Goal: Task Accomplishment & Management: Use online tool/utility

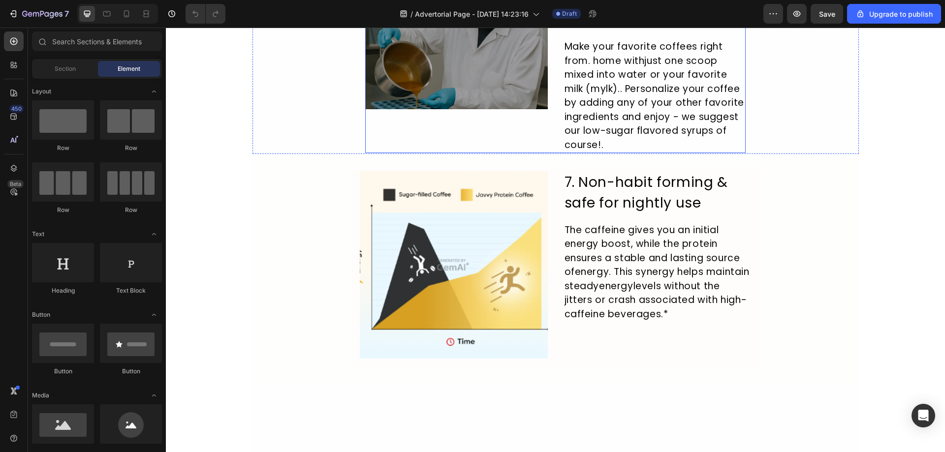
scroll to position [1378, 0]
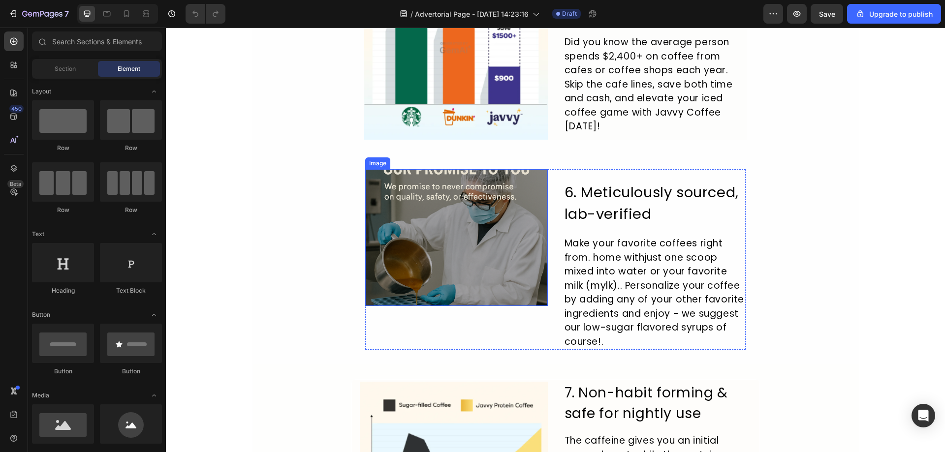
click at [477, 234] on img at bounding box center [456, 237] width 183 height 137
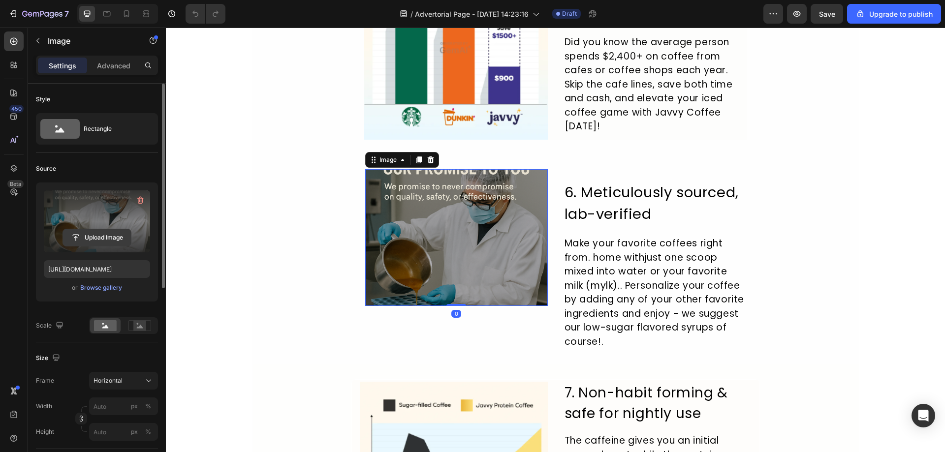
click at [102, 240] on input "file" at bounding box center [97, 237] width 68 height 17
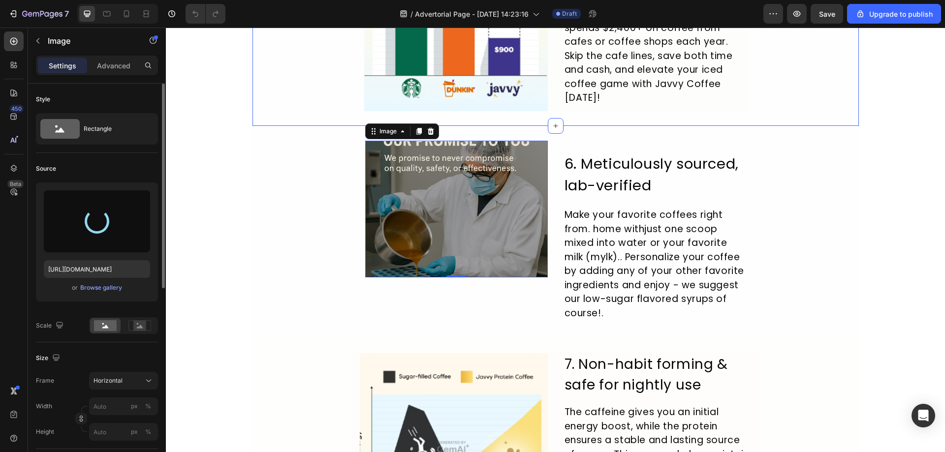
scroll to position [1427, 0]
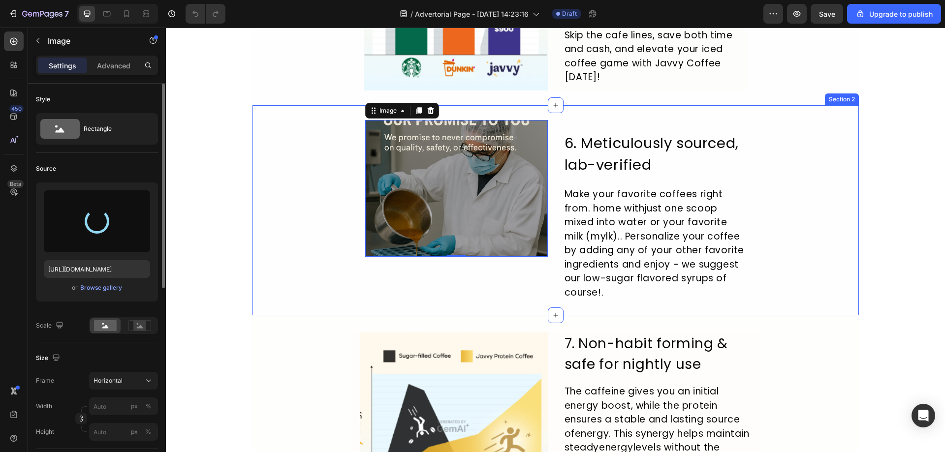
click at [263, 185] on div "Image 0 6. Meticulously sourced, lab-verified Heading Make your favorite coffee…" at bounding box center [555, 210] width 606 height 181
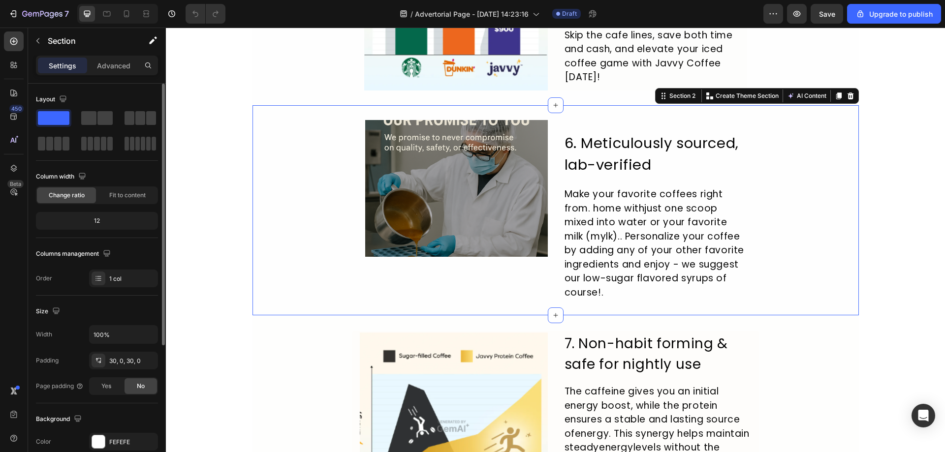
click at [466, 200] on img at bounding box center [456, 188] width 183 height 137
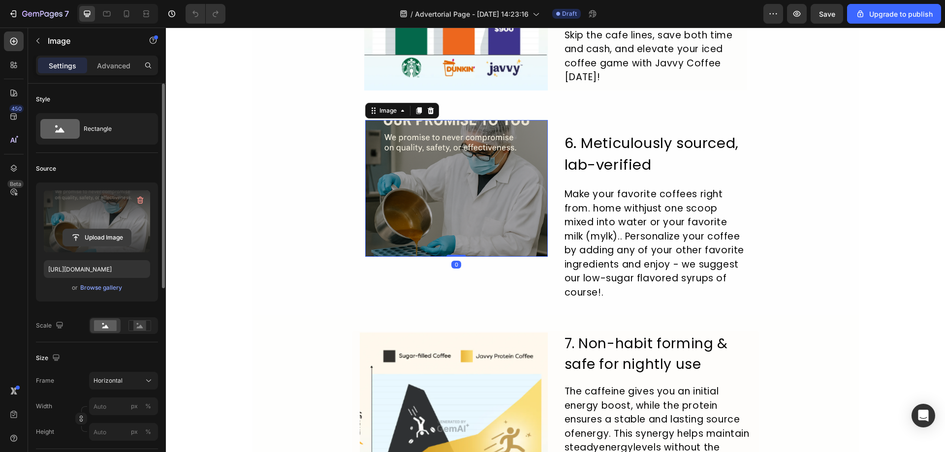
click at [104, 239] on input "file" at bounding box center [97, 237] width 68 height 17
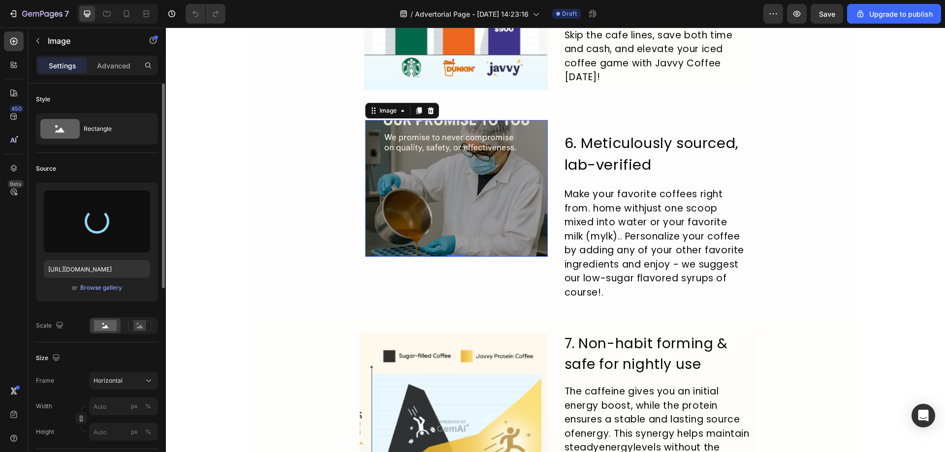
click at [367, 224] on img at bounding box center [456, 188] width 183 height 137
click at [270, 243] on div "Image 0 6. Meticulously sourced, lab-verified Heading Make your favorite coffee…" at bounding box center [555, 210] width 606 height 181
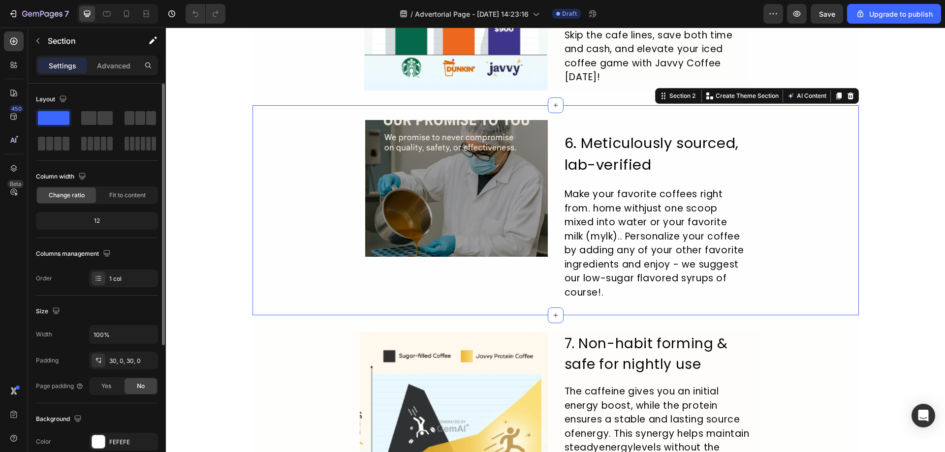
click at [58, 68] on p "Settings" at bounding box center [63, 66] width 28 height 10
click at [43, 44] on button "button" at bounding box center [38, 41] width 16 height 16
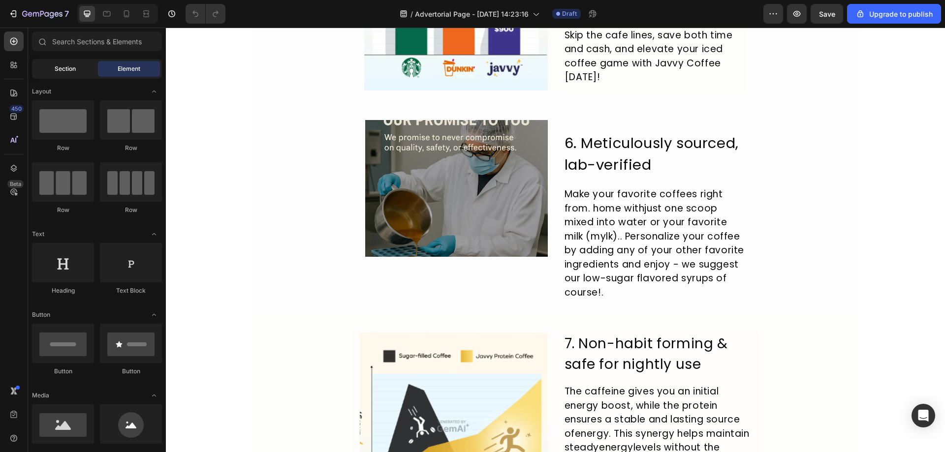
click at [74, 67] on span "Section" at bounding box center [65, 68] width 21 height 9
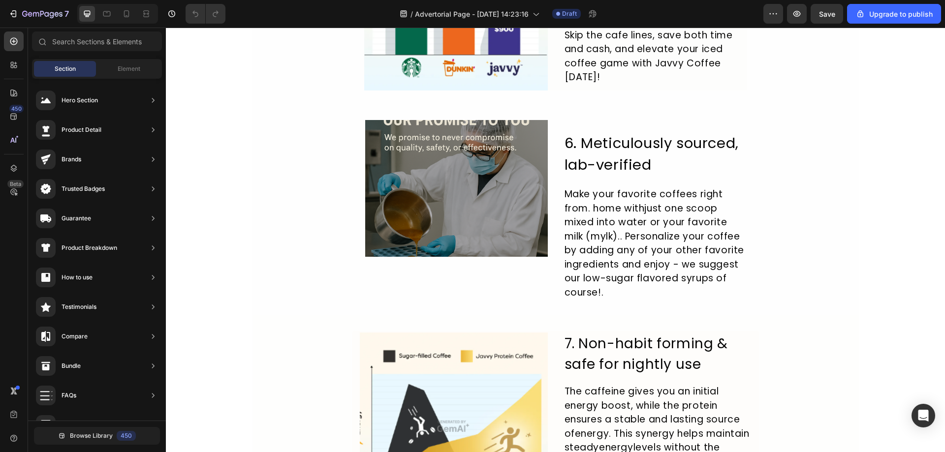
click at [380, 182] on img at bounding box center [456, 188] width 183 height 137
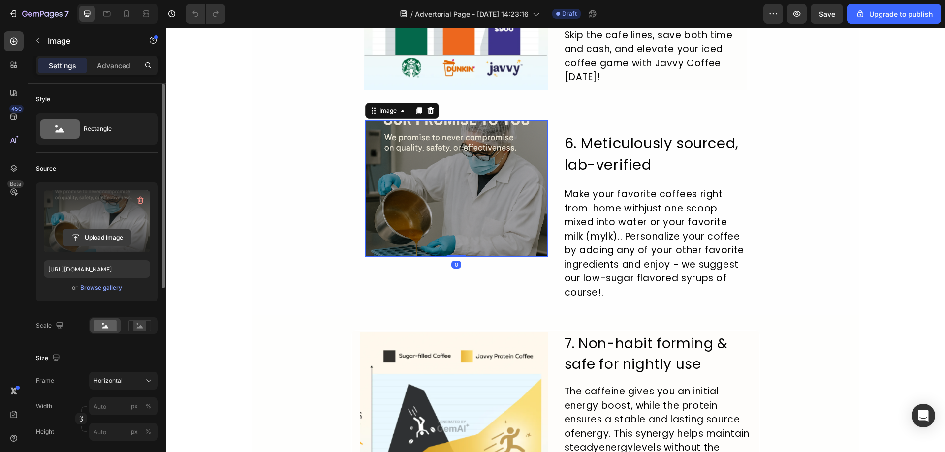
click at [75, 235] on input "file" at bounding box center [97, 237] width 68 height 17
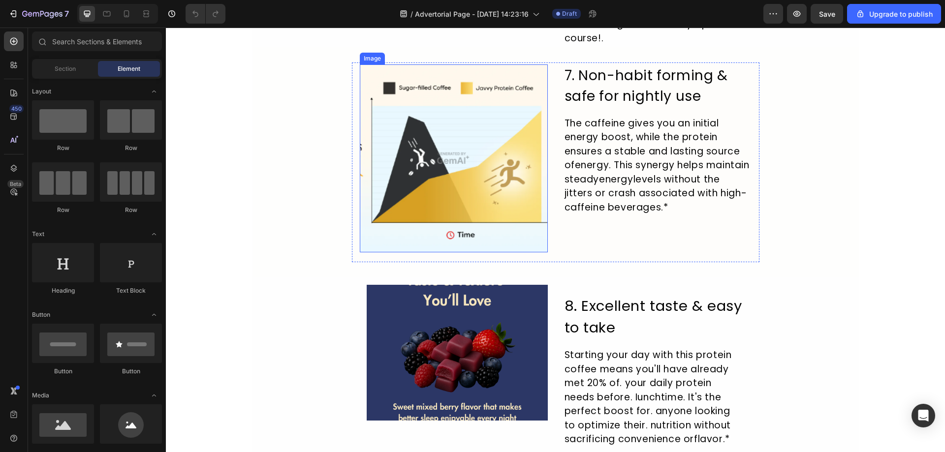
scroll to position [1682, 0]
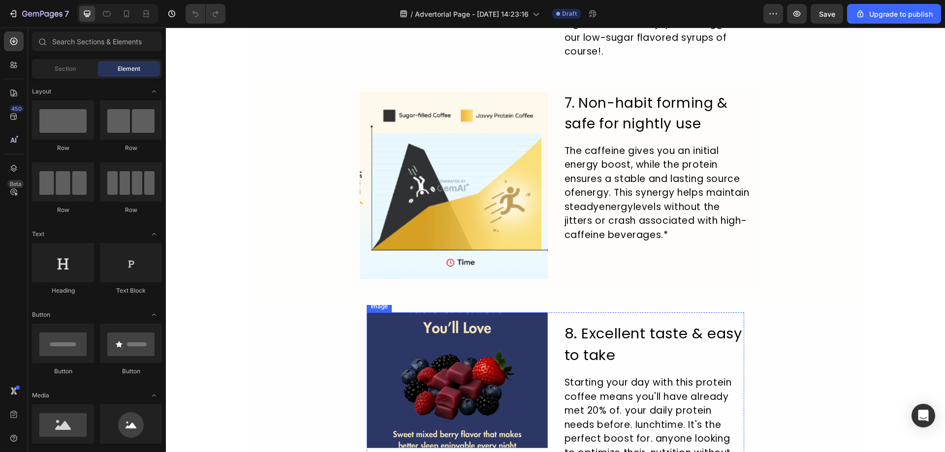
click at [440, 374] on img at bounding box center [457, 380] width 181 height 136
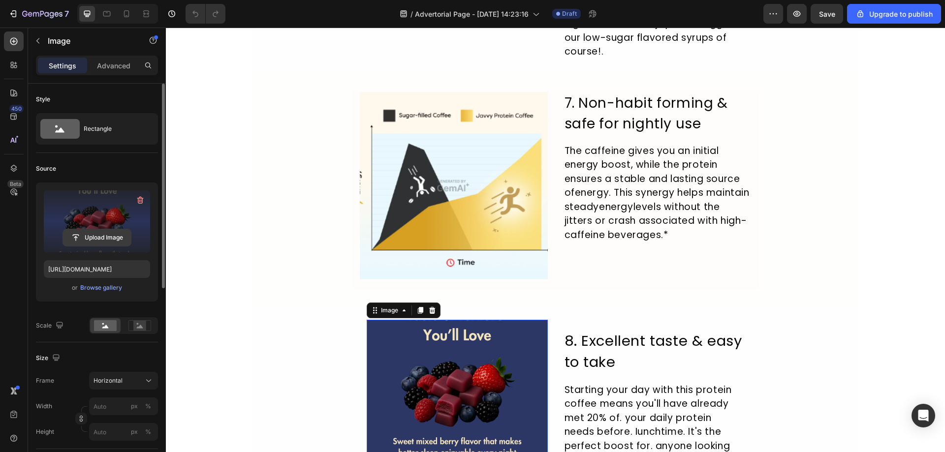
click at [102, 236] on input "file" at bounding box center [97, 237] width 68 height 17
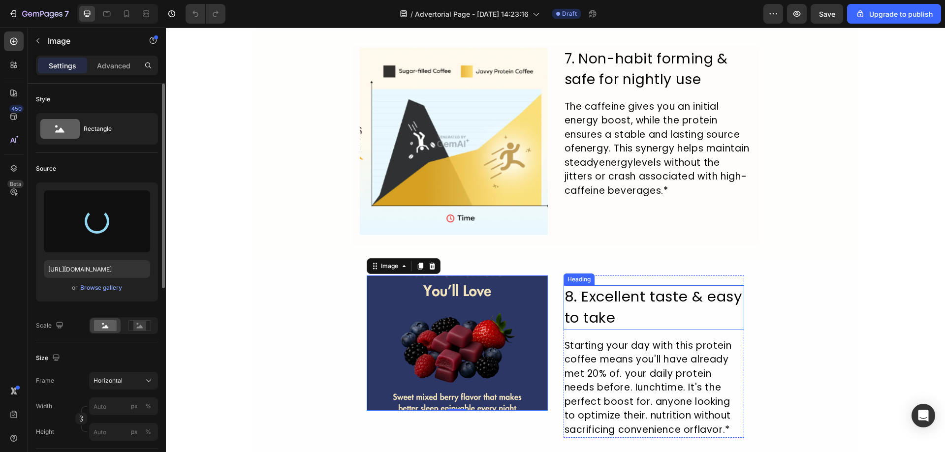
scroll to position [1780, 0]
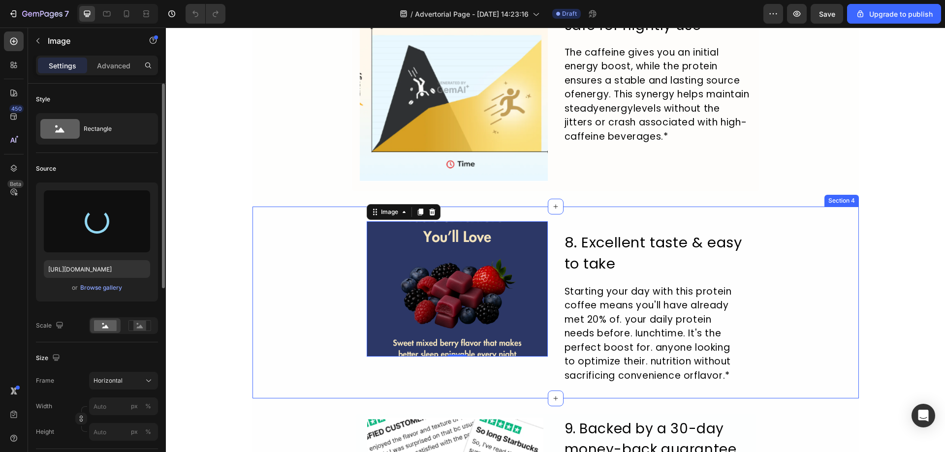
click at [839, 220] on div "Image 0 8. Excellent taste & easy to take Heading Starting your day with this p…" at bounding box center [555, 303] width 606 height 192
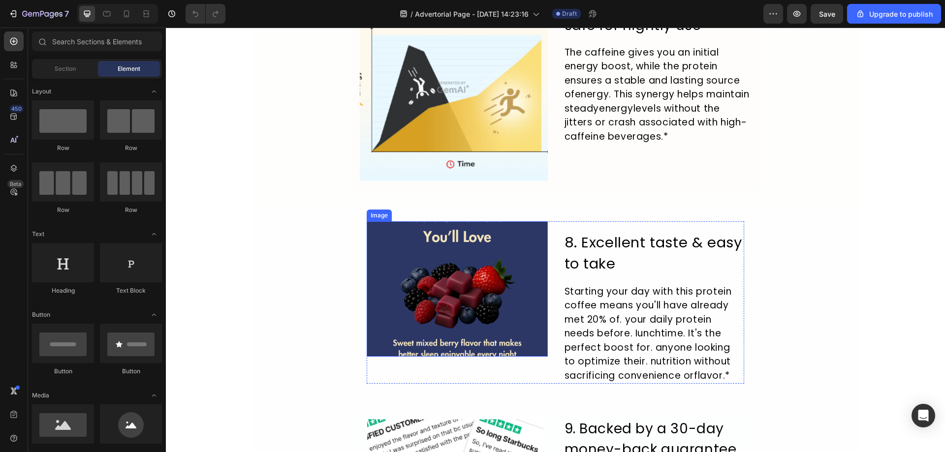
click at [394, 314] on img at bounding box center [457, 289] width 181 height 136
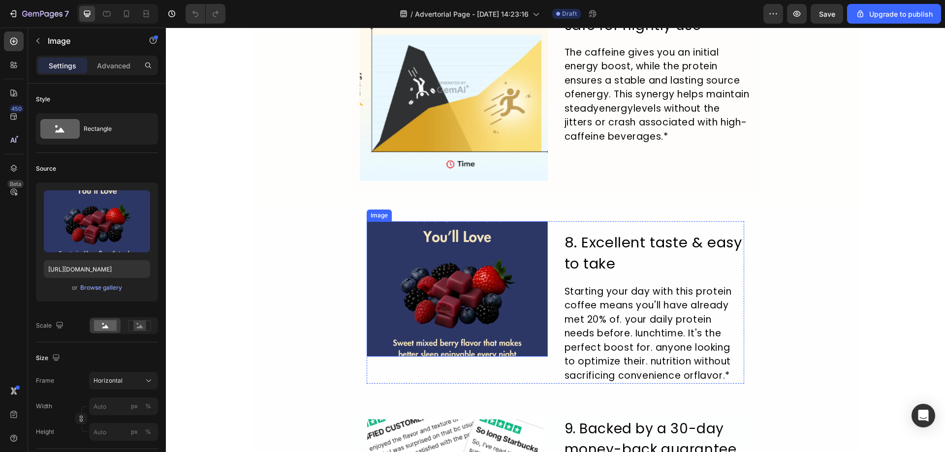
click at [394, 314] on img at bounding box center [457, 289] width 181 height 136
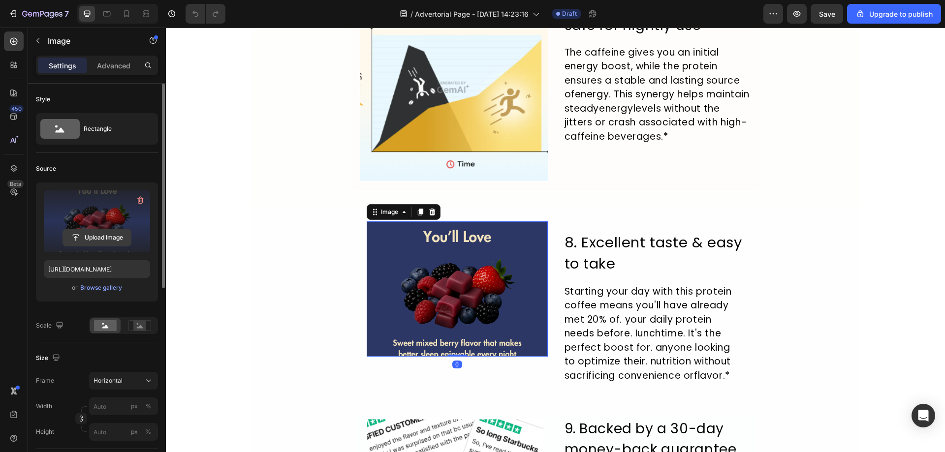
click at [90, 233] on input "file" at bounding box center [97, 237] width 68 height 17
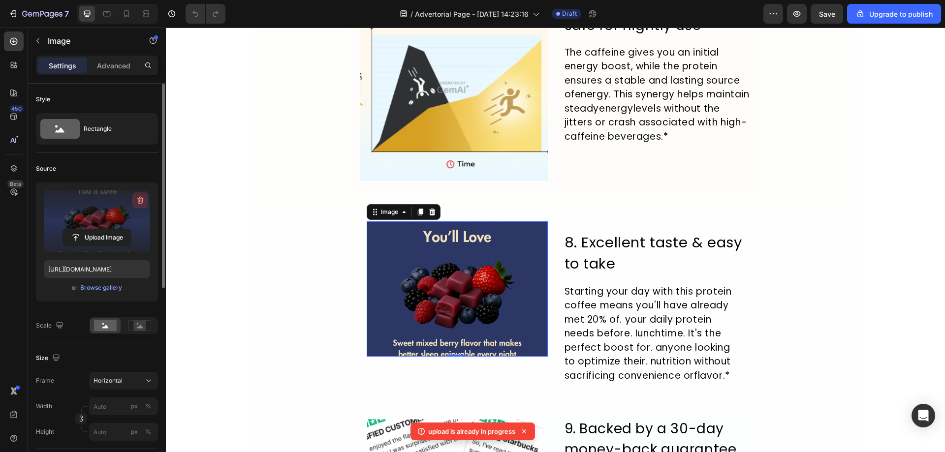
click at [135, 203] on icon "button" at bounding box center [140, 200] width 10 height 10
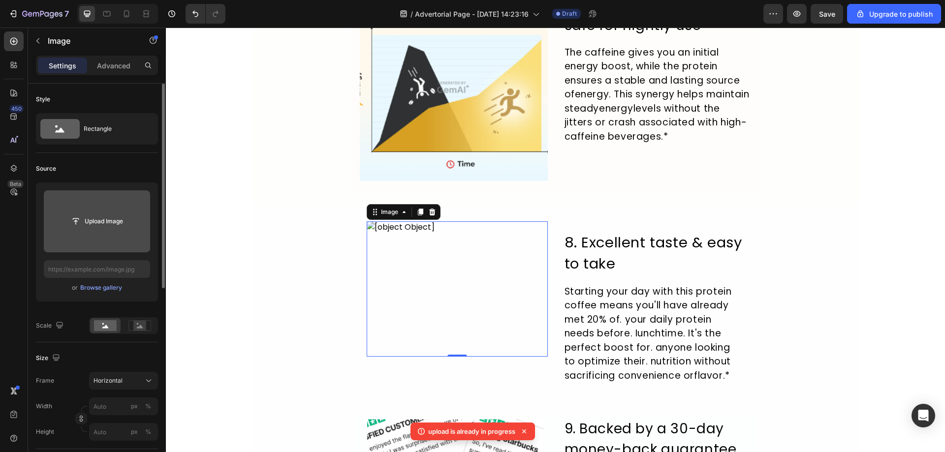
click at [108, 224] on input "file" at bounding box center [97, 221] width 68 height 17
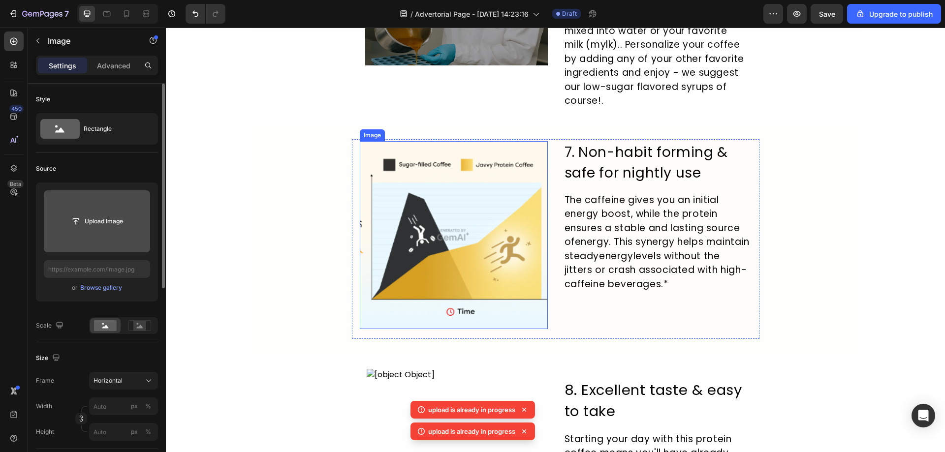
scroll to position [1830, 0]
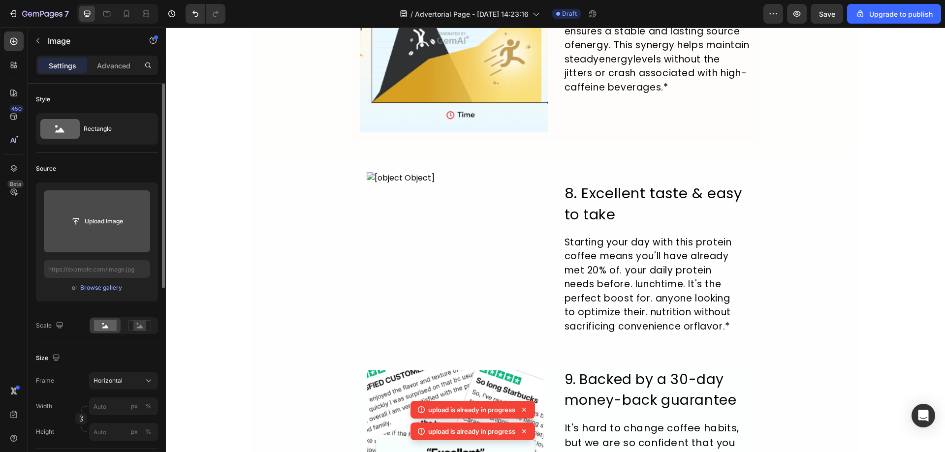
click at [423, 267] on img at bounding box center [457, 240] width 181 height 136
click at [119, 231] on input "file" at bounding box center [97, 221] width 106 height 62
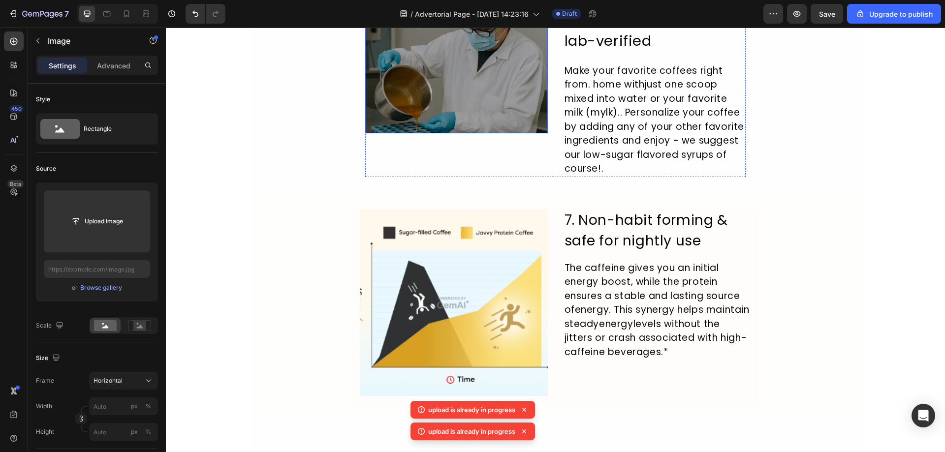
scroll to position [1436, 0]
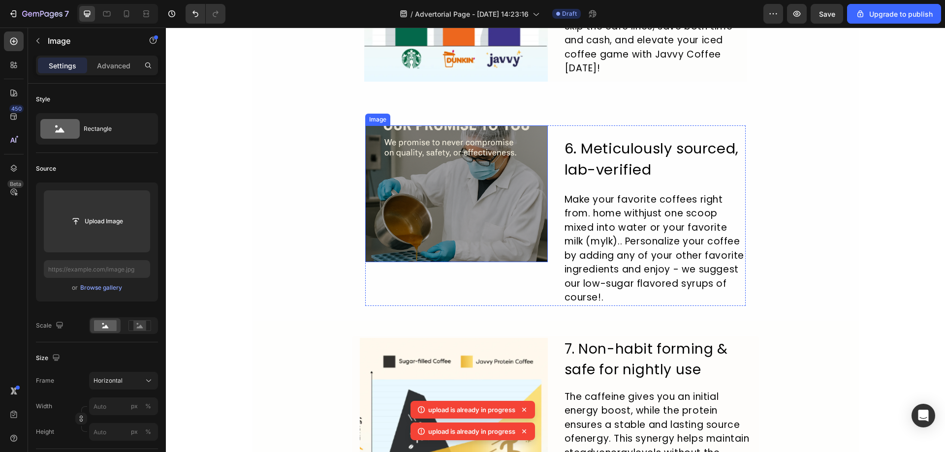
click at [440, 195] on img at bounding box center [456, 193] width 183 height 137
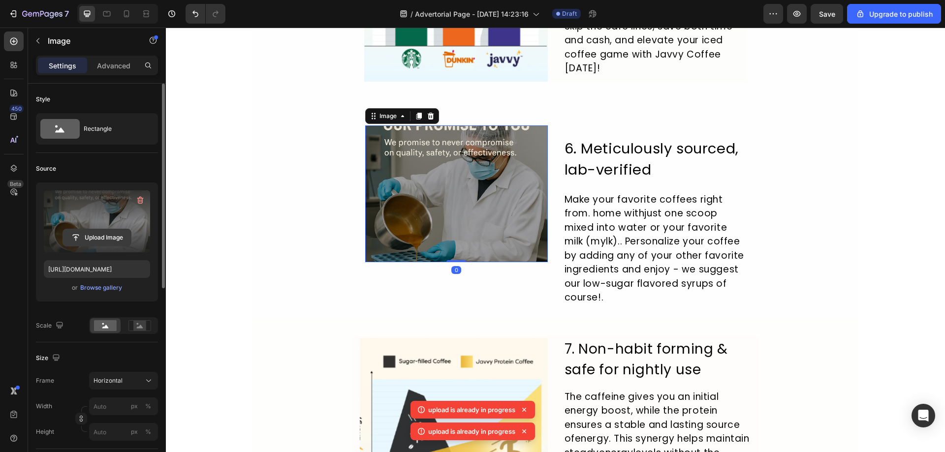
click at [83, 236] on input "file" at bounding box center [97, 237] width 68 height 17
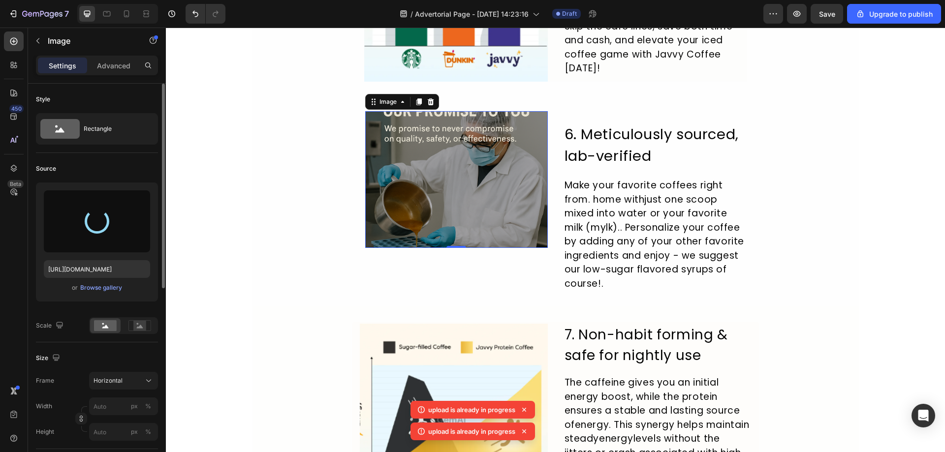
type input "https://cdn.shopify.com/s/files/1/0631/6536/6343/files/gempages_585148150625338…"
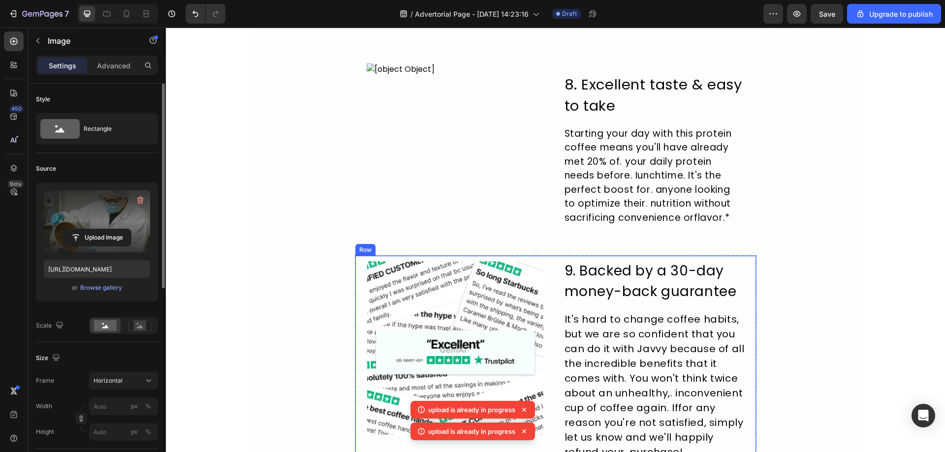
scroll to position [1830, 0]
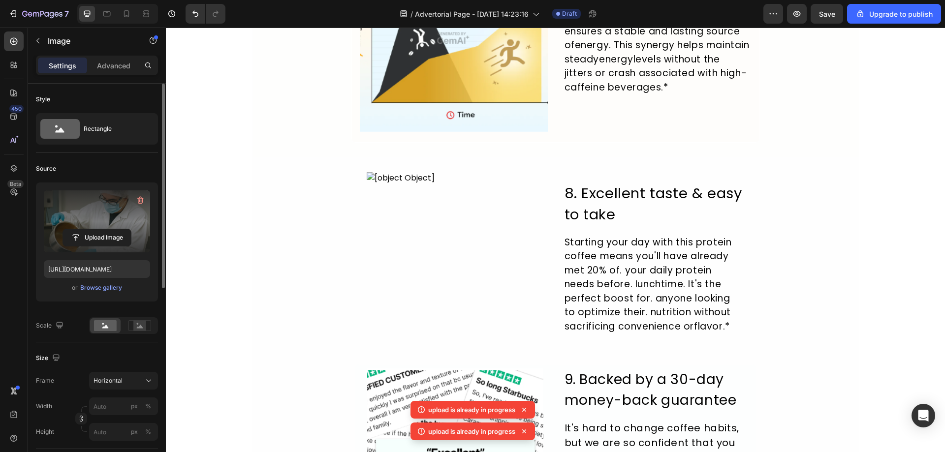
click at [523, 406] on icon at bounding box center [524, 410] width 10 height 10
click at [524, 432] on icon at bounding box center [524, 432] width 10 height 10
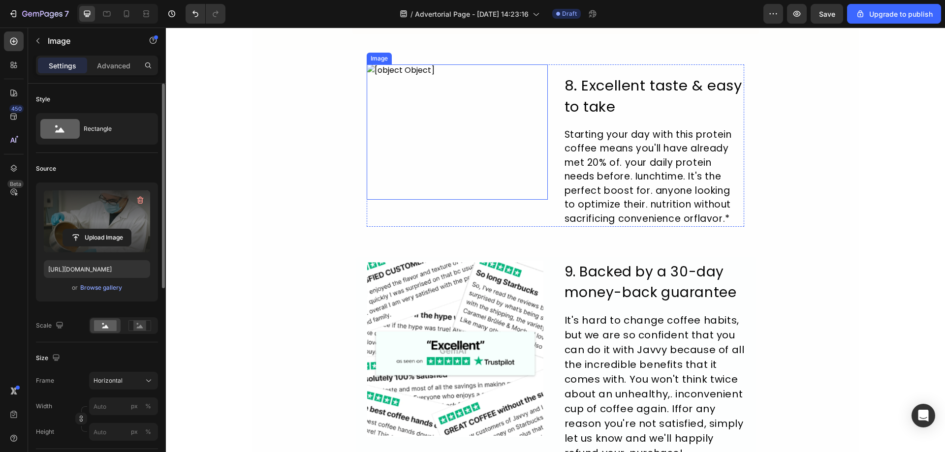
scroll to position [2026, 0]
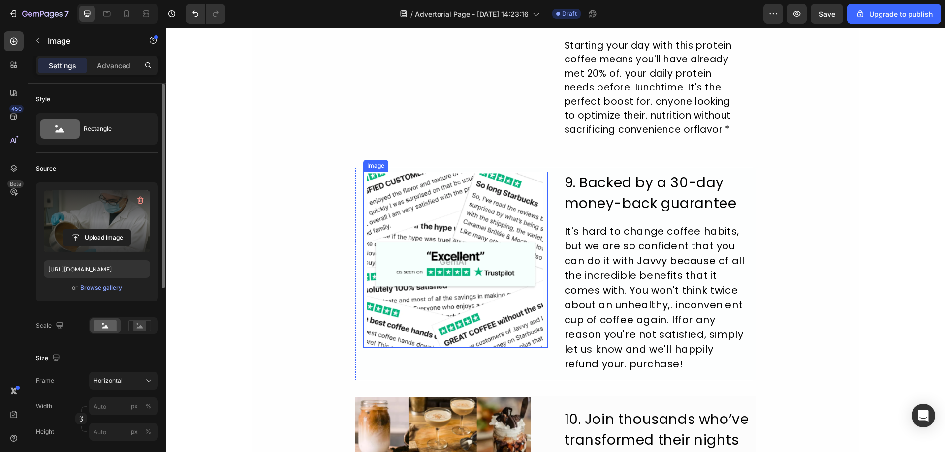
click at [423, 87] on img at bounding box center [457, 43] width 181 height 136
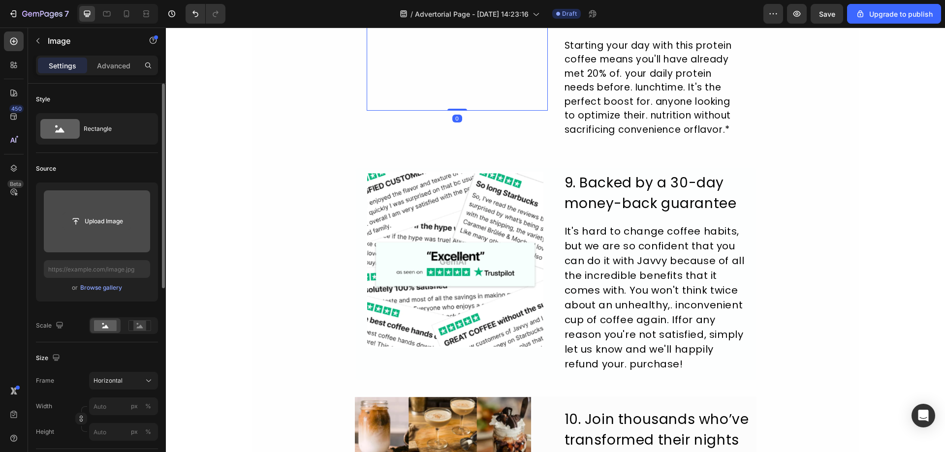
click at [78, 218] on input "file" at bounding box center [97, 221] width 68 height 17
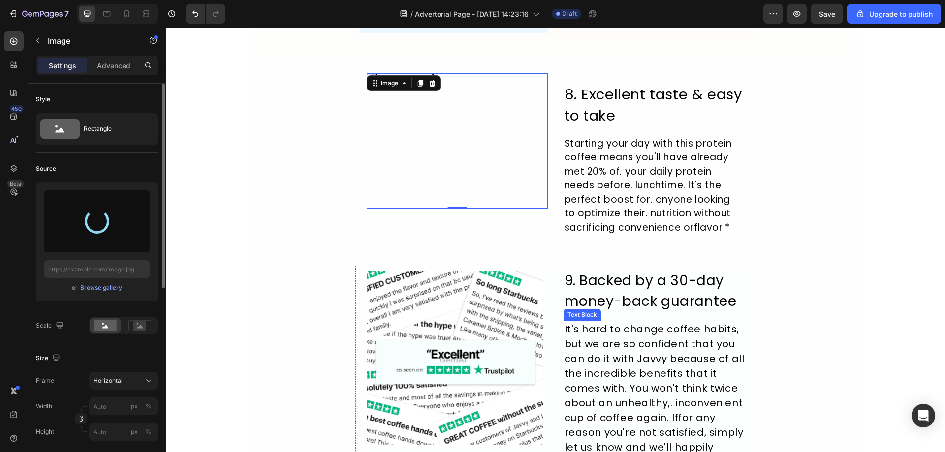
scroll to position [1928, 0]
type input "https://cdn.shopify.com/s/files/1/0631/6536/6343/files/gempages_585148150625338…"
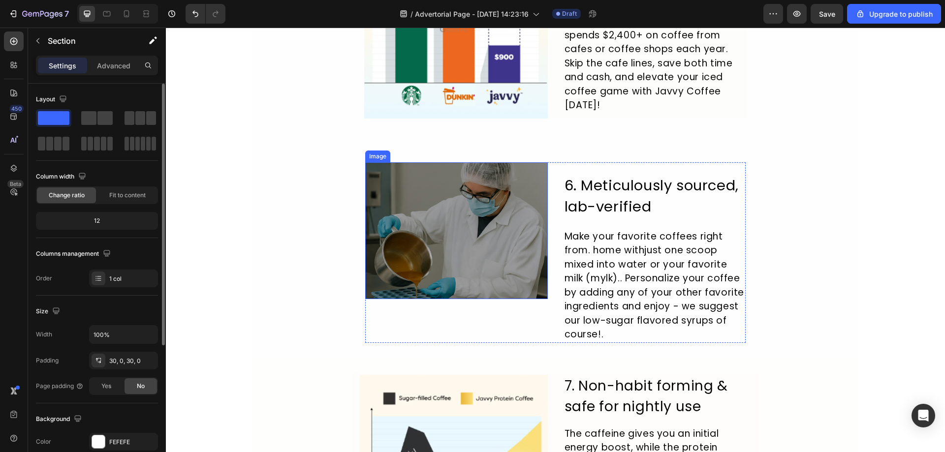
scroll to position [1199, 0]
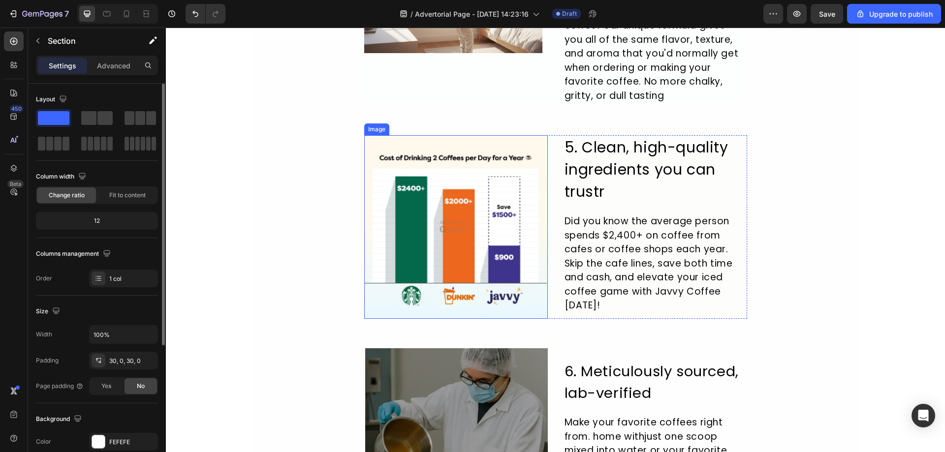
click at [468, 220] on img at bounding box center [456, 227] width 184 height 184
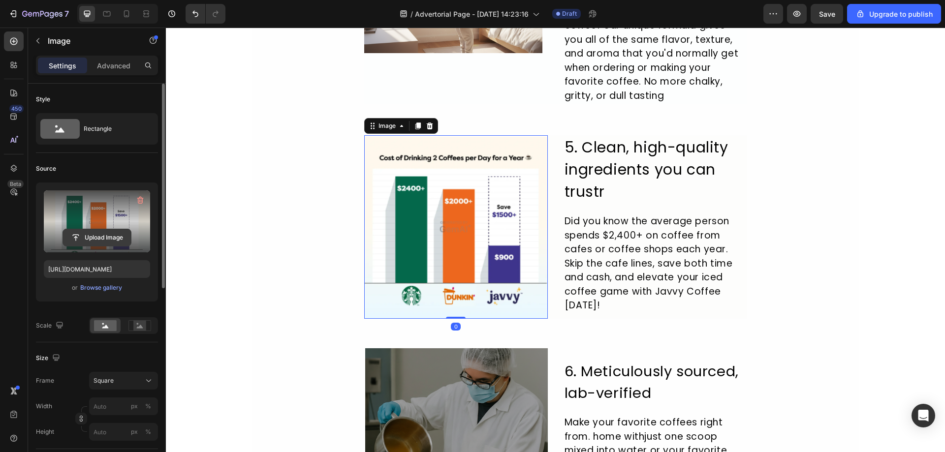
click at [101, 232] on input "file" at bounding box center [97, 237] width 68 height 17
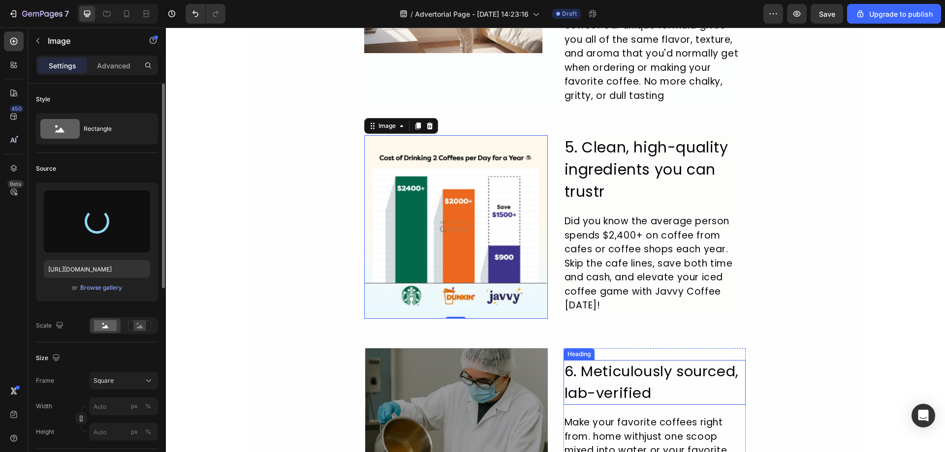
type input "https://cdn.shopify.com/s/files/1/0631/6536/6343/files/gempages_585148150625338…"
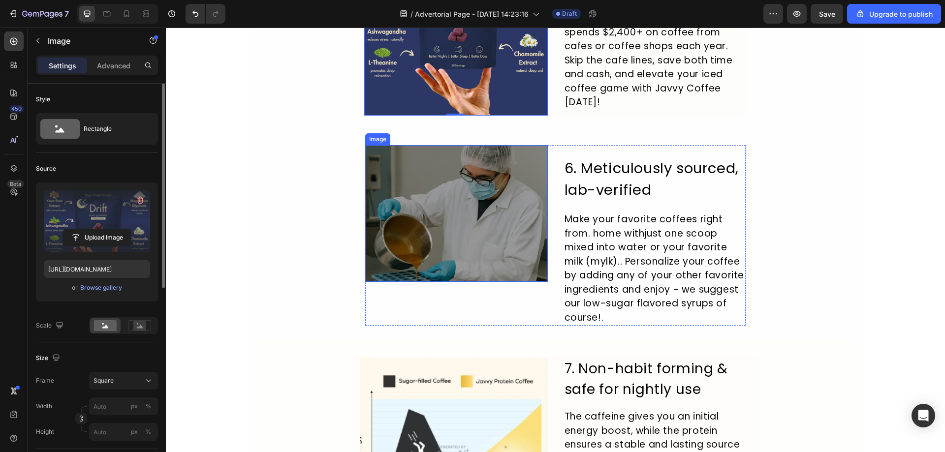
scroll to position [1445, 0]
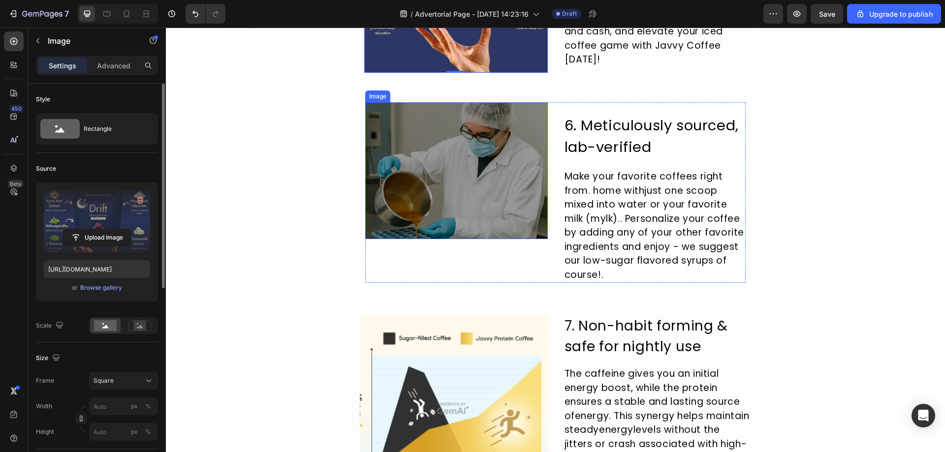
click at [425, 205] on img at bounding box center [456, 170] width 183 height 137
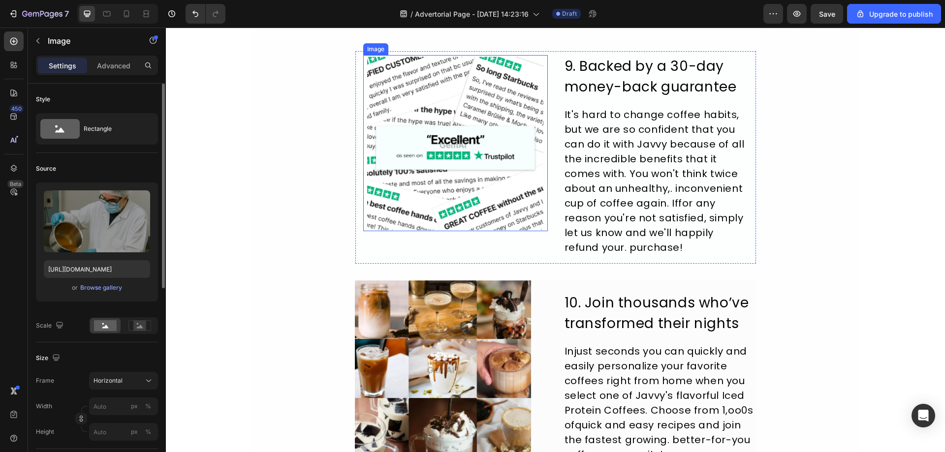
scroll to position [2232, 0]
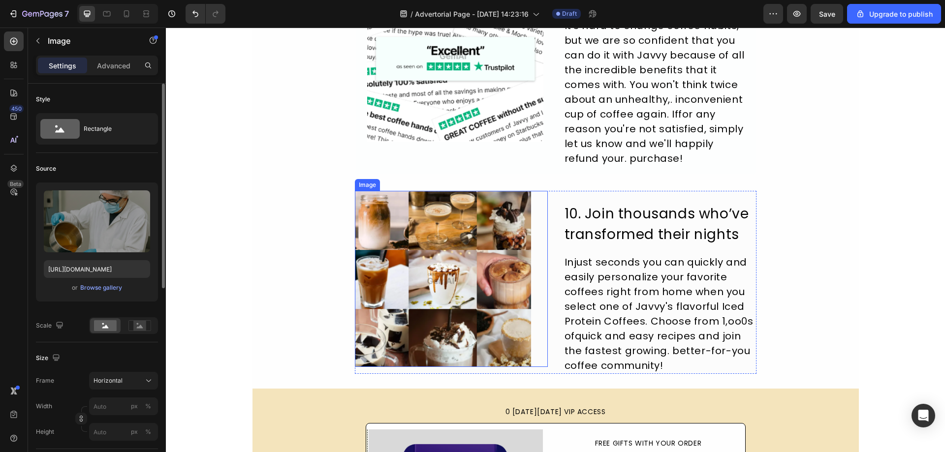
click at [433, 312] on img at bounding box center [443, 279] width 176 height 176
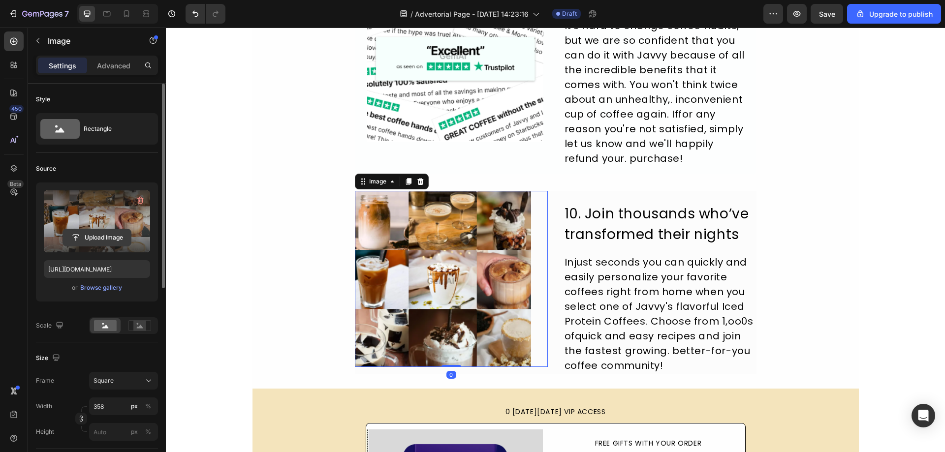
click at [111, 241] on input "file" at bounding box center [97, 237] width 68 height 17
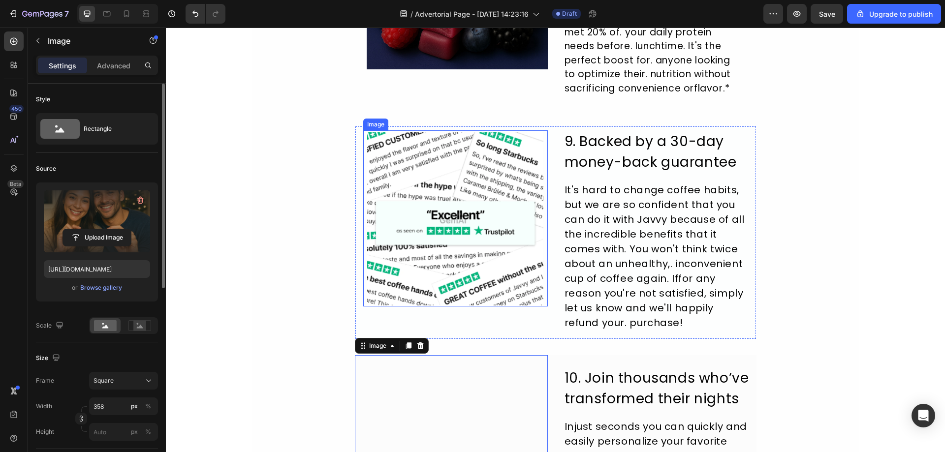
scroll to position [2134, 0]
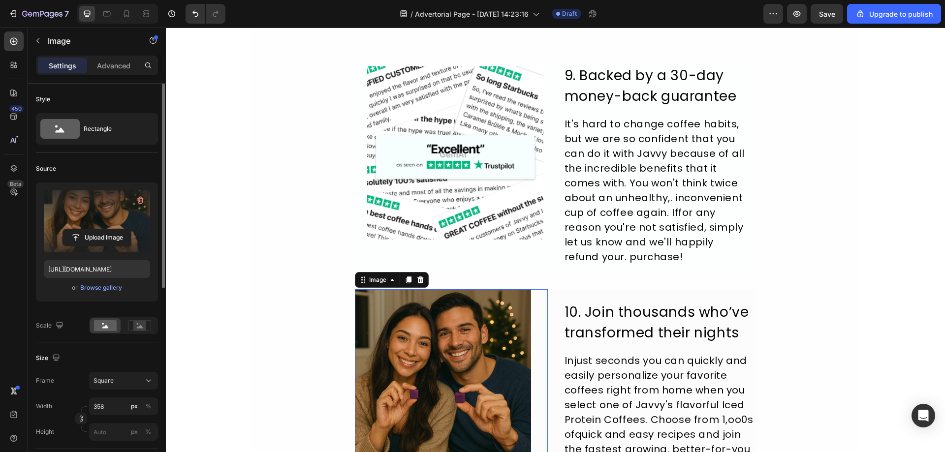
click at [477, 403] on img at bounding box center [443, 377] width 176 height 176
click at [89, 234] on input "file" at bounding box center [97, 237] width 68 height 17
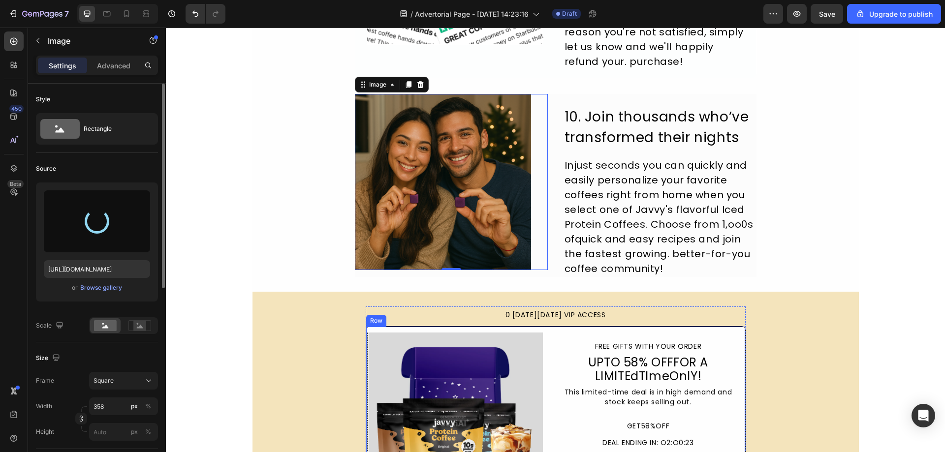
scroll to position [2281, 0]
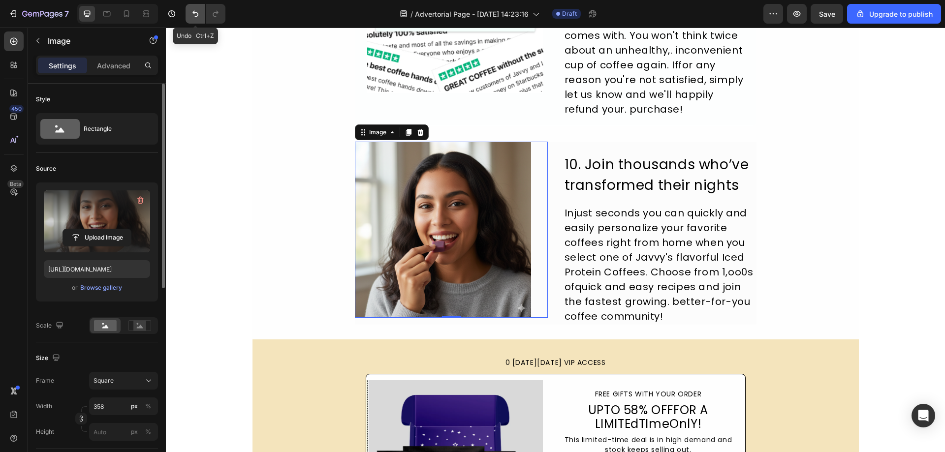
click at [195, 17] on icon "Undo/Redo" at bounding box center [195, 14] width 6 height 6
click at [198, 10] on icon "Undo/Redo" at bounding box center [195, 14] width 10 height 10
type input "https://cdn.shopify.com/s/files/1/0631/6536/6343/files/gempages_585148150625338…"
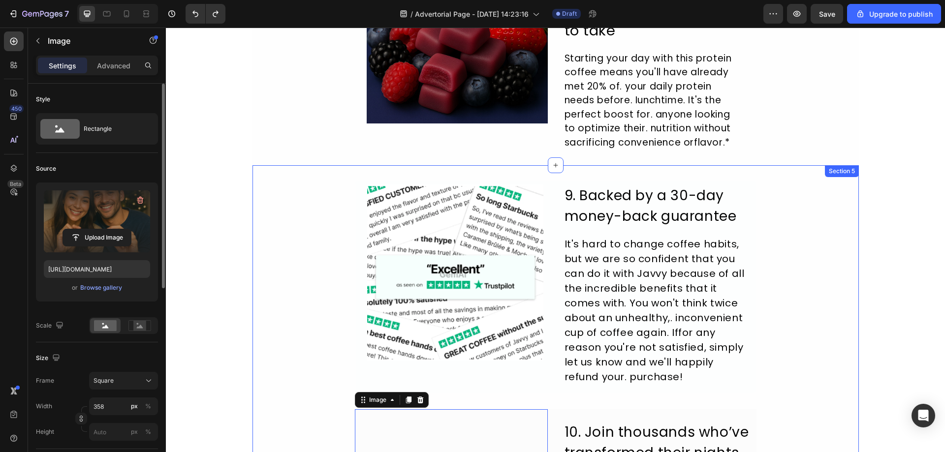
scroll to position [1937, 0]
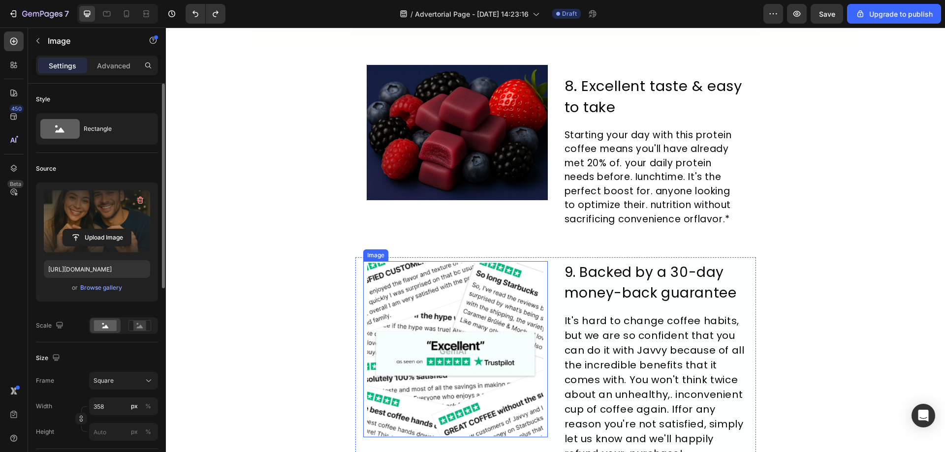
click at [470, 389] on img at bounding box center [455, 349] width 176 height 176
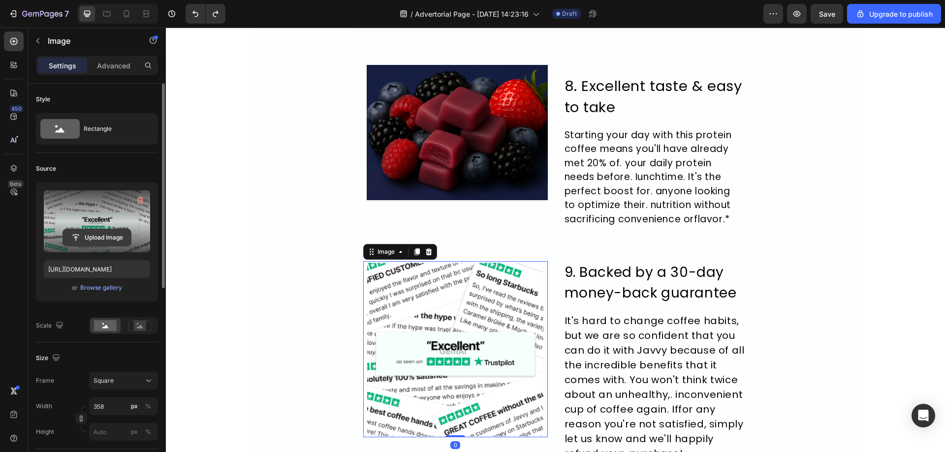
click at [101, 237] on input "file" at bounding box center [97, 237] width 68 height 17
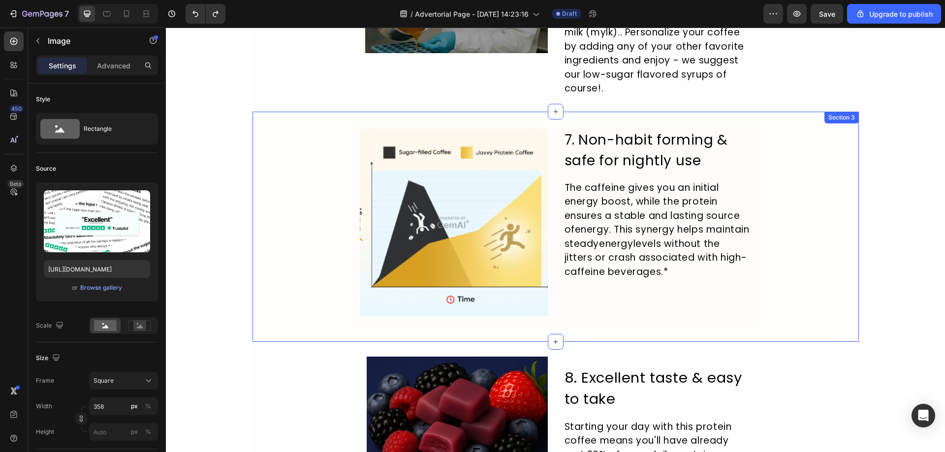
scroll to position [1592, 0]
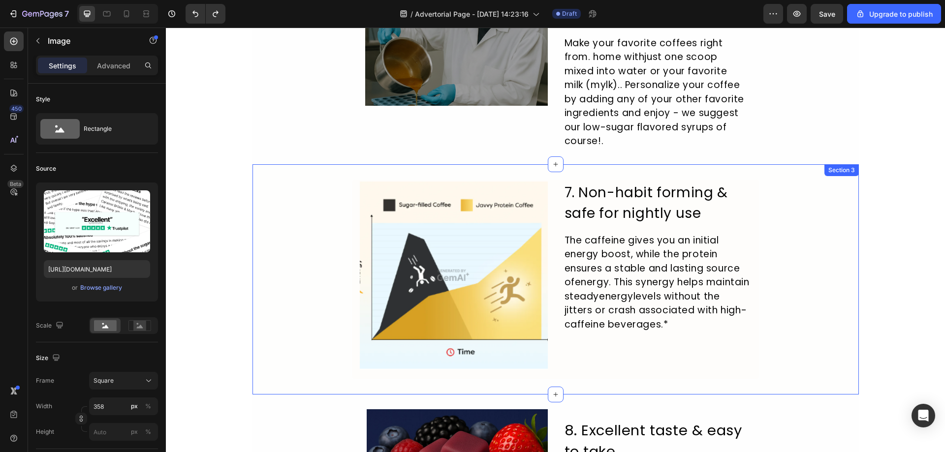
click at [472, 250] on img at bounding box center [454, 276] width 188 height 188
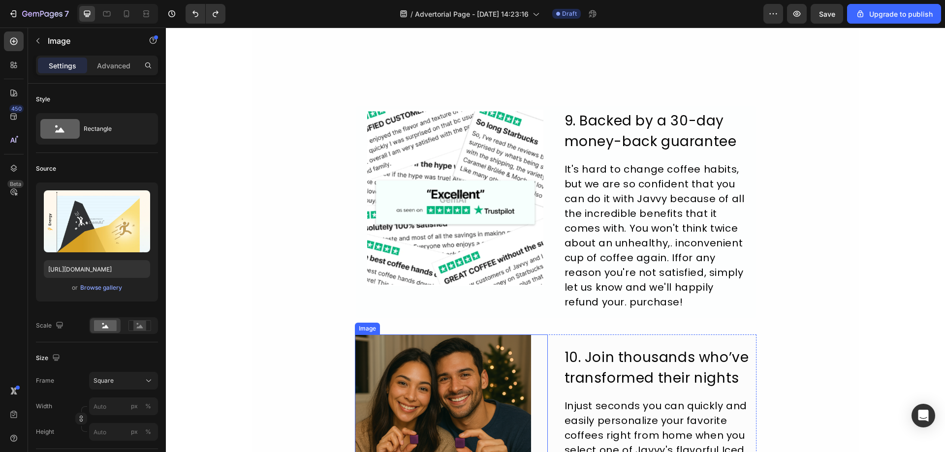
scroll to position [1968, 0]
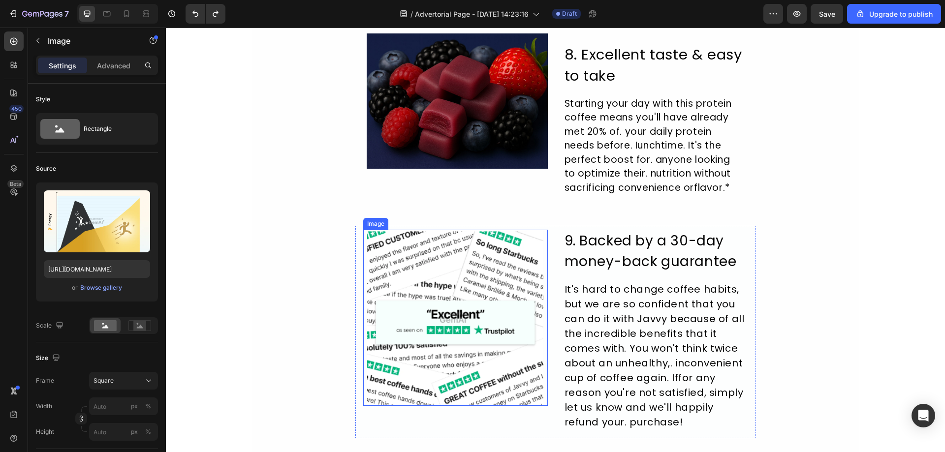
click at [451, 314] on img at bounding box center [455, 318] width 176 height 176
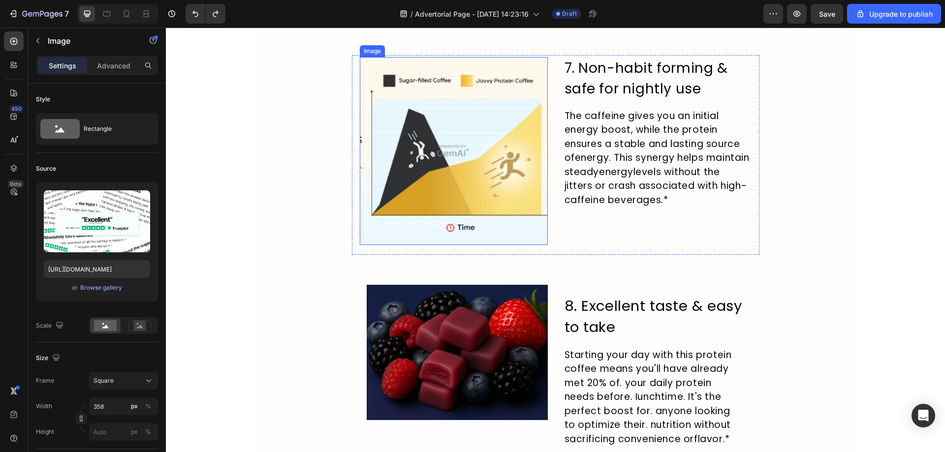
scroll to position [1624, 0]
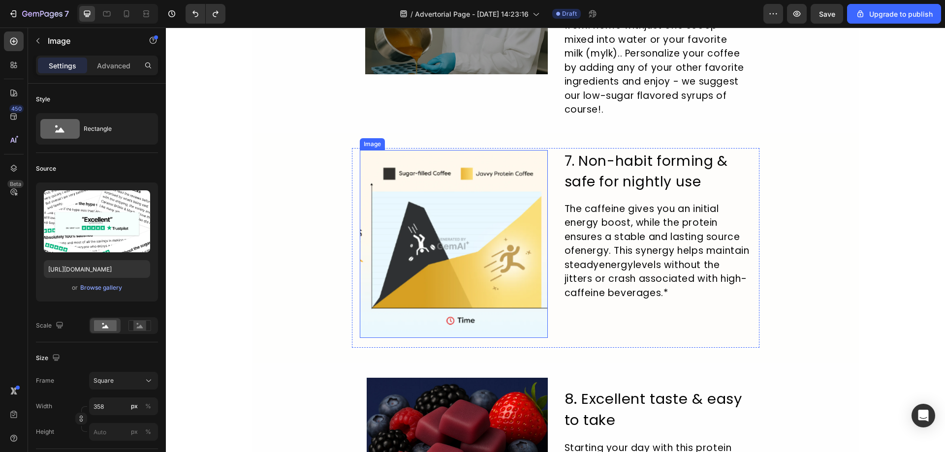
click at [453, 226] on img at bounding box center [454, 244] width 188 height 188
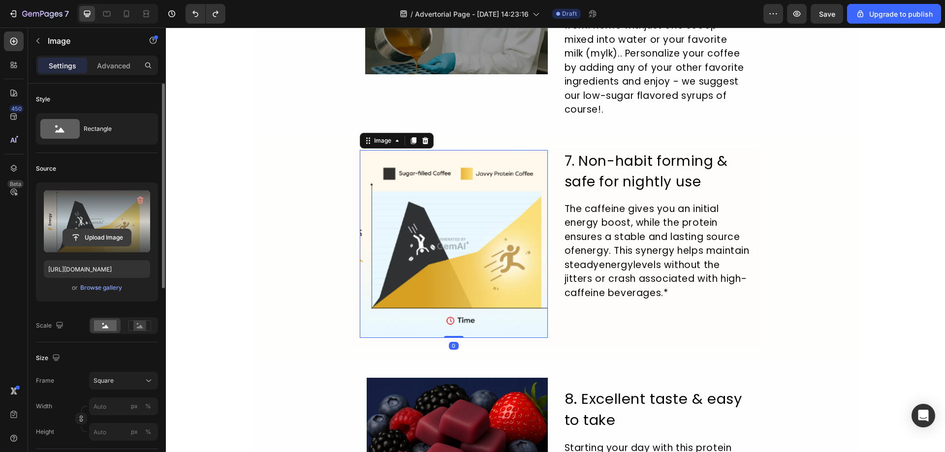
click at [120, 240] on input "file" at bounding box center [97, 237] width 68 height 17
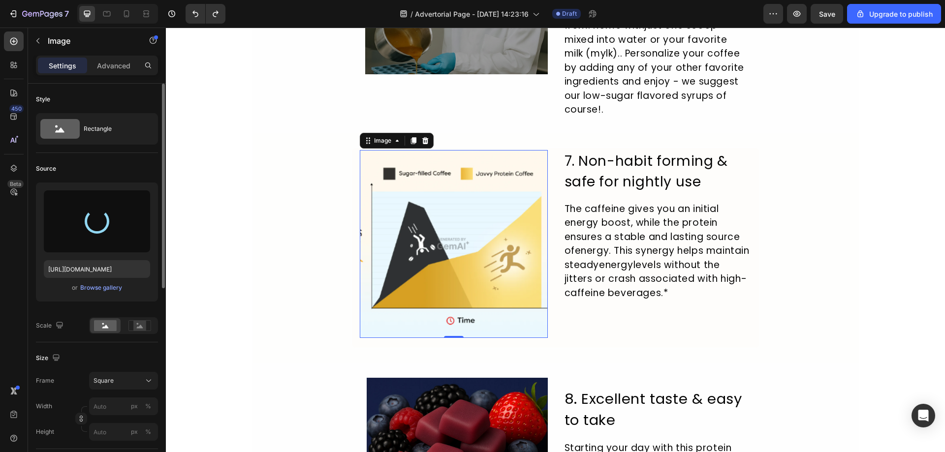
type input "https://cdn.shopify.com/s/files/1/0631/6536/6343/files/gempages_585148150625338…"
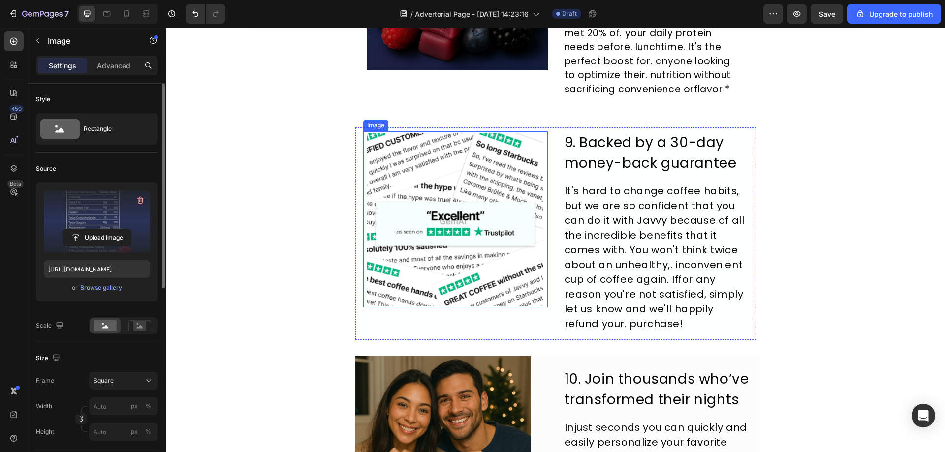
click at [472, 250] on img at bounding box center [455, 219] width 176 height 176
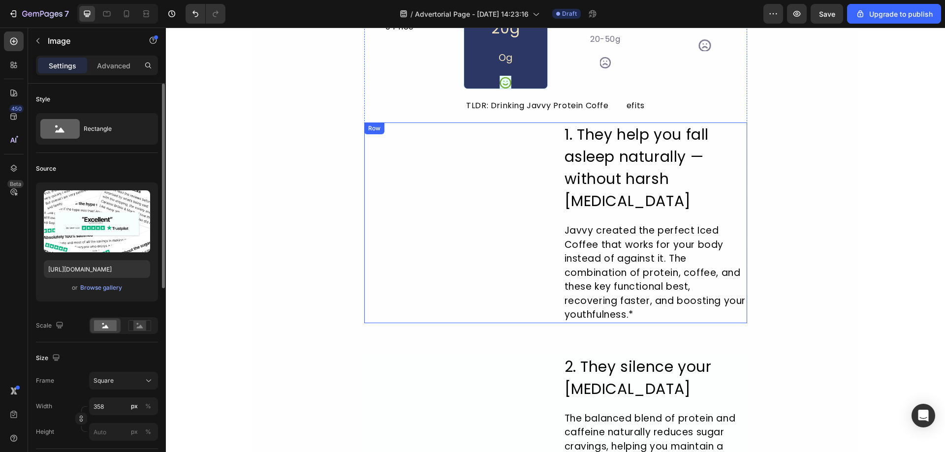
scroll to position [492, 0]
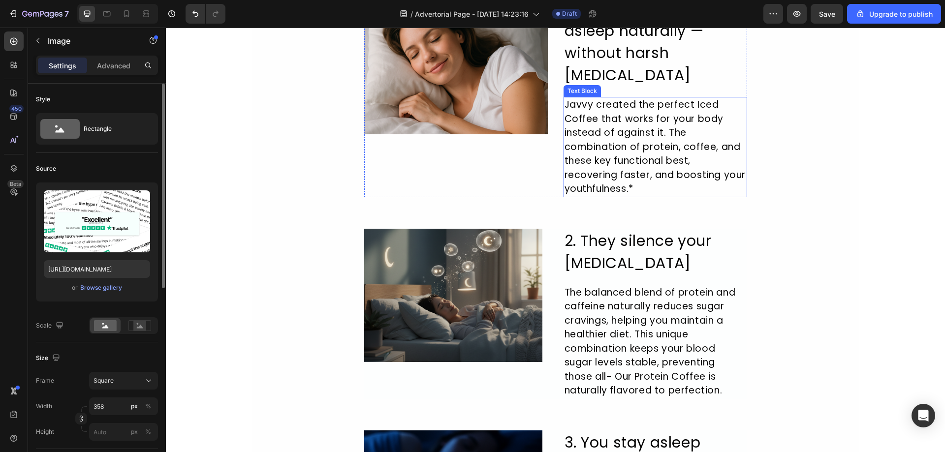
click at [624, 139] on div "Javvy created the perfect Iced Coffee that works for your body instead of again…" at bounding box center [655, 147] width 184 height 100
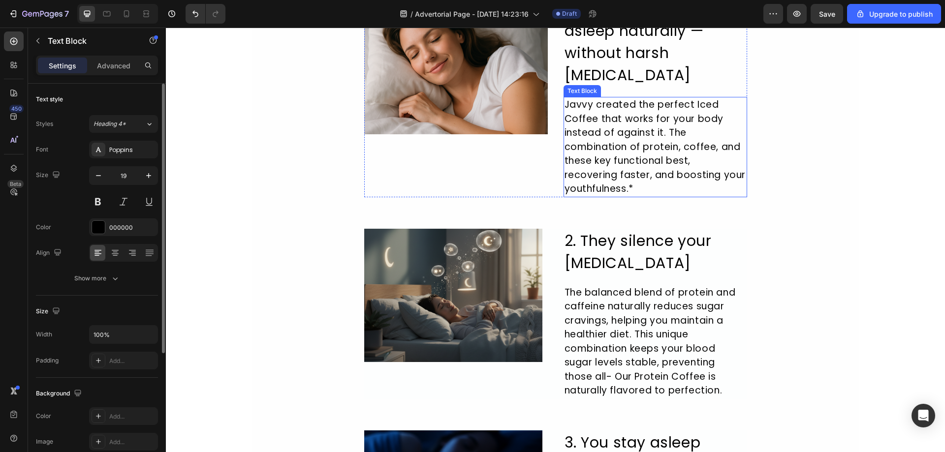
click at [624, 139] on div "Javvy created the perfect Iced Coffee that works for your body instead of again…" at bounding box center [655, 147] width 184 height 100
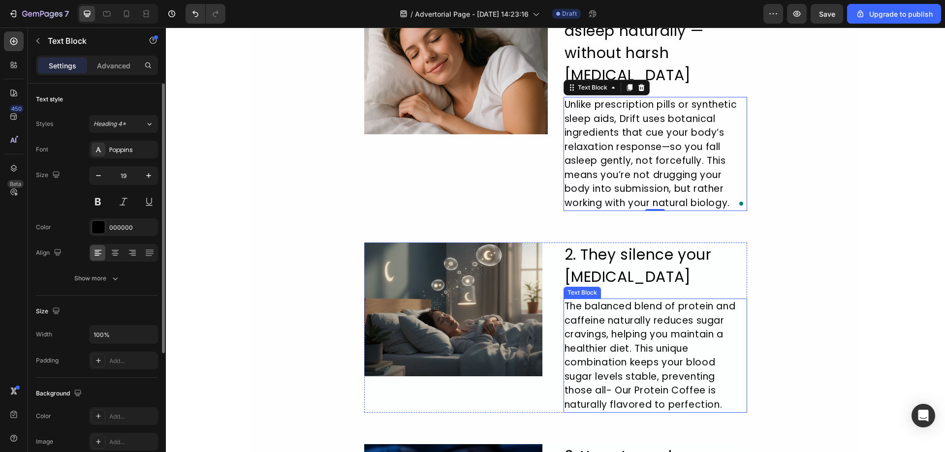
click at [683, 378] on div "The balanced blend of protein and caffeine naturally reduces sugar cravings, he…" at bounding box center [655, 356] width 184 height 114
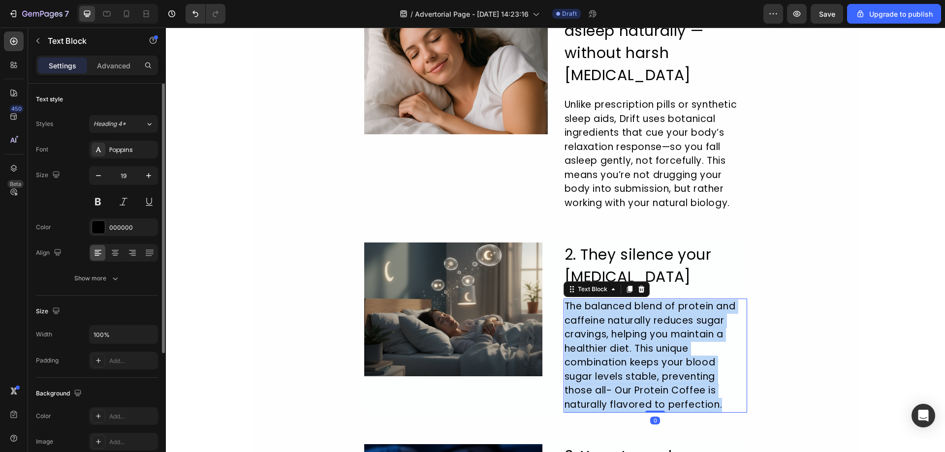
click at [683, 378] on p "The balanced blend of protein and caffeine naturally reduces sugar cravings, he…" at bounding box center [655, 356] width 182 height 112
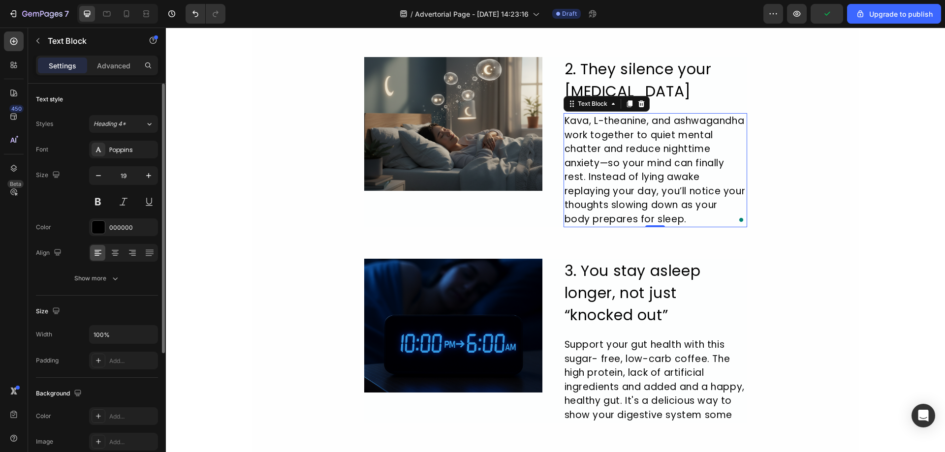
scroll to position [738, 0]
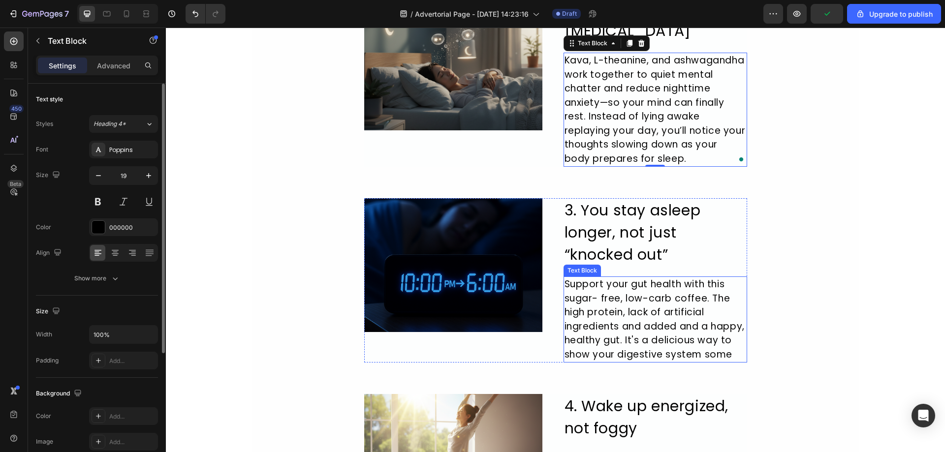
click at [611, 303] on div "Support your gut health with this sugar- free, low-carb coffee. The high protei…" at bounding box center [655, 320] width 184 height 86
click at [610, 303] on div "Support your gut health with this sugar- free, low-carb coffee. The high protei…" at bounding box center [655, 320] width 184 height 86
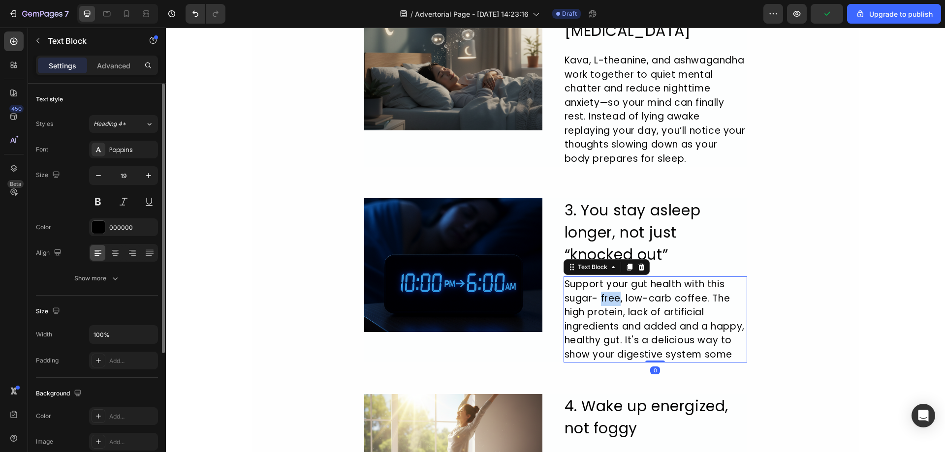
click at [610, 303] on p "Support your gut health with this sugar- free, low-carb coffee. The high protei…" at bounding box center [655, 320] width 182 height 84
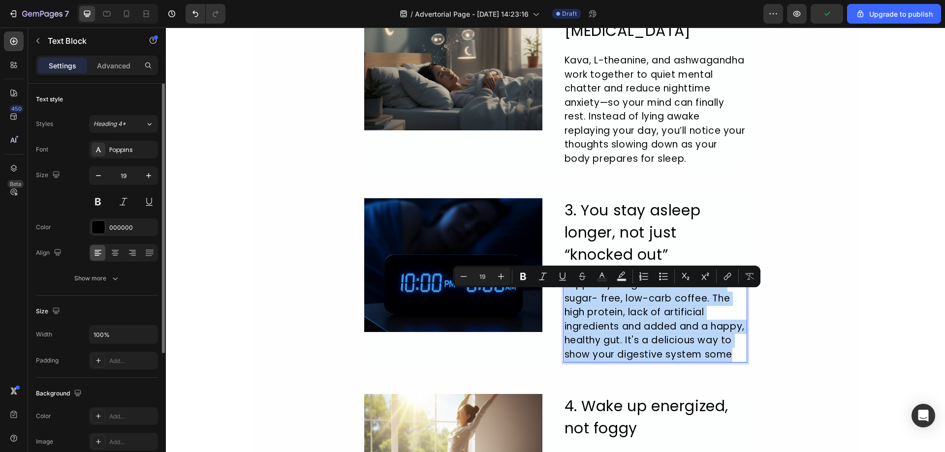
click at [609, 303] on p "Support your gut health with this sugar- free, low-carb coffee. The high protei…" at bounding box center [655, 320] width 182 height 84
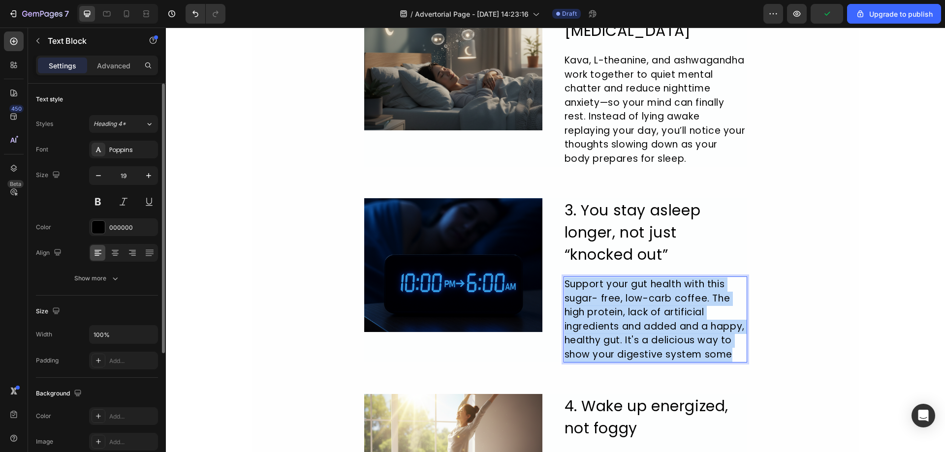
click at [609, 303] on p "Support your gut health with this sugar- free, low-carb coffee. The high protei…" at bounding box center [655, 320] width 182 height 84
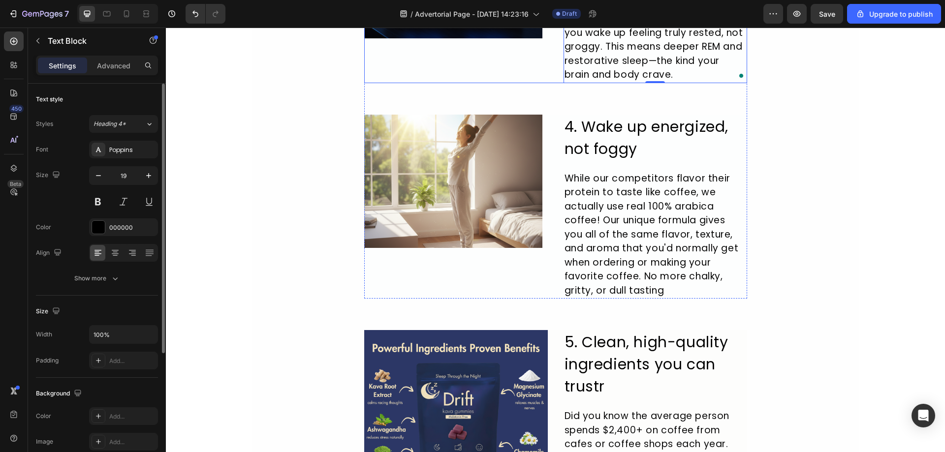
scroll to position [1033, 0]
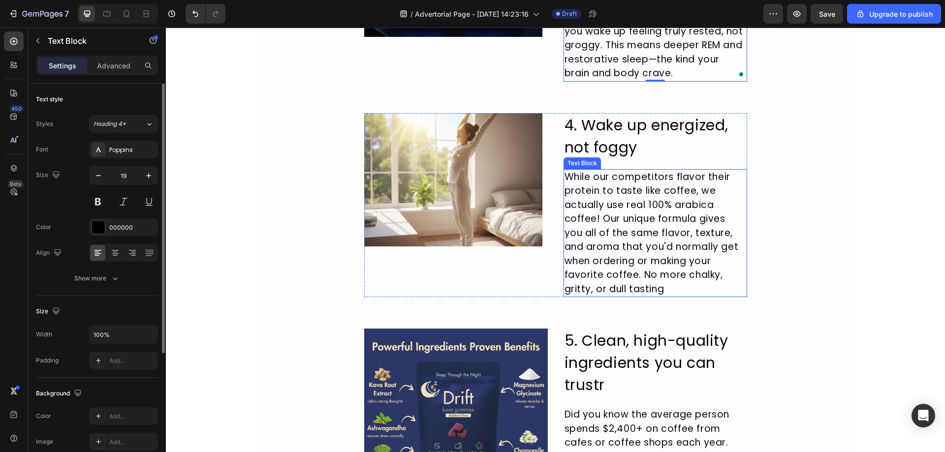
click at [659, 241] on div "While our competitors flavor their protein to taste like coffee, we actually us…" at bounding box center [655, 233] width 184 height 128
click at [658, 241] on div "While our competitors flavor their protein to taste like coffee, we actually us…" at bounding box center [655, 233] width 184 height 128
click at [658, 241] on p "While our competitors flavor their protein to taste like coffee, we actually us…" at bounding box center [655, 233] width 182 height 126
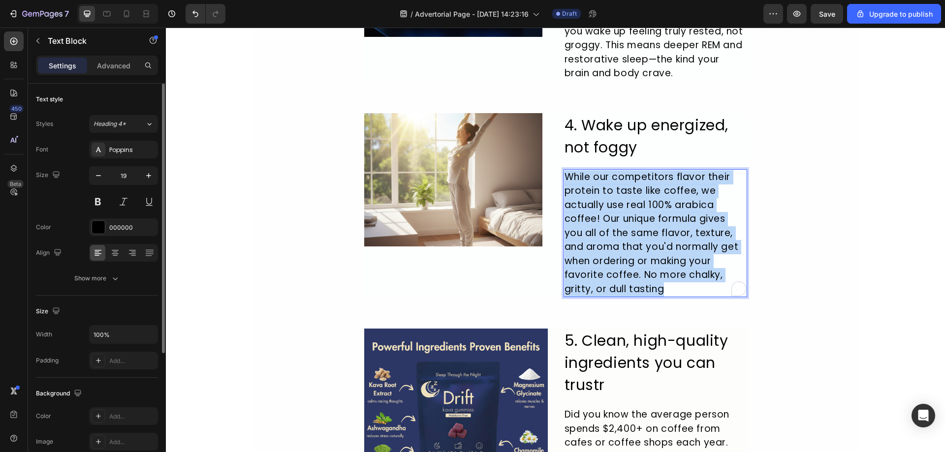
click at [658, 241] on p "While our competitors flavor their protein to taste like coffee, we actually us…" at bounding box center [655, 233] width 182 height 126
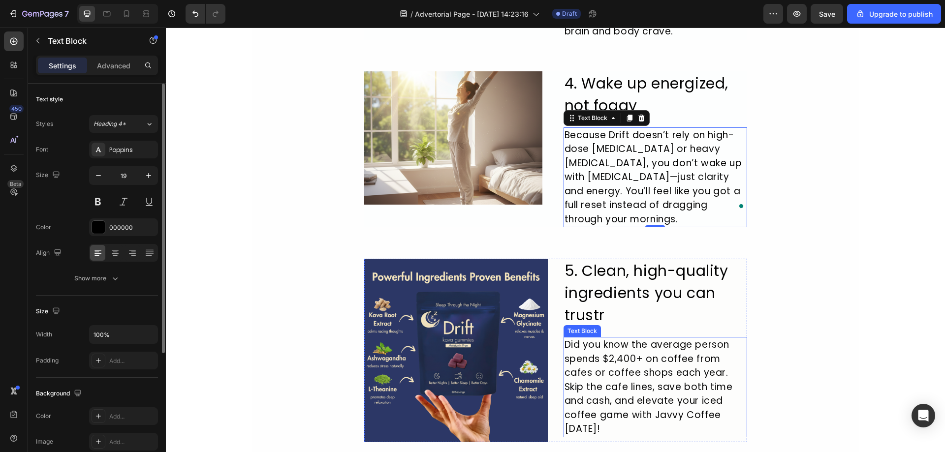
scroll to position [1132, 0]
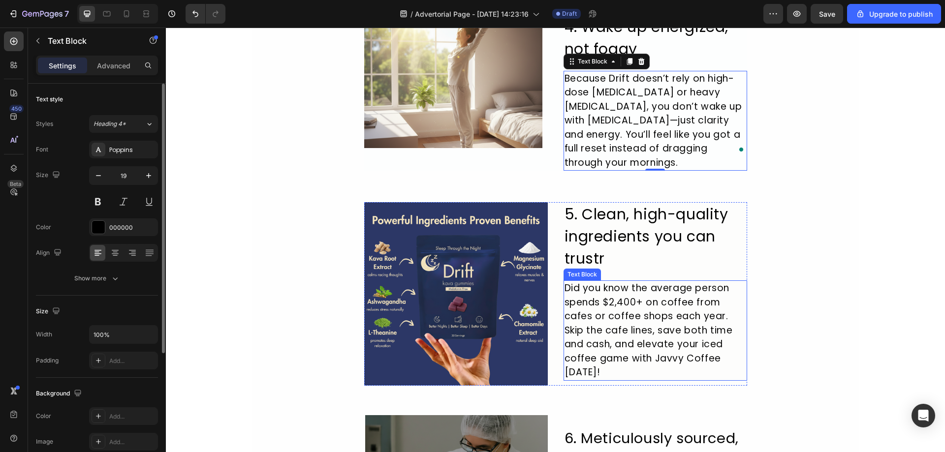
click at [659, 320] on div "Did you know the average person spends $2,400+ on coffee from cafes or coffee s…" at bounding box center [655, 330] width 184 height 100
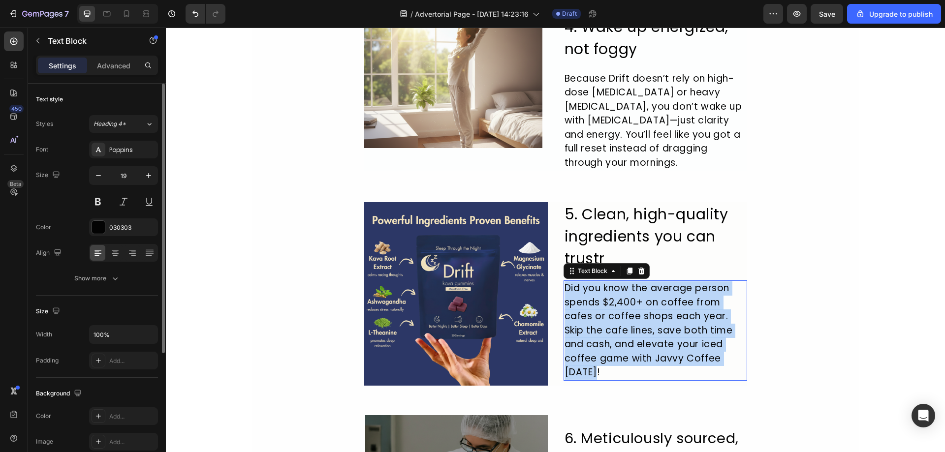
click at [659, 320] on p "Did you know the average person spends $2,400+ on coffee from cafes or coffee s…" at bounding box center [655, 330] width 182 height 98
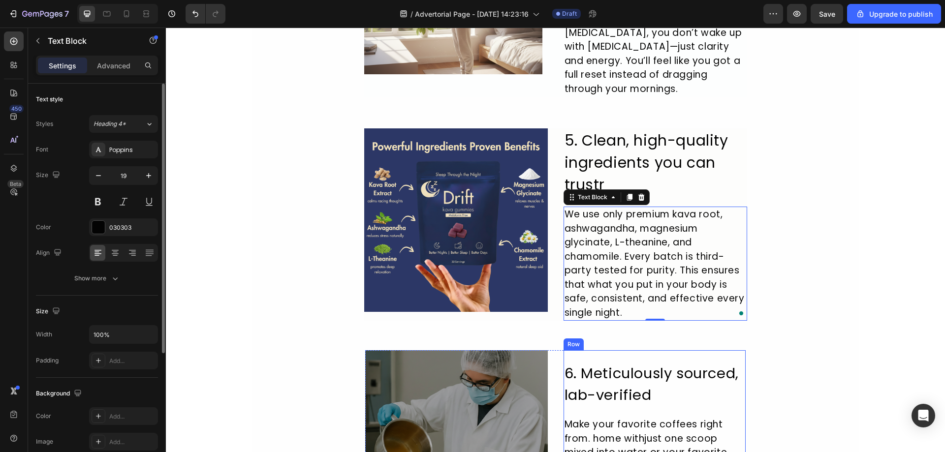
scroll to position [1378, 0]
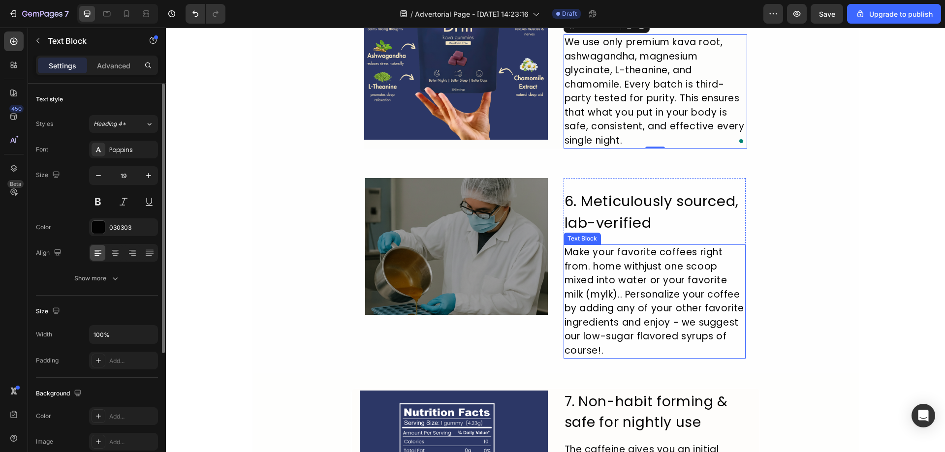
click at [664, 257] on div "Make your favorite coffees right from. home withjust one scoop mixed into water…" at bounding box center [654, 302] width 183 height 114
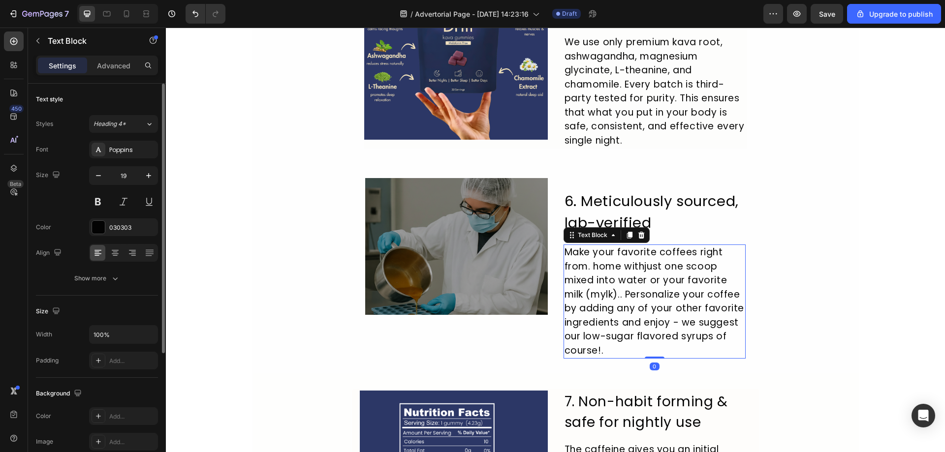
click at [664, 257] on div "Make your favorite coffees right from. home withjust one scoop mixed into water…" at bounding box center [654, 302] width 183 height 114
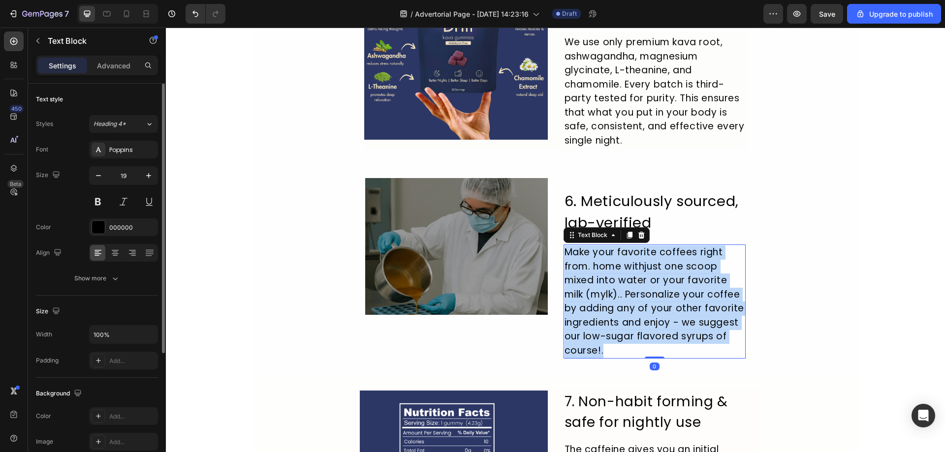
click at [664, 257] on p "Make your favorite coffees right from. home withjust one scoop mixed into water…" at bounding box center [654, 302] width 181 height 112
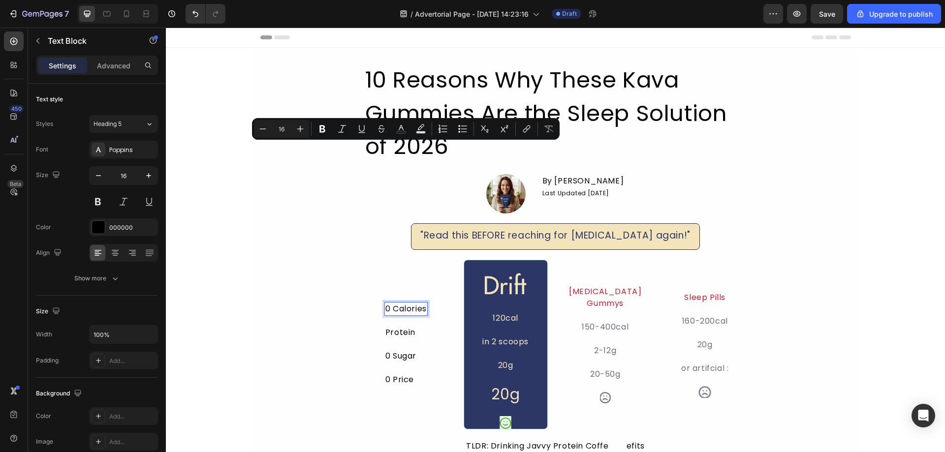
scroll to position [159, 0]
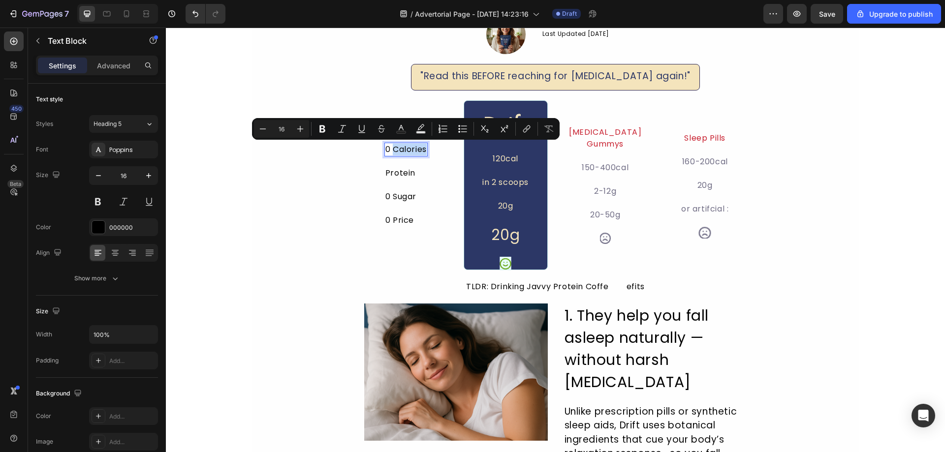
click at [394, 149] on p "0 Calories" at bounding box center [405, 150] width 41 height 12
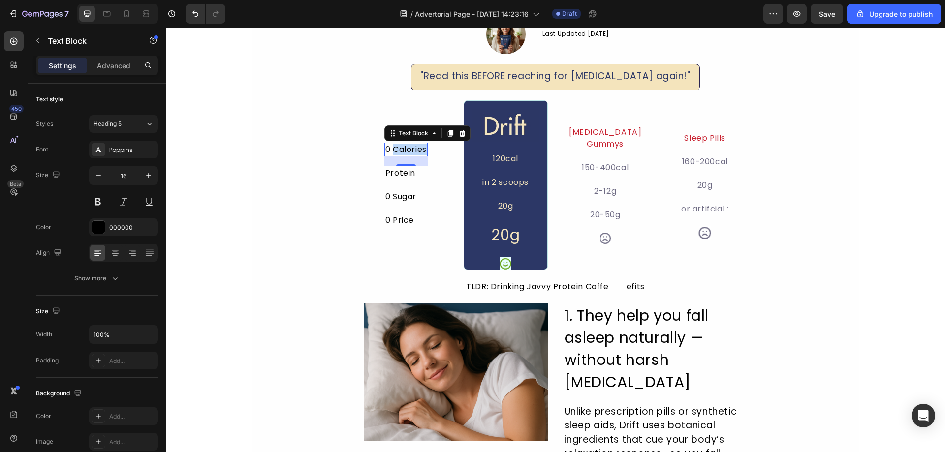
click at [397, 149] on p "0 Calories" at bounding box center [405, 150] width 41 height 12
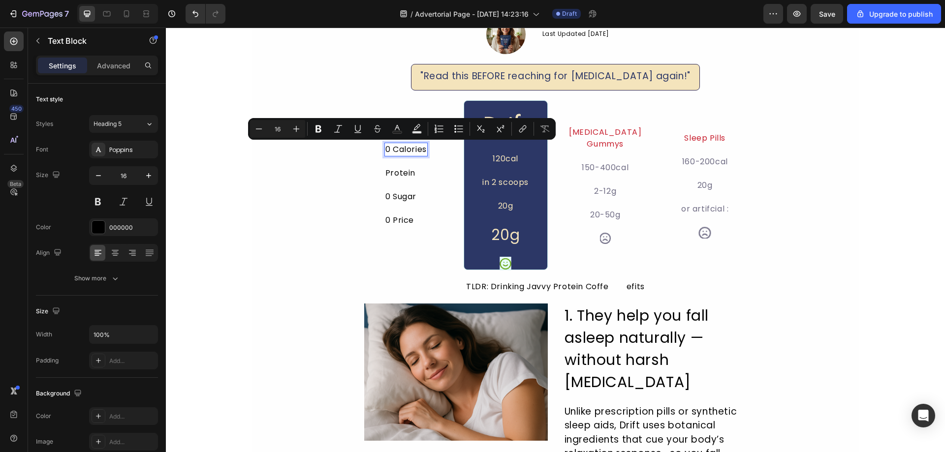
scroll to position [154, 0]
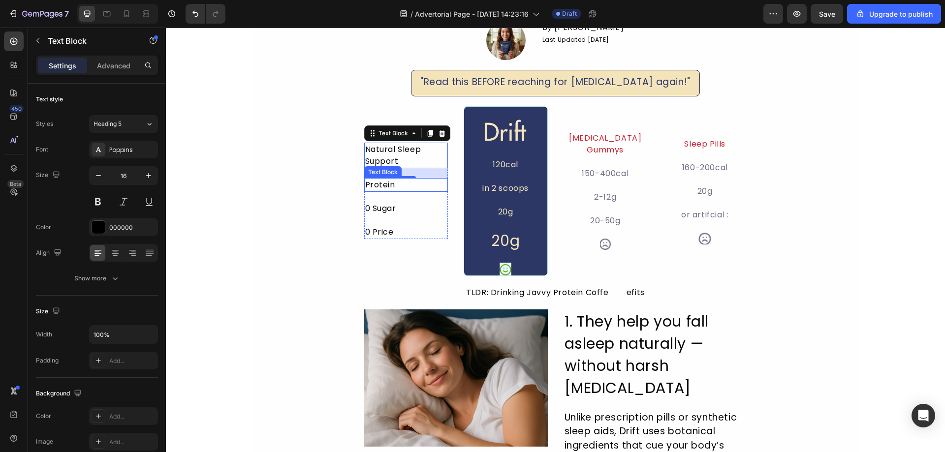
click at [385, 190] on div "Protein" at bounding box center [406, 185] width 84 height 14
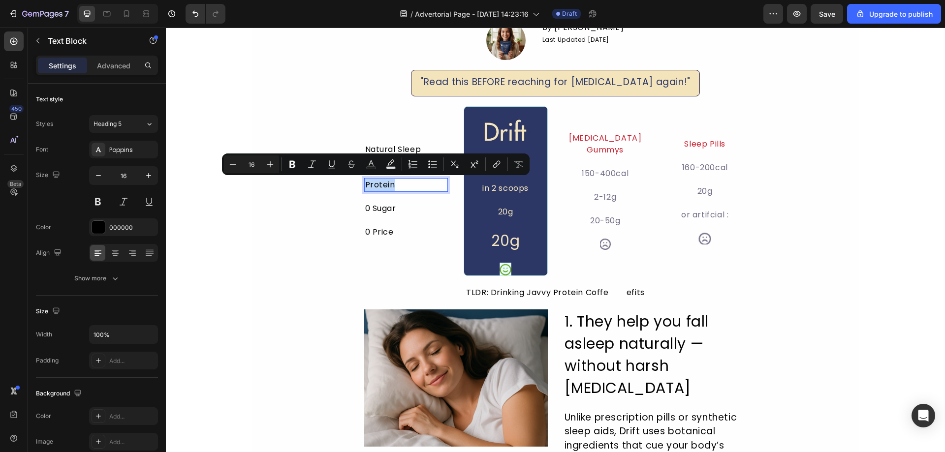
click at [385, 190] on p "Protein" at bounding box center [406, 185] width 82 height 12
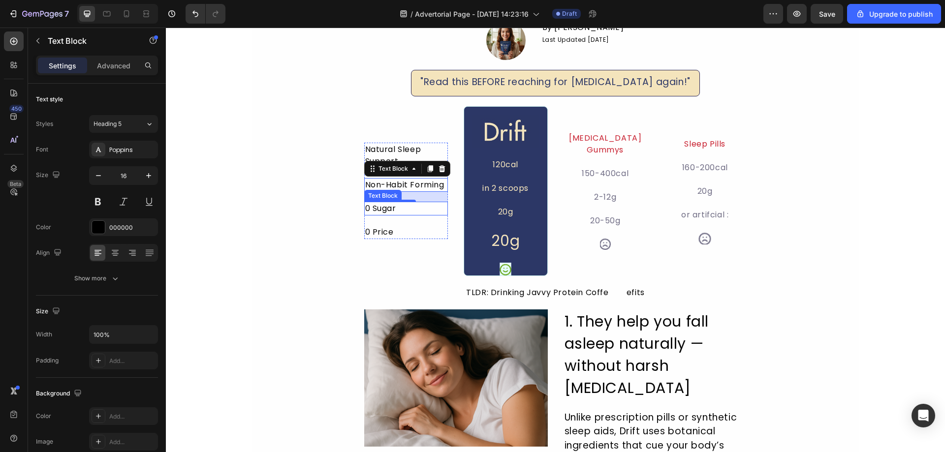
click at [412, 212] on div "0 Sugar" at bounding box center [406, 209] width 84 height 14
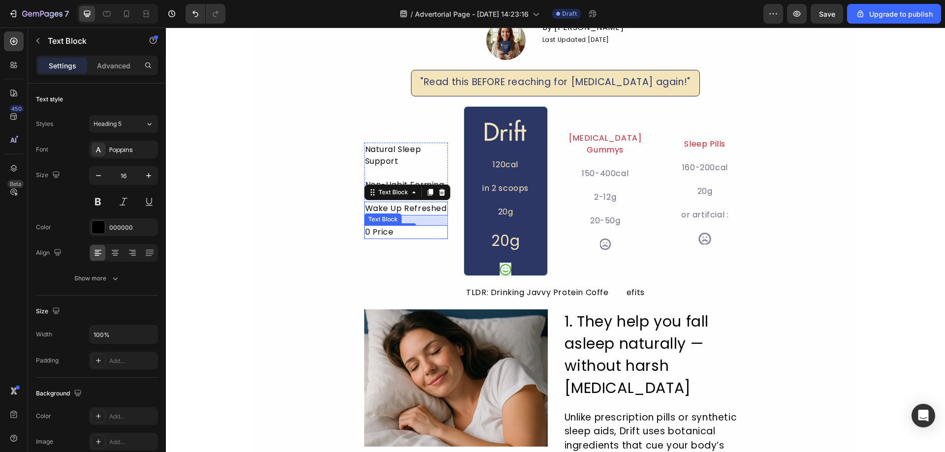
click at [388, 233] on div "0 Price" at bounding box center [406, 232] width 84 height 14
click at [389, 232] on div "0 Price" at bounding box center [406, 232] width 84 height 14
click at [390, 232] on p "0 Price" at bounding box center [406, 232] width 82 height 12
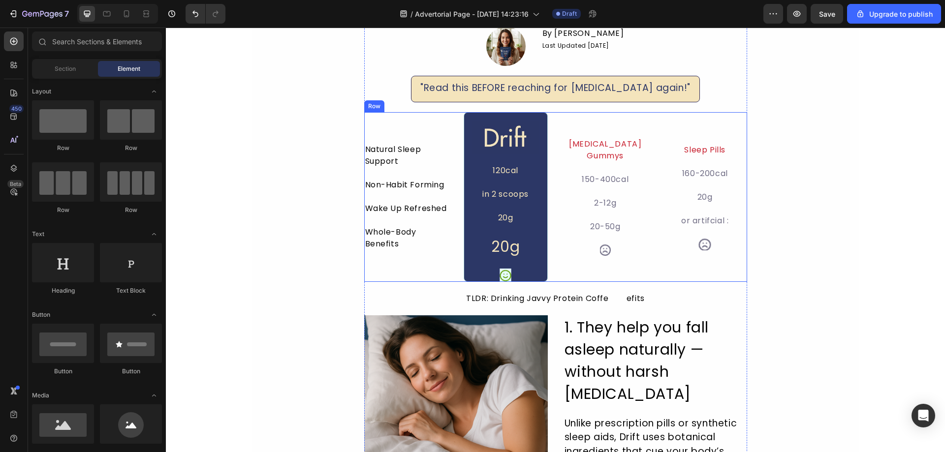
click at [514, 253] on h2 "20g" at bounding box center [505, 247] width 67 height 24
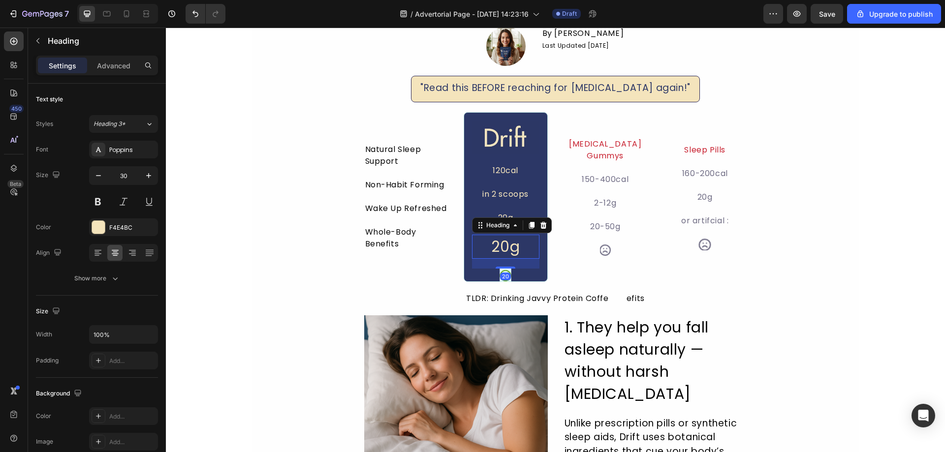
click at [510, 249] on h2 "20g" at bounding box center [505, 247] width 67 height 24
click at [509, 249] on p "20g" at bounding box center [505, 247] width 65 height 22
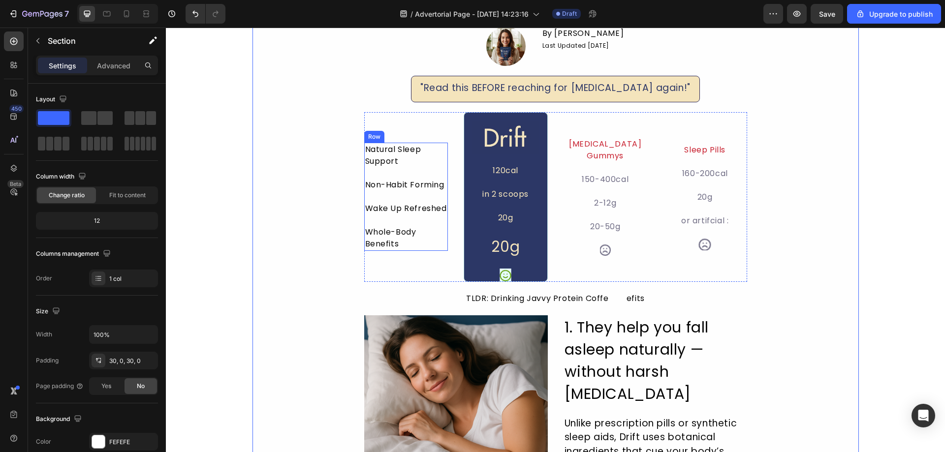
click at [377, 172] on div "Natural Sleep Support Text Block Non-Habit Forming Text Block Wake Up Refreshed…" at bounding box center [406, 197] width 84 height 108
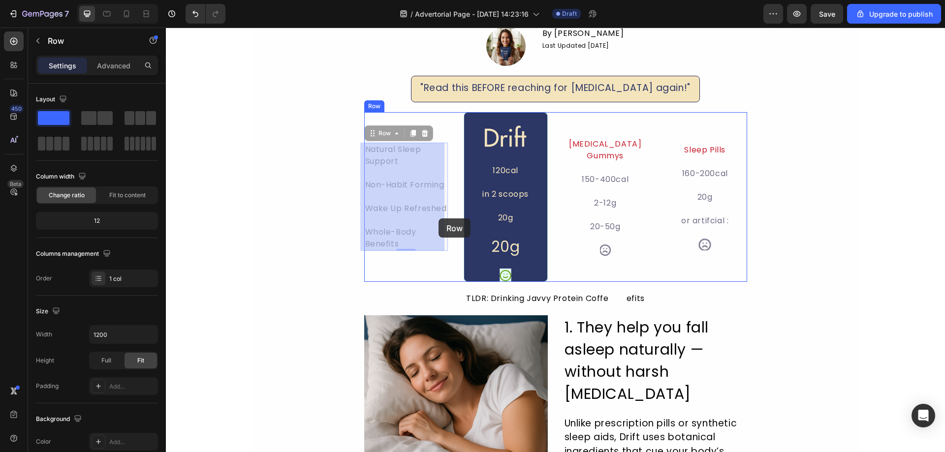
drag, startPoint x: 440, startPoint y: 194, endPoint x: 438, endPoint y: 218, distance: 24.7
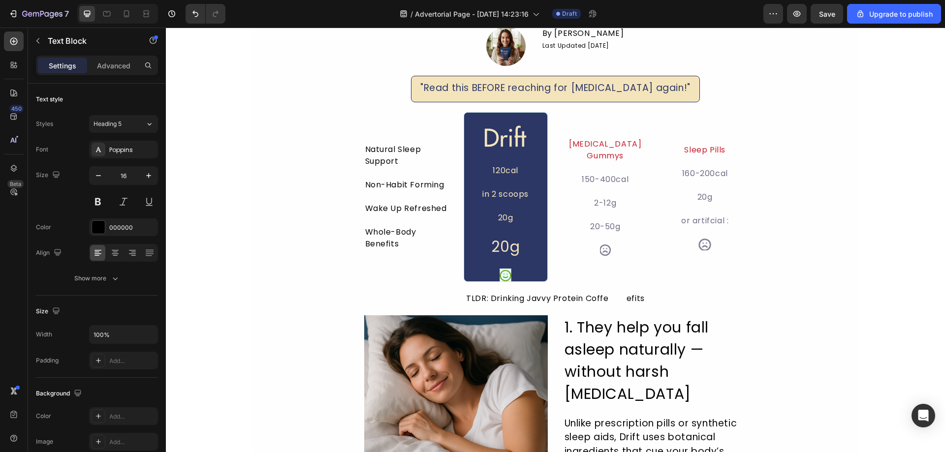
drag, startPoint x: 208, startPoint y: 187, endPoint x: 293, endPoint y: 193, distance: 85.3
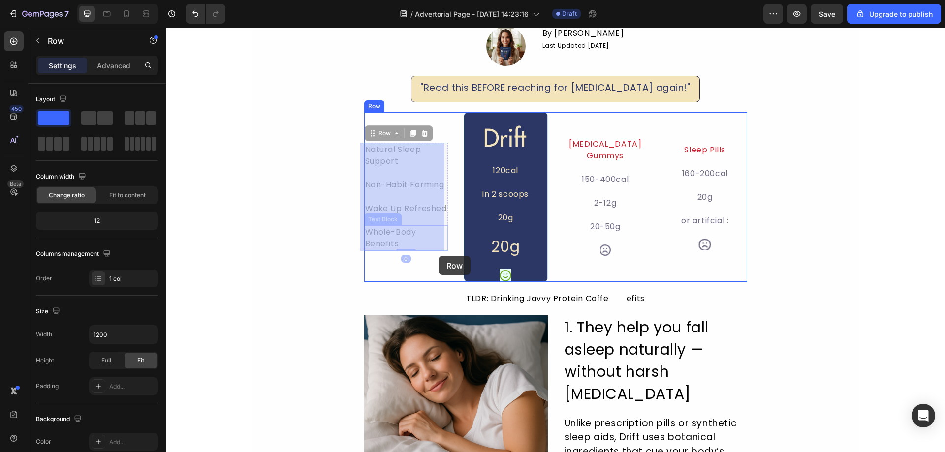
drag, startPoint x: 440, startPoint y: 223, endPoint x: 434, endPoint y: 247, distance: 24.9
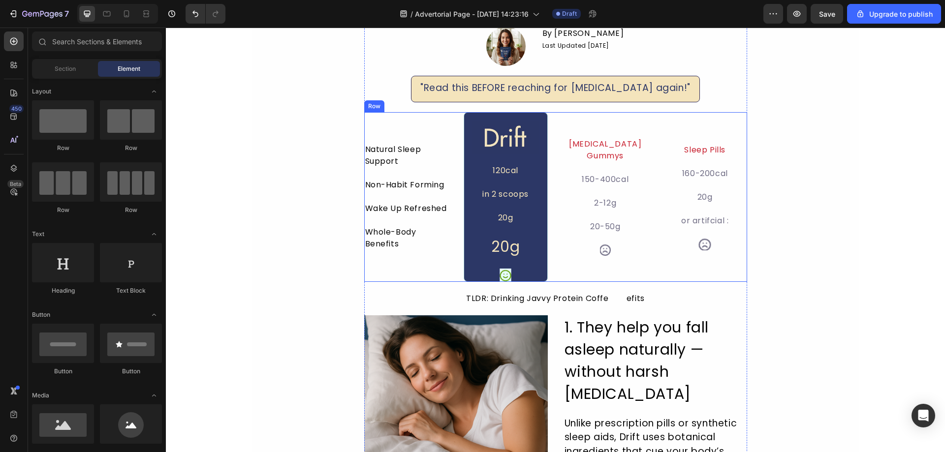
click at [639, 126] on div "Melatonin Gummys Text Block 150-400cal Text Block 2-12g Text Block 20-50g Text …" at bounding box center [605, 197] width 84 height 170
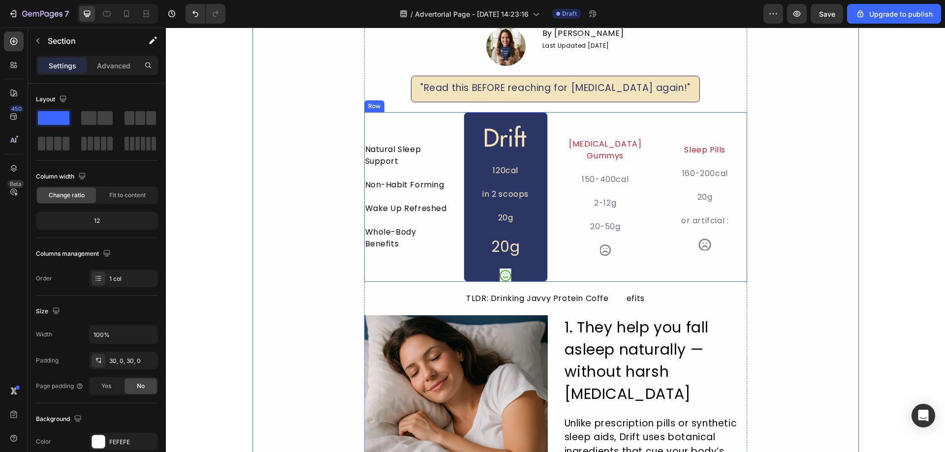
click at [416, 137] on div "Natural Sleep Support Text Block Non-Habit Forming Text Block Wake Up Refreshed…" at bounding box center [406, 197] width 84 height 170
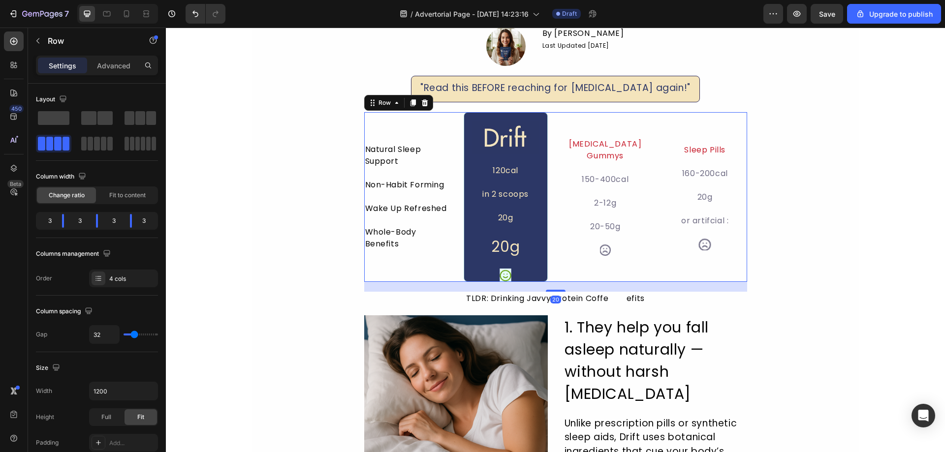
click at [413, 131] on div "Natural Sleep Support Text Block Non-Habit Forming Text Block Wake Up Refreshed…" at bounding box center [406, 197] width 84 height 170
click at [408, 126] on div "Natural Sleep Support Text Block Non-Habit Forming Text Block Wake Up Refreshed…" at bounding box center [406, 197] width 84 height 170
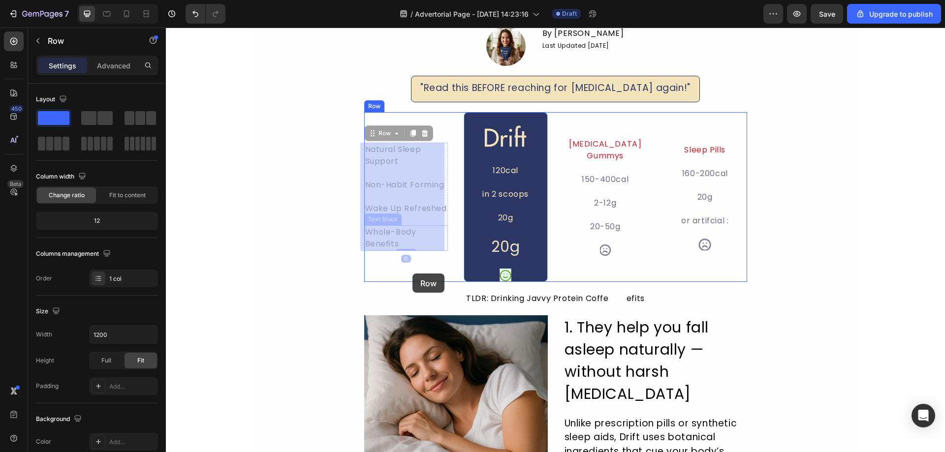
drag, startPoint x: 429, startPoint y: 172, endPoint x: 412, endPoint y: 274, distance: 102.7
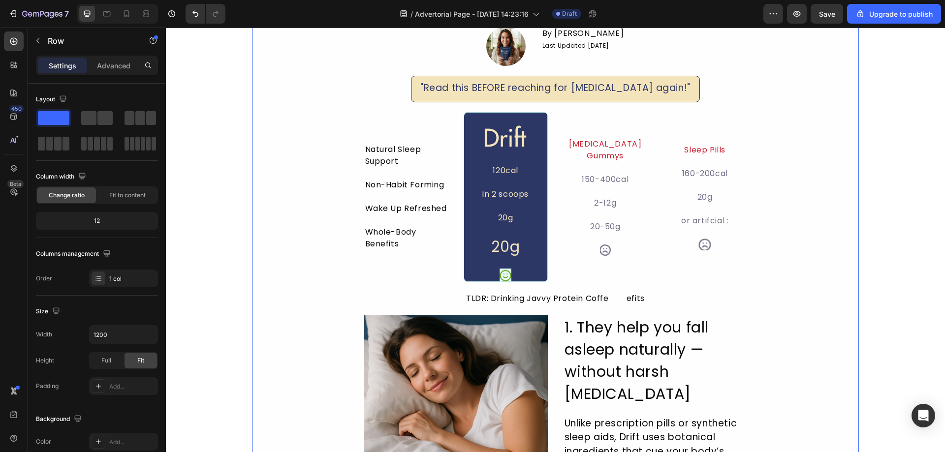
click at [431, 230] on p "Whole-Body Benefits" at bounding box center [406, 238] width 82 height 24
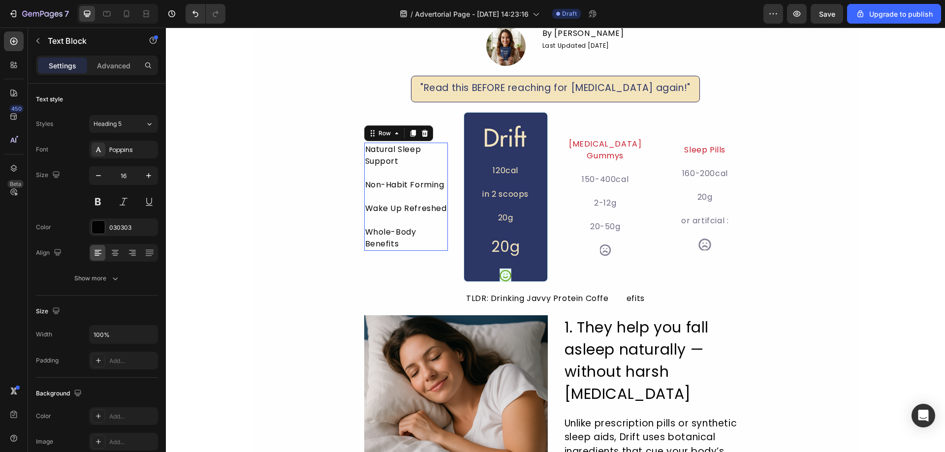
click at [439, 198] on div "Natural Sleep Support Text Block Non-Habit Forming Text Block Wake Up Refreshed…" at bounding box center [406, 197] width 84 height 108
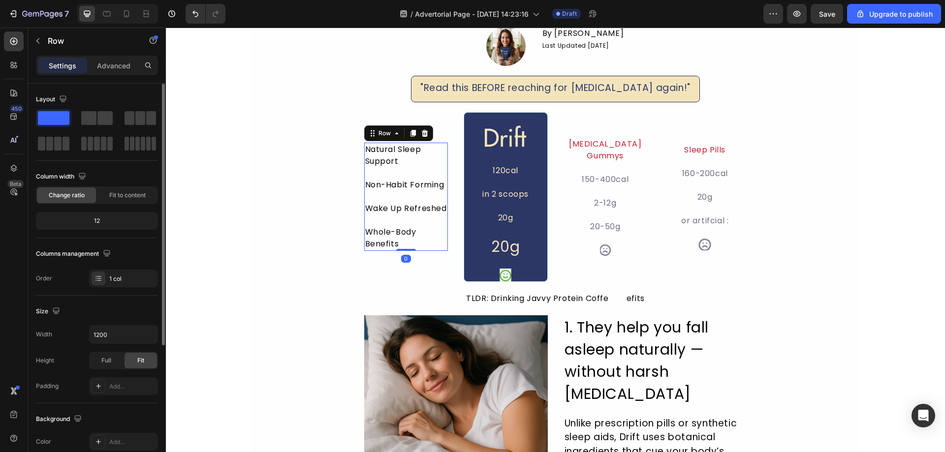
click at [100, 216] on div "12" at bounding box center [97, 221] width 118 height 14
click at [120, 199] on span "Fit to content" at bounding box center [127, 195] width 36 height 9
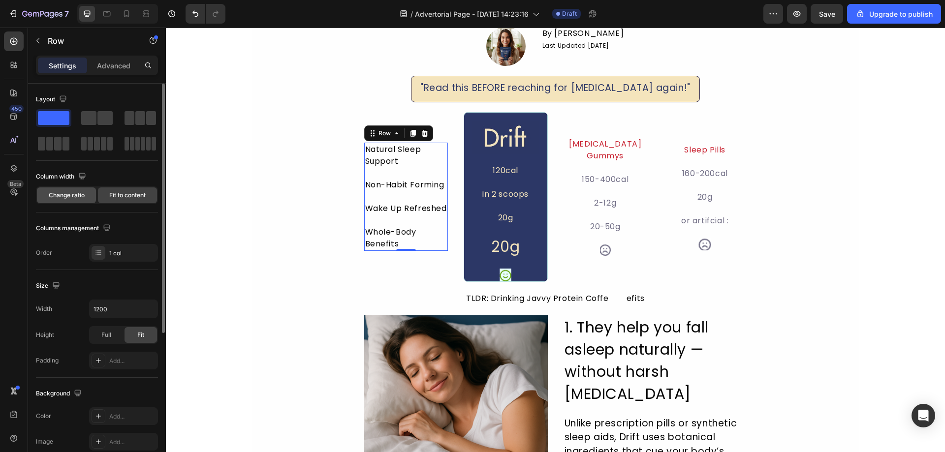
click at [79, 199] on span "Change ratio" at bounding box center [67, 195] width 36 height 9
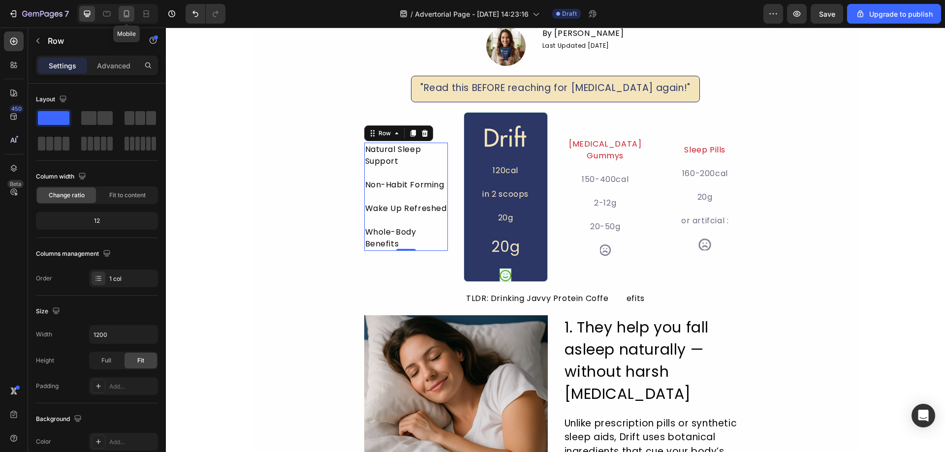
click at [129, 9] on icon at bounding box center [127, 14] width 10 height 10
type input "100%"
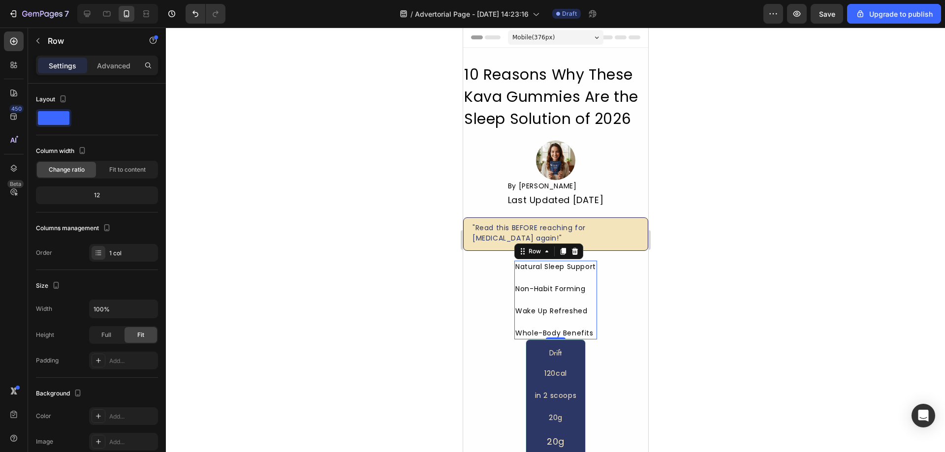
click at [311, 286] on div at bounding box center [555, 240] width 779 height 425
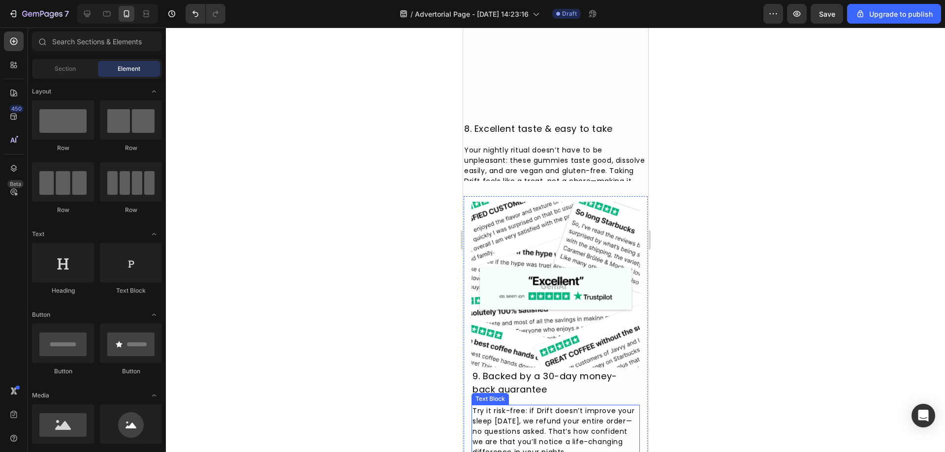
scroll to position [2574, 0]
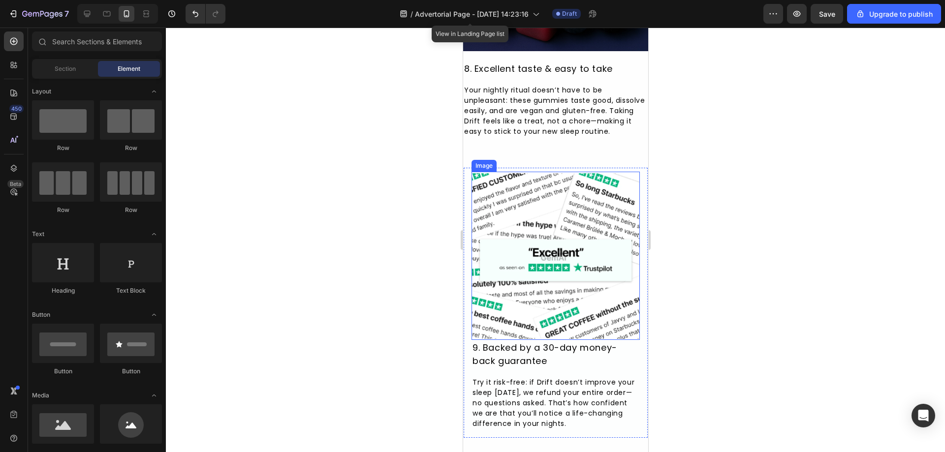
click at [593, 248] on img at bounding box center [555, 256] width 168 height 168
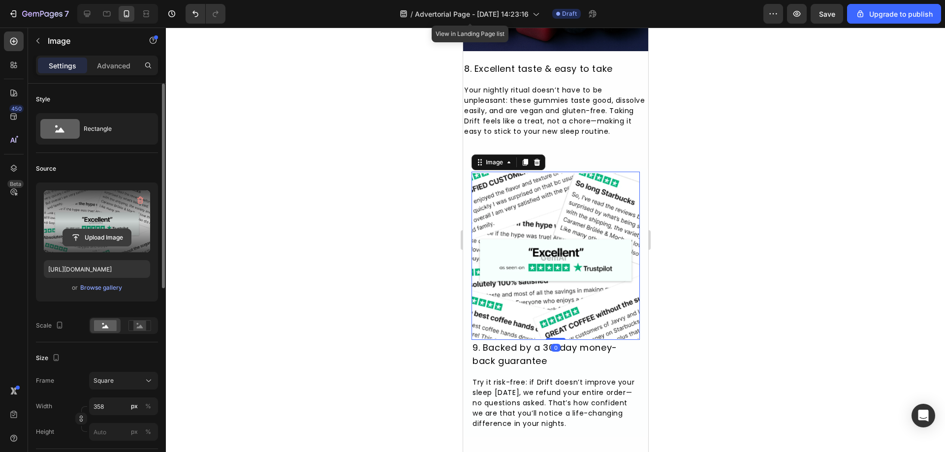
click at [99, 234] on input "file" at bounding box center [97, 237] width 68 height 17
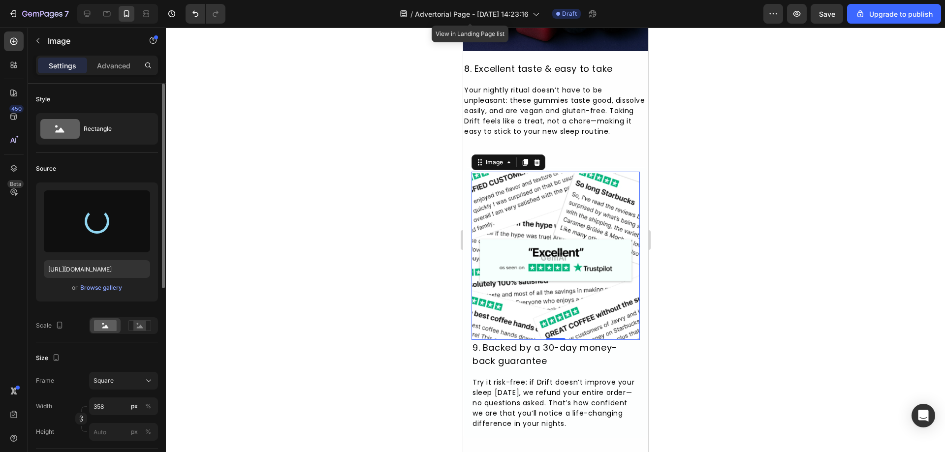
type input "https://cdn.shopify.com/s/files/1/0631/6536/6343/files/gempages_585148150625338…"
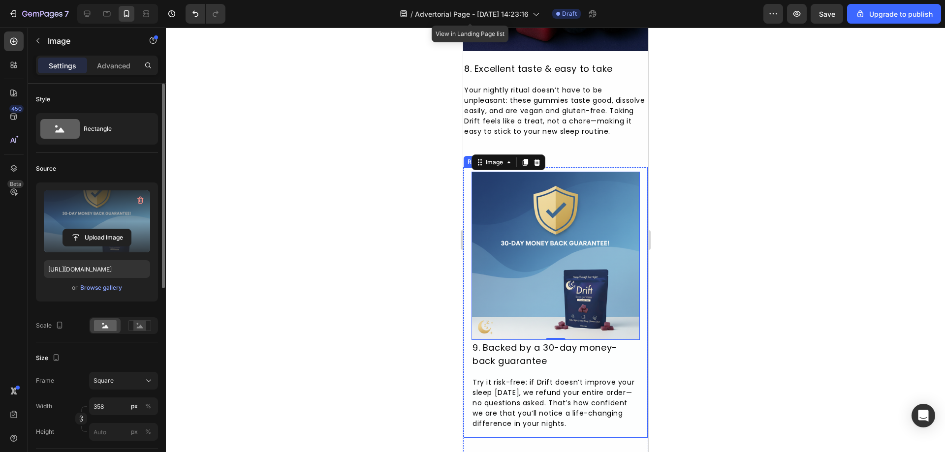
click at [399, 276] on div at bounding box center [555, 240] width 779 height 425
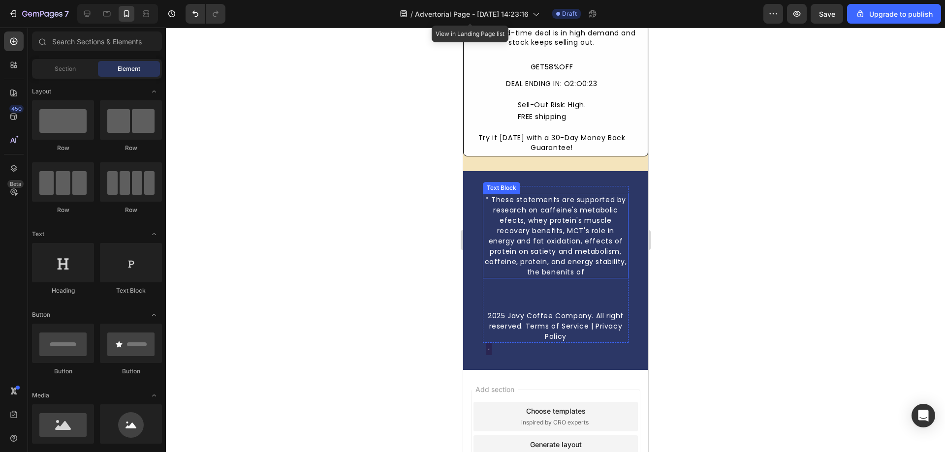
scroll to position [3577, 0]
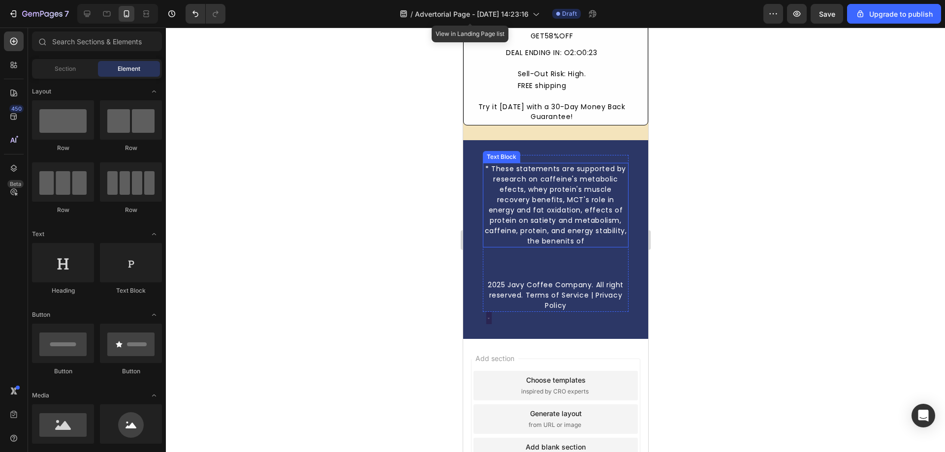
click at [581, 201] on div "* These statements are supported by research on caffeine's metabolic efects, wh…" at bounding box center [555, 205] width 146 height 85
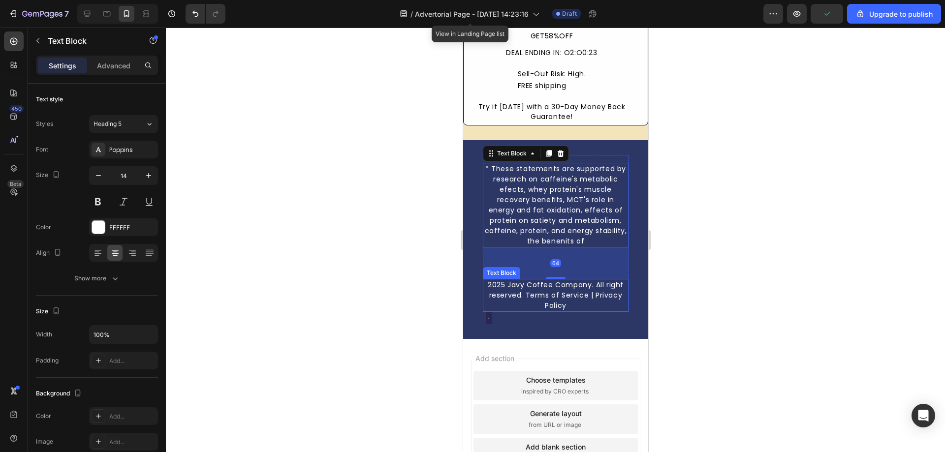
click at [528, 310] on div "2025 Javy Coffee Company. All right reserved. Terms of Service | Privacy Policy" at bounding box center [555, 295] width 146 height 33
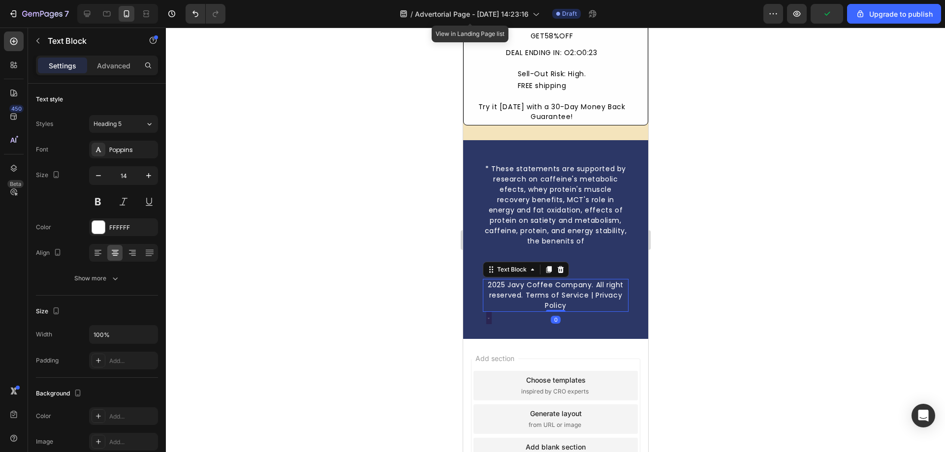
click at [525, 292] on div "2025 Javy Coffee Company. All right reserved. Terms of Service | Privacy Policy" at bounding box center [555, 295] width 146 height 33
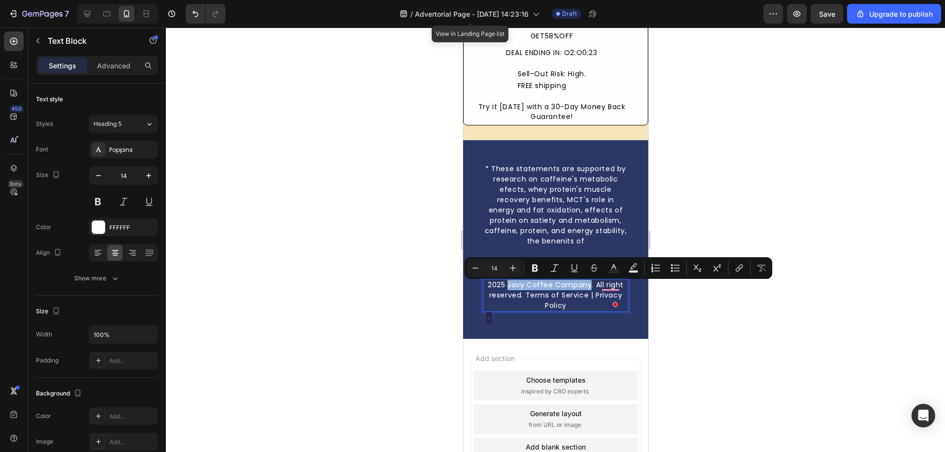
drag, startPoint x: 586, startPoint y: 289, endPoint x: 504, endPoint y: 282, distance: 82.0
click at [504, 282] on div "2025 Javy Coffee Company. All right reserved. Terms of Service | Privacy Policy" at bounding box center [555, 295] width 146 height 33
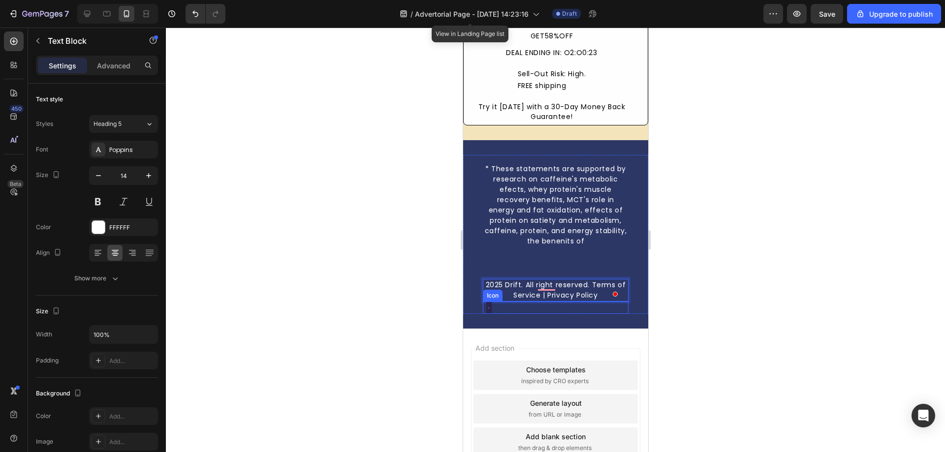
click at [489, 314] on image at bounding box center [488, 308] width 12 height 12
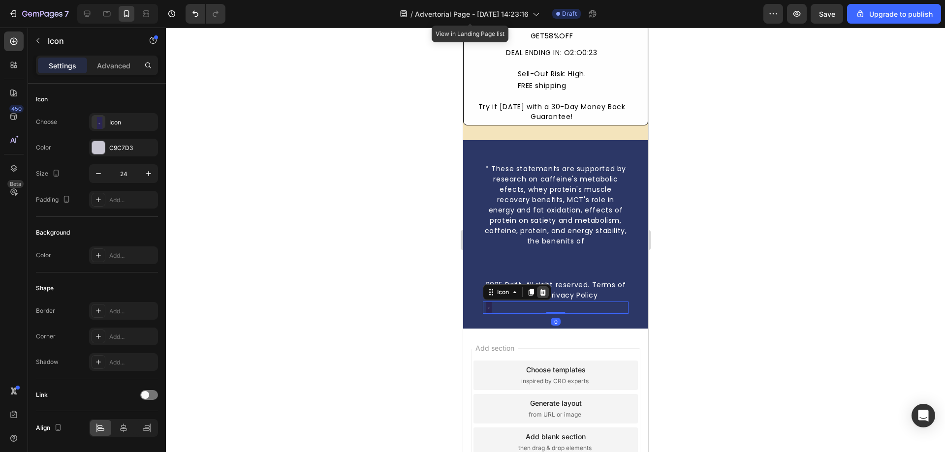
click at [545, 295] on icon at bounding box center [542, 291] width 6 height 7
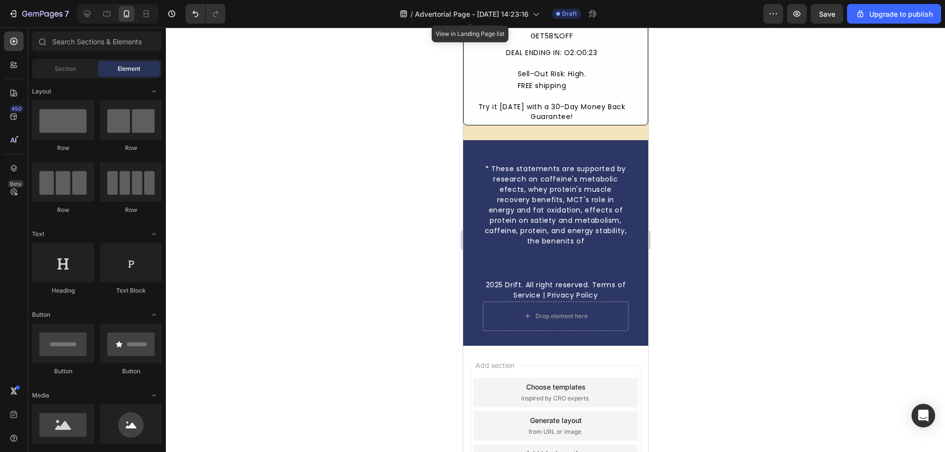
click at [414, 330] on div at bounding box center [555, 240] width 779 height 425
click at [760, 321] on div at bounding box center [555, 240] width 779 height 425
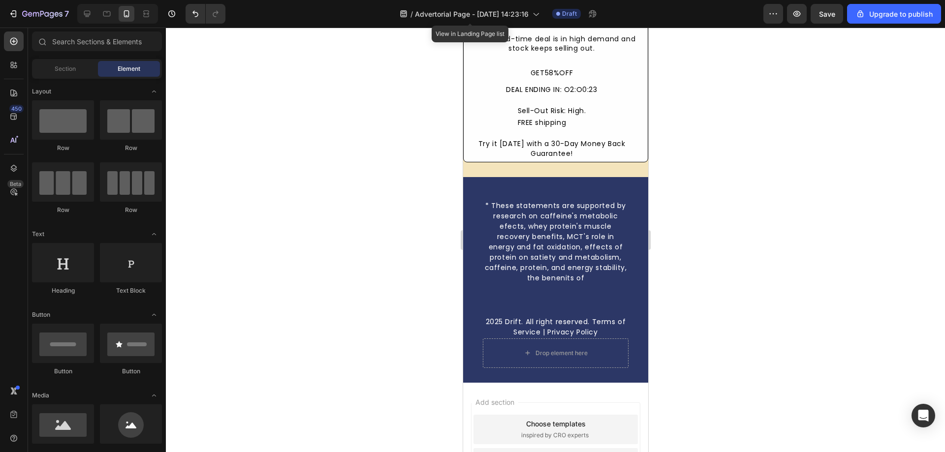
scroll to position [3627, 0]
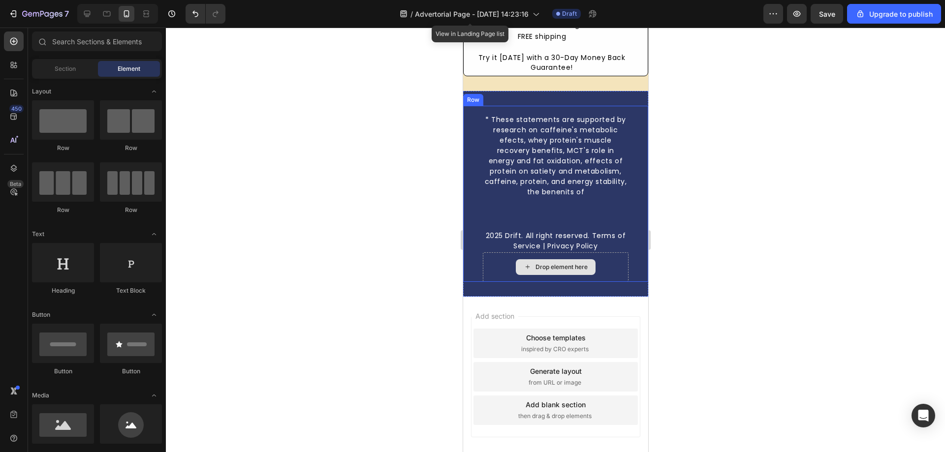
click at [617, 268] on div "Drop element here" at bounding box center [555, 267] width 146 height 30
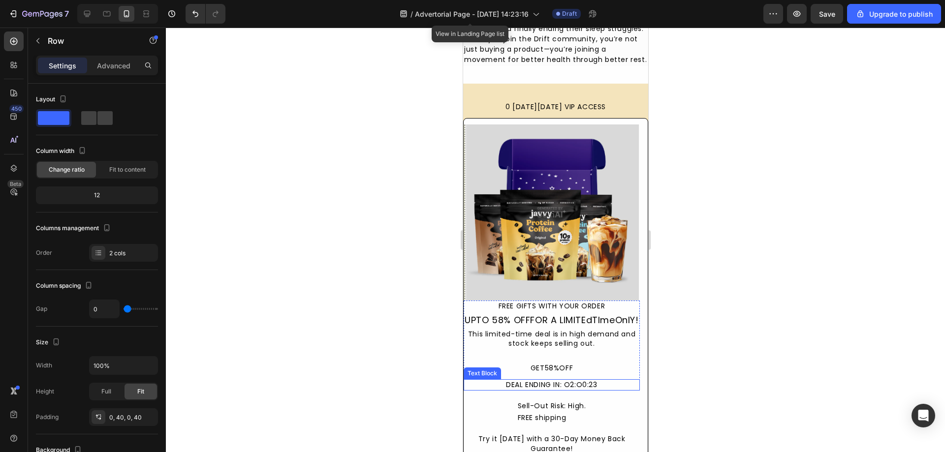
scroll to position [3233, 0]
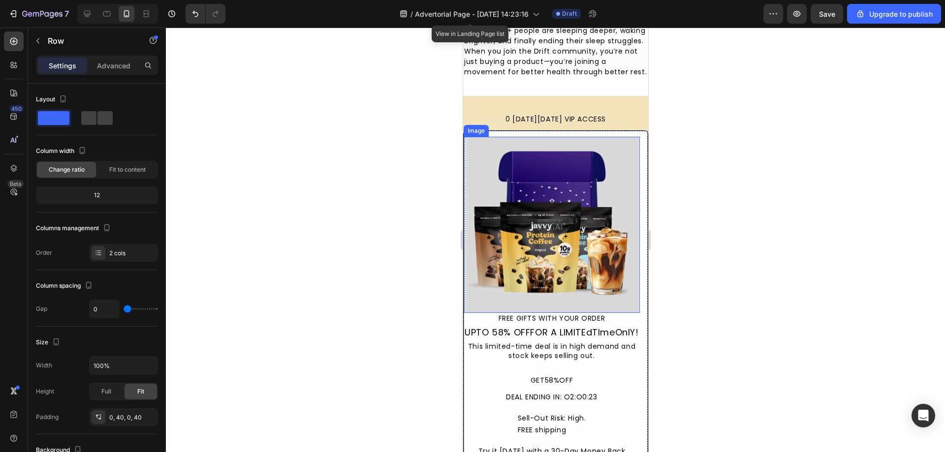
click at [524, 232] on img at bounding box center [551, 225] width 176 height 176
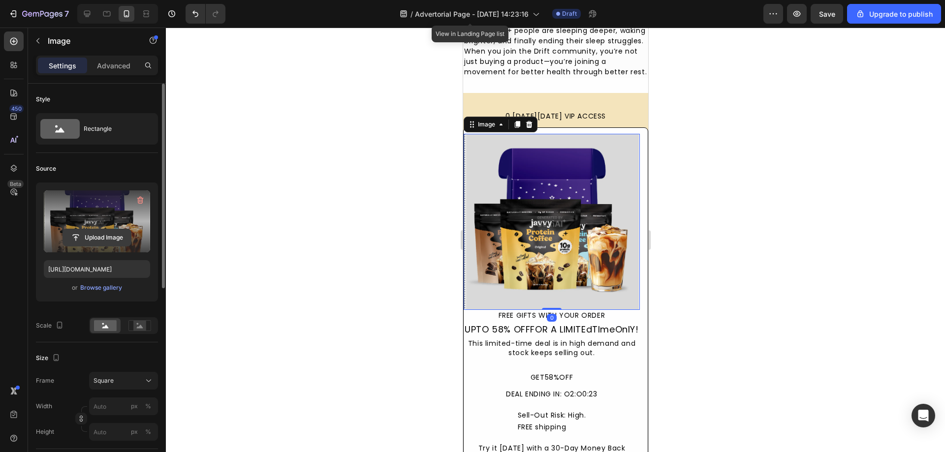
click at [107, 235] on input "file" at bounding box center [97, 237] width 68 height 17
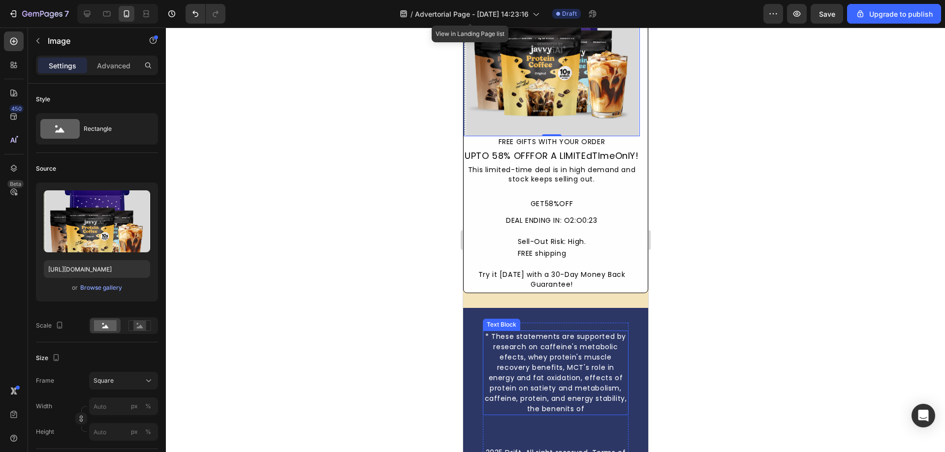
scroll to position [3282, 0]
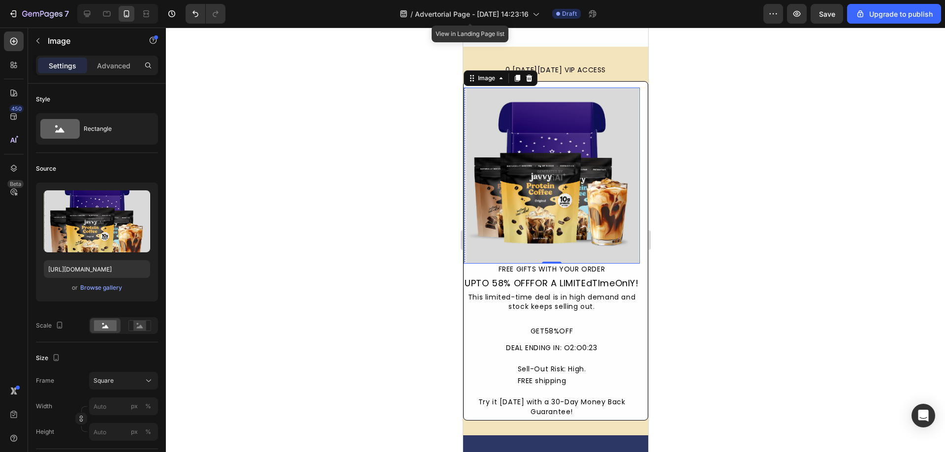
click at [536, 193] on img at bounding box center [551, 176] width 176 height 176
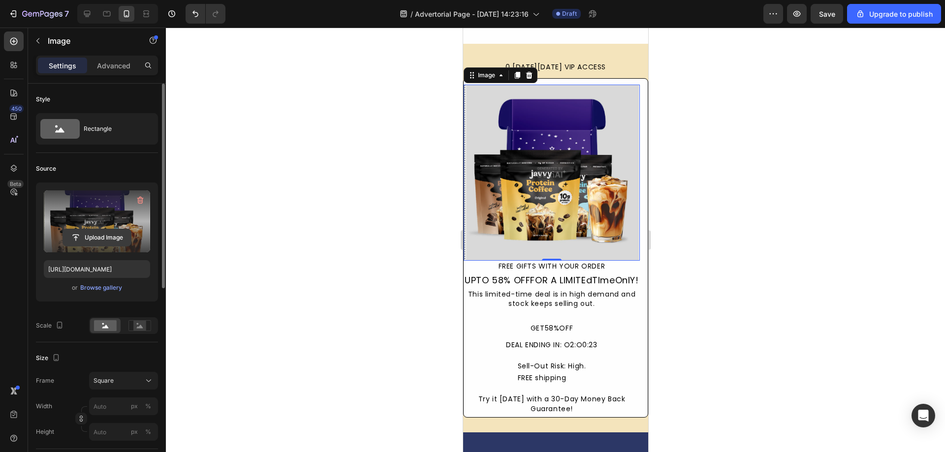
click at [76, 240] on input "file" at bounding box center [97, 237] width 68 height 17
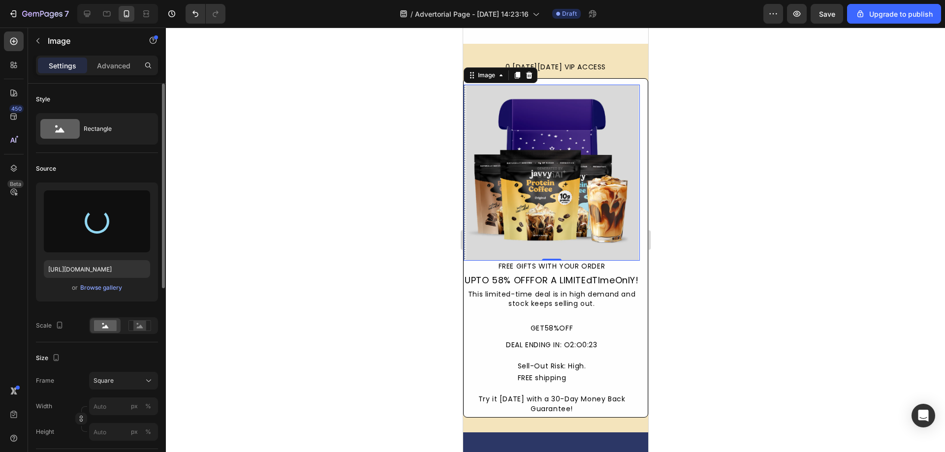
type input "https://cdn.shopify.com/s/files/1/0631/6536/6343/files/gempages_585148150625338…"
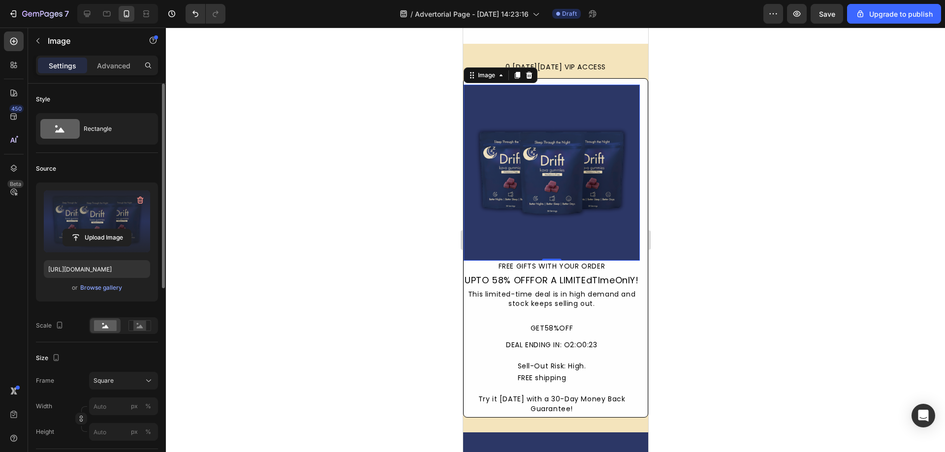
click at [765, 274] on div at bounding box center [555, 240] width 779 height 425
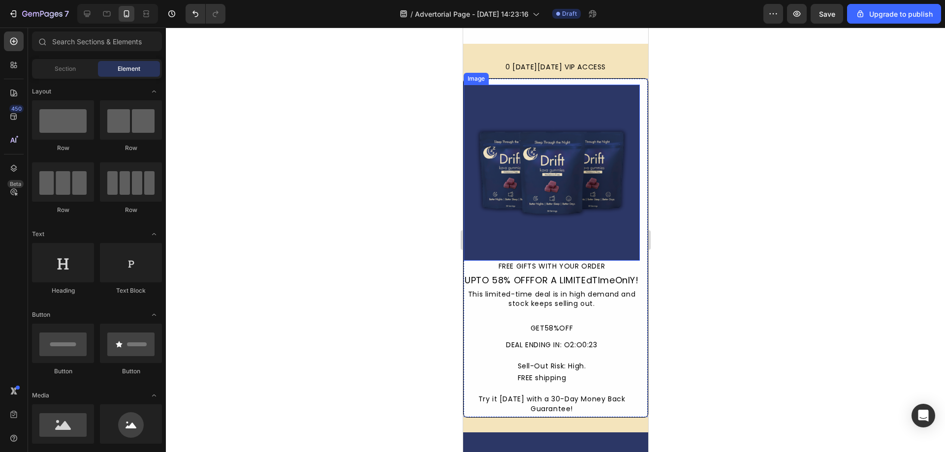
click at [505, 192] on img at bounding box center [551, 173] width 176 height 176
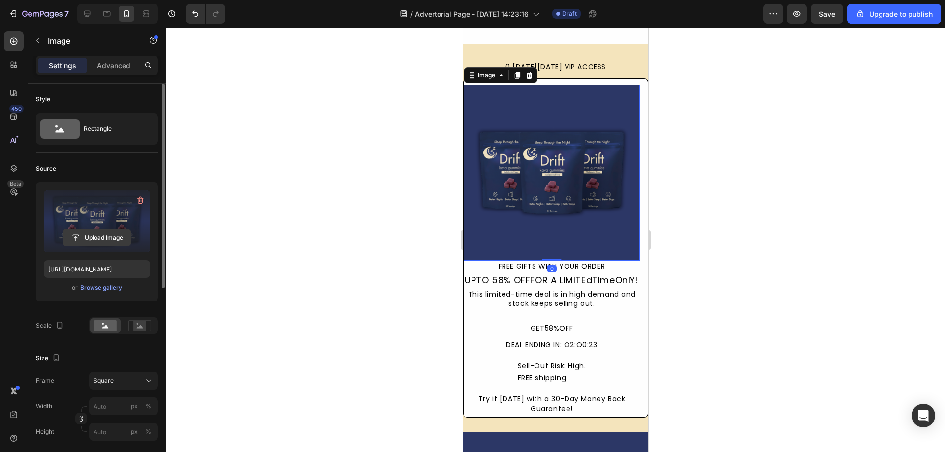
click at [100, 241] on input "file" at bounding box center [97, 237] width 68 height 17
click at [92, 242] on input "file" at bounding box center [97, 237] width 68 height 17
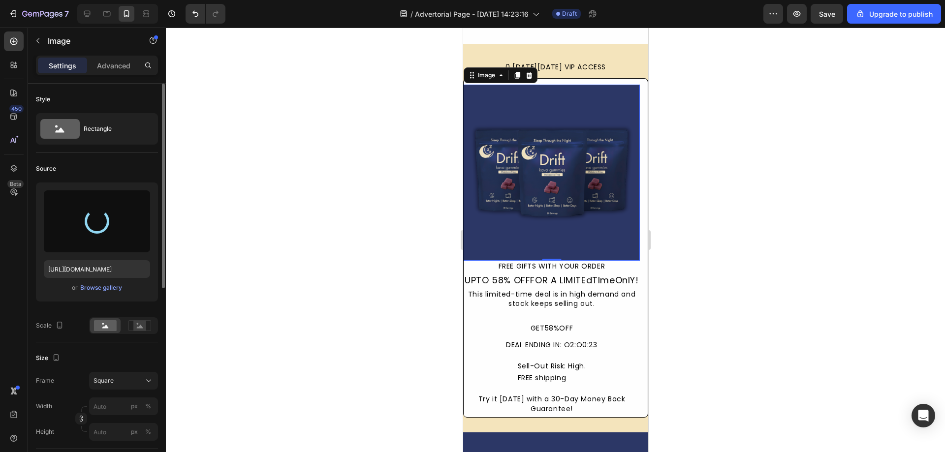
type input "https://cdn.shopify.com/s/files/1/0631/6536/6343/files/gempages_585148150625338…"
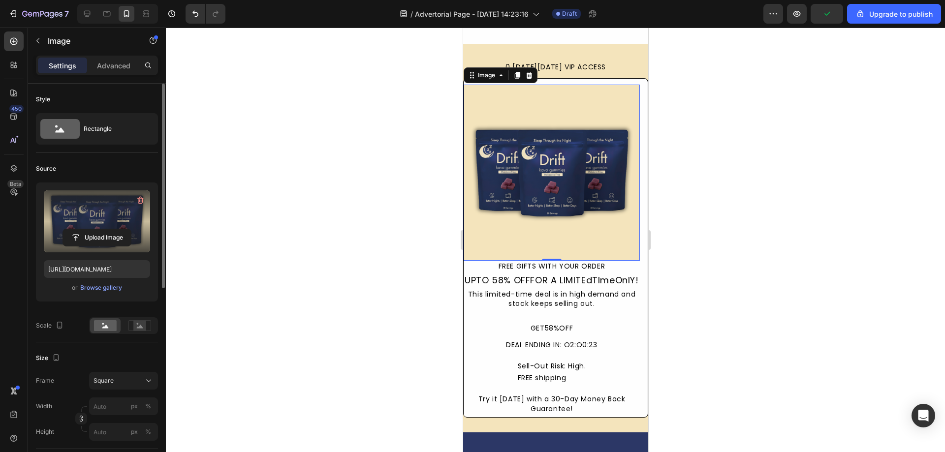
click at [282, 274] on div at bounding box center [555, 240] width 779 height 425
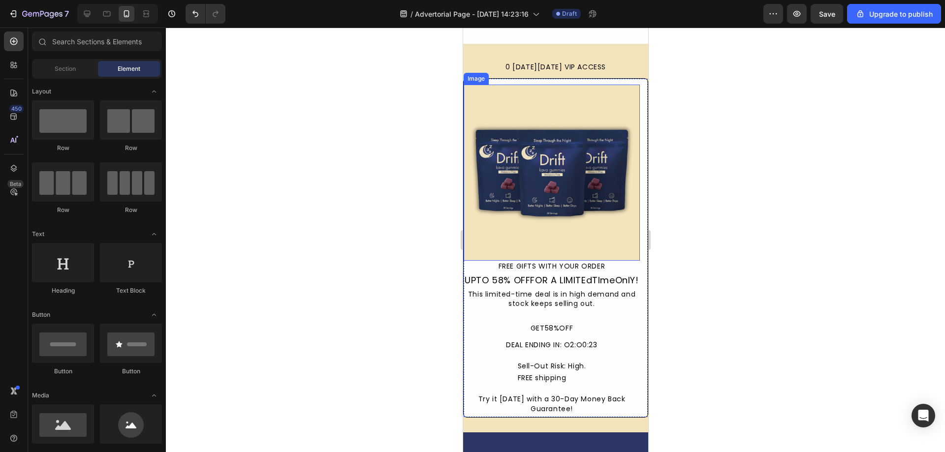
click at [508, 236] on img at bounding box center [551, 173] width 176 height 176
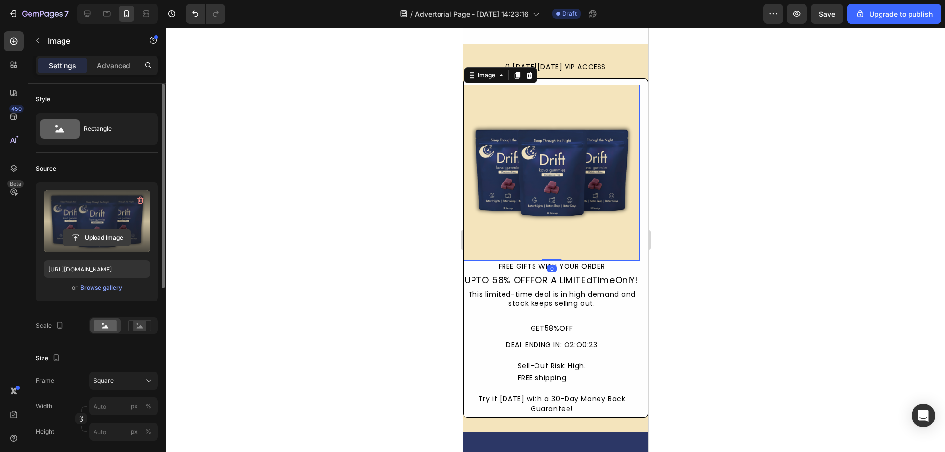
click at [93, 235] on input "file" at bounding box center [97, 237] width 68 height 17
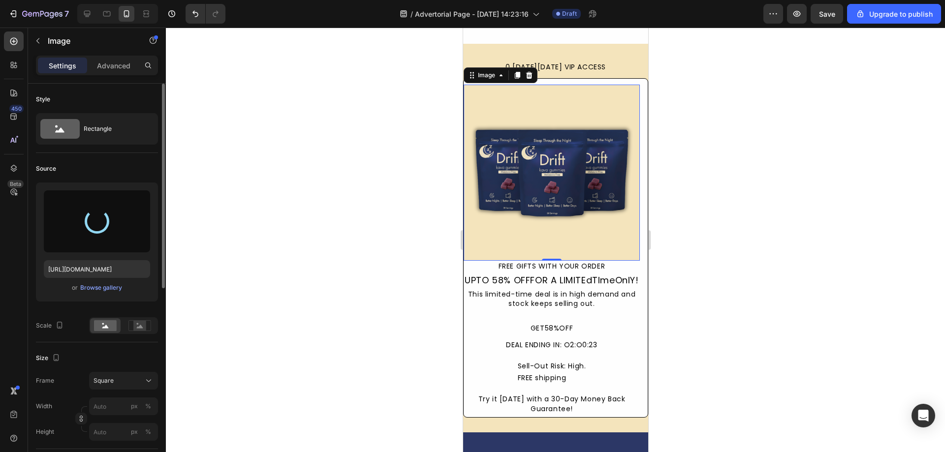
type input "https://cdn.shopify.com/s/files/1/0631/6536/6343/files/gempages_585148150625338…"
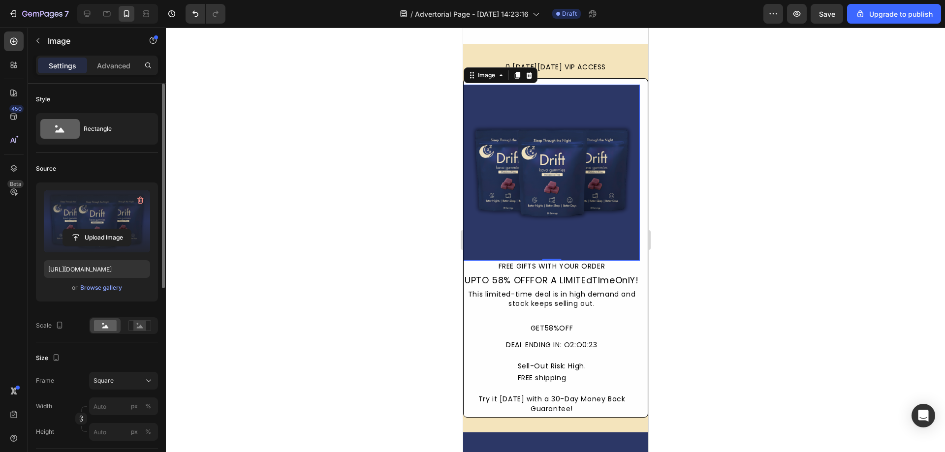
click at [346, 259] on div at bounding box center [555, 240] width 779 height 425
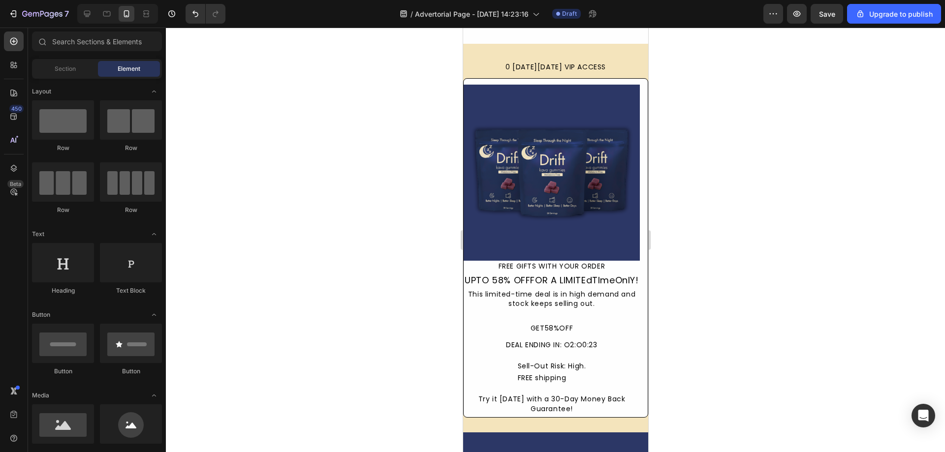
drag, startPoint x: 329, startPoint y: 247, endPoint x: 413, endPoint y: 278, distance: 89.8
click at [336, 250] on div at bounding box center [555, 240] width 779 height 425
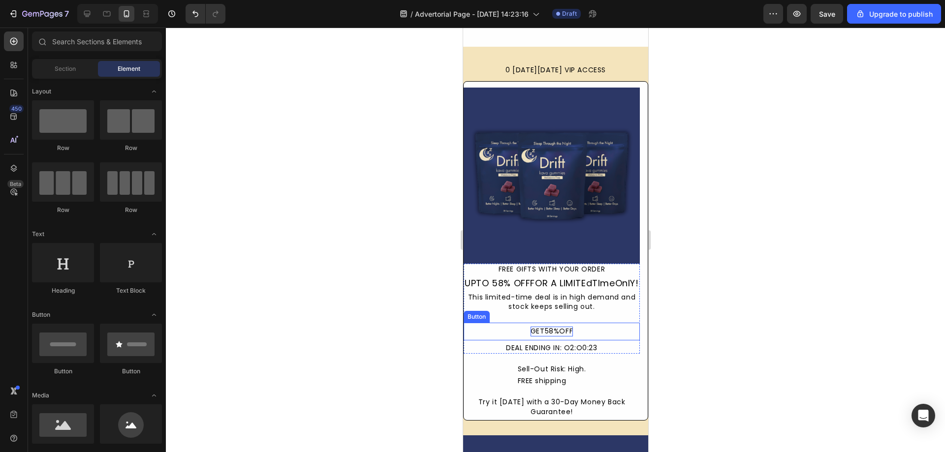
scroll to position [3479, 0]
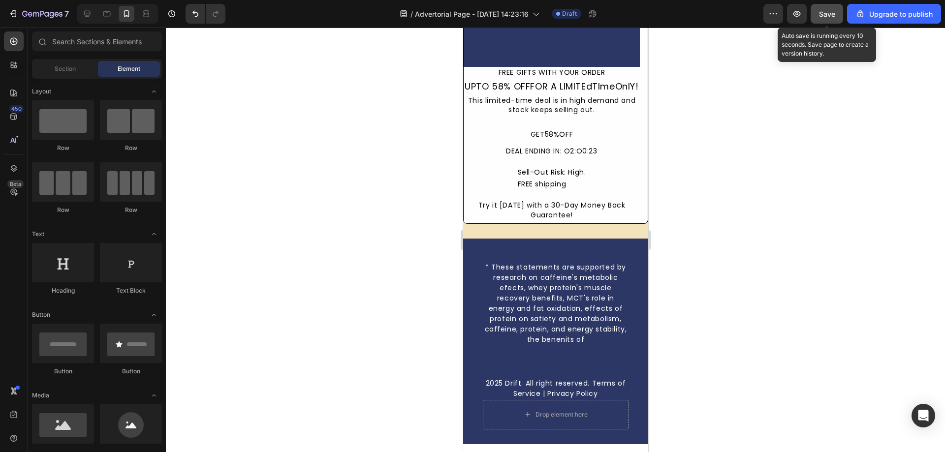
click at [830, 15] on span "Save" at bounding box center [827, 14] width 16 height 8
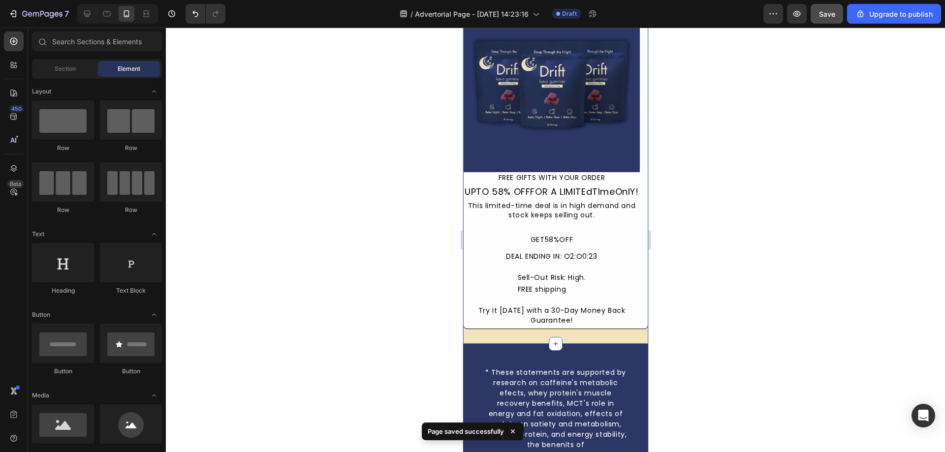
scroll to position [3331, 0]
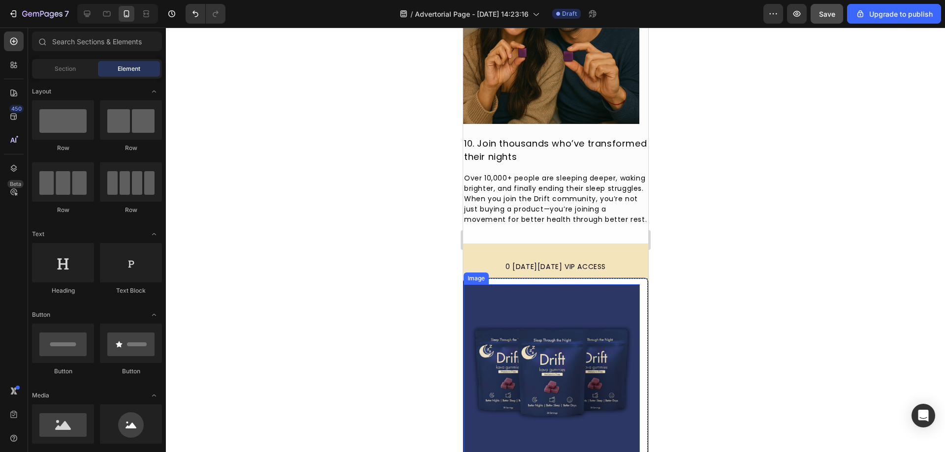
click at [361, 212] on div at bounding box center [555, 240] width 779 height 425
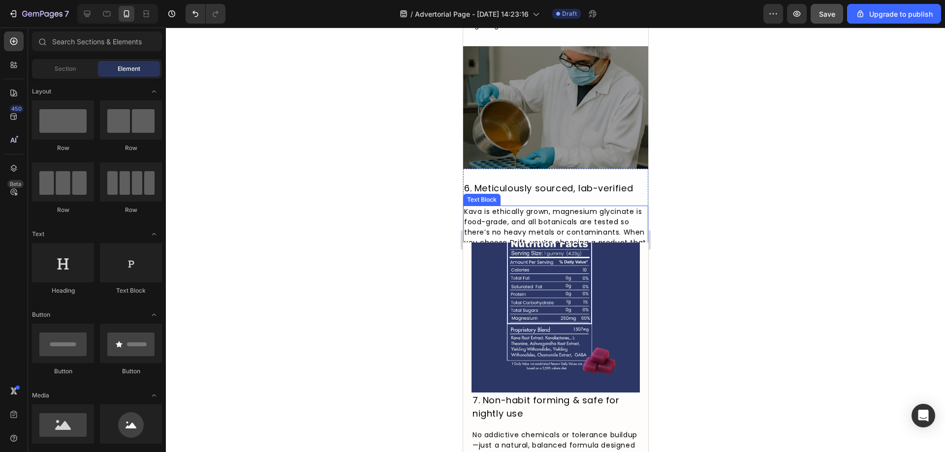
scroll to position [2101, 0]
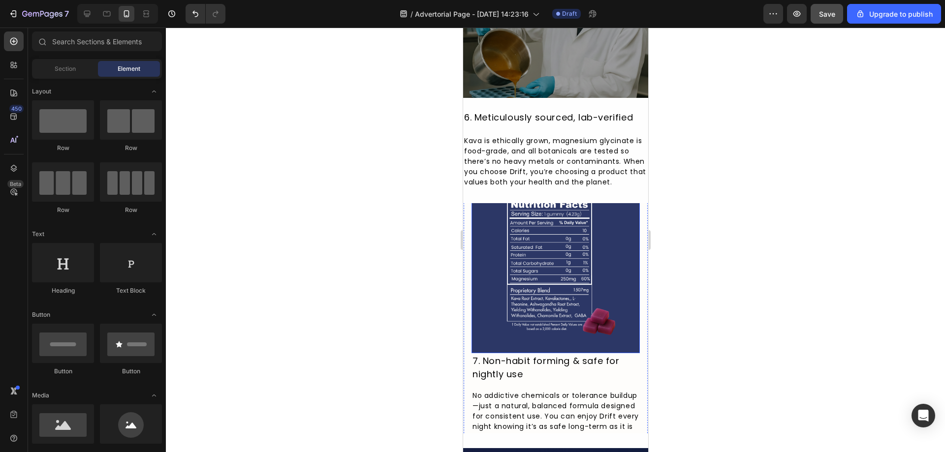
click at [497, 255] on img at bounding box center [555, 269] width 168 height 168
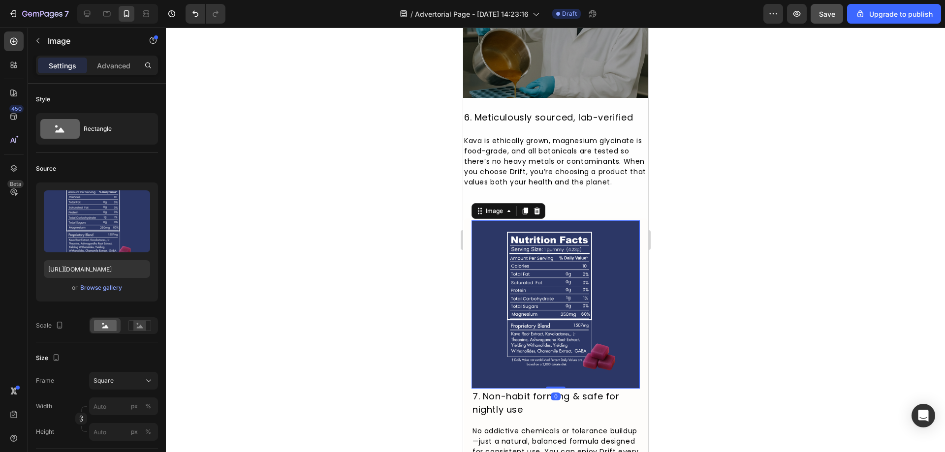
click at [779, 330] on div at bounding box center [555, 240] width 779 height 425
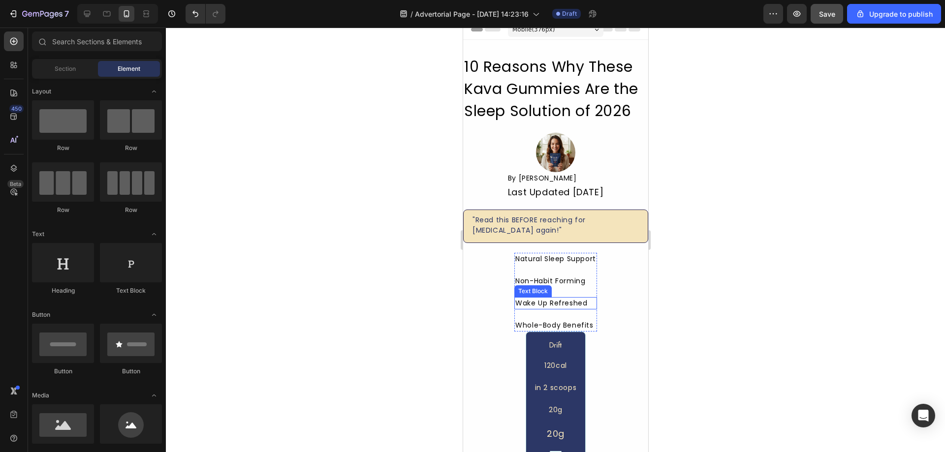
scroll to position [0, 0]
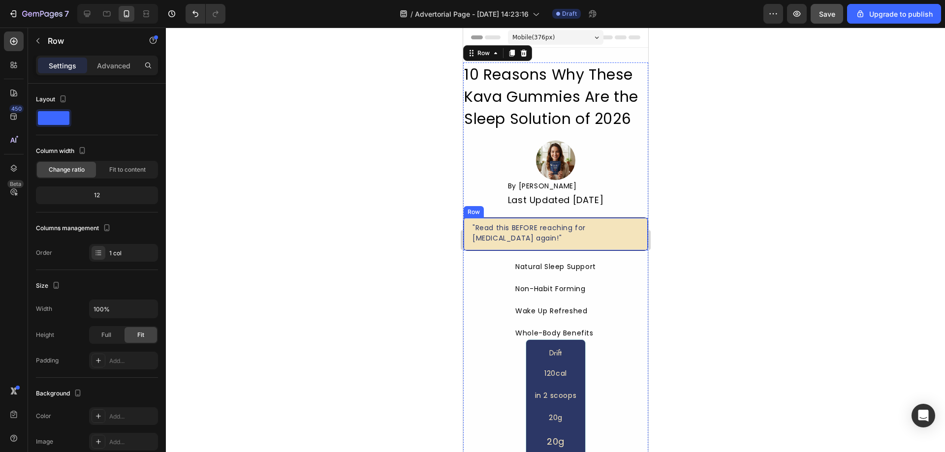
click at [550, 249] on div ""Read this BEFORE reaching for melatonin again!" Text Block Row" at bounding box center [555, 234] width 185 height 33
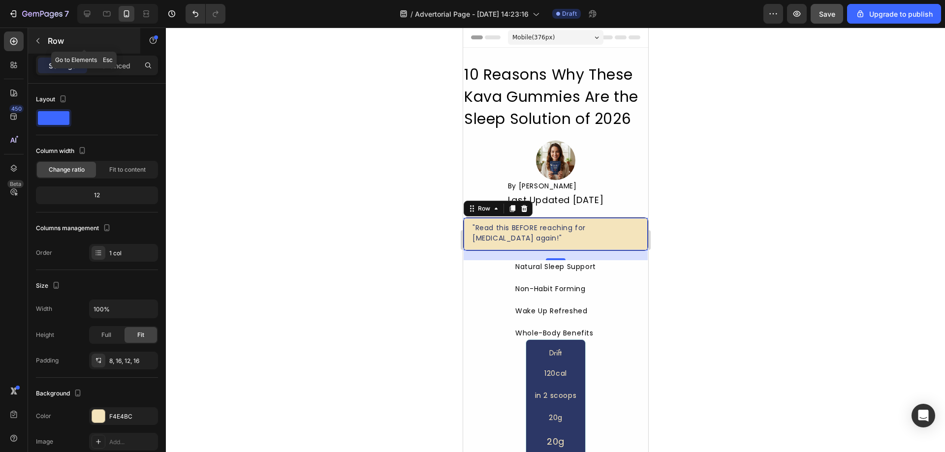
click at [36, 40] on icon "button" at bounding box center [38, 41] width 8 height 8
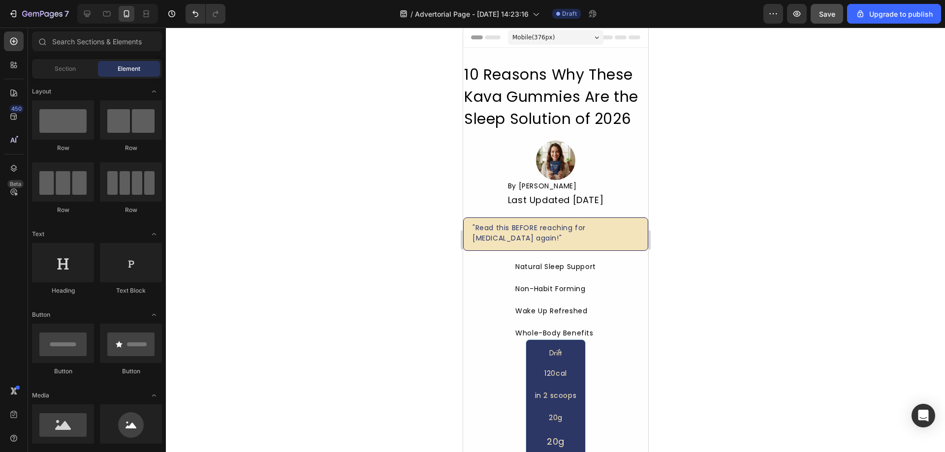
scroll to position [49, 0]
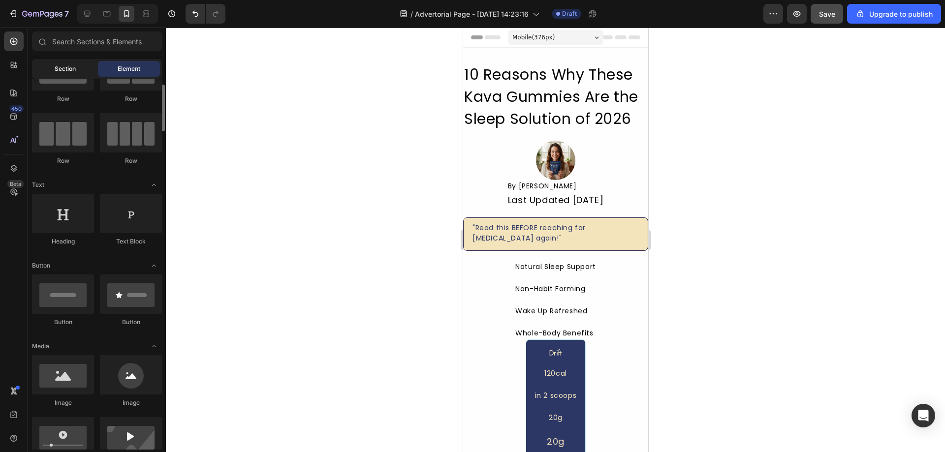
click at [62, 68] on span "Section" at bounding box center [65, 68] width 21 height 9
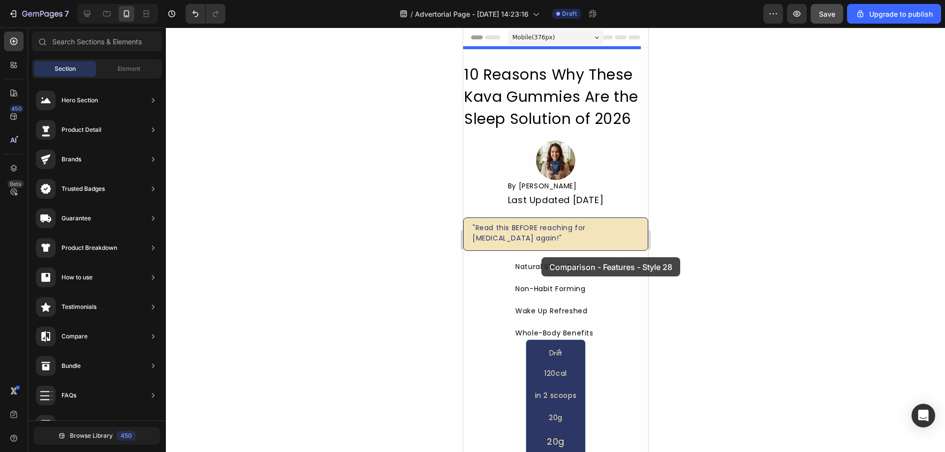
drag, startPoint x: 718, startPoint y: 132, endPoint x: 540, endPoint y: 257, distance: 217.6
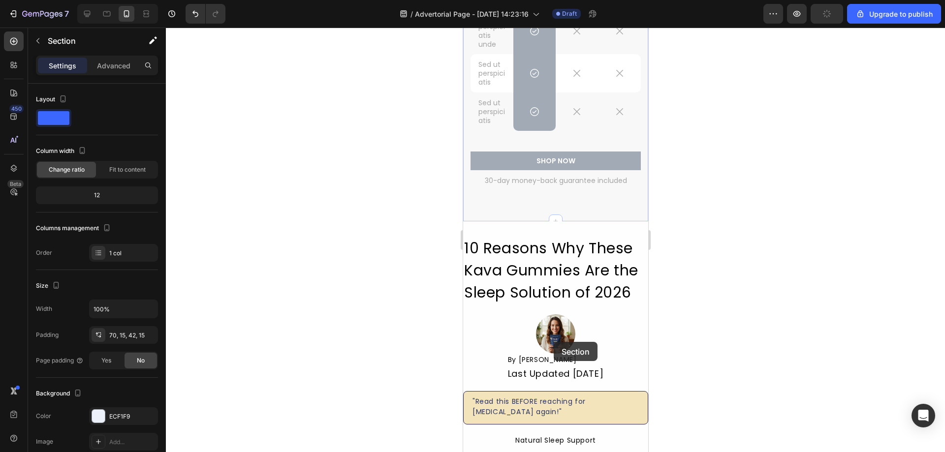
scroll to position [492, 0]
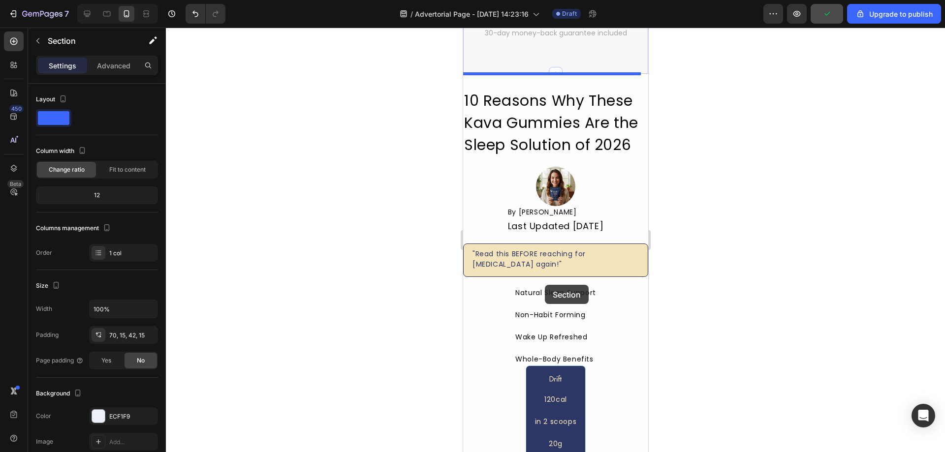
drag, startPoint x: 551, startPoint y: 198, endPoint x: 544, endPoint y: 285, distance: 86.9
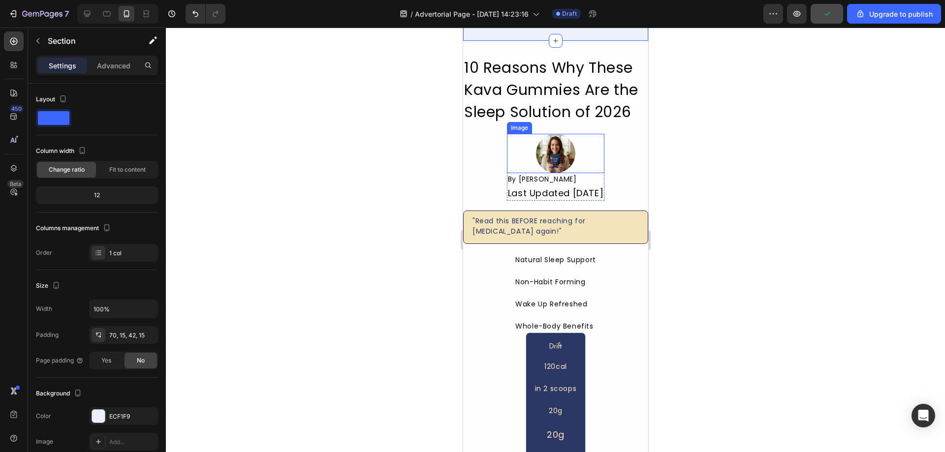
scroll to position [541, 0]
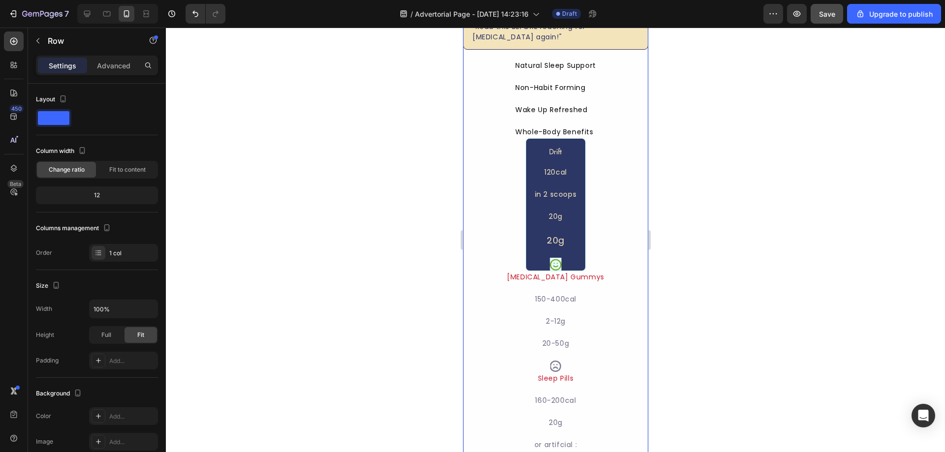
scroll to position [640, 0]
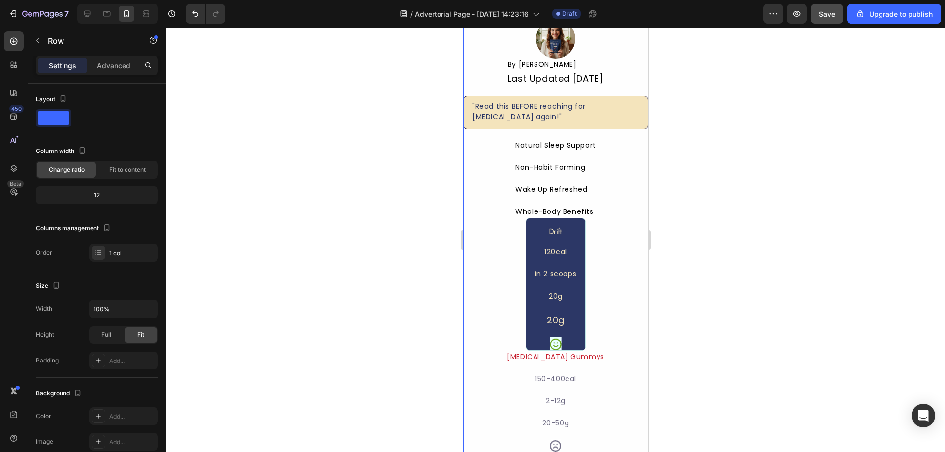
click at [601, 181] on div "10 Reasons Why These Kava Gummies Are the Sleep Solution of 2026 Heading Image …" at bounding box center [555, 390] width 185 height 898
click at [545, 130] on div "10 Reasons Why These Kava Gummies Are the Sleep Solution of 2026 Heading Image …" at bounding box center [555, 390] width 185 height 898
click at [543, 126] on div ""Read this BEFORE reaching for melatonin again!" Text Block Row" at bounding box center [555, 112] width 185 height 33
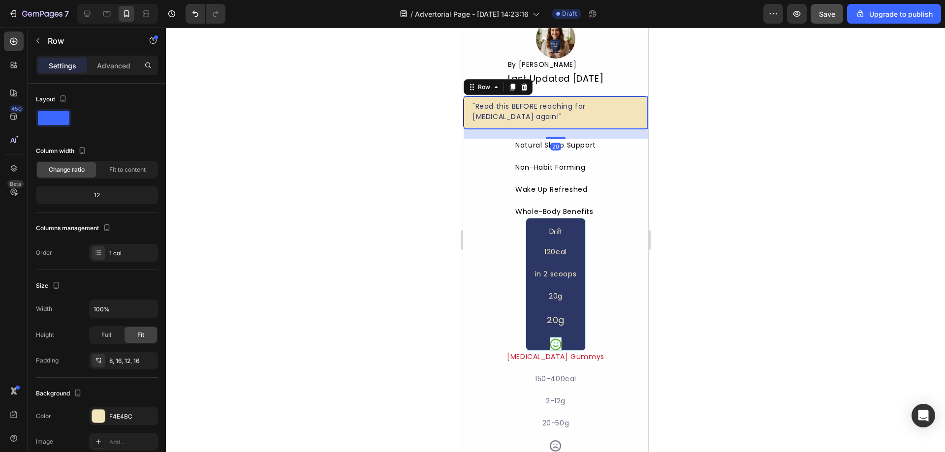
click at [519, 162] on p "Non-Habit Forming" at bounding box center [555, 167] width 81 height 10
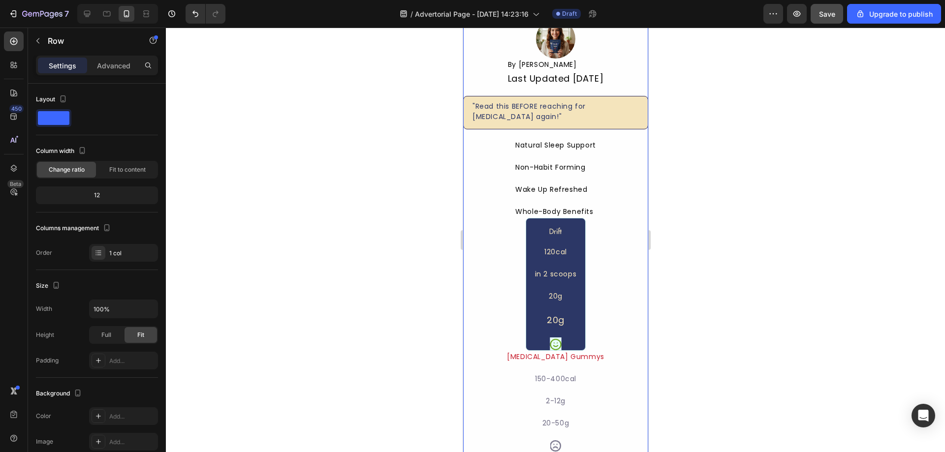
click at [466, 174] on div "10 Reasons Why These Kava Gummies Are the Sleep Solution of 2026 Heading Image …" at bounding box center [555, 390] width 185 height 898
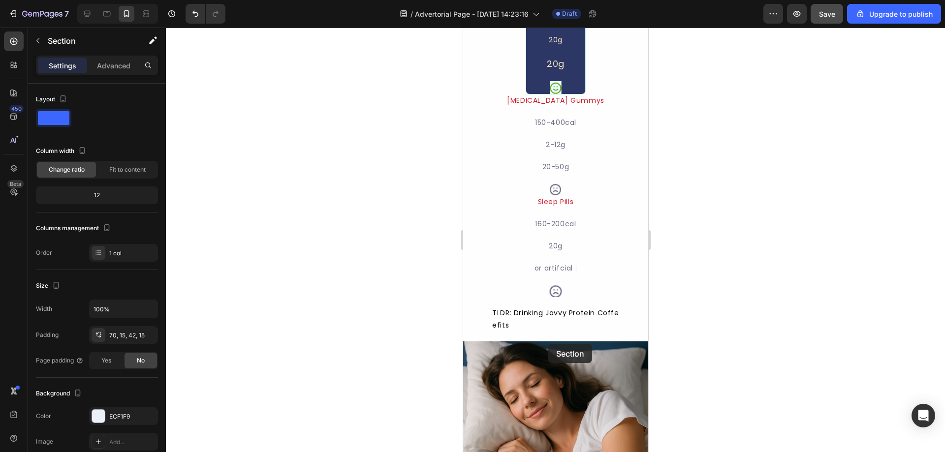
scroll to position [935, 0]
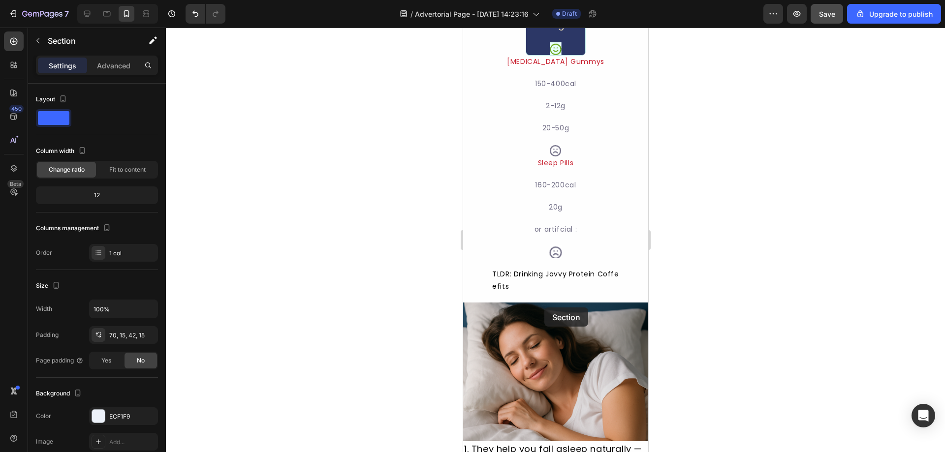
drag, startPoint x: 572, startPoint y: 148, endPoint x: 543, endPoint y: 302, distance: 156.2
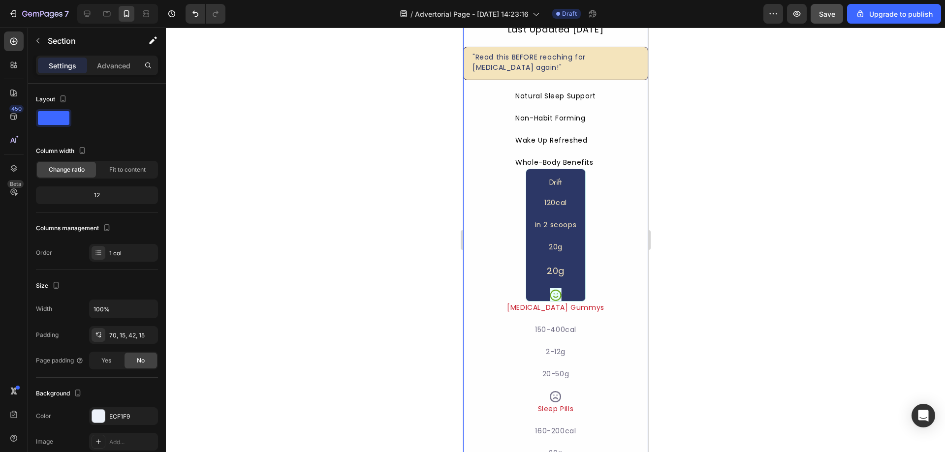
click at [502, 227] on div "10 Reasons Why These Kava Gummies Are the Sleep Solution of 2026 Heading Image …" at bounding box center [555, 341] width 185 height 898
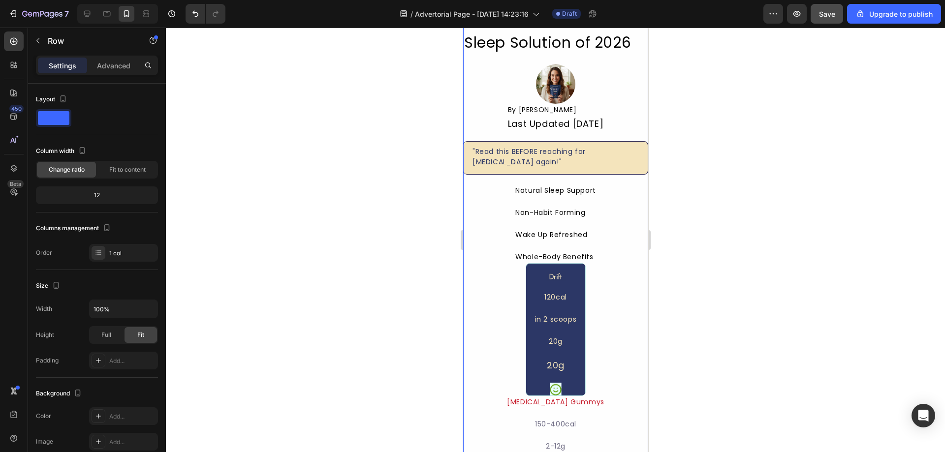
scroll to position [492, 0]
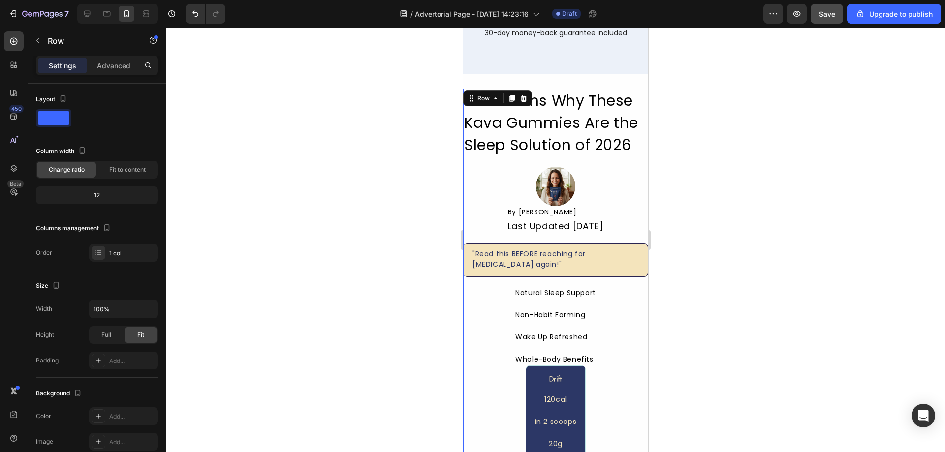
click at [515, 341] on p "Wake Up Refreshed" at bounding box center [555, 337] width 81 height 10
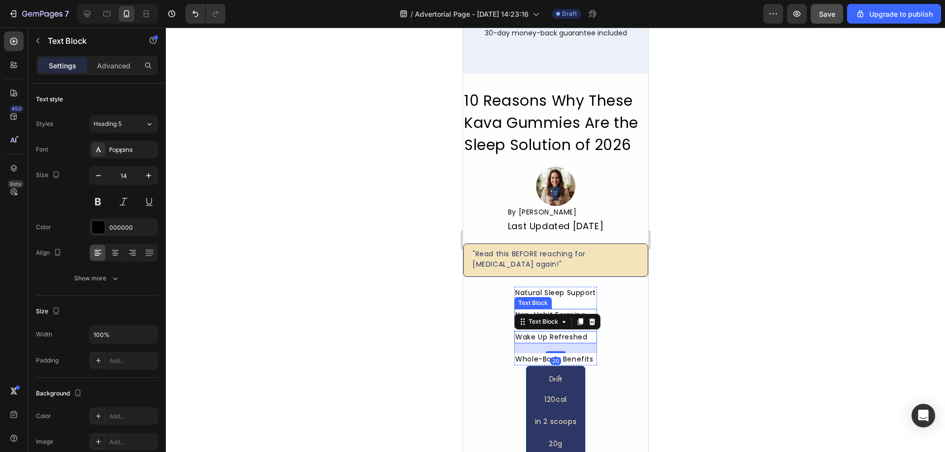
click at [529, 306] on div "Text Block" at bounding box center [532, 303] width 37 height 12
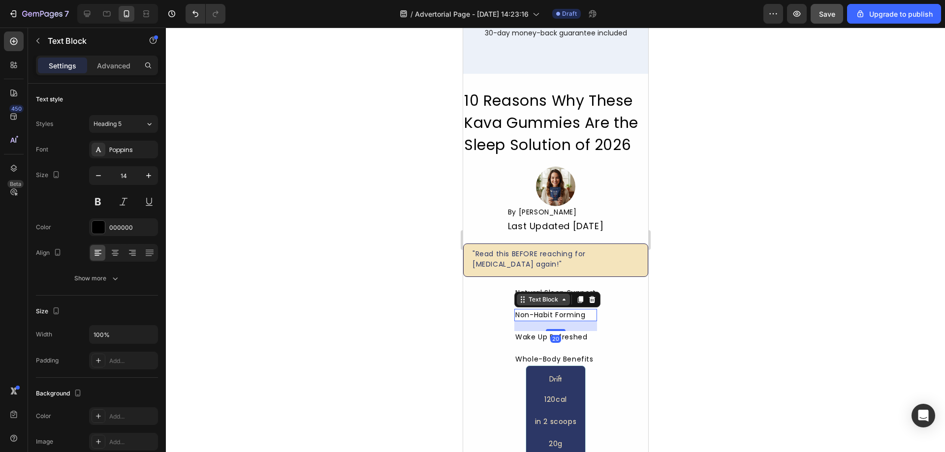
click at [529, 294] on div "Text Block" at bounding box center [542, 300] width 53 height 12
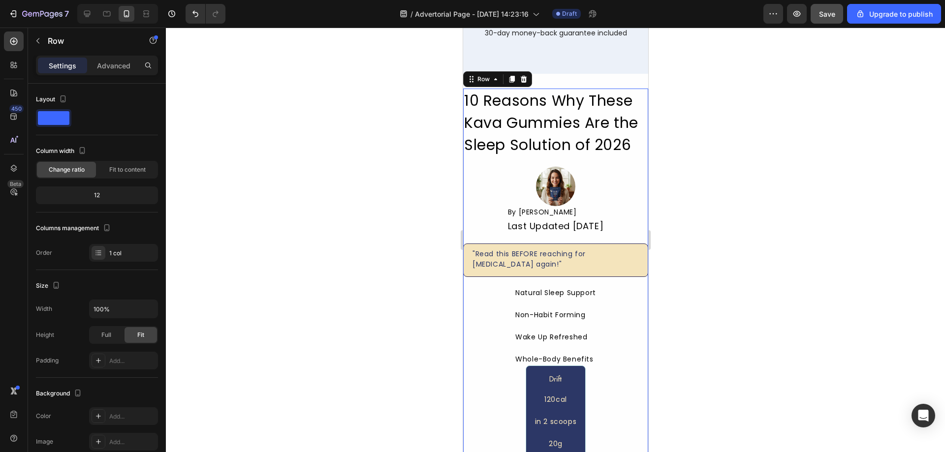
click at [583, 332] on p "Wake Up Refreshed" at bounding box center [555, 337] width 81 height 10
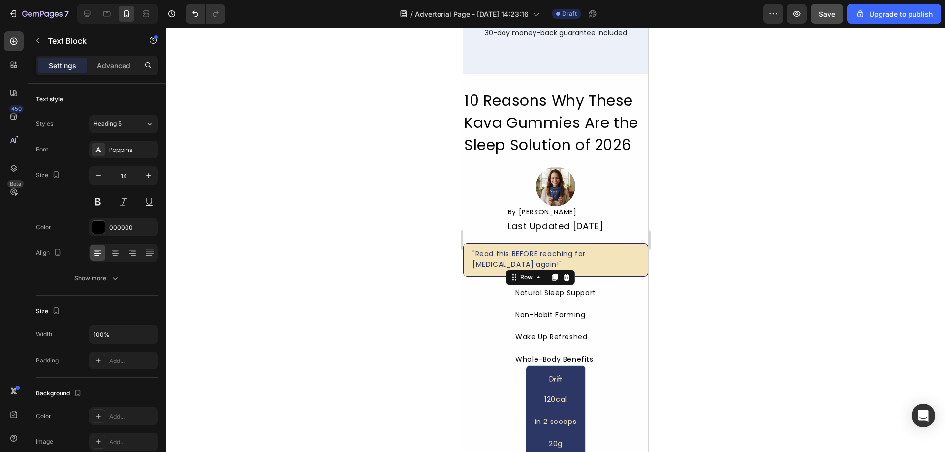
click at [583, 389] on div "Image 120cal Text Block in 2 scoops Text Block 20g Text Block 20g Heading Icon …" at bounding box center [554, 432] width 99 height 133
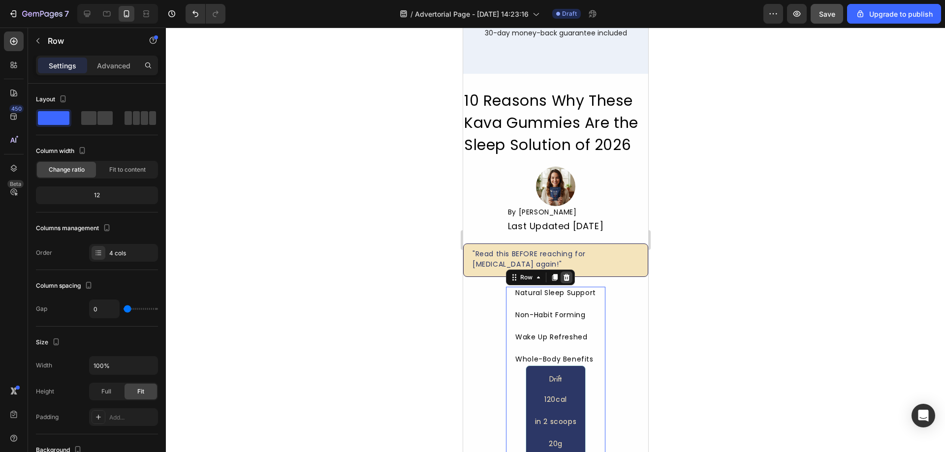
click at [567, 280] on icon at bounding box center [566, 278] width 8 height 8
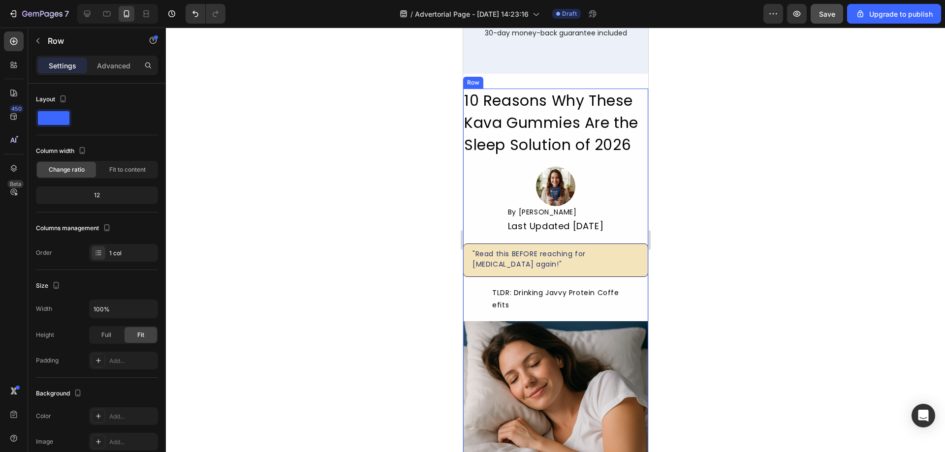
click at [541, 283] on div "10 Reasons Why These Kava Gummies Are the Sleep Solution of 2026 Heading Image …" at bounding box center [555, 326] width 185 height 474
click at [540, 295] on div "TLDR: Drinking Javvy Protein Coffe" at bounding box center [555, 293] width 128 height 12
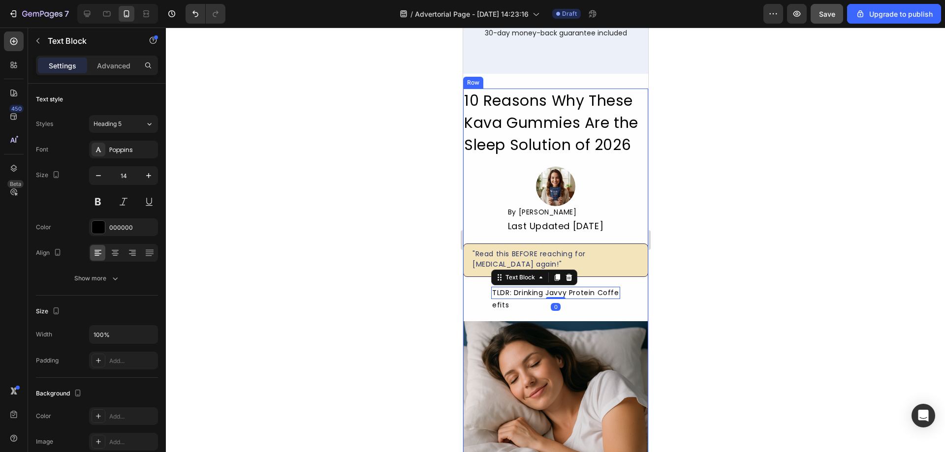
click at [482, 297] on div "10 Reasons Why These Kava Gummies Are the Sleep Solution of 2026 Heading Image …" at bounding box center [555, 326] width 185 height 474
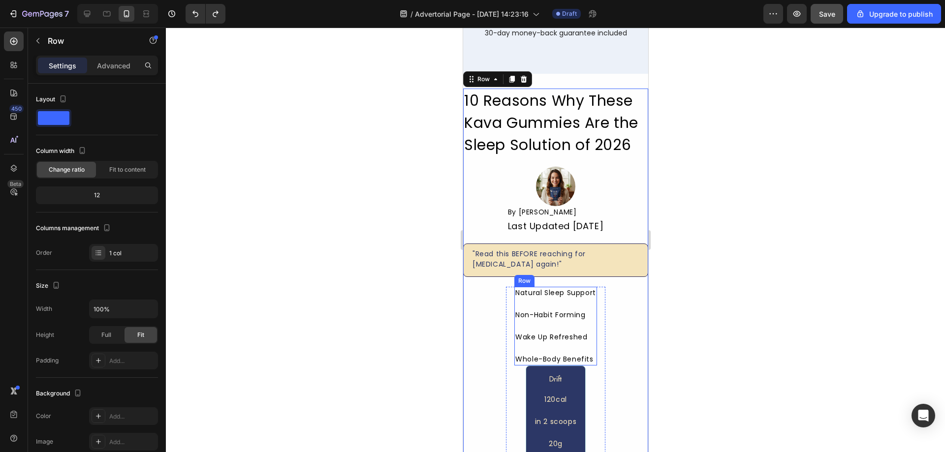
click at [549, 319] on p "Non-Habit Forming" at bounding box center [555, 315] width 81 height 10
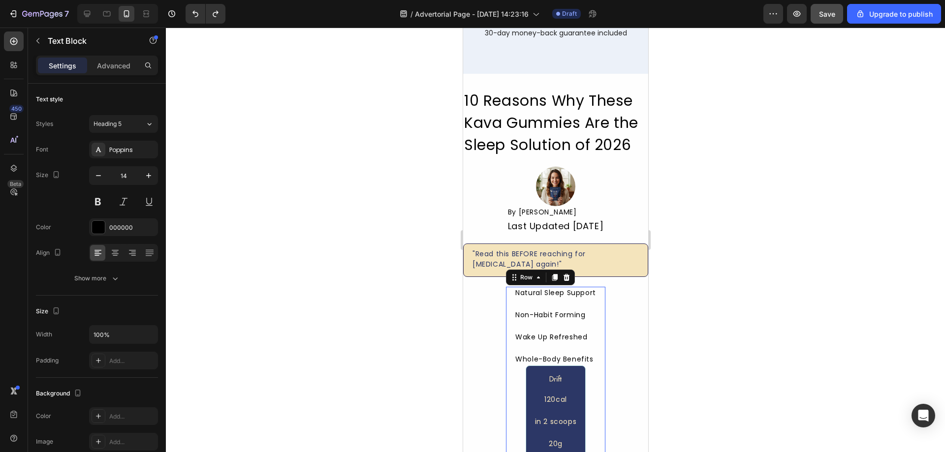
click at [589, 371] on div "Image 120cal Text Block in 2 scoops Text Block 20g Text Block 20g Heading Icon …" at bounding box center [554, 432] width 99 height 133
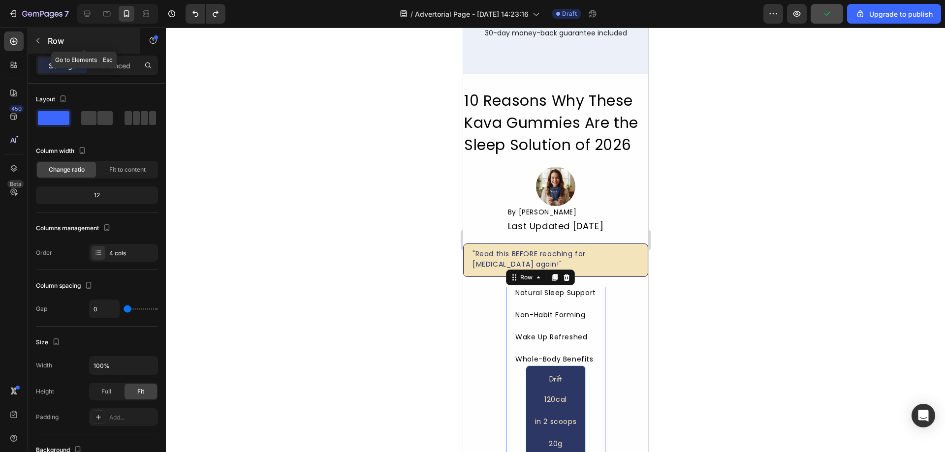
click at [38, 39] on icon "button" at bounding box center [37, 40] width 3 height 5
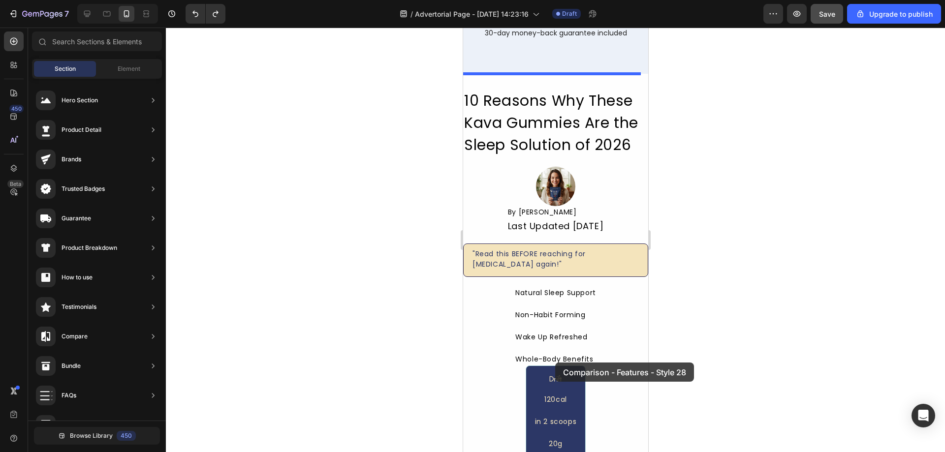
drag, startPoint x: 698, startPoint y: 128, endPoint x: 555, endPoint y: 362, distance: 273.7
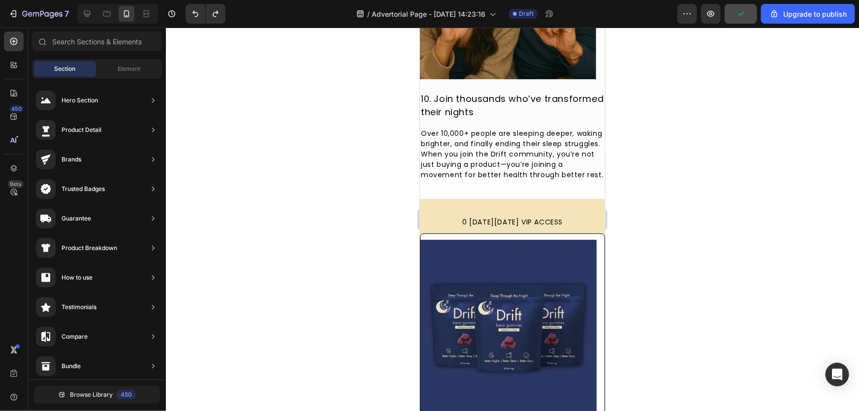
scroll to position [3330, 0]
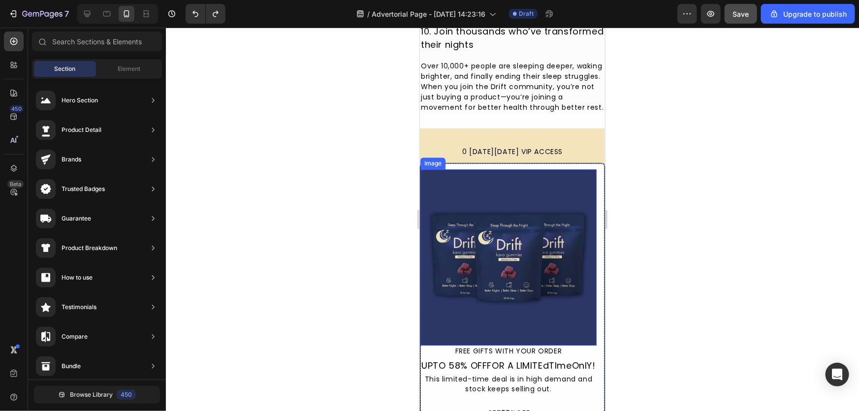
click at [495, 322] on img at bounding box center [508, 257] width 176 height 176
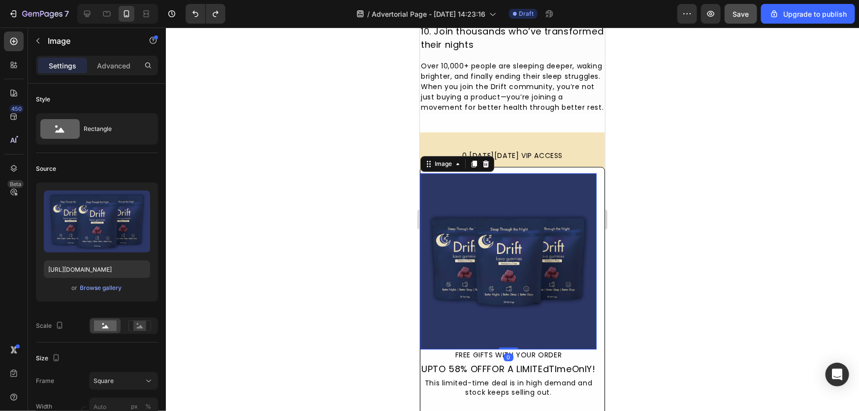
click at [279, 308] on div at bounding box center [512, 219] width 693 height 383
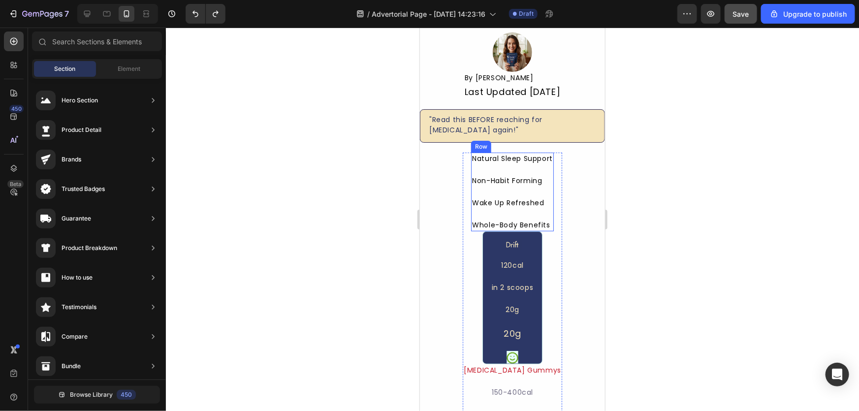
scroll to position [189, 0]
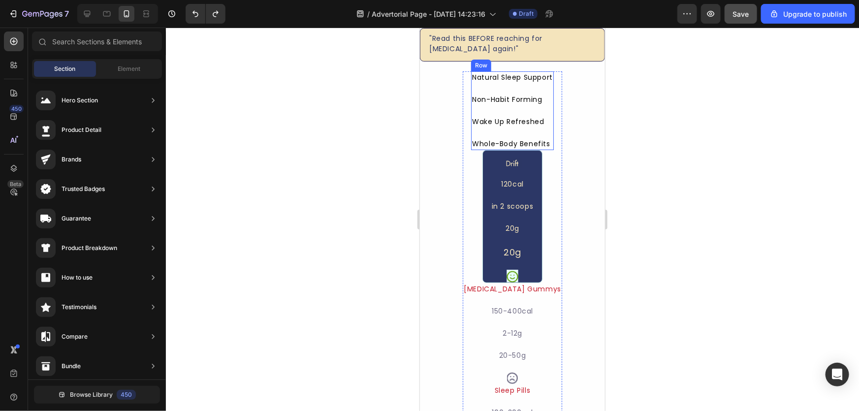
click at [517, 301] on div "Melatonin Gummys Text Block 150-400cal Text Block 2-12g Text Block 20-50g Text …" at bounding box center [511, 332] width 99 height 101
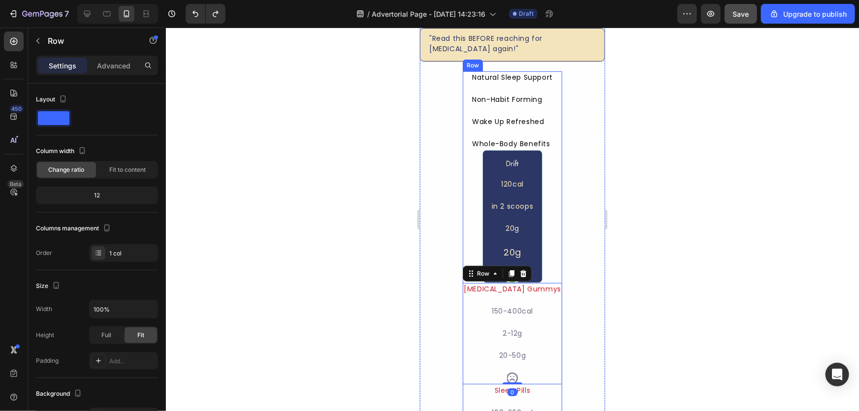
click at [541, 167] on div "Image 120cal Text Block in 2 scoops Text Block 20g Text Block 20g Heading Icon …" at bounding box center [511, 216] width 99 height 133
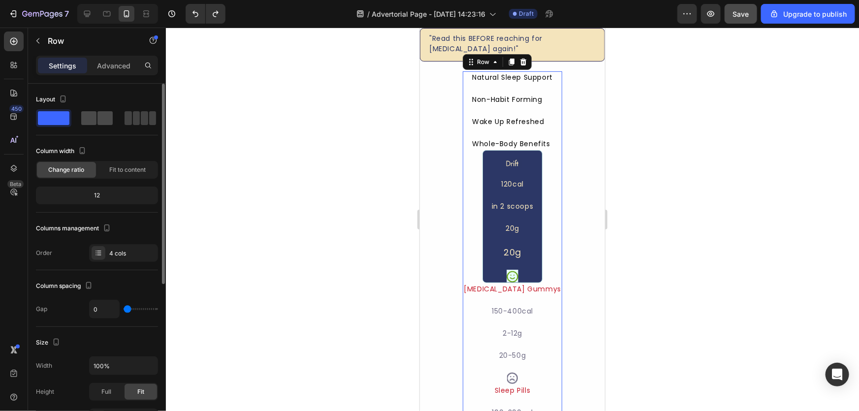
click at [99, 118] on span at bounding box center [104, 118] width 15 height 14
type input "32"
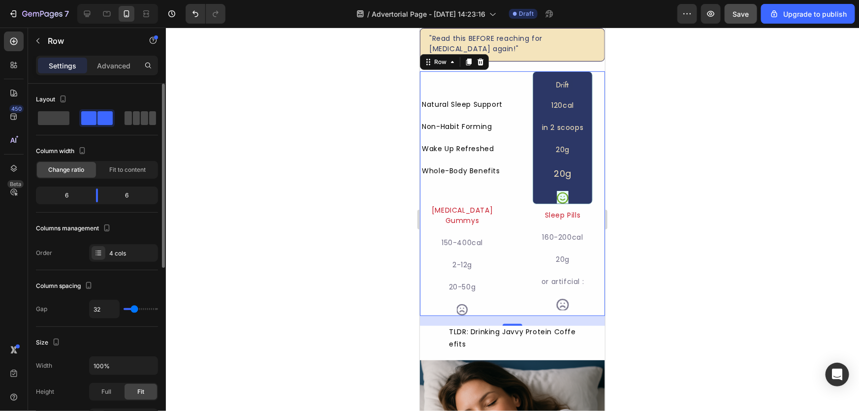
click at [138, 118] on span at bounding box center [136, 118] width 7 height 14
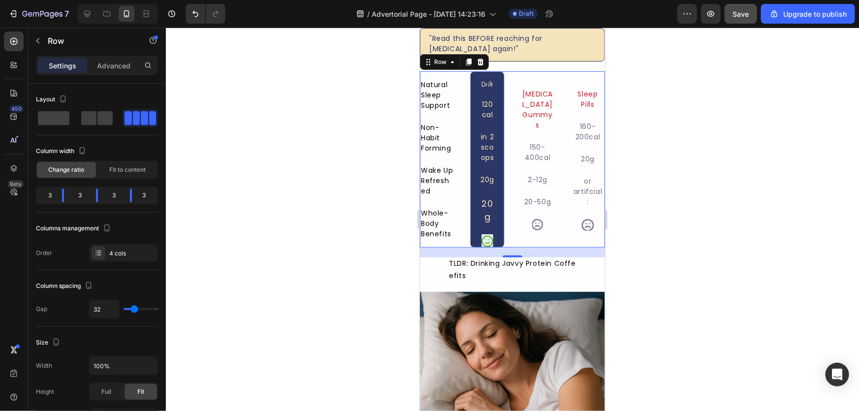
click at [338, 143] on div at bounding box center [512, 219] width 693 height 383
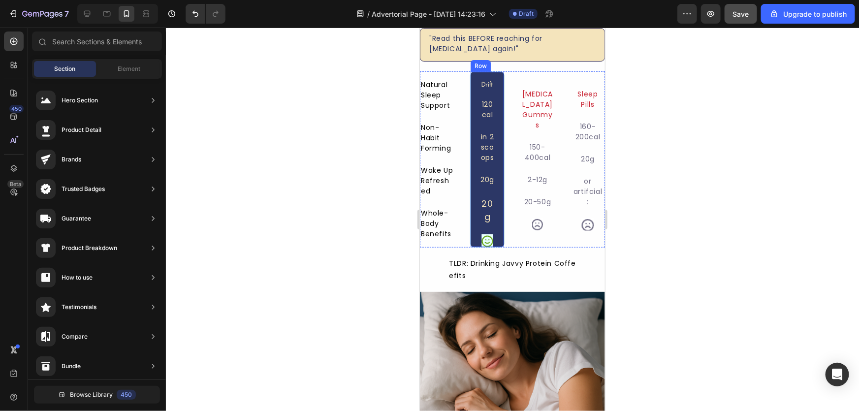
click at [438, 122] on p "Non-Habit Forming" at bounding box center [436, 137] width 32 height 31
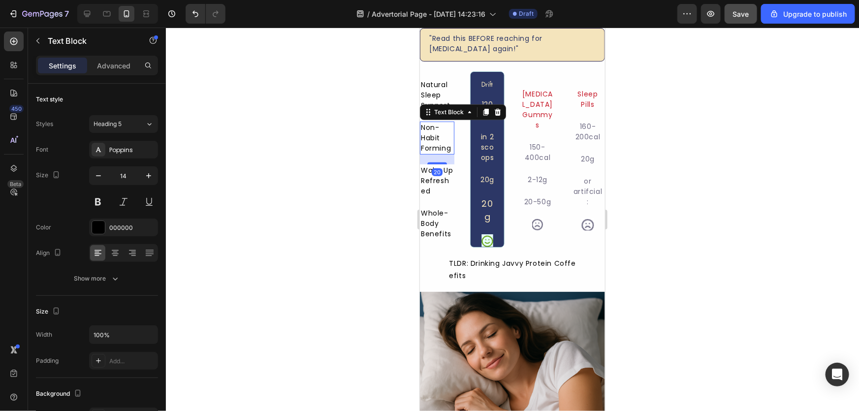
click at [359, 197] on div at bounding box center [512, 219] width 693 height 383
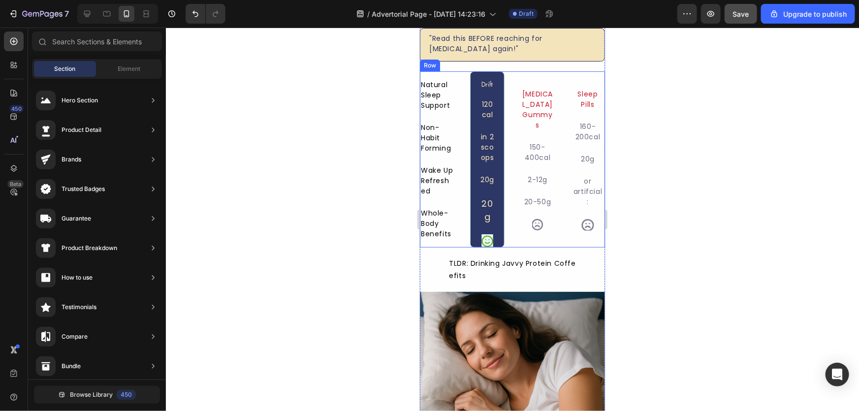
click at [572, 81] on div "Sleep Pills Text Block 160-200cal Text Block 20g Text Block or artifcial : Text…" at bounding box center [587, 159] width 34 height 176
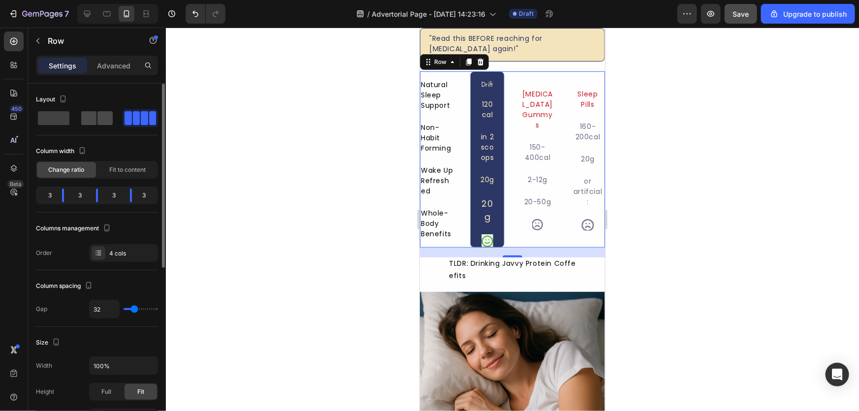
click at [90, 118] on span at bounding box center [88, 118] width 15 height 14
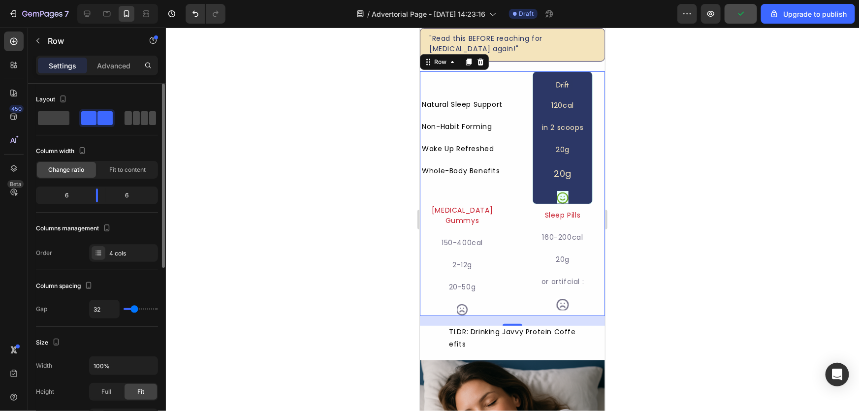
click at [144, 123] on span at bounding box center [144, 118] width 7 height 14
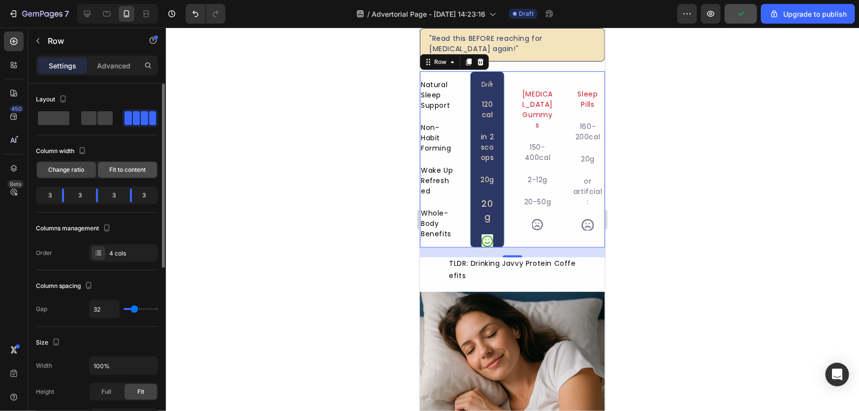
click at [113, 171] on span "Fit to content" at bounding box center [127, 169] width 36 height 9
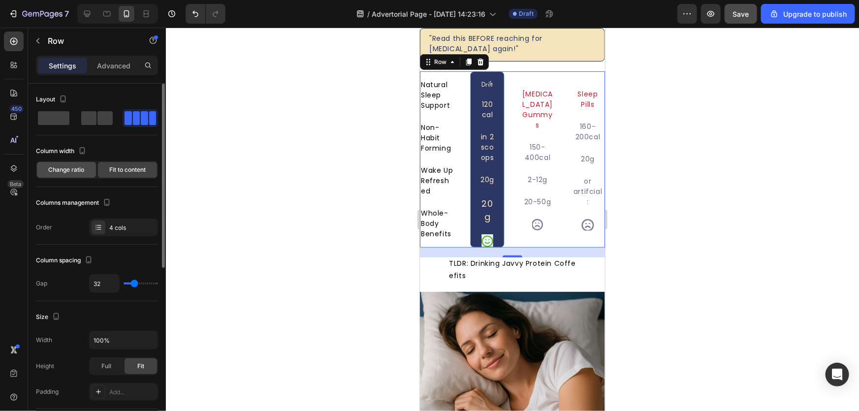
click at [59, 171] on span "Change ratio" at bounding box center [67, 169] width 36 height 9
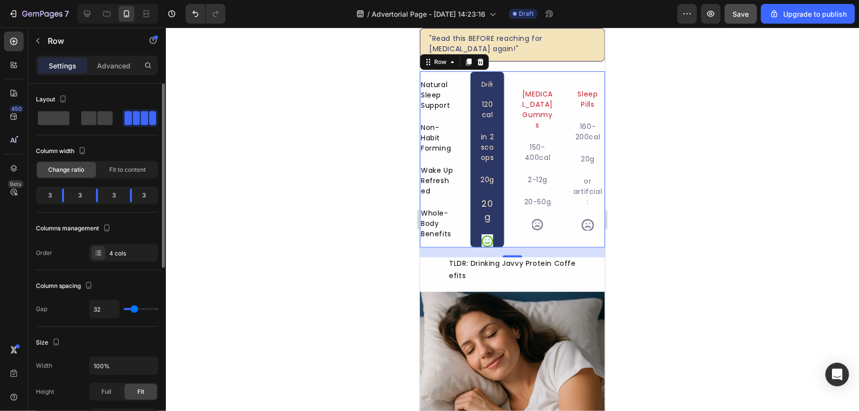
click at [81, 195] on div "3" at bounding box center [80, 195] width 16 height 14
click at [117, 168] on span "Fit to content" at bounding box center [127, 169] width 36 height 9
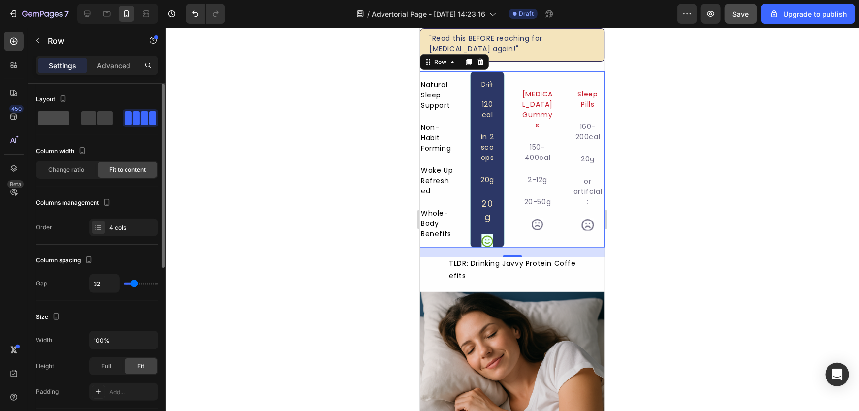
click at [51, 125] on div at bounding box center [53, 118] width 35 height 18
type input "0"
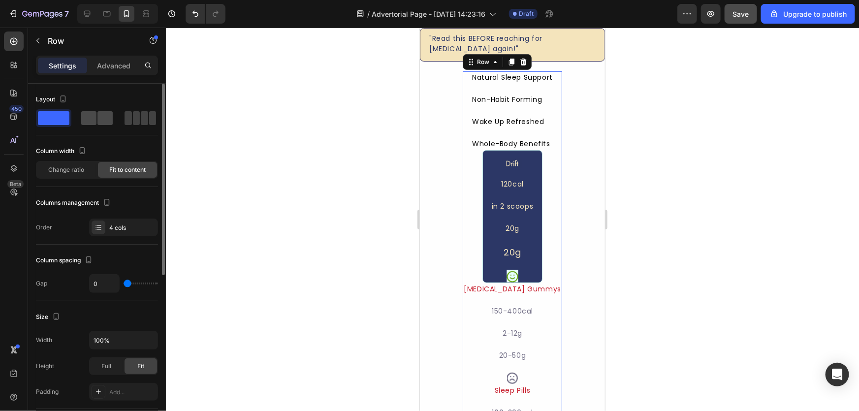
click at [102, 119] on span at bounding box center [104, 118] width 15 height 14
type input "32"
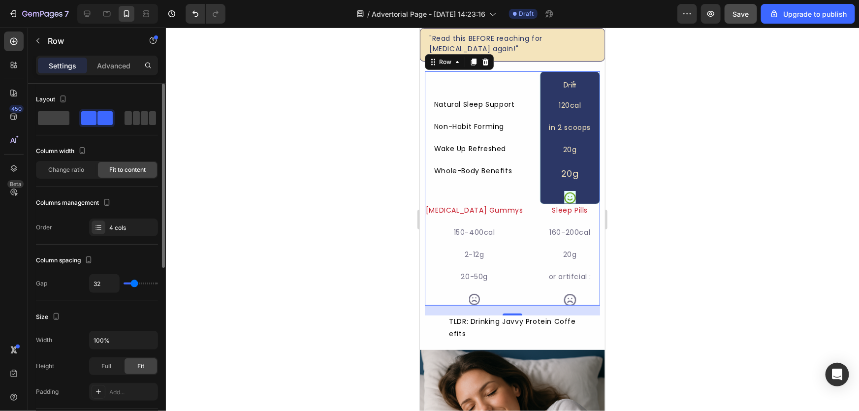
click at [134, 129] on div "Layout" at bounding box center [97, 114] width 122 height 44
type input "31"
type input "59"
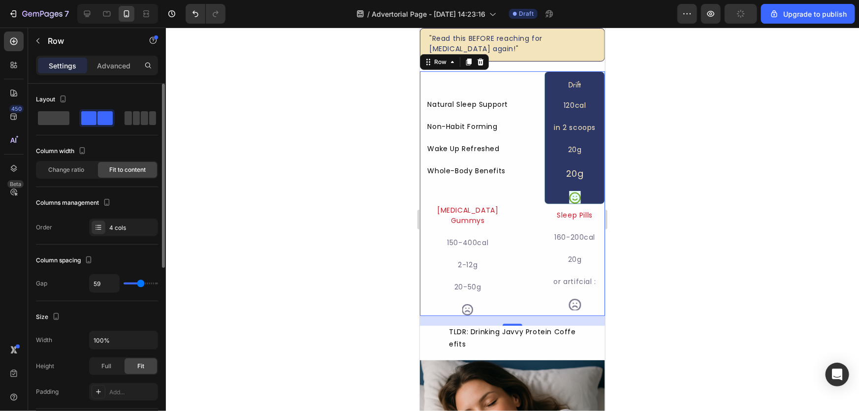
type input "73"
type input "77"
type input "103"
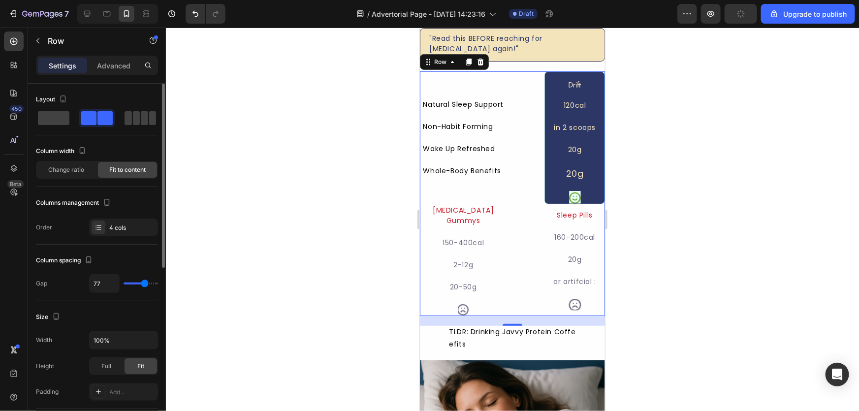
type input "103"
type input "105"
type input "120"
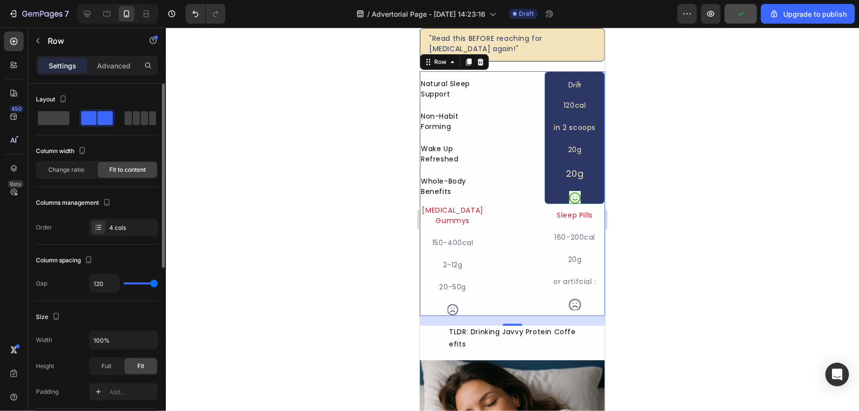
type input "119"
type input "79"
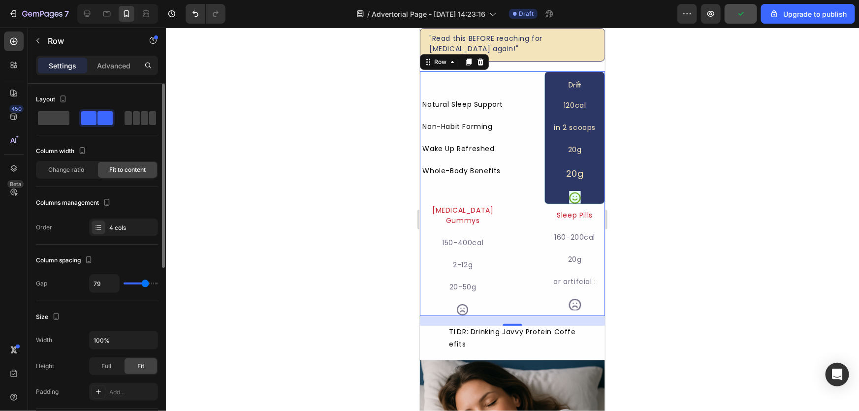
type input "77"
type input "75"
type input "69"
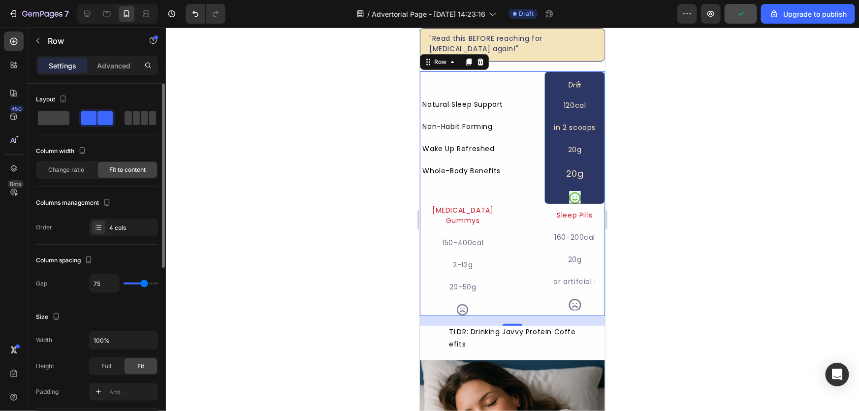
type input "69"
type input "63"
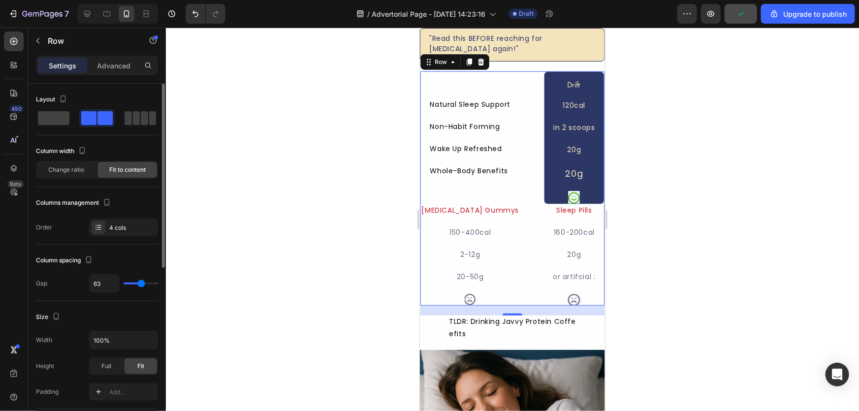
type input "49"
type input "10"
type input "0"
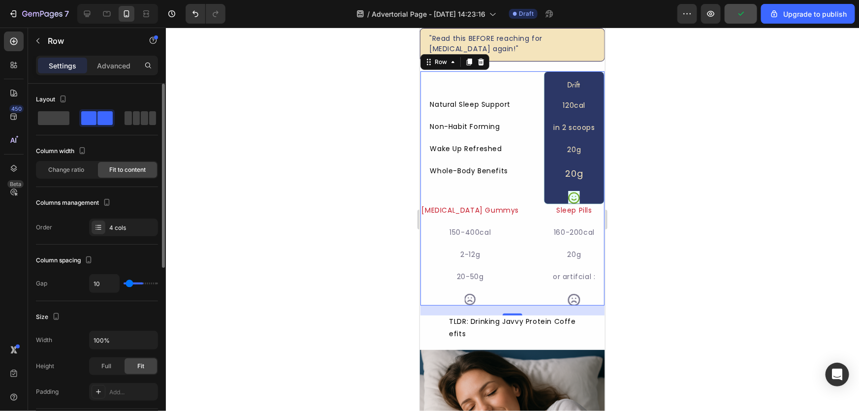
type input "0"
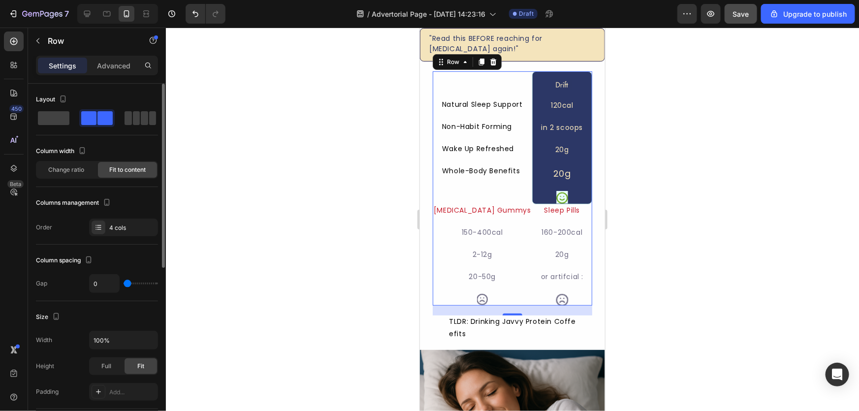
type input "51"
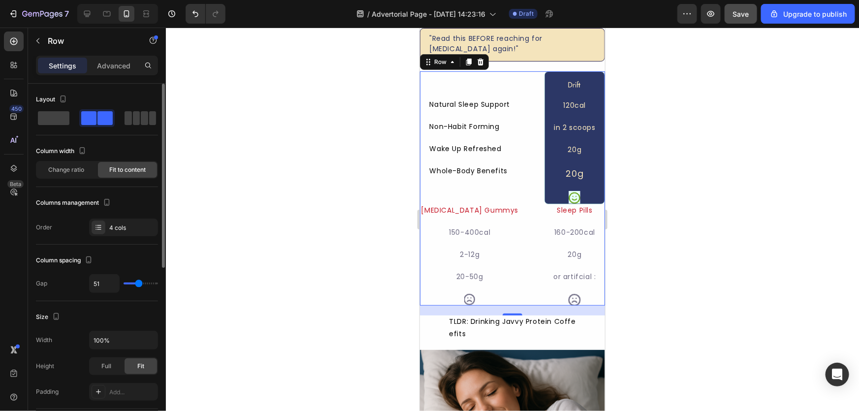
type input "41"
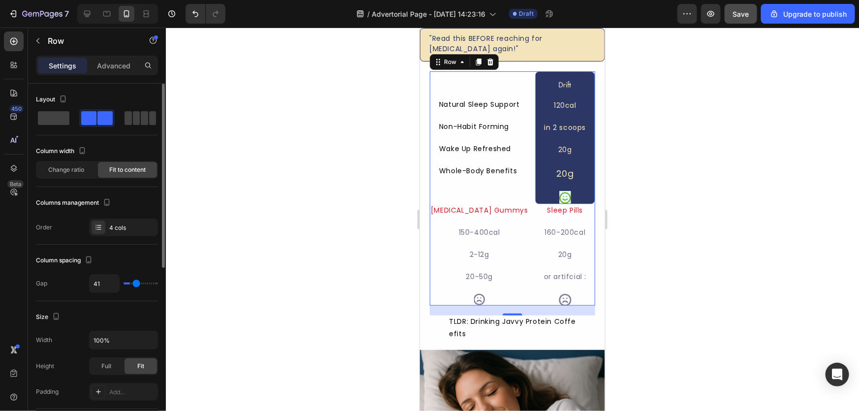
type input "12"
click at [130, 284] on input "range" at bounding box center [141, 283] width 34 height 2
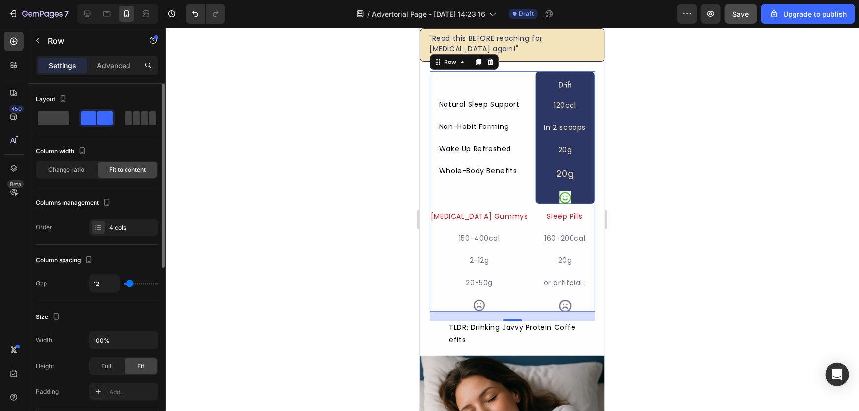
type input "32"
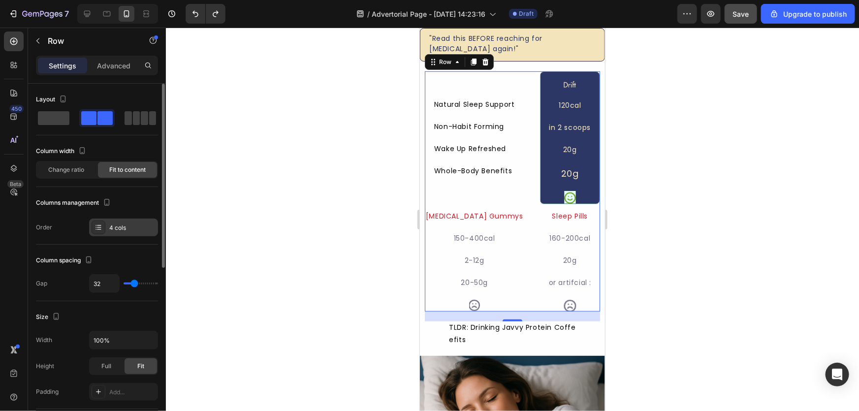
click at [112, 230] on div "4 cols" at bounding box center [132, 227] width 46 height 9
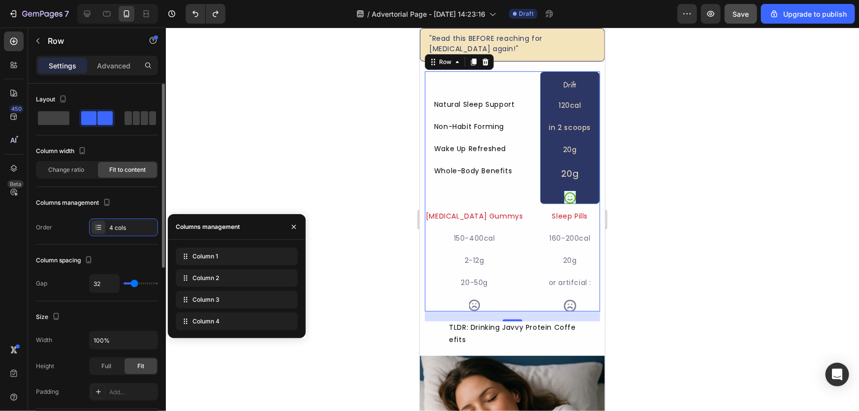
scroll to position [89, 0]
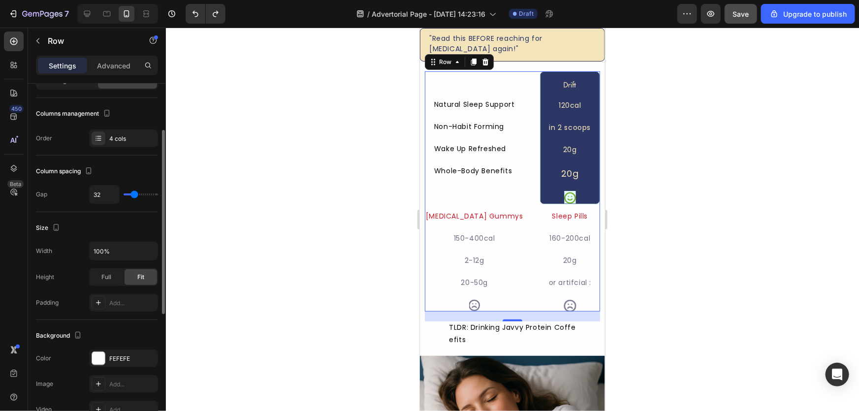
click at [105, 220] on div "Size" at bounding box center [97, 228] width 122 height 16
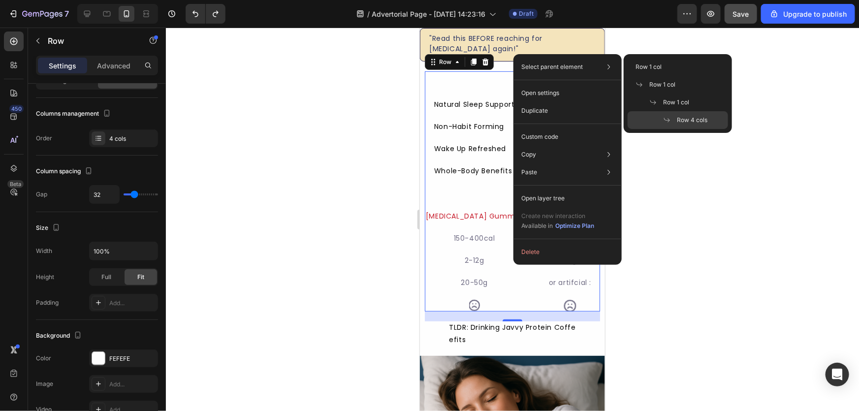
click at [560, 68] on p "Select parent element" at bounding box center [552, 66] width 62 height 9
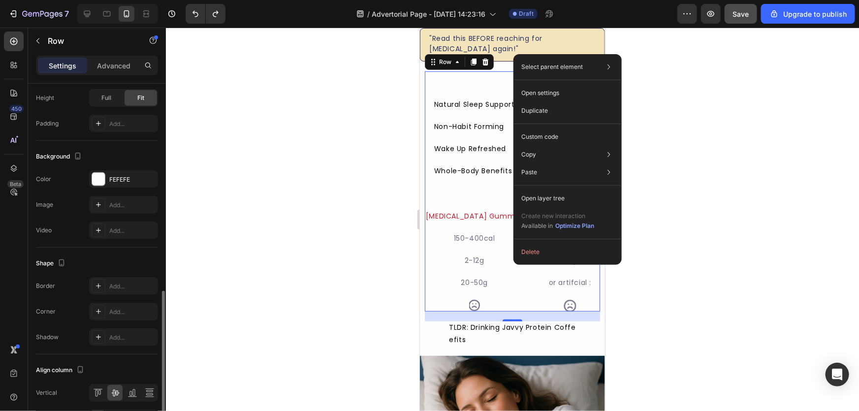
scroll to position [313, 0]
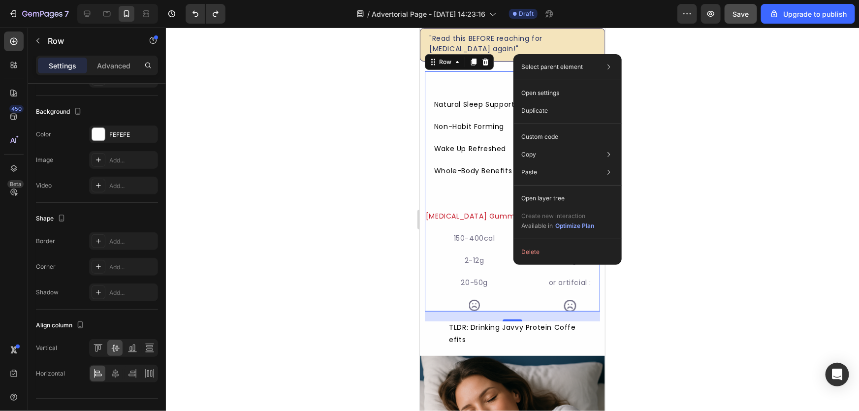
click at [298, 198] on div at bounding box center [512, 219] width 693 height 383
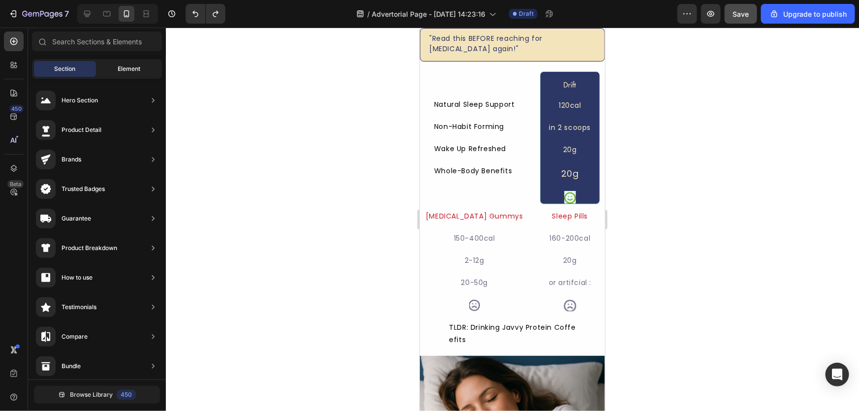
click at [125, 65] on span "Element" at bounding box center [129, 68] width 23 height 9
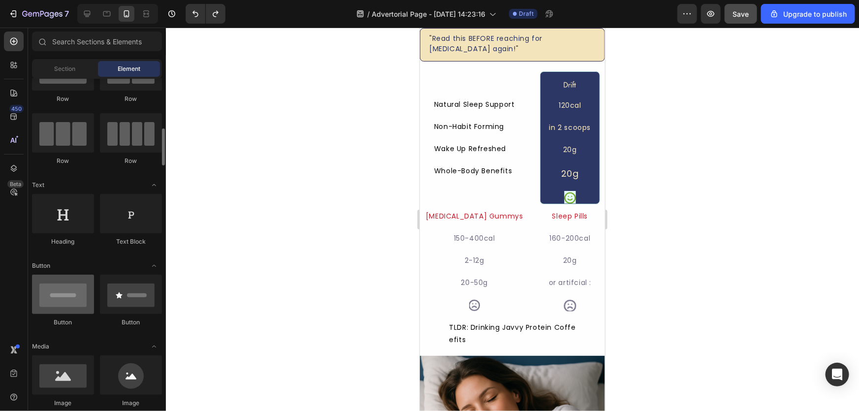
scroll to position [89, 0]
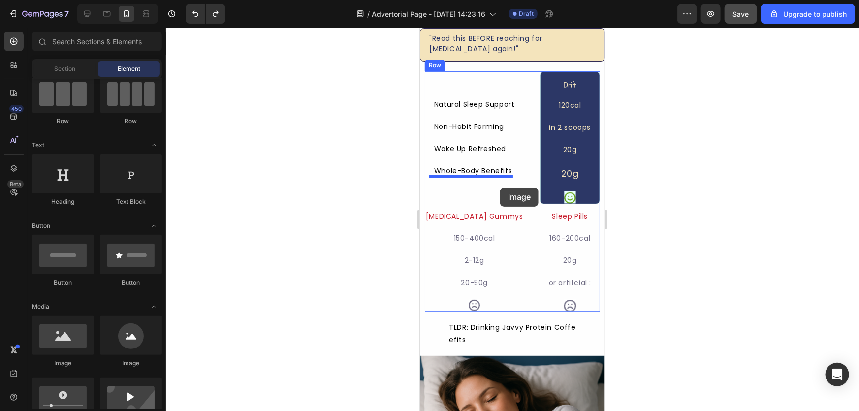
drag, startPoint x: 478, startPoint y: 382, endPoint x: 496, endPoint y: 184, distance: 199.6
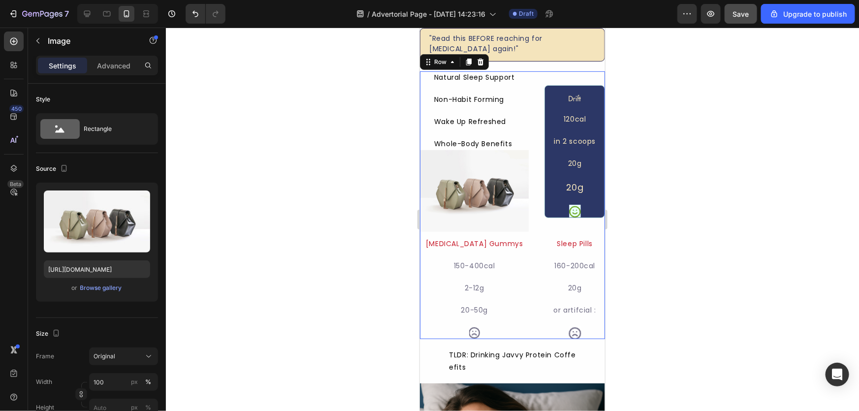
click at [527, 122] on div "Natural Sleep Support Text Block Non-Habit Forming Text Block Wake Up Refreshed…" at bounding box center [511, 205] width 185 height 268
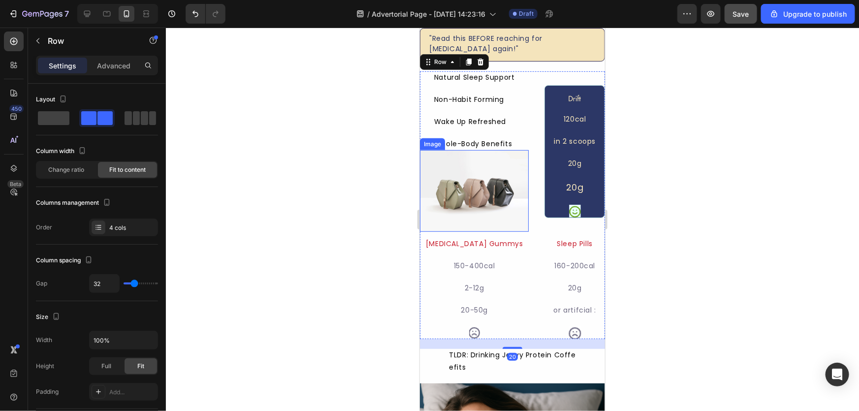
drag, startPoint x: 495, startPoint y: 176, endPoint x: 500, endPoint y: 182, distance: 7.7
click at [495, 177] on img at bounding box center [473, 191] width 109 height 82
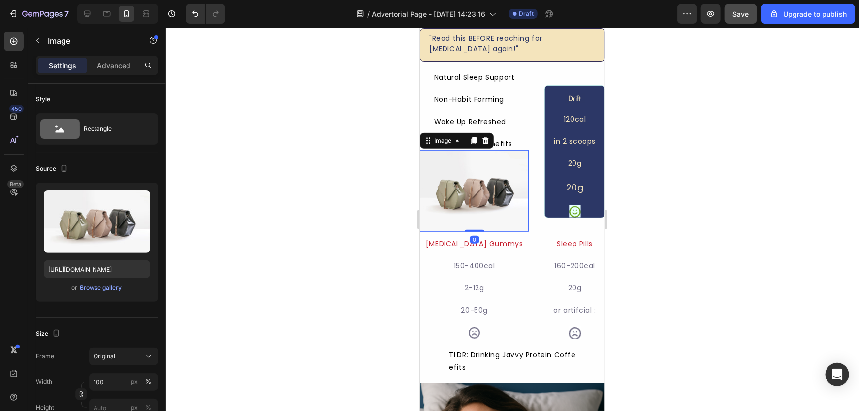
click at [489, 136] on div at bounding box center [485, 140] width 12 height 12
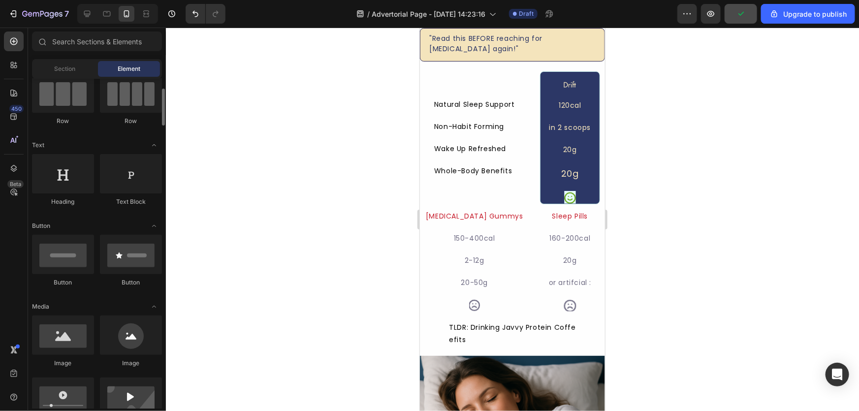
scroll to position [0, 0]
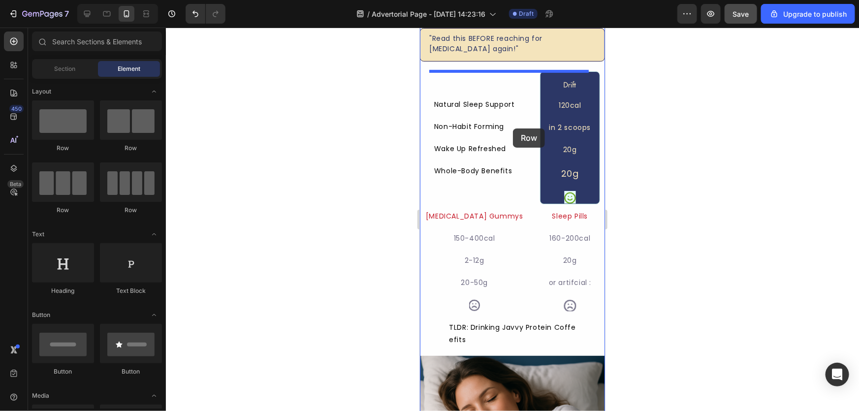
drag, startPoint x: 495, startPoint y: 206, endPoint x: 512, endPoint y: 128, distance: 80.2
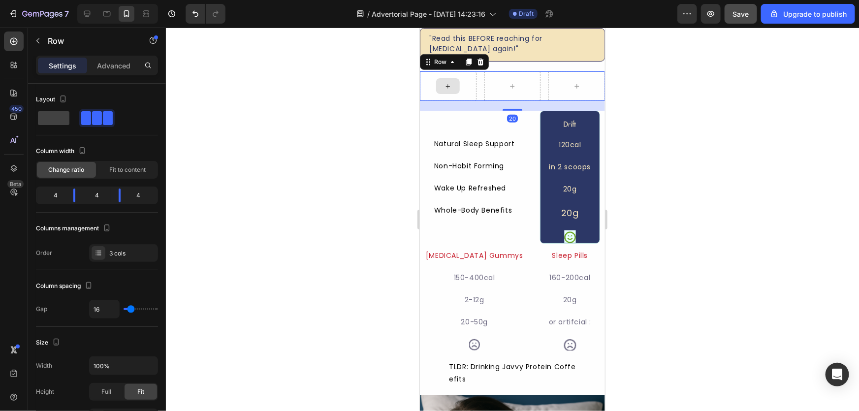
click at [456, 93] on div at bounding box center [447, 86] width 57 height 30
click at [483, 61] on div at bounding box center [480, 62] width 12 height 12
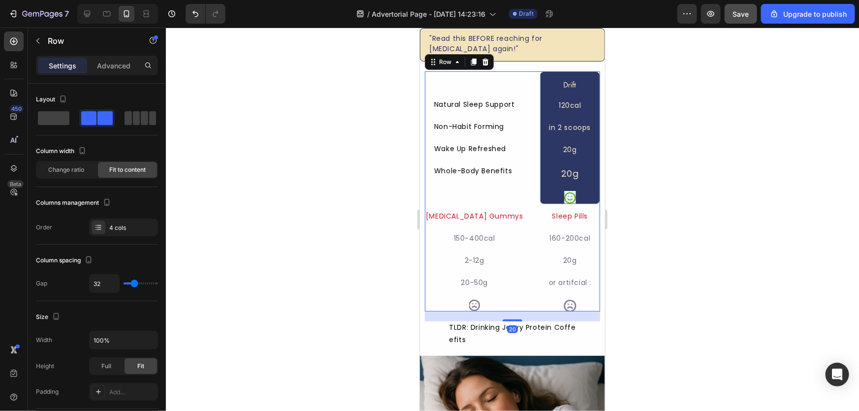
click at [515, 141] on div "Natural Sleep Support Text Block Non-Habit Forming Text Block Wake Up Refreshed…" at bounding box center [511, 191] width 175 height 240
click at [41, 47] on button "button" at bounding box center [38, 41] width 16 height 16
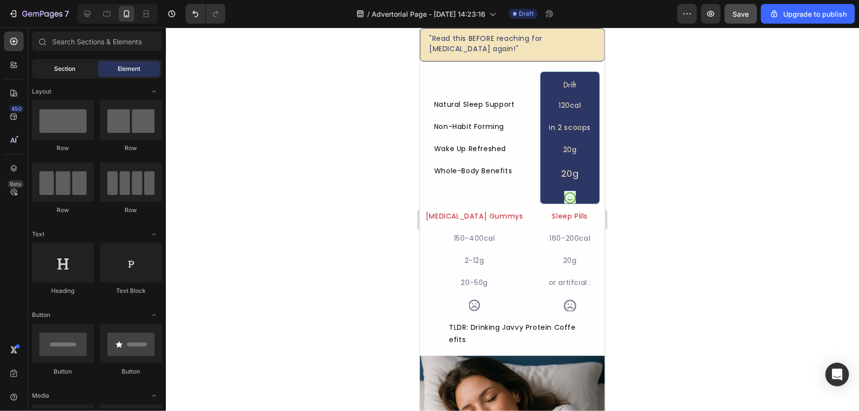
click at [57, 76] on div "Section" at bounding box center [65, 69] width 62 height 16
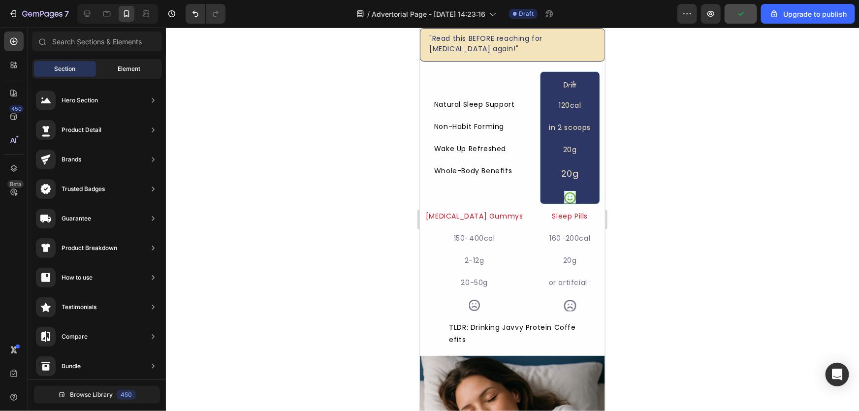
click at [106, 71] on div "Element" at bounding box center [129, 69] width 62 height 16
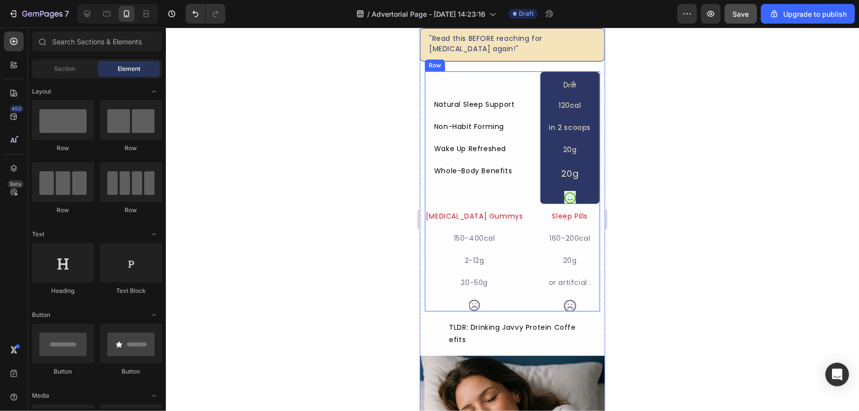
click at [513, 186] on div "Natural Sleep Support Text Block Non-Habit Forming Text Block Wake Up Refreshed…" at bounding box center [511, 191] width 175 height 240
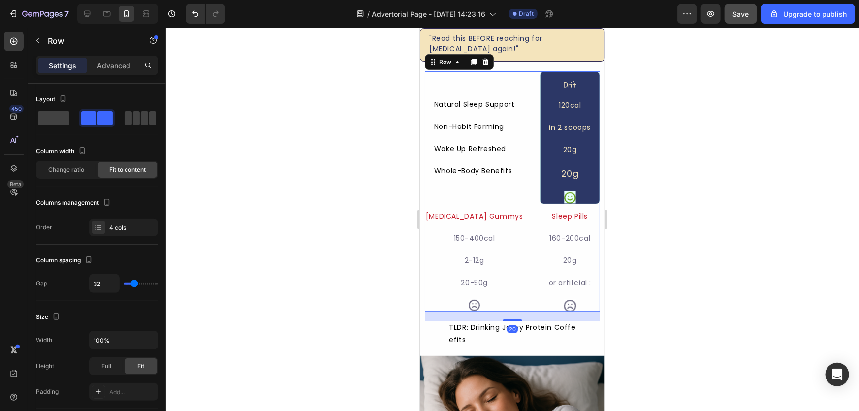
click at [513, 186] on div "Natural Sleep Support Text Block Non-Habit Forming Text Block Wake Up Refreshed…" at bounding box center [511, 191] width 175 height 240
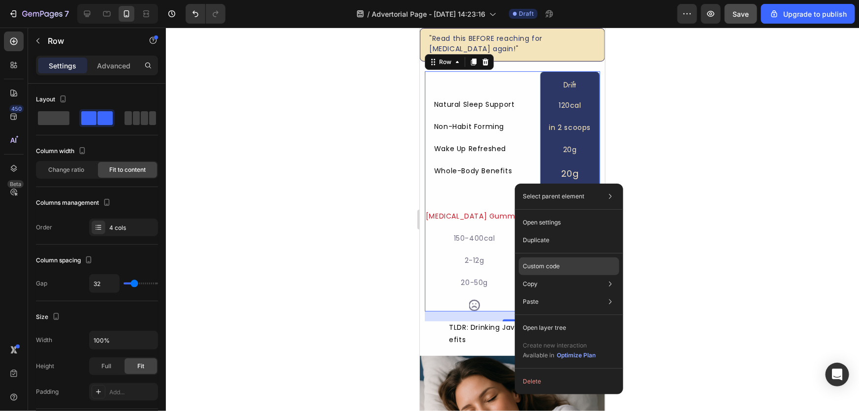
click at [554, 264] on p "Custom code" at bounding box center [541, 266] width 37 height 9
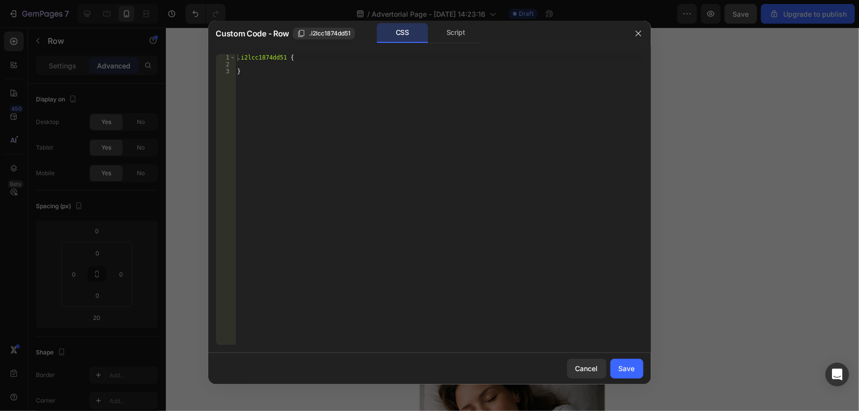
click at [263, 102] on div ".i2lcc1874dd51 { }" at bounding box center [438, 206] width 407 height 305
paste textarea "Whole-Body Benefits"
type textarea "}"
click at [344, 120] on div ".i2lcc1874dd51 { }" at bounding box center [438, 206] width 407 height 305
paste textarea
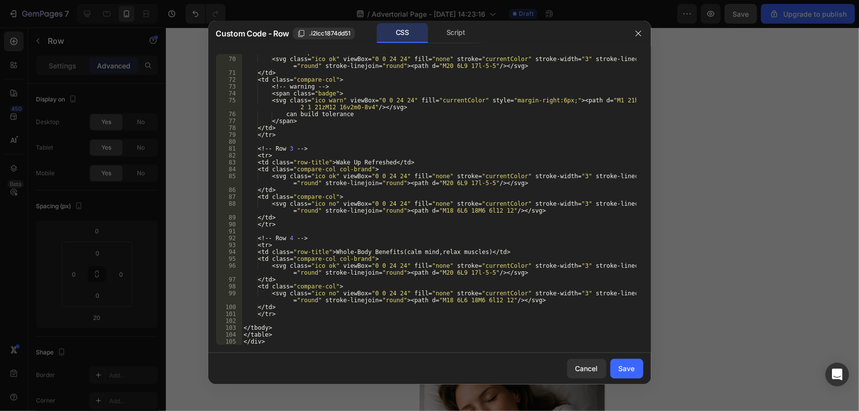
scroll to position [494, 0]
drag, startPoint x: 631, startPoint y: 371, endPoint x: 621, endPoint y: 367, distance: 11.5
click at [631, 371] on div "Save" at bounding box center [627, 368] width 16 height 10
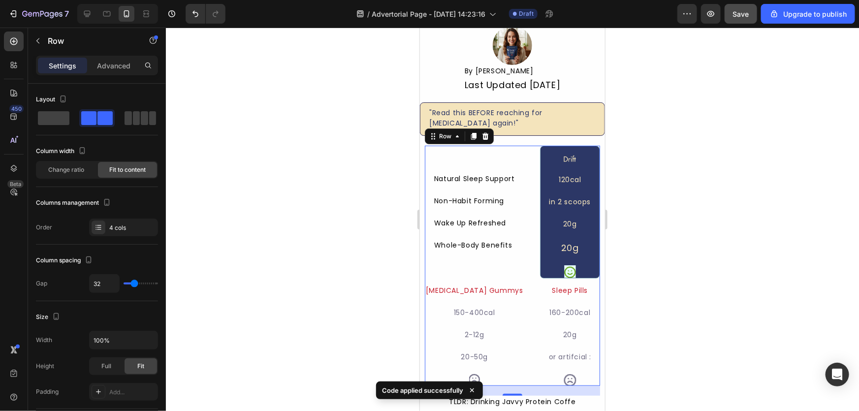
scroll to position [55, 0]
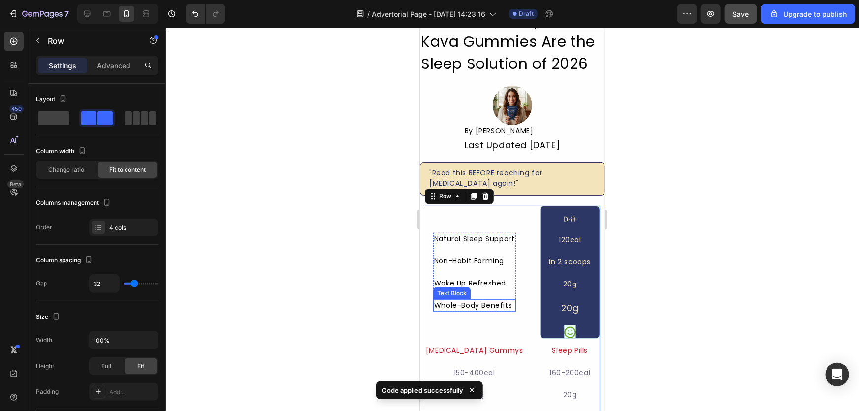
click at [505, 300] on p "Whole-Body Benefits" at bounding box center [474, 305] width 81 height 10
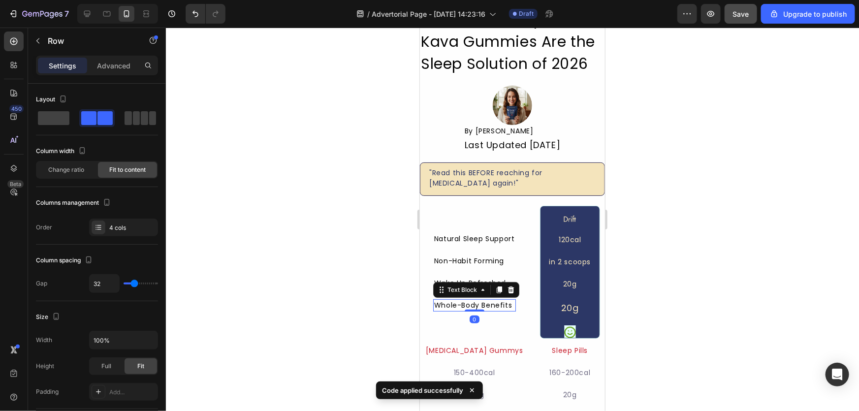
click at [515, 267] on div "Natural Sleep Support Text Block Non-Habit Forming Text Block Wake Up Refreshed…" at bounding box center [511, 325] width 175 height 240
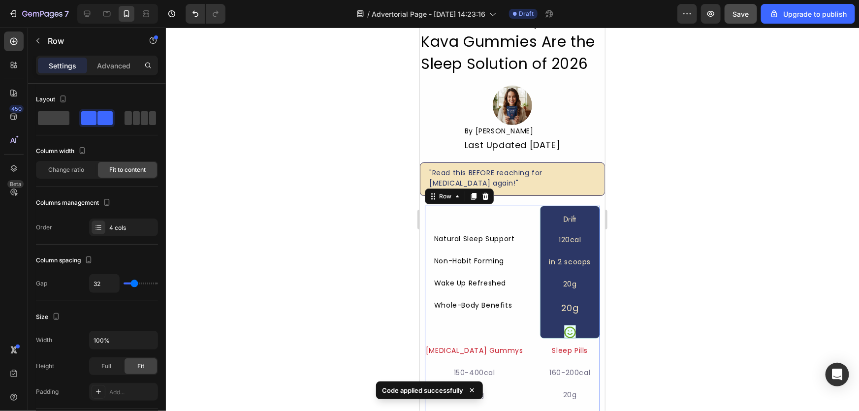
click at [504, 217] on div "Natural Sleep Support Text Block Non-Habit Forming Text Block Wake Up Refreshed…" at bounding box center [473, 271] width 99 height 133
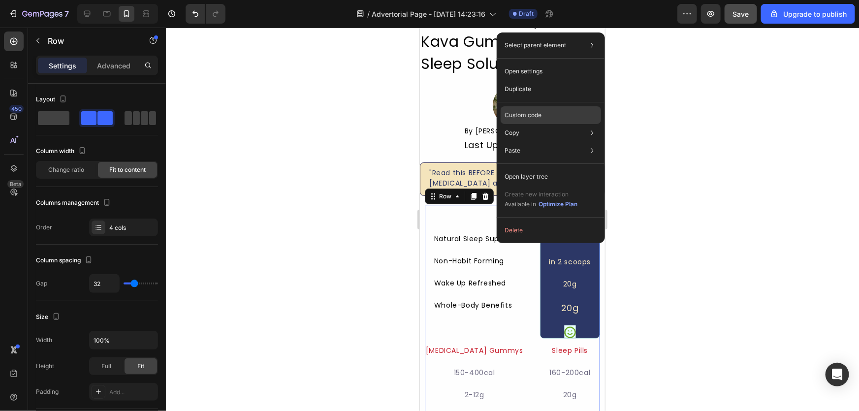
click at [533, 117] on p "Custom code" at bounding box center [522, 115] width 37 height 9
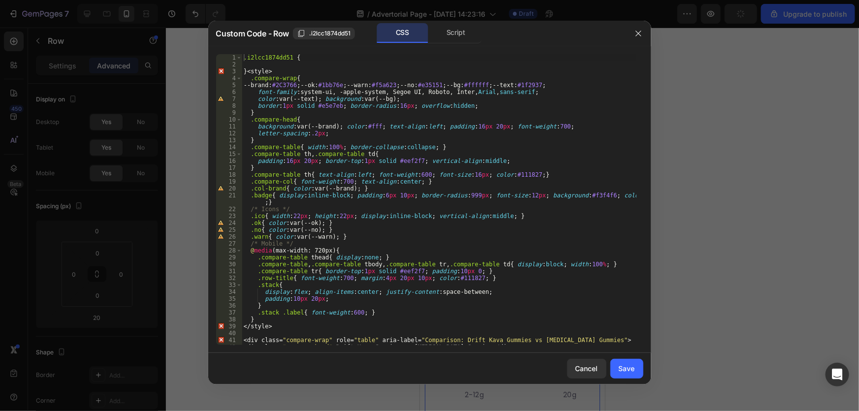
click at [583, 378] on div "Cancel Save" at bounding box center [429, 368] width 443 height 31
click at [581, 369] on div "Cancel" at bounding box center [586, 368] width 23 height 10
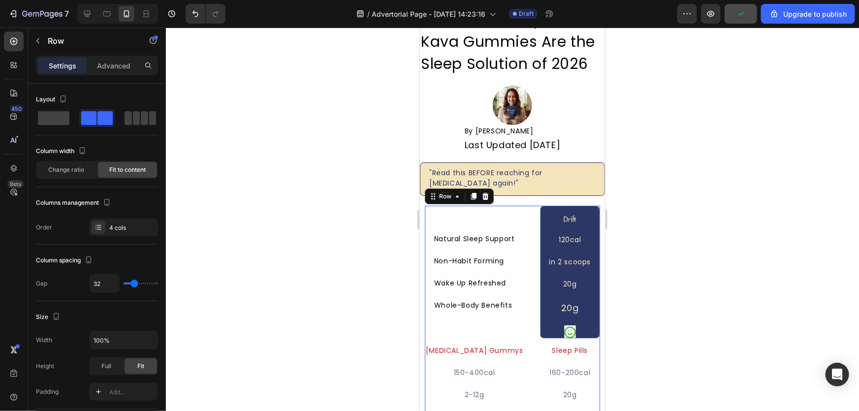
click at [329, 311] on div at bounding box center [512, 219] width 693 height 383
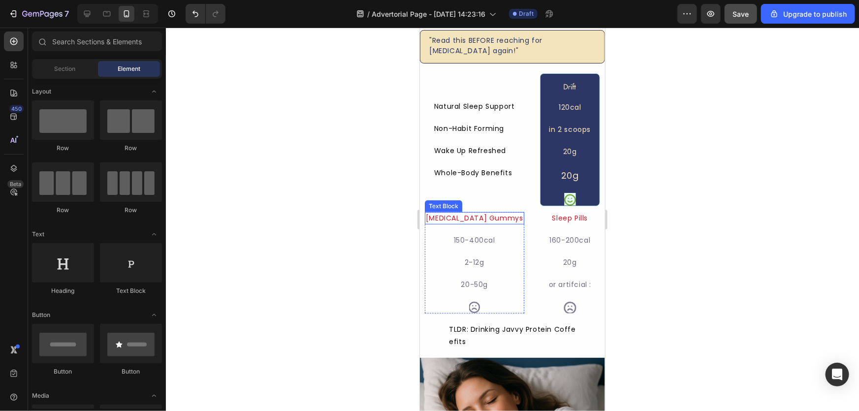
scroll to position [189, 0]
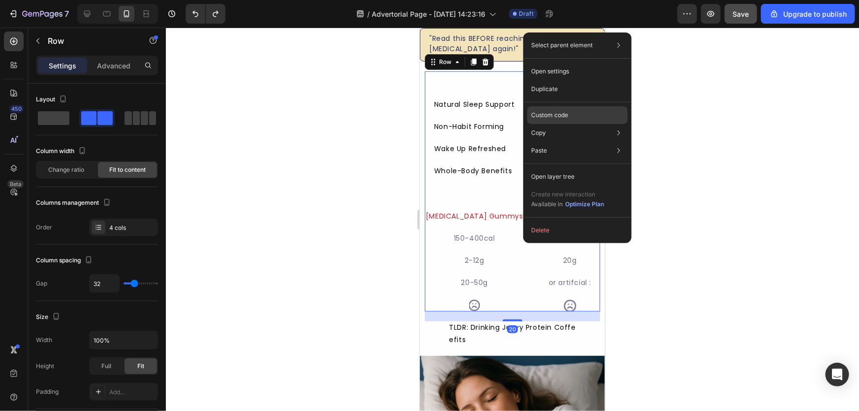
click at [546, 113] on p "Custom code" at bounding box center [549, 115] width 37 height 9
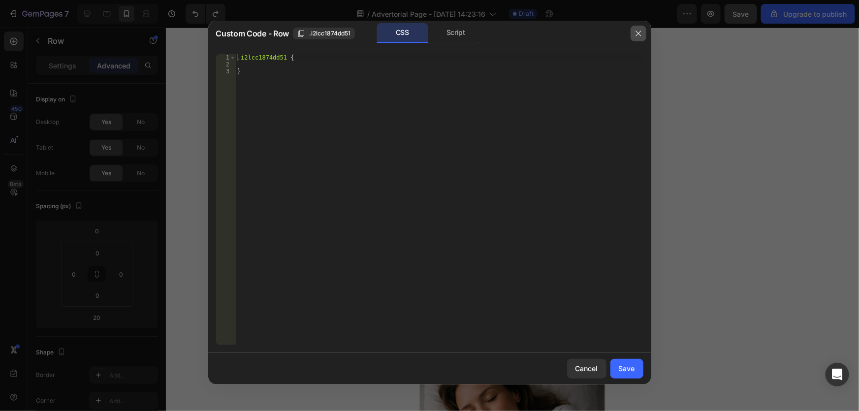
click at [641, 29] on button "button" at bounding box center [638, 34] width 16 height 16
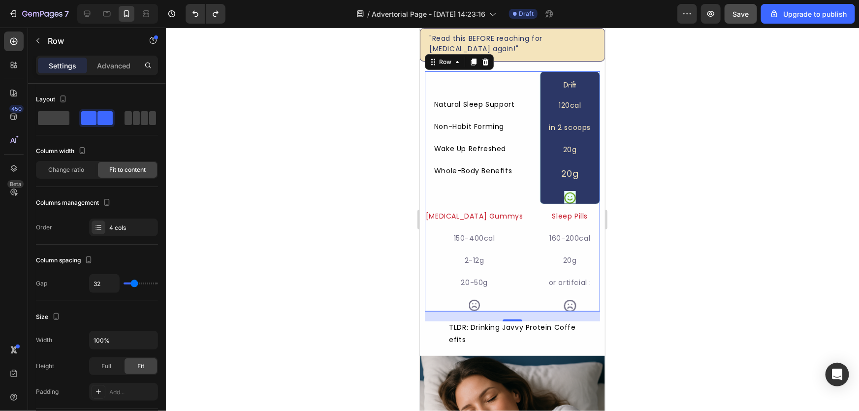
click at [385, 158] on div at bounding box center [512, 219] width 693 height 383
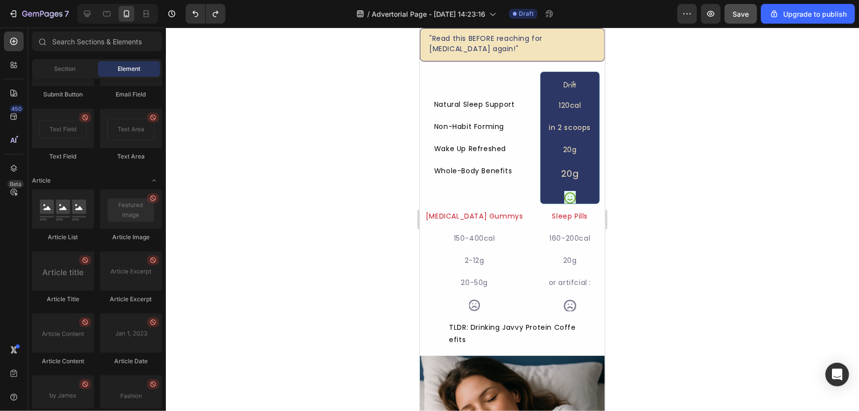
scroll to position [2586, 0]
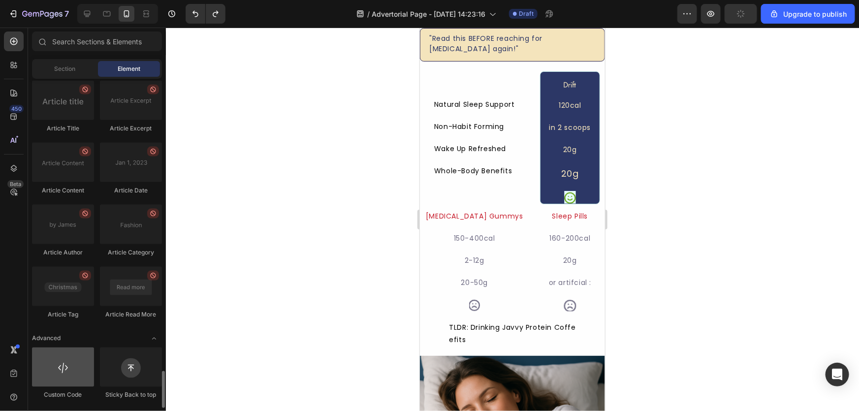
click at [62, 371] on div at bounding box center [63, 366] width 62 height 39
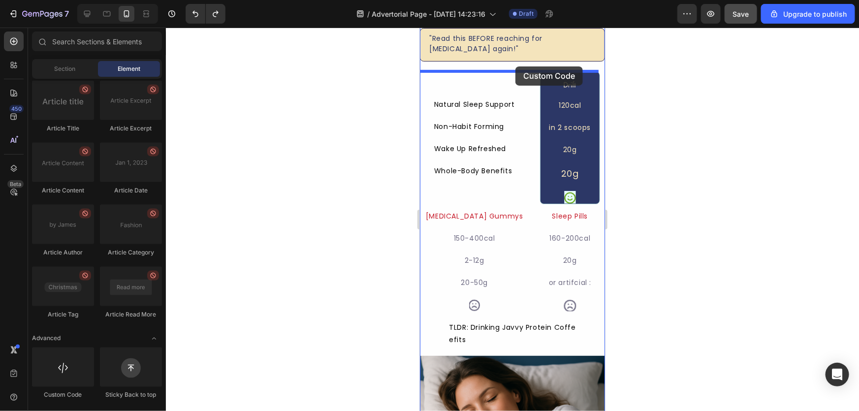
drag, startPoint x: 460, startPoint y: 413, endPoint x: 515, endPoint y: 66, distance: 351.7
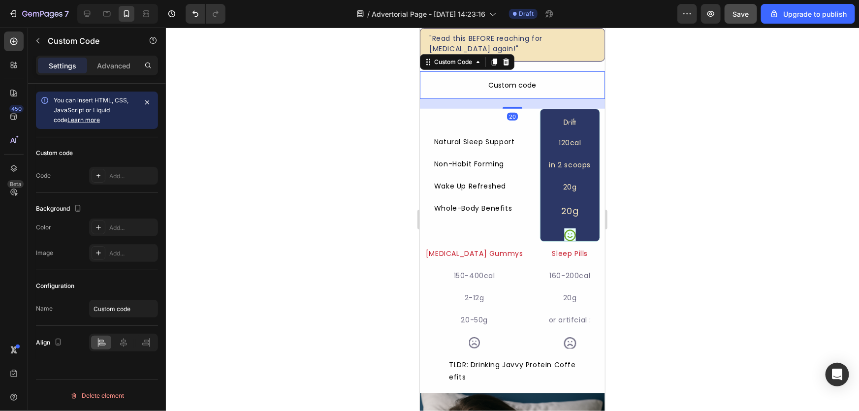
click at [520, 88] on span "Custom code" at bounding box center [511, 85] width 185 height 12
click at [467, 83] on span "Custom code" at bounding box center [511, 85] width 185 height 12
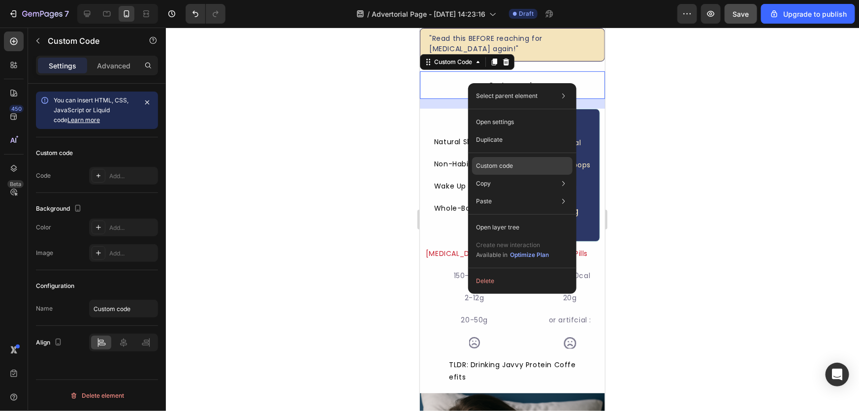
click at [495, 167] on p "Custom code" at bounding box center [494, 165] width 37 height 9
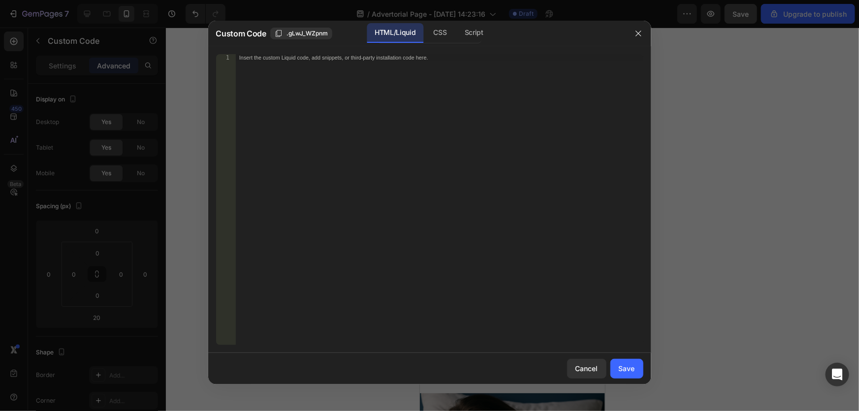
click at [287, 59] on div "Insert the custom Liquid code, add snippets, or third-party installation code h…" at bounding box center [418, 57] width 359 height 6
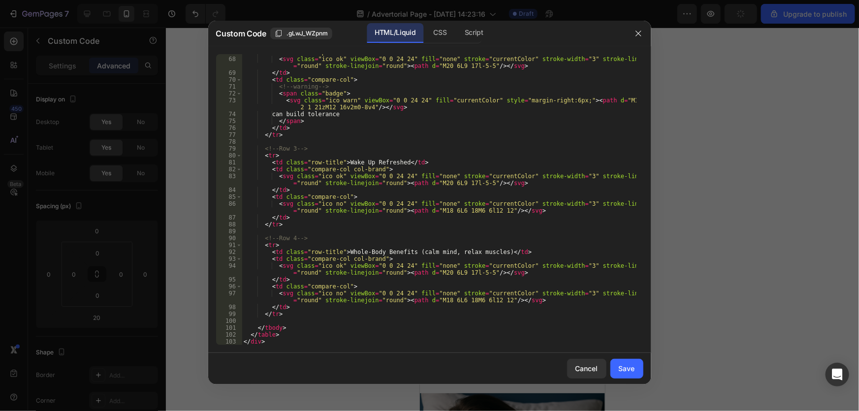
scroll to position [480, 0]
click at [626, 366] on div "Save" at bounding box center [627, 368] width 16 height 10
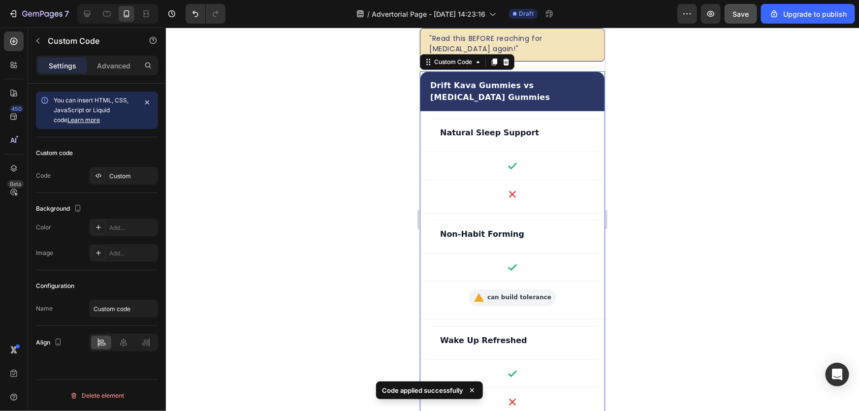
click at [295, 250] on div at bounding box center [512, 219] width 693 height 383
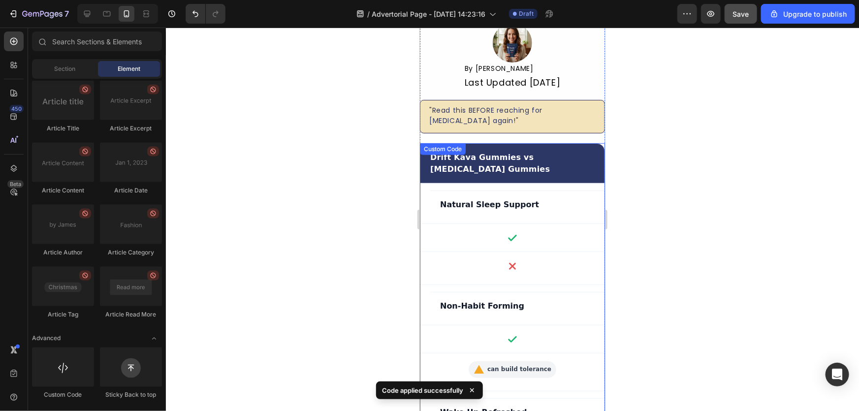
scroll to position [100, 0]
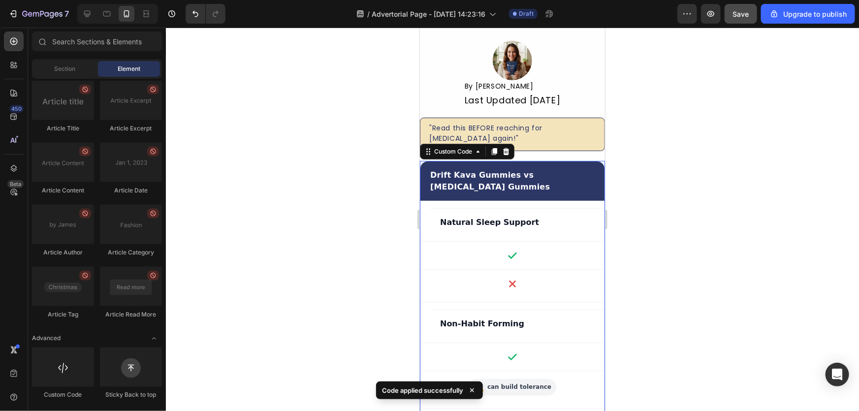
click at [587, 243] on td "Comparison: Drift Kava Gummies vs Melatonin Gummies" at bounding box center [512, 255] width 184 height 28
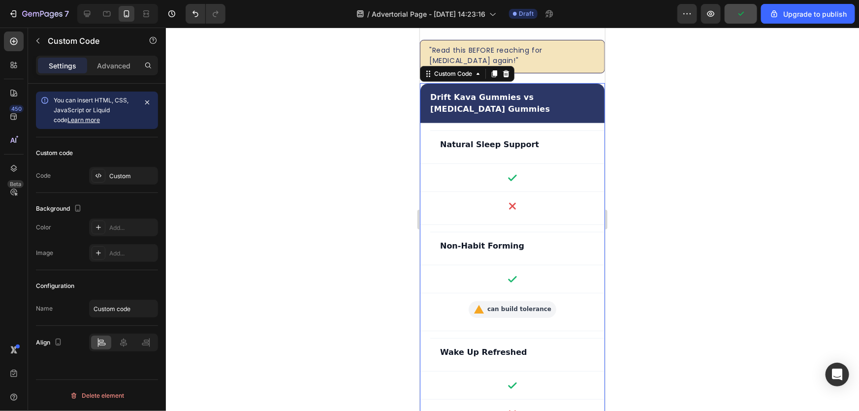
scroll to position [189, 0]
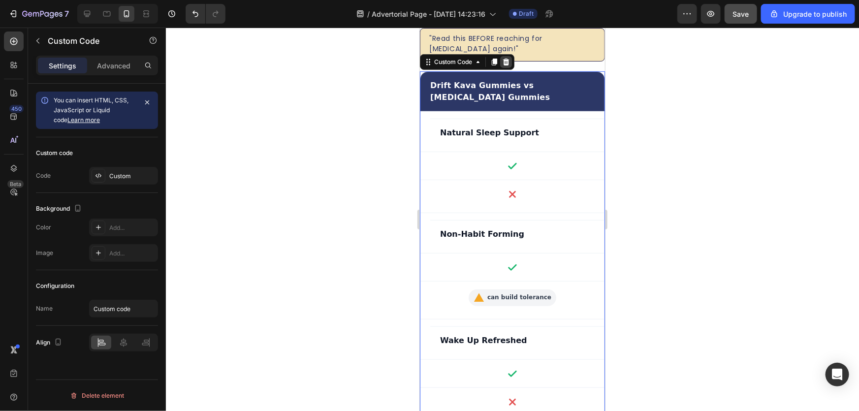
click at [504, 64] on icon at bounding box center [505, 61] width 6 height 7
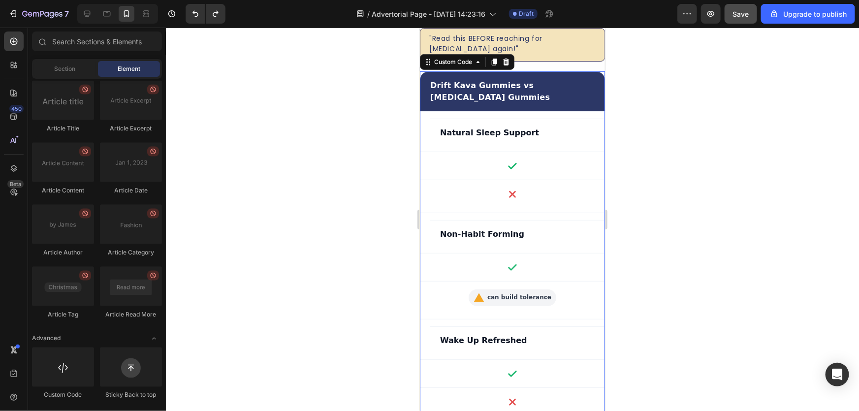
click at [520, 111] on tr "Natural Sleep Support" at bounding box center [512, 161] width 184 height 101
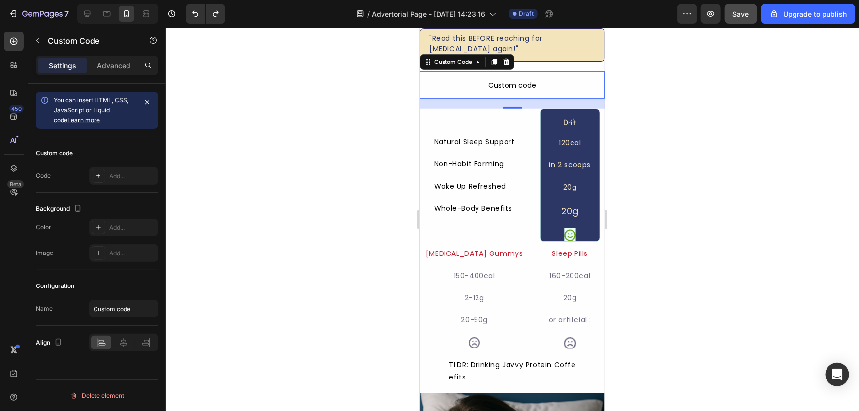
click at [485, 84] on span "Custom code" at bounding box center [511, 85] width 185 height 12
click at [118, 179] on div "Add..." at bounding box center [132, 176] width 46 height 9
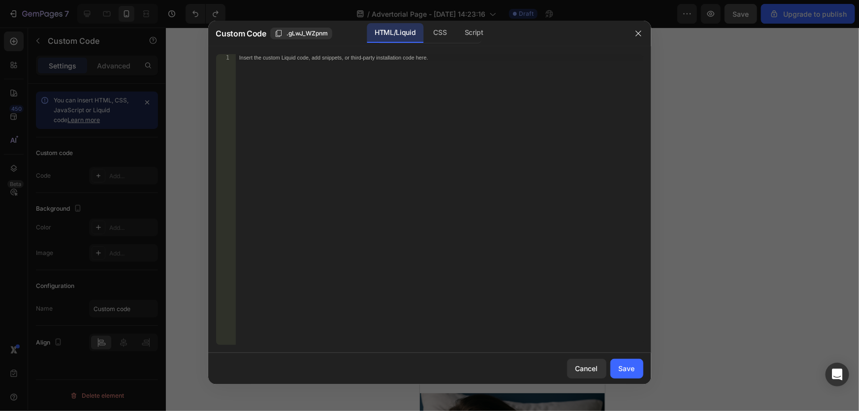
click at [443, 118] on div "Insert the custom Liquid code, add snippets, or third-party installation code h…" at bounding box center [438, 206] width 407 height 305
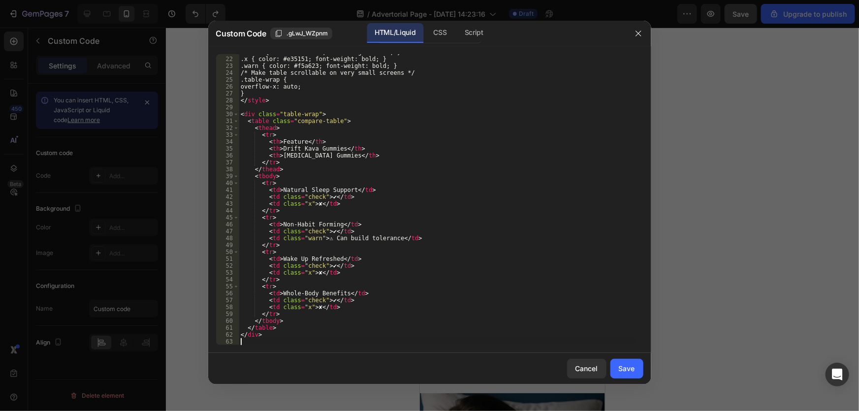
scroll to position [143, 0]
click at [634, 371] on div "Save" at bounding box center [627, 368] width 16 height 10
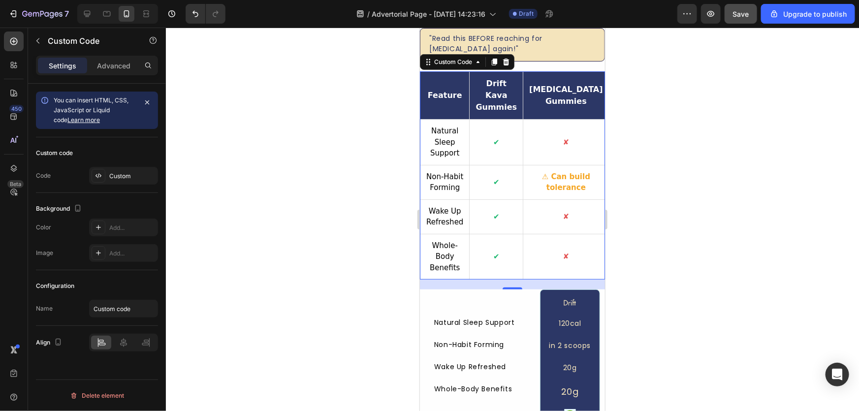
click at [454, 84] on th "Feature" at bounding box center [444, 95] width 49 height 48
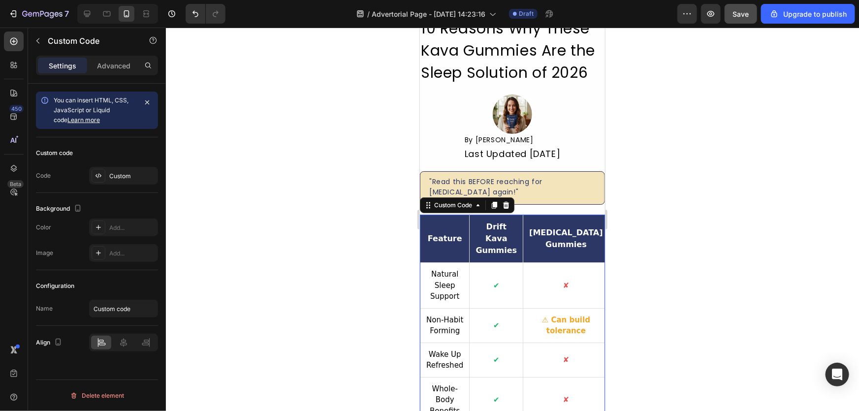
scroll to position [89, 0]
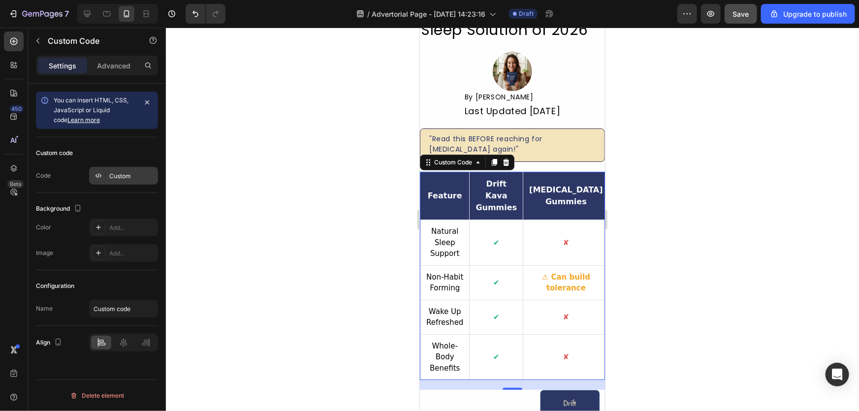
click at [117, 180] on div "Custom" at bounding box center [132, 176] width 46 height 9
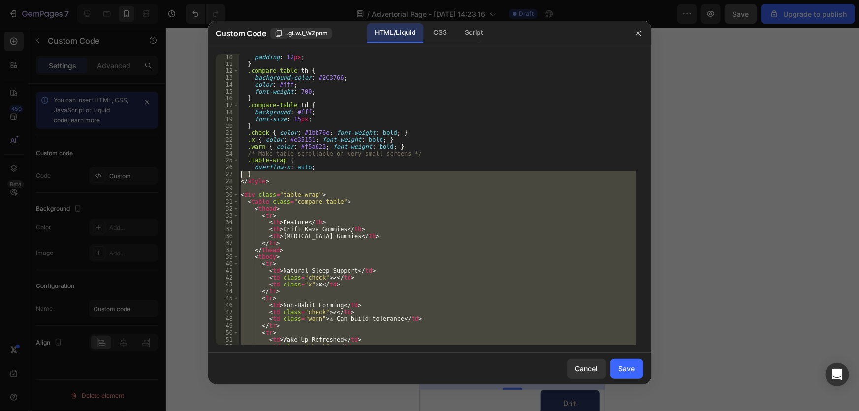
scroll to position [0, 0]
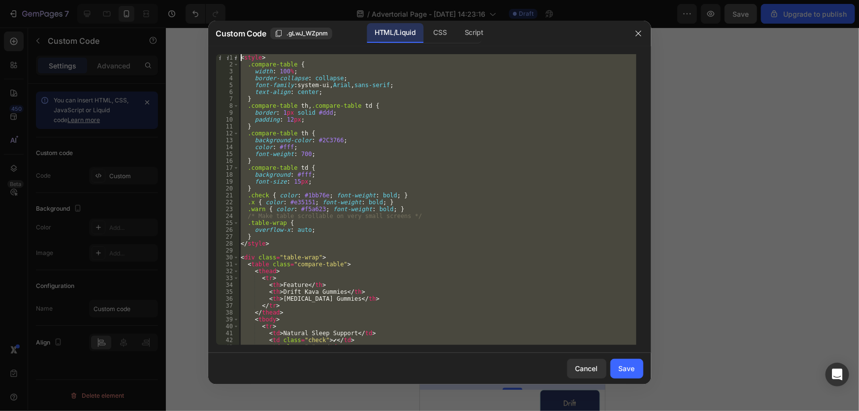
drag, startPoint x: 368, startPoint y: 344, endPoint x: 236, endPoint y: 53, distance: 319.8
click at [236, 53] on div "1 2 3 4 5 6 7 8 9 10 11 12 13 14 15 16 17 18 19 20 21 22 23 24 25 26 27 28 29 3…" at bounding box center [429, 199] width 443 height 307
type textarea "<style> .compare-table {"
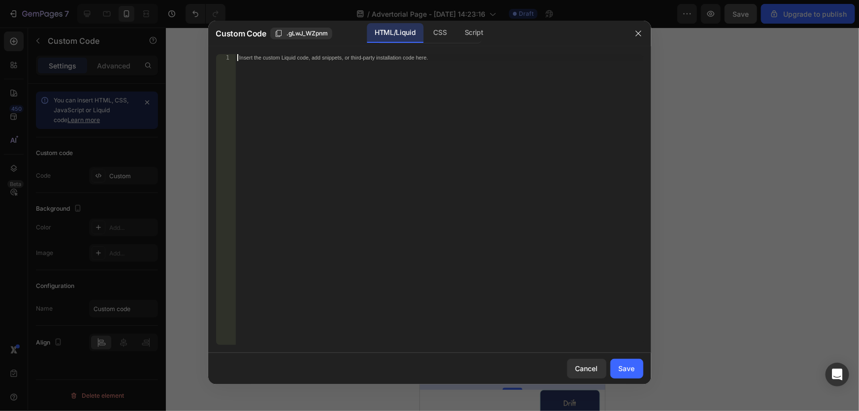
scroll to position [163, 0]
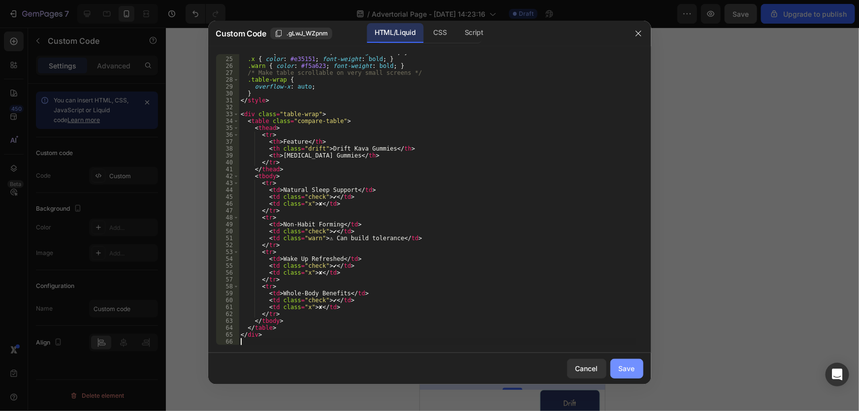
click at [635, 373] on button "Save" at bounding box center [626, 369] width 33 height 20
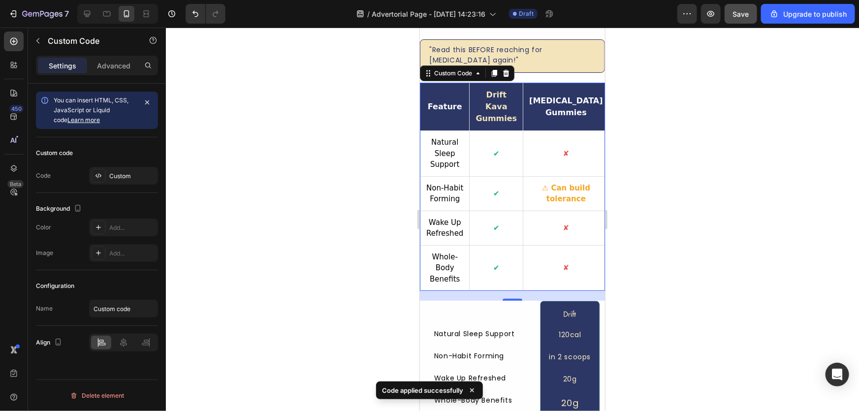
scroll to position [179, 0]
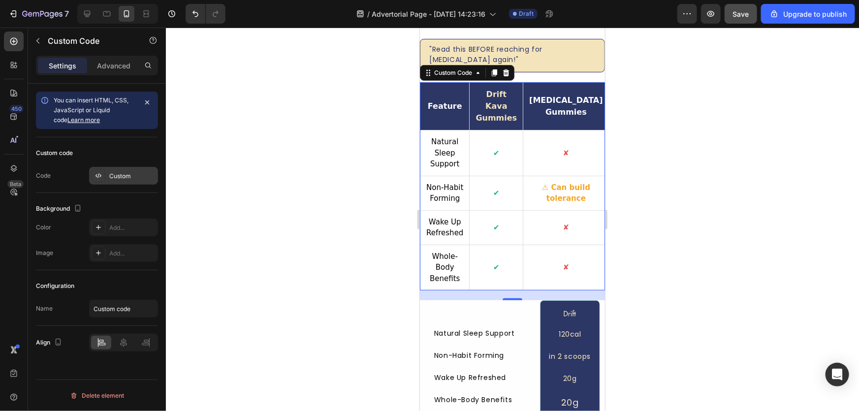
click at [118, 180] on div "Custom" at bounding box center [132, 176] width 46 height 9
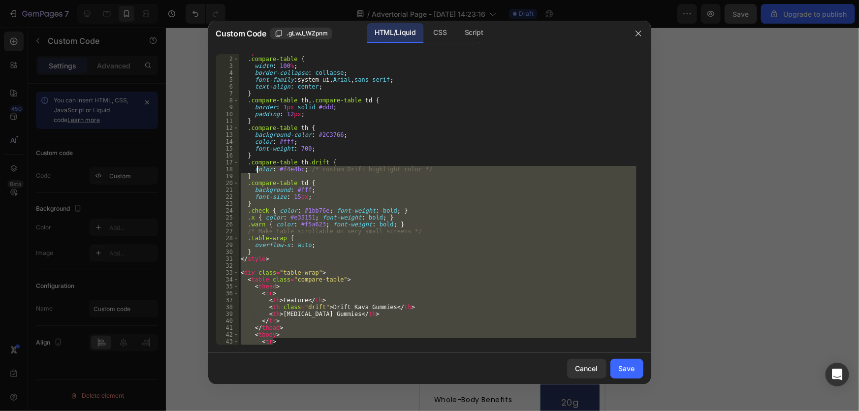
scroll to position [0, 0]
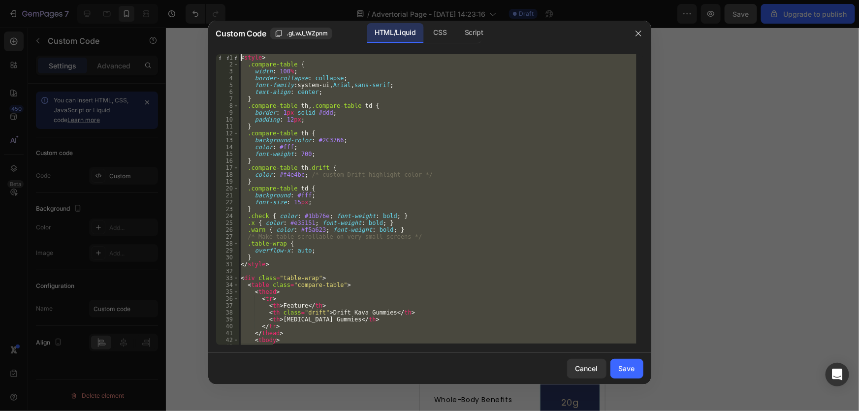
drag, startPoint x: 311, startPoint y: 344, endPoint x: 259, endPoint y: 40, distance: 308.5
click at [259, 40] on div "Custom Code .gLwJ_WZpnm HTML/Liquid CSS Script <tr> 1 2 3 4 5 6 7 8 9 10 11 12 …" at bounding box center [429, 203] width 443 height 364
type textarea "<style> .compare-table {"
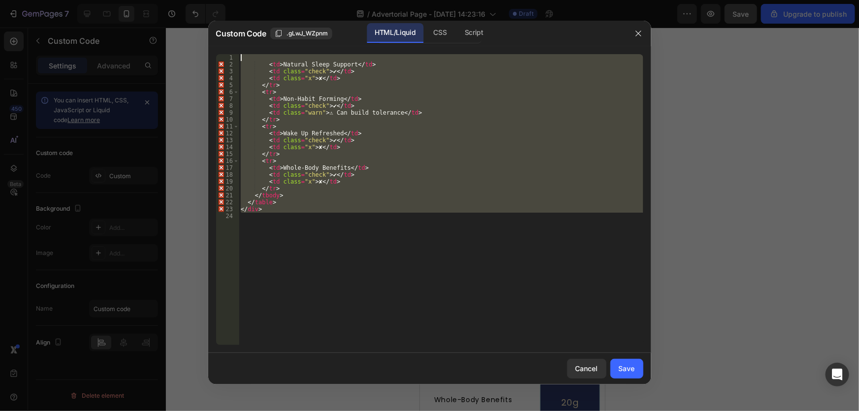
drag, startPoint x: 274, startPoint y: 263, endPoint x: 259, endPoint y: 27, distance: 236.7
click at [259, 31] on div "Custom Code .gLwJ_WZpnm HTML/Liquid CSS Script 1 2 3 4 5 6 7 8 9 10 11 12 13 14…" at bounding box center [429, 203] width 443 height 364
type textarea "<td>Natural Sleep Support</td>"
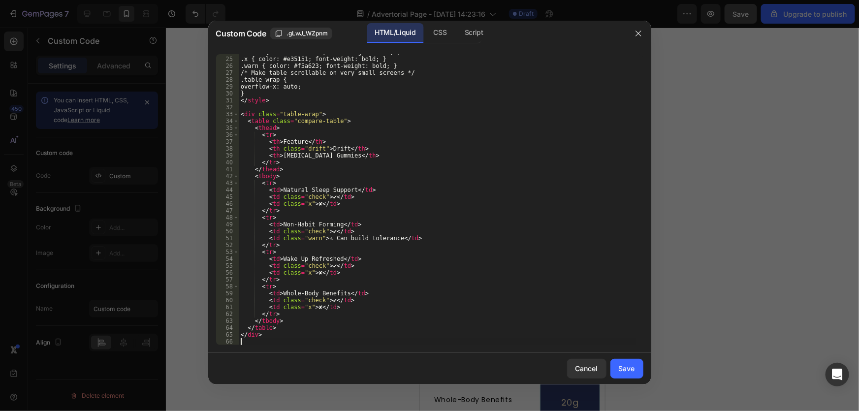
scroll to position [163, 0]
click at [640, 369] on button "Save" at bounding box center [626, 369] width 33 height 20
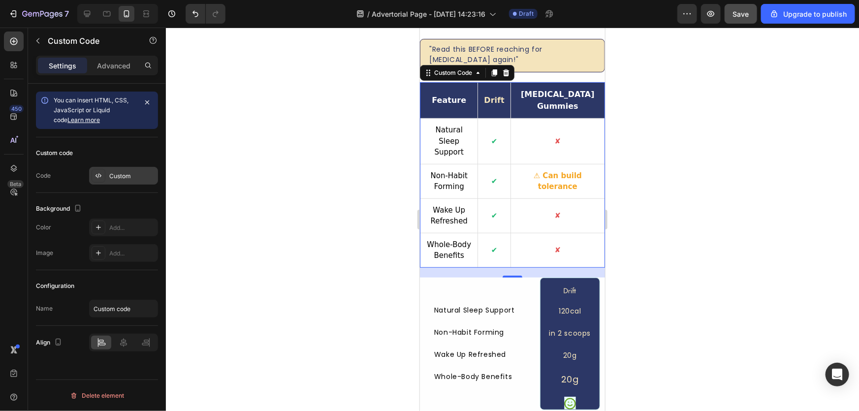
click at [113, 179] on div "Custom" at bounding box center [132, 176] width 46 height 9
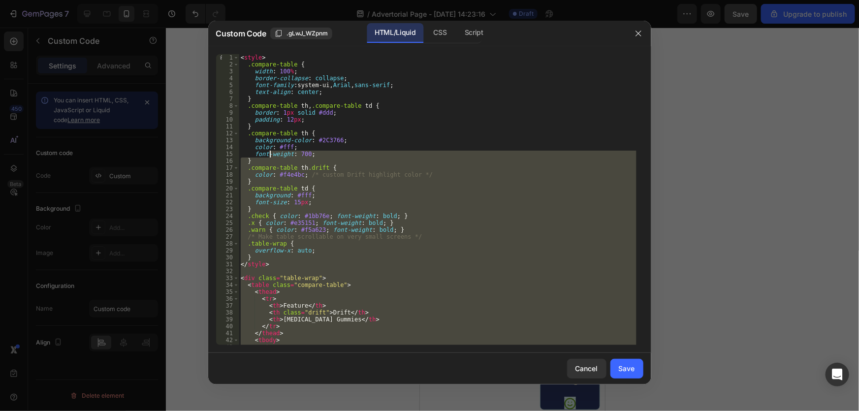
scroll to position [0, 0]
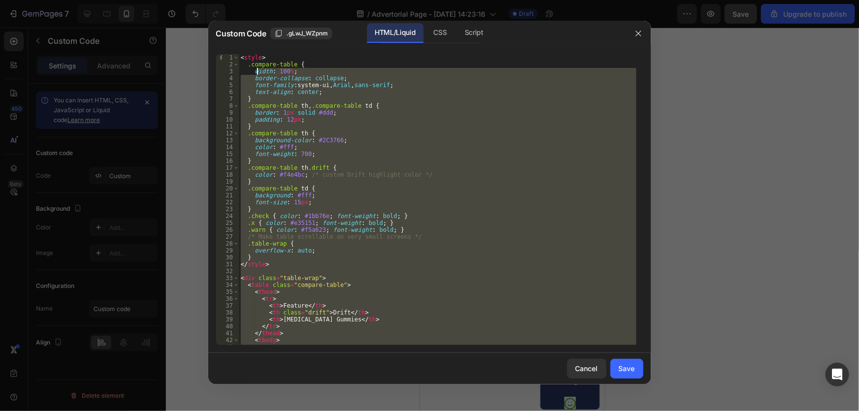
drag, startPoint x: 278, startPoint y: 338, endPoint x: 244, endPoint y: 36, distance: 304.0
click at [244, 36] on div "Custom Code .gLwJ_WZpnm HTML/Liquid CSS Script 1 2 3 4 5 6 7 8 9 10 11 12 13 14…" at bounding box center [429, 203] width 443 height 364
type textarea "<style> .compare-table {"
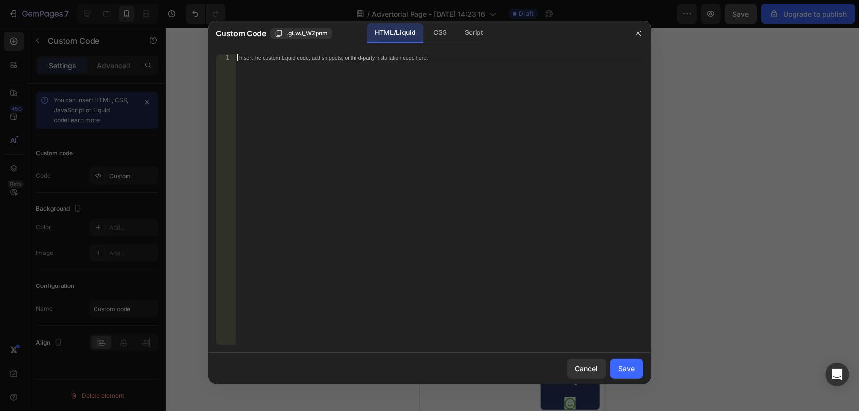
scroll to position [232, 0]
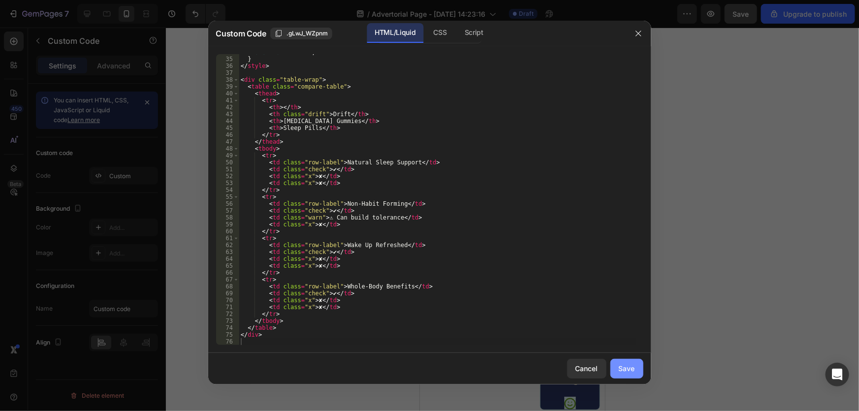
click at [614, 366] on button "Save" at bounding box center [626, 369] width 33 height 20
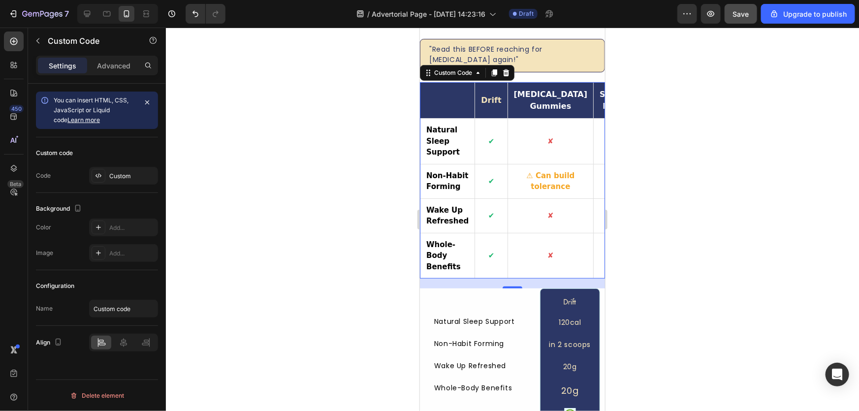
click at [357, 229] on div at bounding box center [512, 219] width 693 height 383
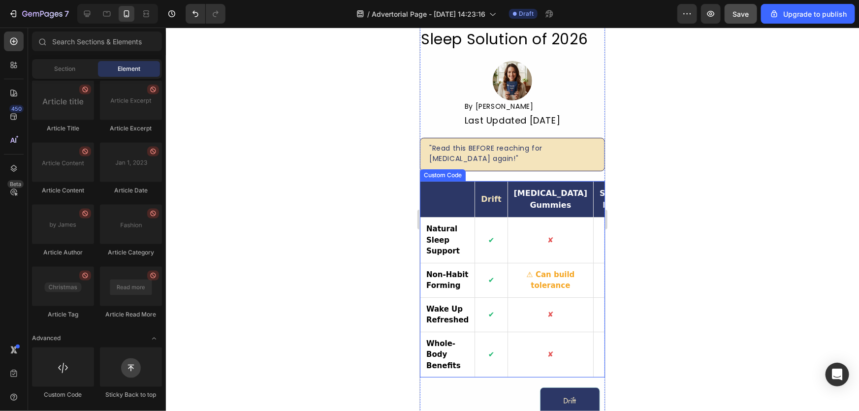
scroll to position [0, 0]
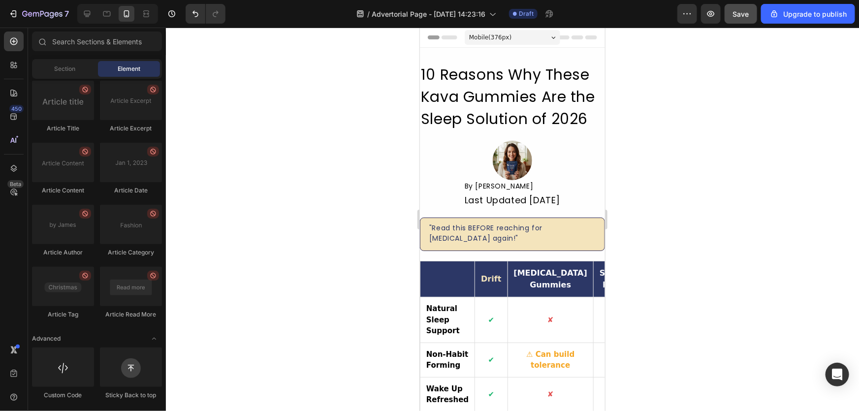
click at [313, 211] on div at bounding box center [512, 219] width 693 height 383
click at [481, 280] on th "Drift" at bounding box center [490, 279] width 32 height 36
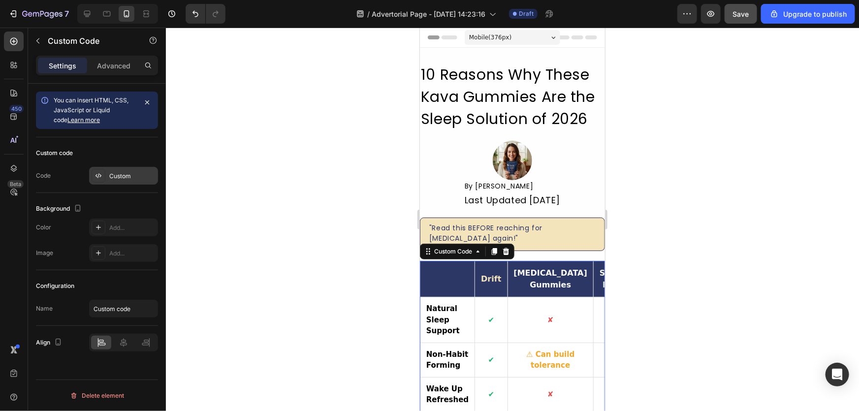
click at [128, 174] on div "Custom" at bounding box center [132, 176] width 46 height 9
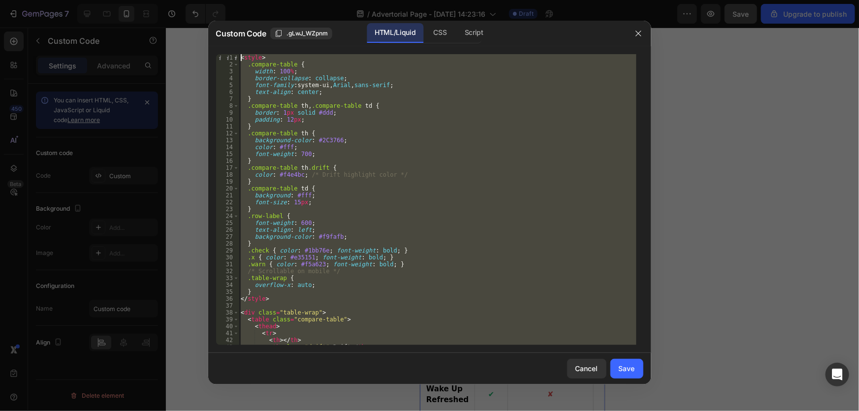
drag, startPoint x: 460, startPoint y: 340, endPoint x: 242, endPoint y: 50, distance: 362.4
click at [242, 50] on div "<td class="row-label">Natural Sleep Support</td> 1 2 3 4 5 6 7 8 9 10 11 12 13 …" at bounding box center [429, 199] width 443 height 307
type textarea "<style> .compare-table {"
paste textarea
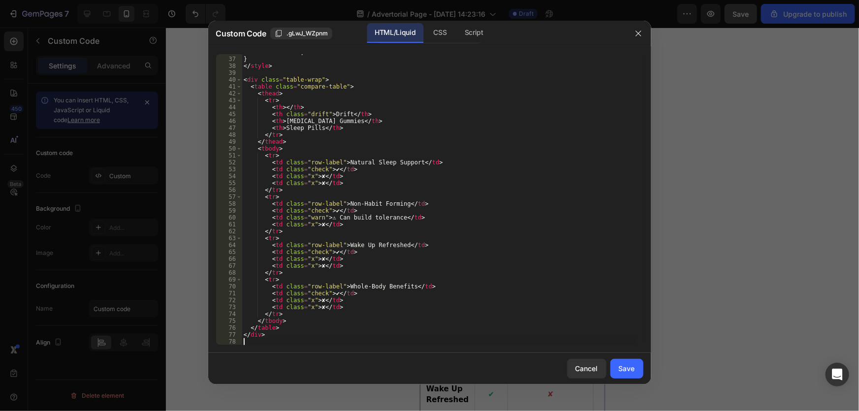
scroll to position [246, 0]
click at [633, 372] on div "Save" at bounding box center [627, 368] width 16 height 10
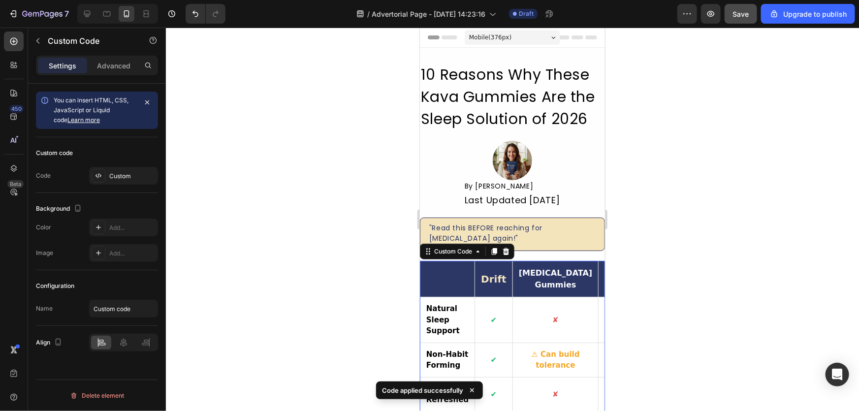
scroll to position [134, 0]
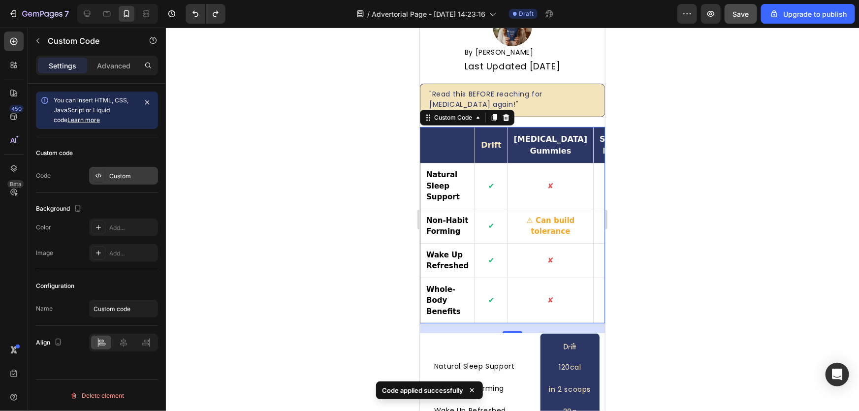
click at [135, 175] on div "Custom" at bounding box center [132, 176] width 46 height 9
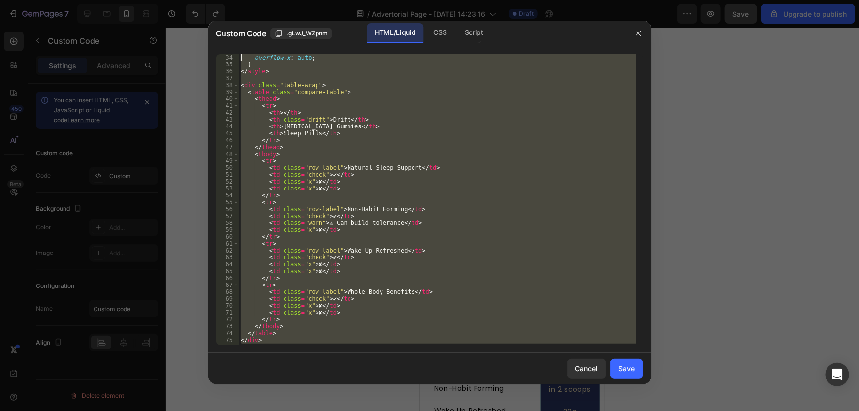
scroll to position [0, 0]
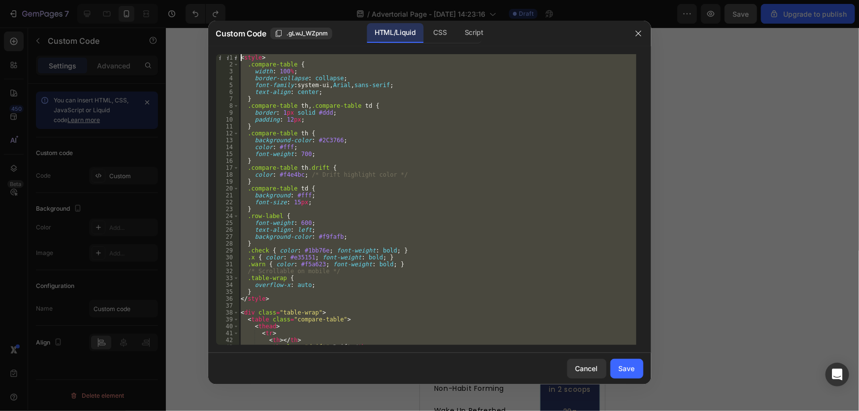
drag, startPoint x: 292, startPoint y: 341, endPoint x: 251, endPoint y: -54, distance: 397.2
click at [251, 0] on html "7 / Advertorial Page - Sep 26, 14:23:16 Draft Preview Save Upgrade to publish 4…" at bounding box center [429, 0] width 859 height 0
type textarea "<style> .compare-table {"
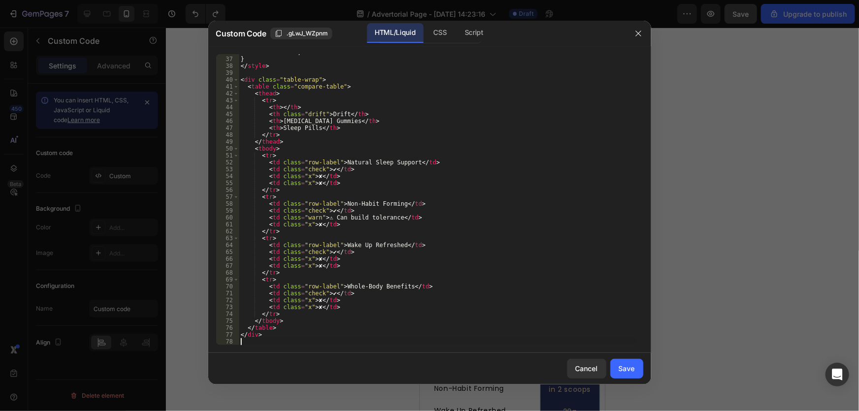
scroll to position [246, 0]
click at [622, 374] on button "Save" at bounding box center [626, 369] width 33 height 20
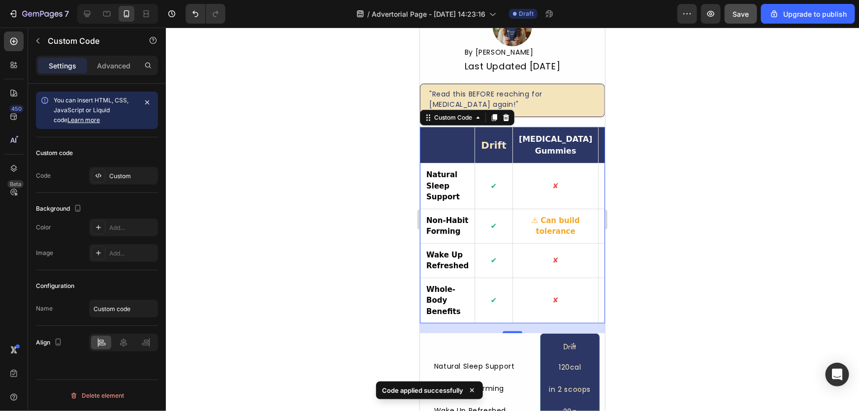
click at [373, 250] on div at bounding box center [512, 219] width 693 height 383
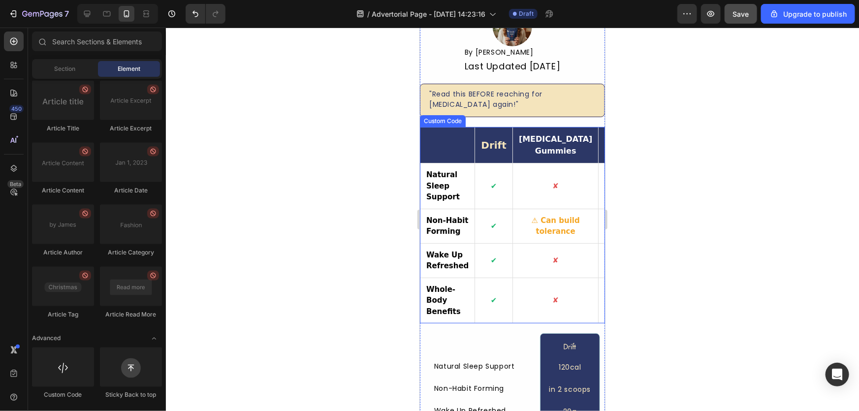
click at [483, 169] on td "✔" at bounding box center [493, 186] width 38 height 46
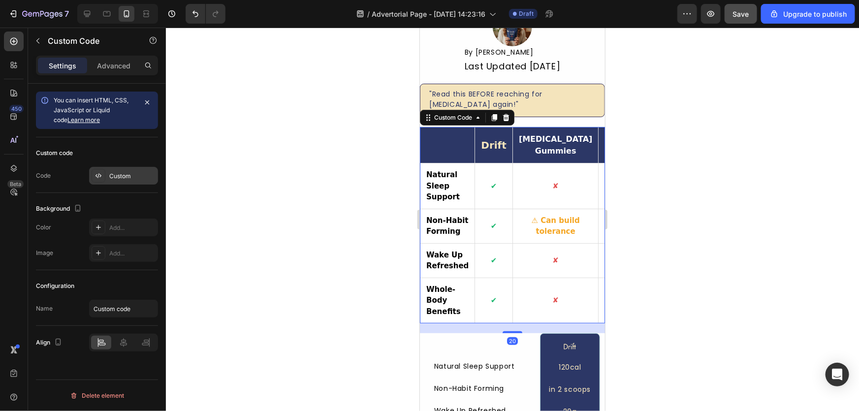
click at [96, 180] on div at bounding box center [99, 176] width 14 height 14
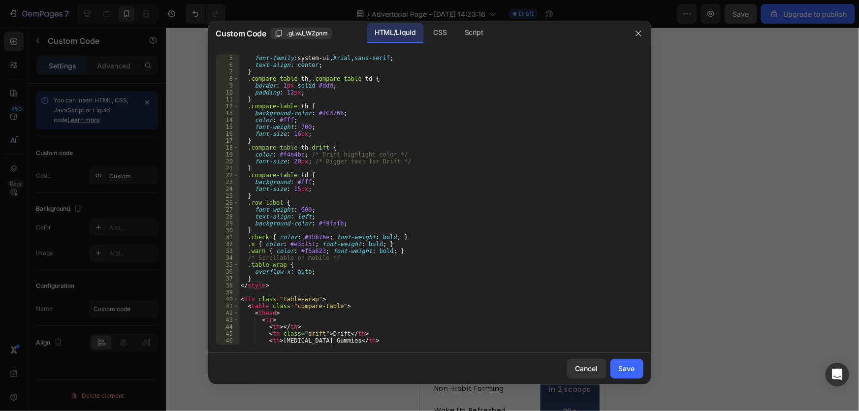
scroll to position [27, 0]
drag, startPoint x: 376, startPoint y: 345, endPoint x: 266, endPoint y: 119, distance: 251.8
click at [281, 18] on div "Custom Code .gLwJ_WZpnm HTML/Liquid CSS Script 4 5 6 7 8 9 10 11 12 13 14 15 16…" at bounding box center [429, 205] width 859 height 411
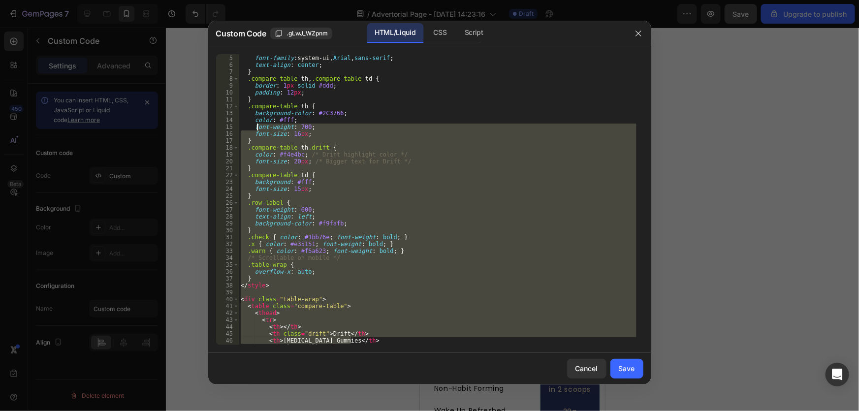
scroll to position [0, 0]
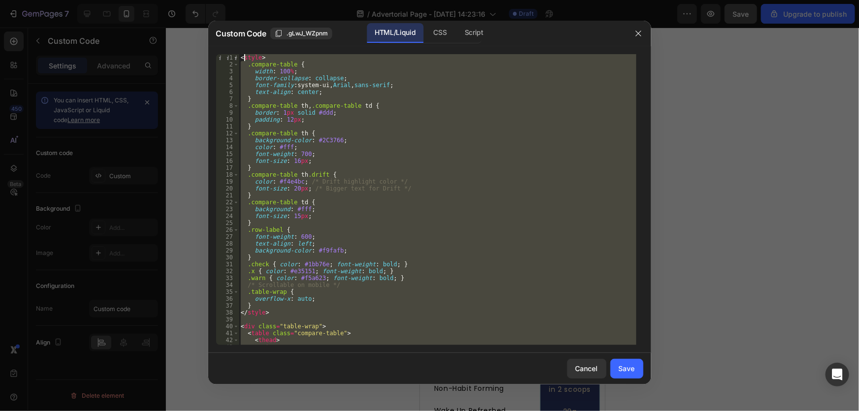
drag, startPoint x: 362, startPoint y: 340, endPoint x: 243, endPoint y: 56, distance: 307.3
click at [243, 56] on div "< style > .compare-table { width : 100 % ; border-collapse : collapse ; font-fa…" at bounding box center [438, 206] width 398 height 305
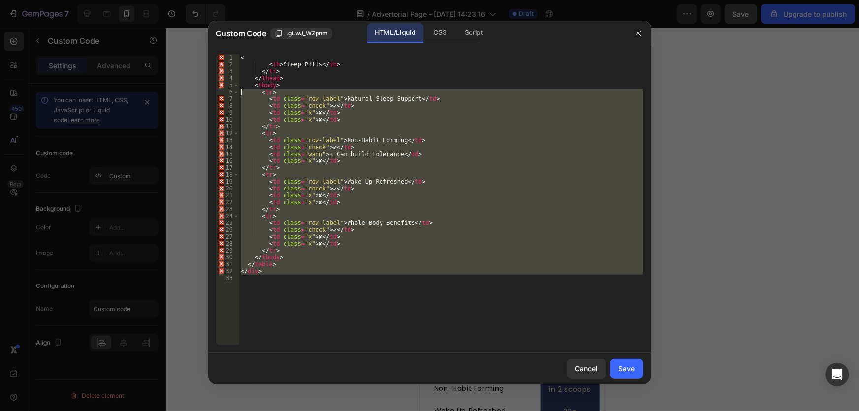
drag, startPoint x: 277, startPoint y: 260, endPoint x: 226, endPoint y: 0, distance: 265.8
click at [226, 0] on html "7 / Advertorial Page - Sep 26, 14:23:16 Draft Preview Save Upgrade to publish 4…" at bounding box center [429, 0] width 859 height 0
type textarea "< <th>Sleep Pills</th>"
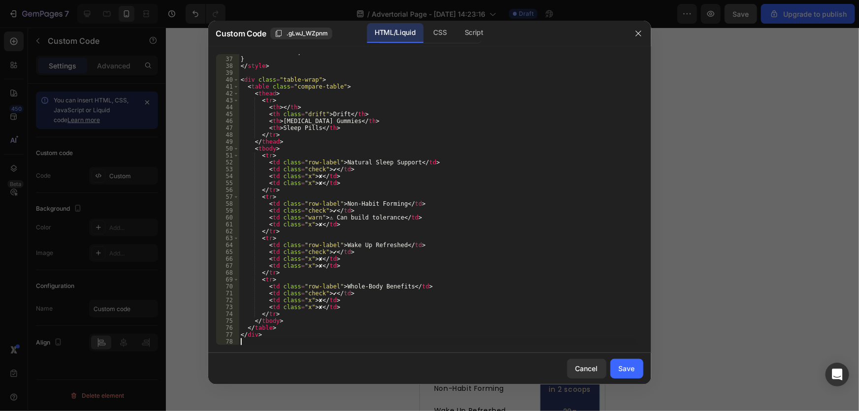
scroll to position [246, 0]
click at [635, 365] on button "Save" at bounding box center [626, 369] width 33 height 20
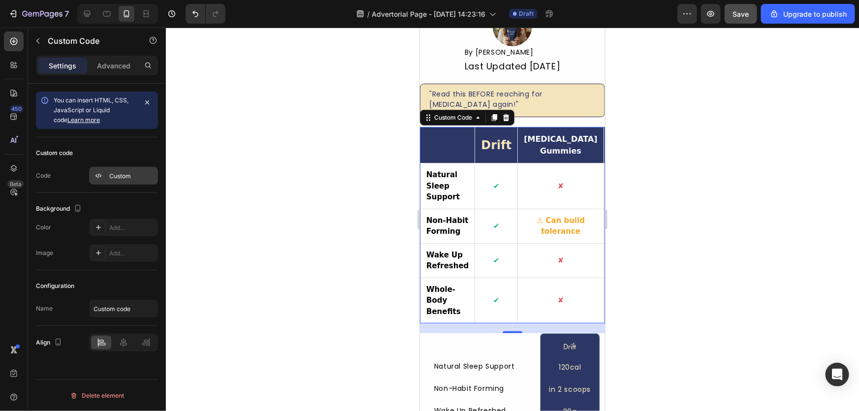
click at [123, 176] on div "Custom" at bounding box center [132, 176] width 46 height 9
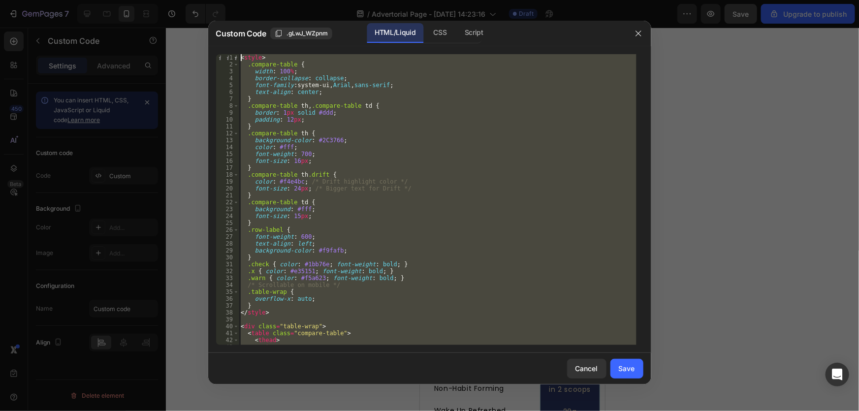
scroll to position [0, 0]
drag, startPoint x: 305, startPoint y: 330, endPoint x: 241, endPoint y: -54, distance: 389.2
click at [241, 0] on html "7 / Advertorial Page - Sep 26, 14:23:16 Draft Preview Save Upgrade to publish 4…" at bounding box center [429, 0] width 859 height 0
type textarea "<style> .compare-table {"
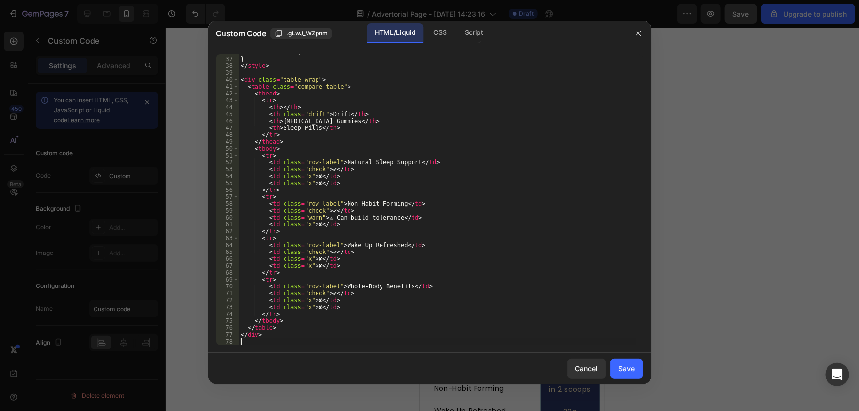
scroll to position [246, 0]
click at [625, 365] on div "Save" at bounding box center [627, 368] width 16 height 10
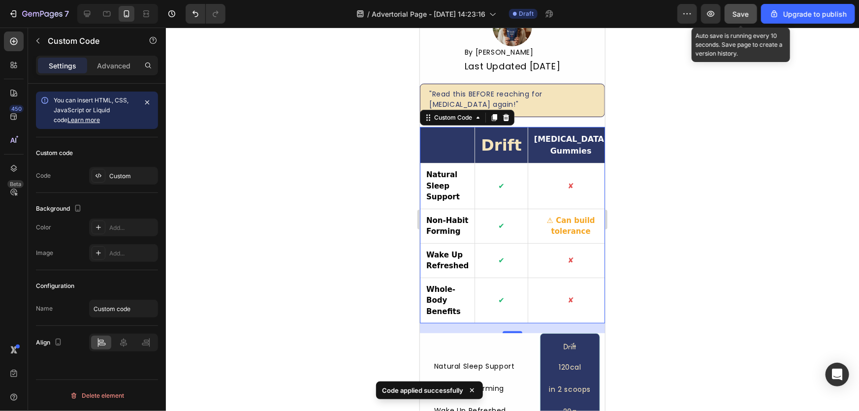
click at [746, 17] on span "Save" at bounding box center [741, 14] width 16 height 8
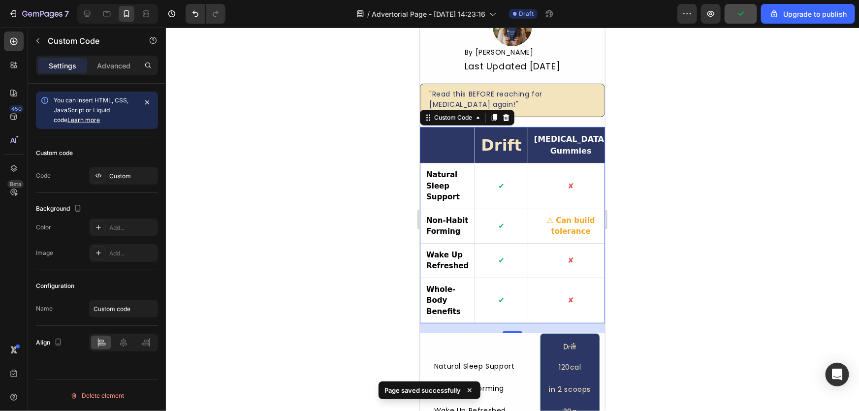
scroll to position [358, 0]
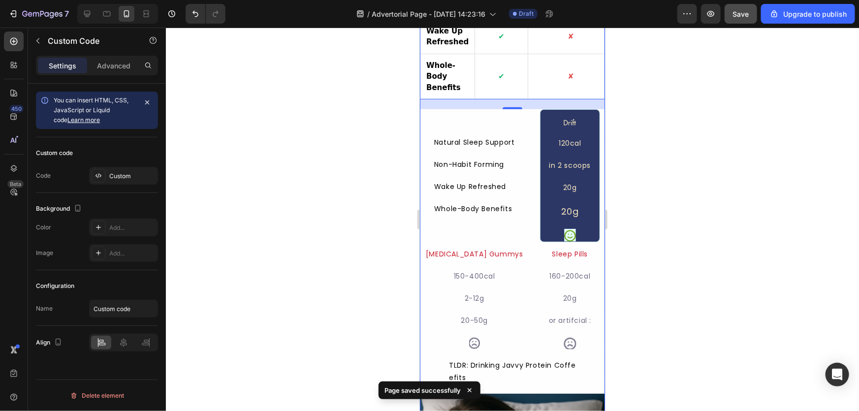
click at [588, 137] on div "Image 120cal Text Block in 2 scoops Text Block 20g Text Block 20g Heading Icon …" at bounding box center [569, 175] width 61 height 133
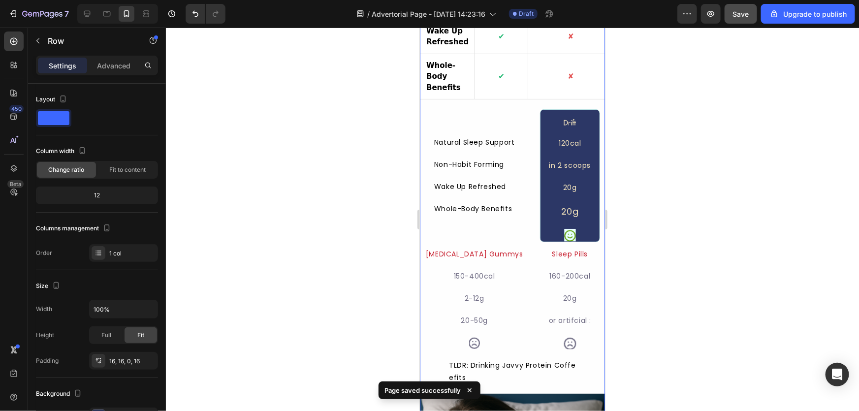
click at [591, 149] on div "10 Reasons Why These Kava Gummies Are the Sleep Solution of 2026 Heading Image …" at bounding box center [511, 169] width 185 height 930
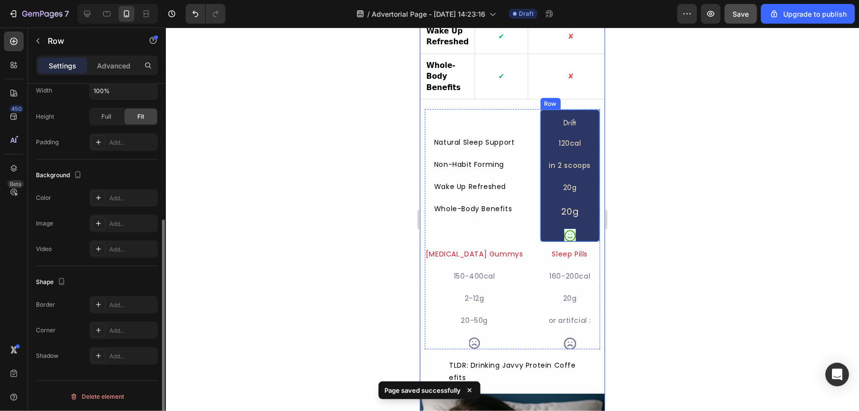
click at [587, 142] on div "Image 120cal Text Block in 2 scoops Text Block 20g Text Block 20g Heading Icon …" at bounding box center [569, 175] width 61 height 133
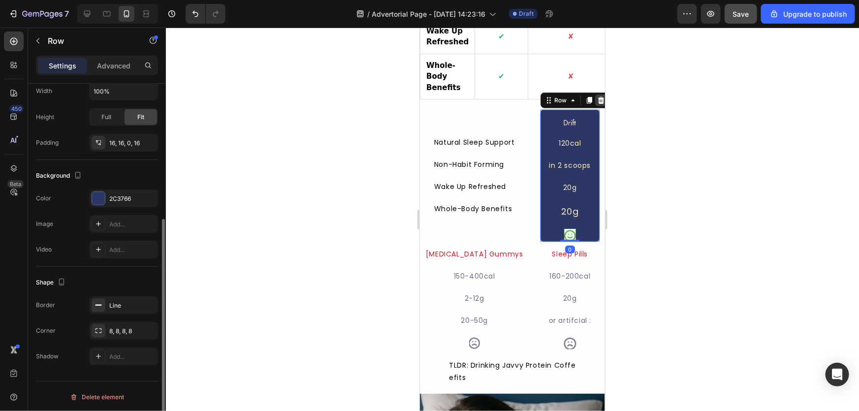
click at [594, 106] on div at bounding box center [600, 100] width 12 height 12
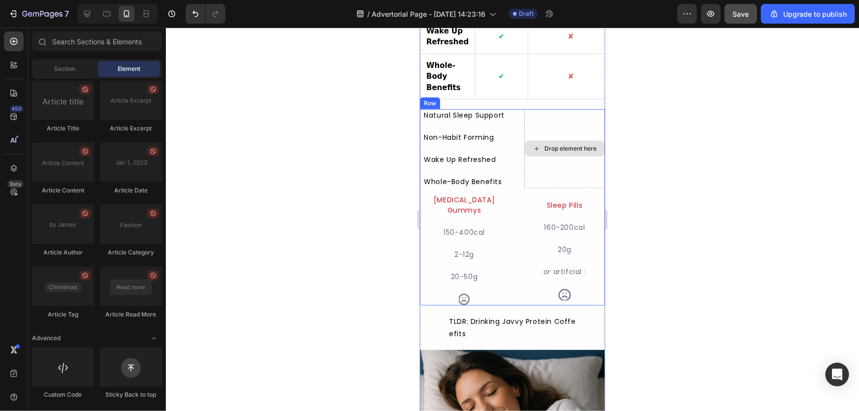
click at [570, 152] on div "Drop element here" at bounding box center [570, 148] width 52 height 8
click at [515, 137] on div "Natural Sleep Support Text Block Non-Habit Forming Text Block Wake Up Refreshed…" at bounding box center [511, 207] width 185 height 196
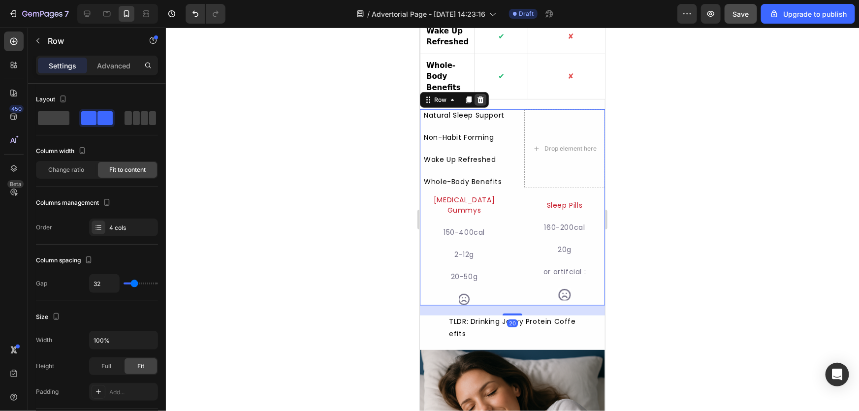
click at [479, 103] on icon at bounding box center [480, 99] width 8 height 8
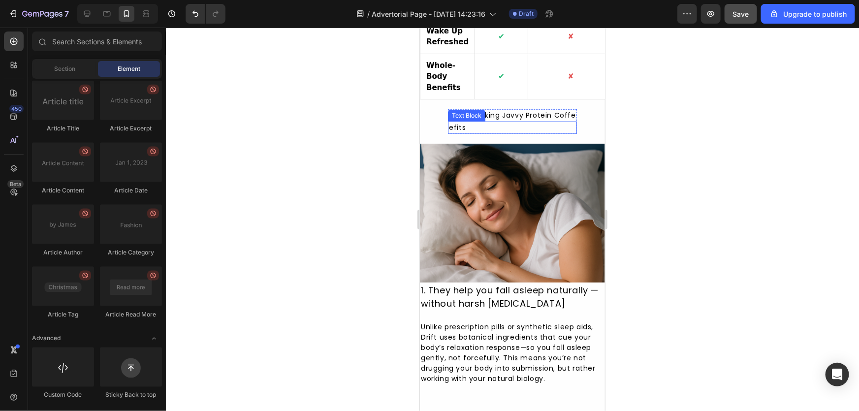
click at [569, 132] on div "efits" at bounding box center [511, 127] width 128 height 12
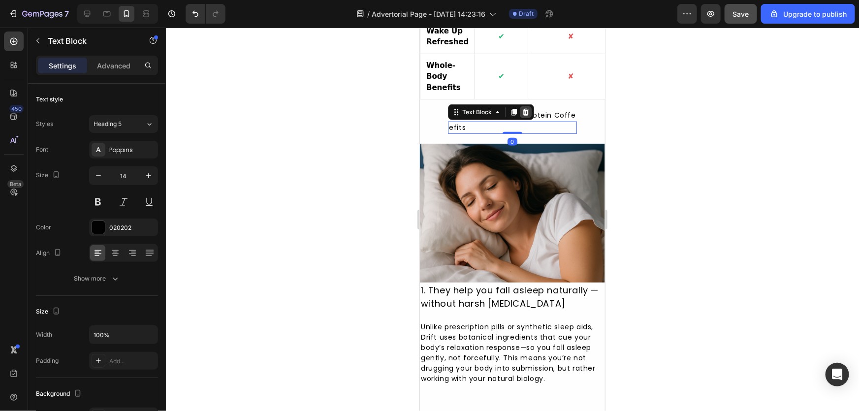
click at [523, 115] on icon at bounding box center [525, 111] width 6 height 7
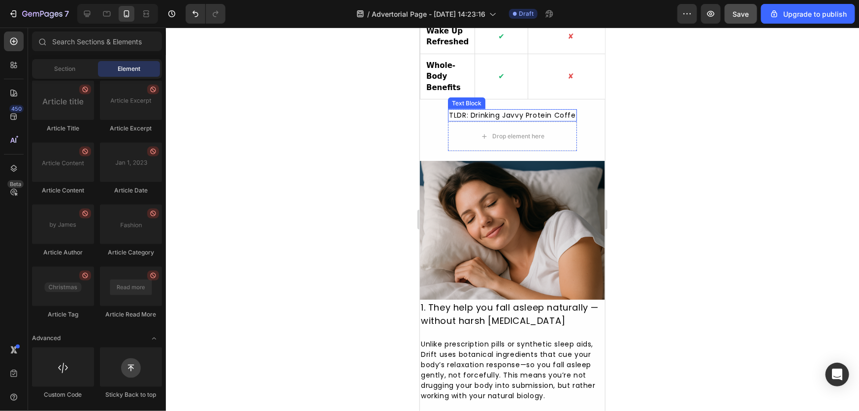
click at [532, 121] on div "TLDR: Drinking Javvy Protein Coffe" at bounding box center [511, 115] width 128 height 12
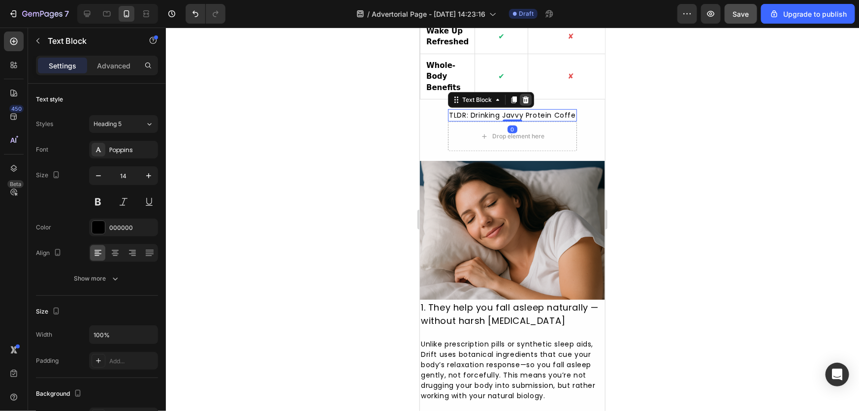
click at [523, 103] on icon at bounding box center [525, 99] width 6 height 7
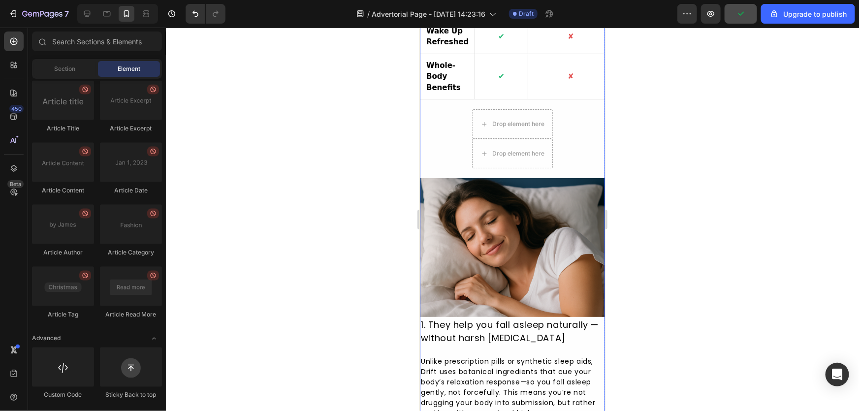
click at [564, 140] on div "10 Reasons Why These Kava Gummies Are the Sleep Solution of 2026 Heading Image …" at bounding box center [511, 61] width 185 height 715
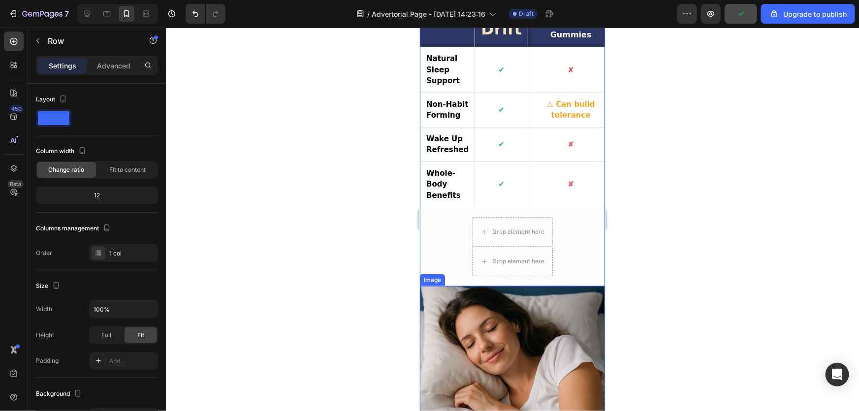
scroll to position [179, 0]
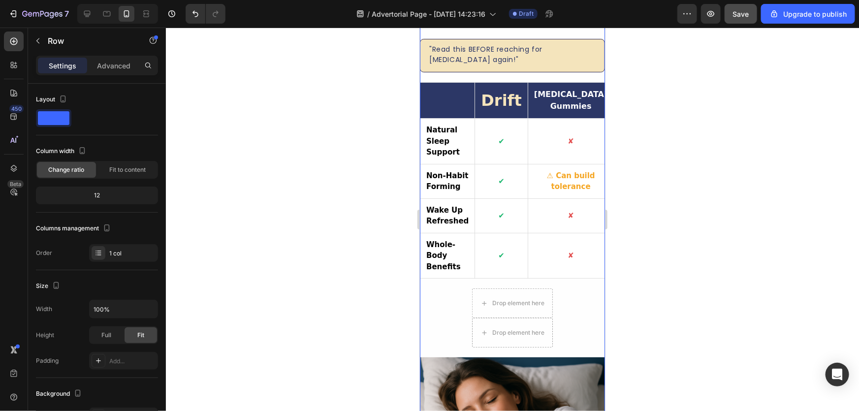
click at [457, 316] on div "10 Reasons Why These Kava Gummies Are the Sleep Solution of 2026 Heading Image …" at bounding box center [511, 240] width 185 height 715
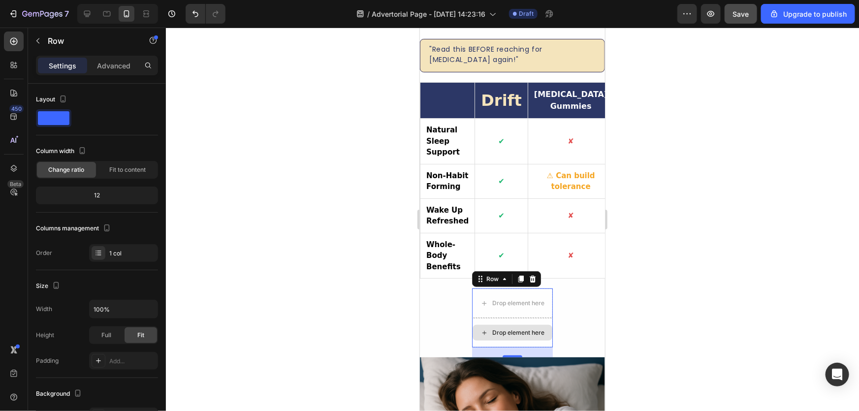
click at [546, 328] on div "Drop element here" at bounding box center [511, 332] width 81 height 30
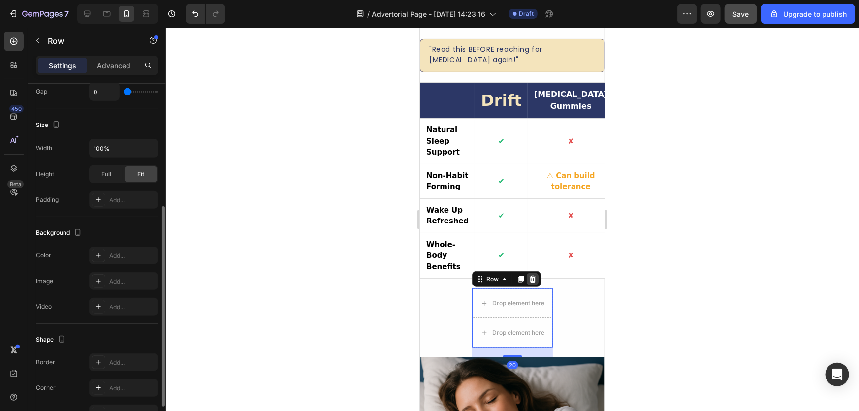
click at [531, 282] on icon at bounding box center [532, 279] width 8 height 8
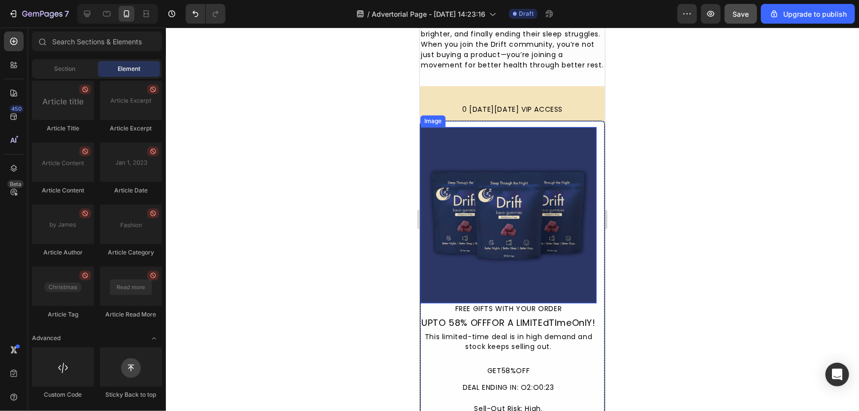
scroll to position [3086, 0]
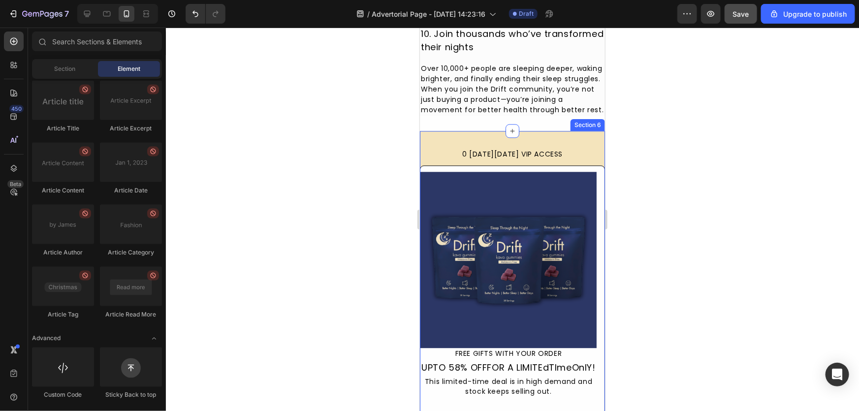
drag, startPoint x: 495, startPoint y: 143, endPoint x: 508, endPoint y: 145, distance: 13.4
click at [495, 143] on div "0 BLACK FRIDAY VIP ACCESS Button Image FREE GIFTS WITH YOUR ORDER Text Block UP…" at bounding box center [511, 324] width 185 height 389
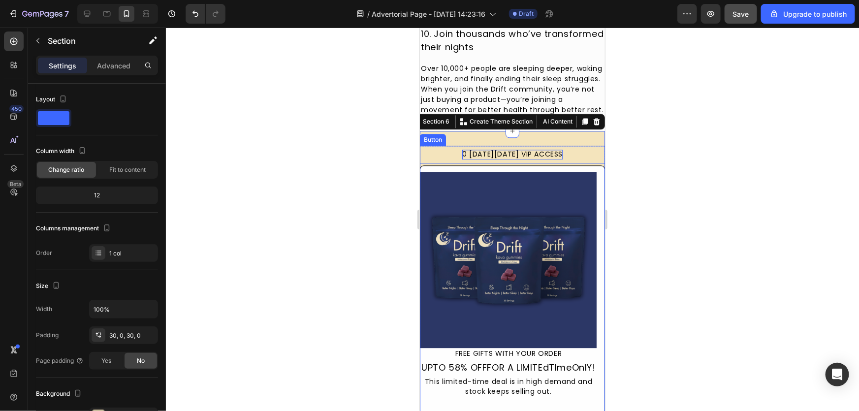
click at [506, 157] on div "0 BLACK FRIDAY VIP ACCESS" at bounding box center [512, 154] width 100 height 10
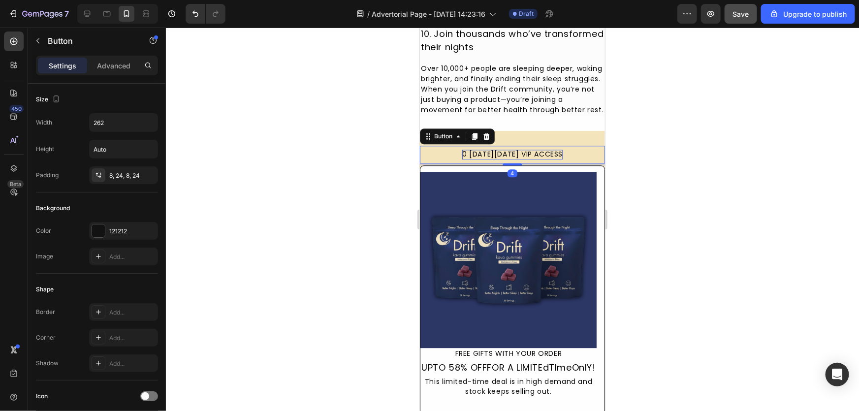
click at [506, 157] on div "0 BLACK FRIDAY VIP ACCESS" at bounding box center [512, 154] width 100 height 10
click at [506, 157] on p "0 BLACK FRIDAY VIP ACCESS" at bounding box center [512, 154] width 100 height 10
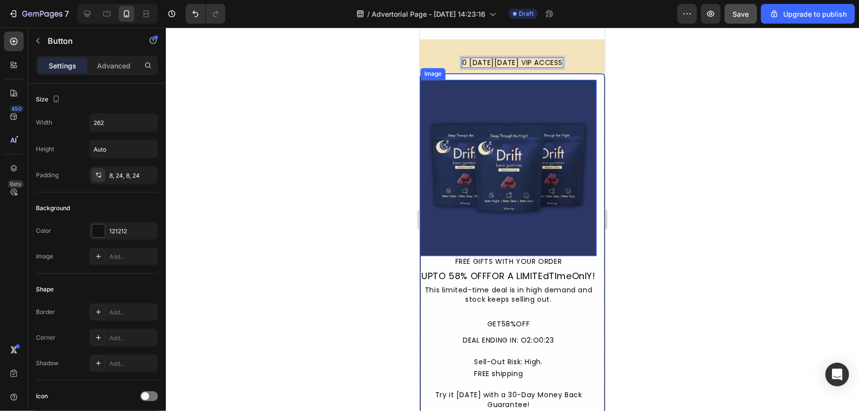
scroll to position [3086, 0]
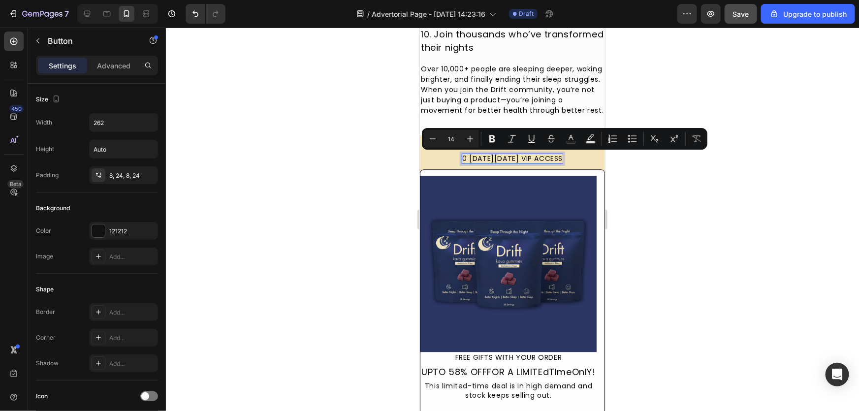
click at [519, 159] on p "0 BLACK FRIDAY VIP ACCESS" at bounding box center [512, 159] width 100 height 10
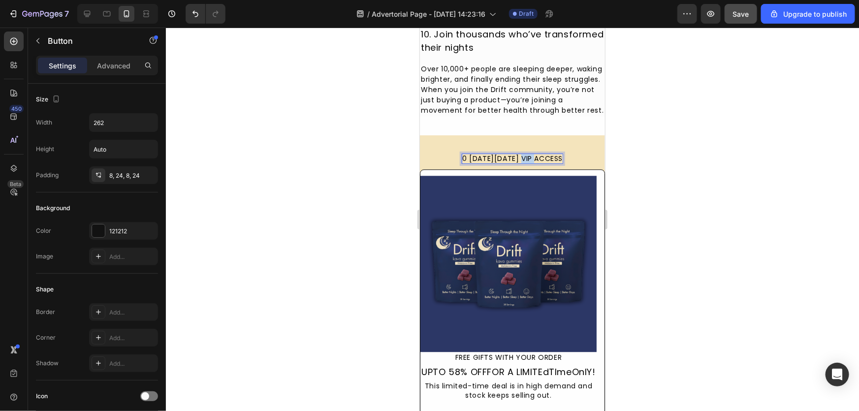
click at [519, 159] on p "0 BLACK FRIDAY VIP ACCESS" at bounding box center [512, 159] width 100 height 10
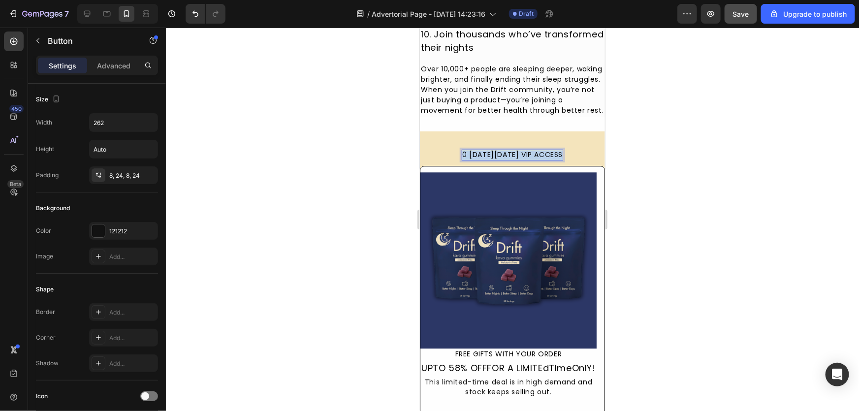
scroll to position [3086, 0]
click at [447, 145] on button "Black" at bounding box center [511, 154] width 129 height 18
click at [447, 145] on button "Black Friday" at bounding box center [511, 154] width 129 height 18
click at [447, 145] on button "Black Friday VIP" at bounding box center [511, 154] width 129 height 18
click at [466, 154] on p "Black Friday VIP ACCESS" at bounding box center [511, 154] width 93 height 10
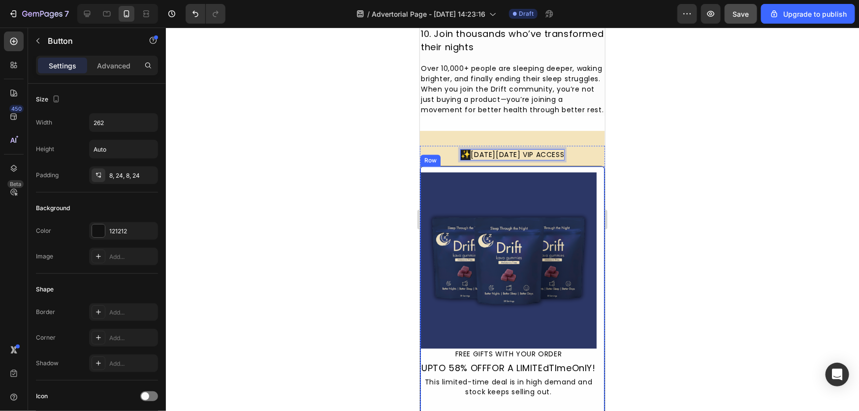
click at [389, 176] on div at bounding box center [512, 219] width 693 height 383
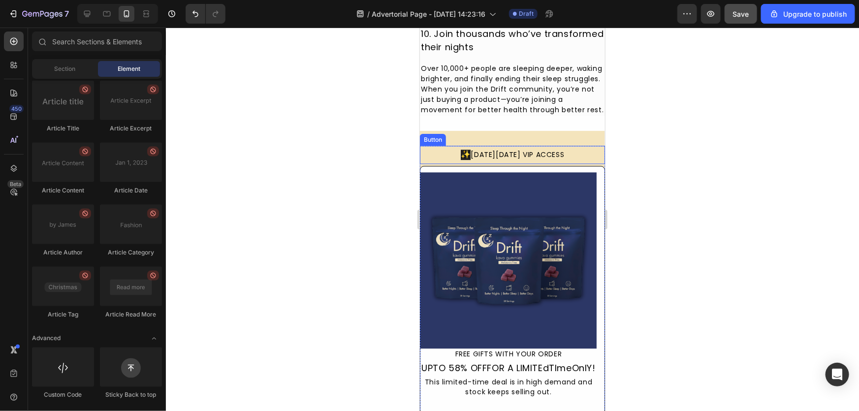
click at [565, 150] on button "✨ Black Friday VIP ACCESS" at bounding box center [511, 154] width 129 height 18
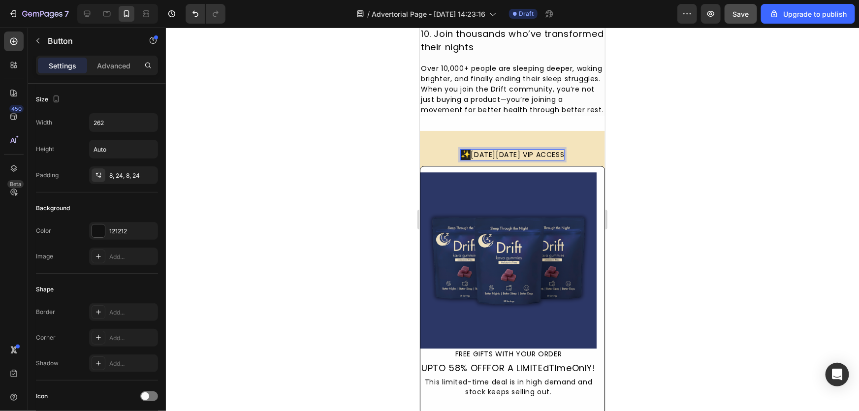
click at [466, 157] on span "✨" at bounding box center [465, 153] width 10 height 11
click at [557, 157] on p "✨ Black Friday VIP ACCESS" at bounding box center [511, 154] width 103 height 10
click at [651, 181] on div at bounding box center [512, 219] width 693 height 383
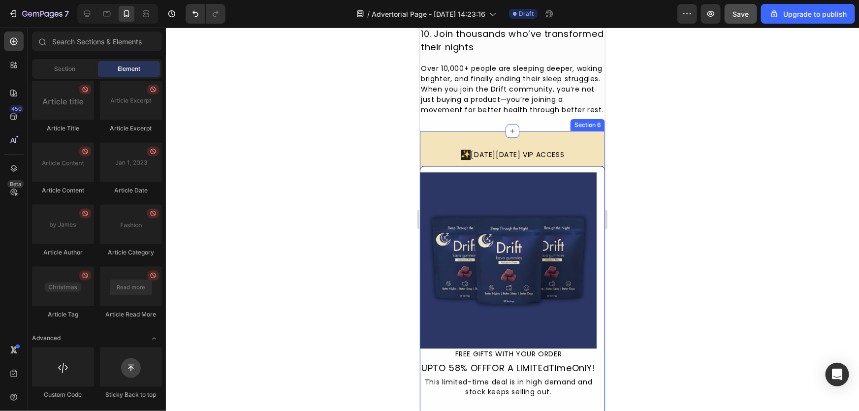
click at [473, 142] on div "✨ Black Friday VIP ACCESS Button Image FREE GIFTS WITH YOUR ORDER Text Block UP…" at bounding box center [511, 324] width 185 height 389
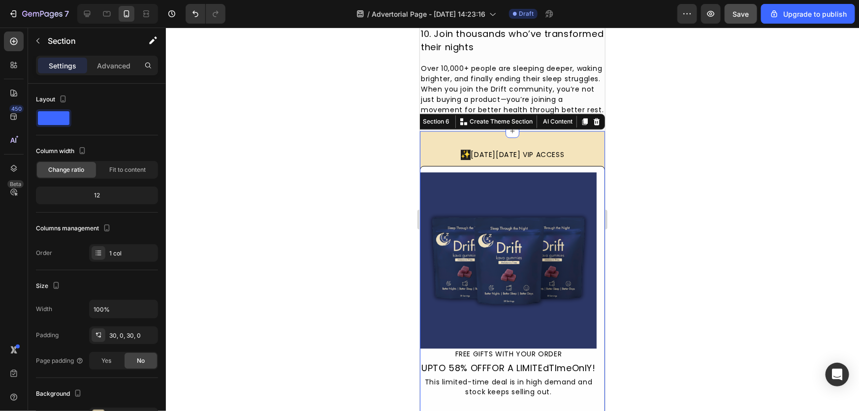
click at [133, 52] on div "Section" at bounding box center [97, 42] width 138 height 28
click at [123, 65] on p "Advanced" at bounding box center [113, 66] width 33 height 10
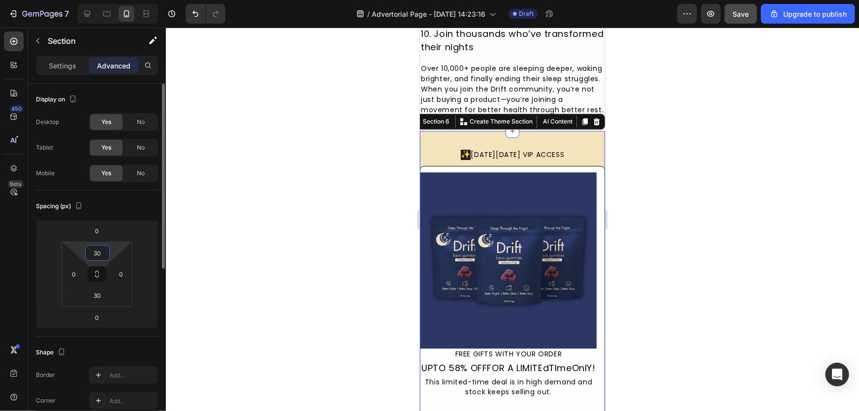
click at [106, 255] on input "30" at bounding box center [98, 253] width 20 height 15
type input "0"
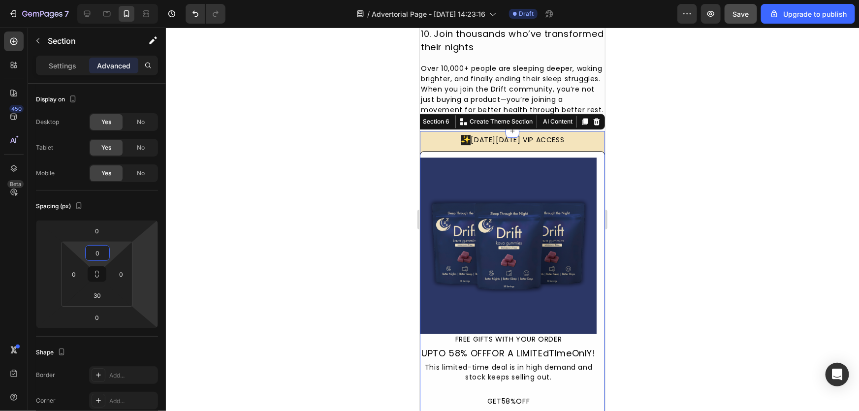
click at [275, 224] on div at bounding box center [512, 219] width 693 height 383
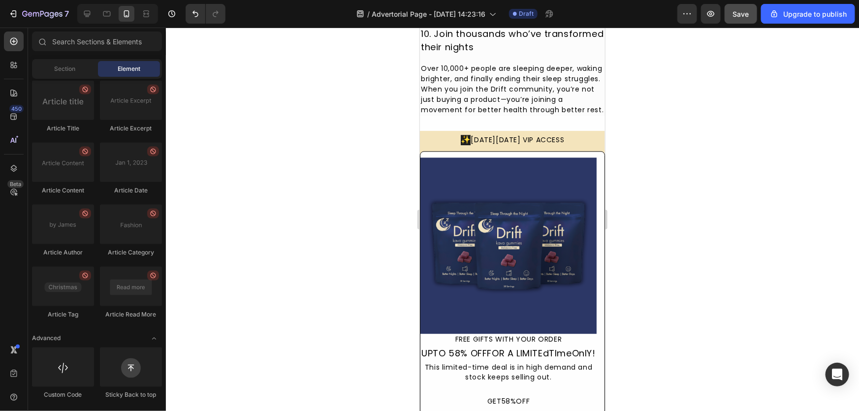
drag, startPoint x: 695, startPoint y: 216, endPoint x: 700, endPoint y: 215, distance: 5.0
click at [700, 215] on div at bounding box center [512, 219] width 693 height 383
click at [463, 143] on span "✨" at bounding box center [465, 138] width 10 height 11
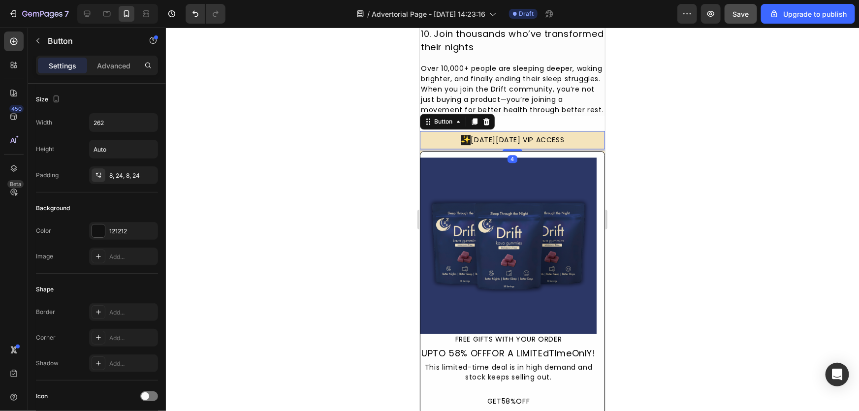
click at [399, 168] on div at bounding box center [512, 219] width 693 height 383
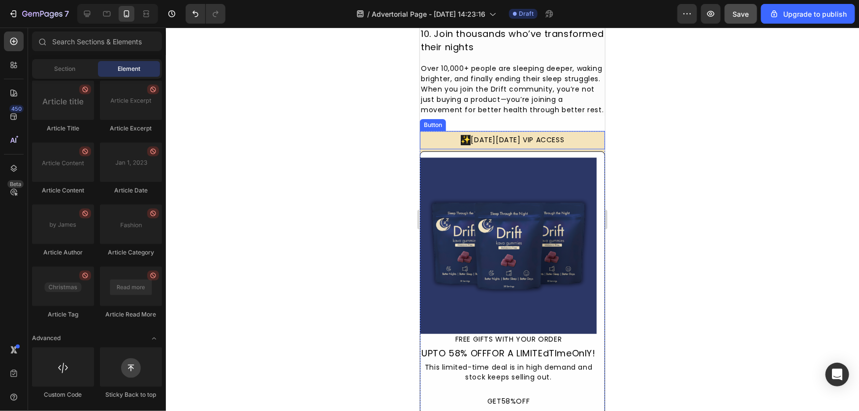
click at [566, 140] on button "✨ Black Friday VIP ACCESS" at bounding box center [511, 139] width 129 height 18
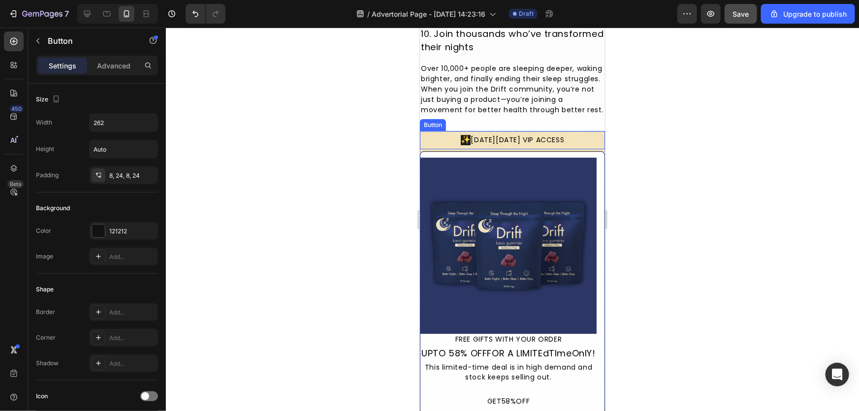
click at [564, 144] on button "✨ Black Friday VIP ACCESS" at bounding box center [511, 139] width 129 height 18
click at [563, 143] on button "✨ Black Friday VIP ACCESS" at bounding box center [511, 139] width 129 height 18
click at [555, 142] on p "✨ Black Friday VIP ACCESS" at bounding box center [511, 139] width 103 height 10
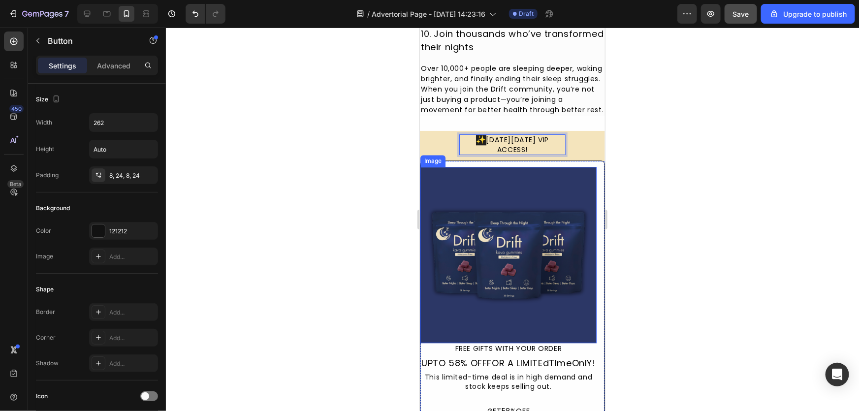
drag, startPoint x: 226, startPoint y: 256, endPoint x: 229, endPoint y: 250, distance: 6.4
click at [226, 256] on div at bounding box center [512, 219] width 693 height 383
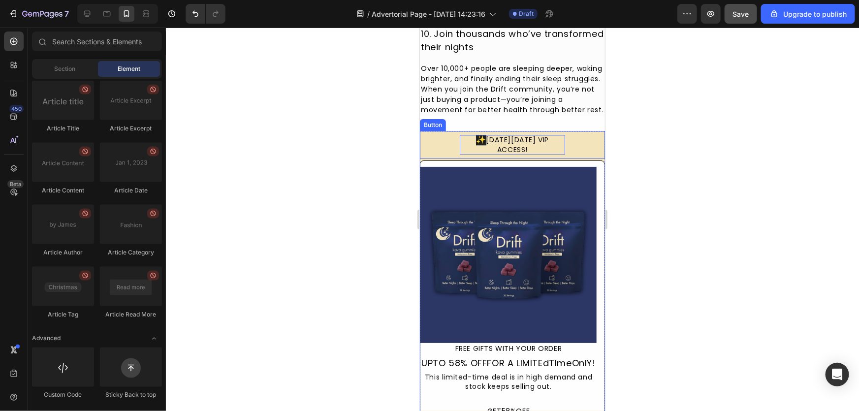
click at [475, 142] on span "✨" at bounding box center [480, 138] width 10 height 11
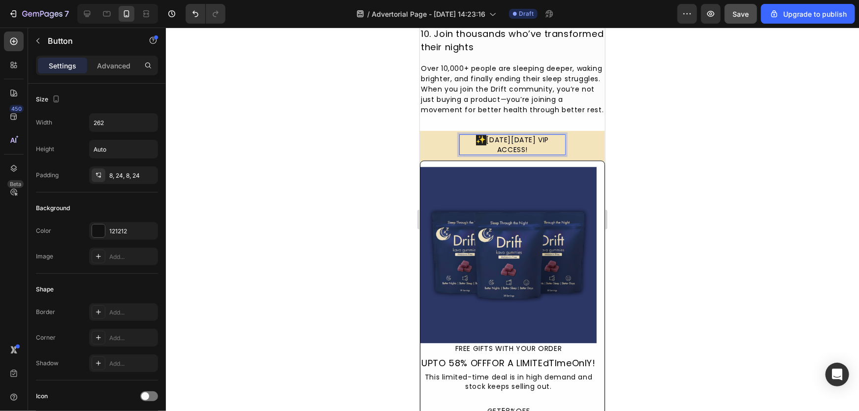
click at [469, 143] on p "✨ Black Friday VIP ACCESS!" at bounding box center [511, 144] width 105 height 20
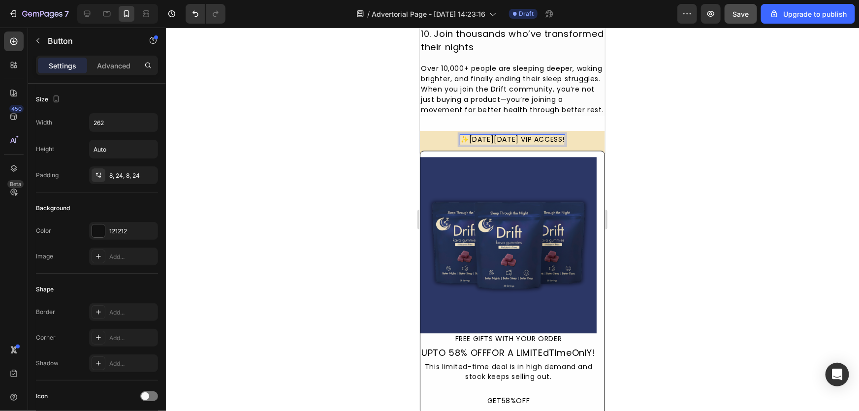
click at [766, 174] on div at bounding box center [512, 219] width 693 height 383
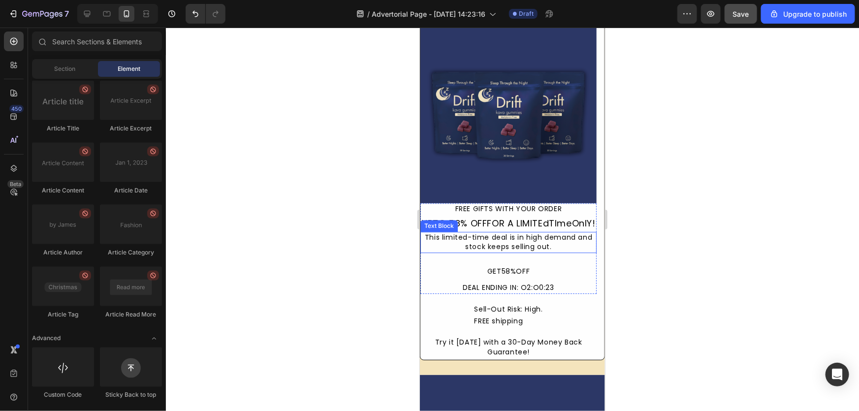
scroll to position [3176, 0]
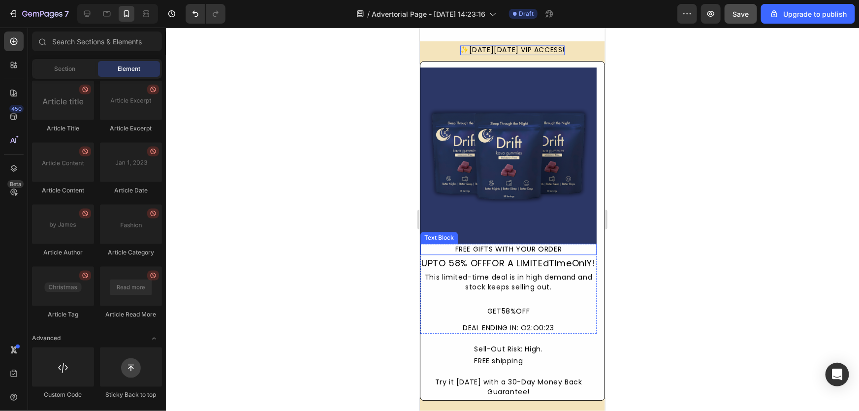
click at [536, 247] on div "FREE GIFTS WITH YOUR ORDER" at bounding box center [508, 249] width 176 height 12
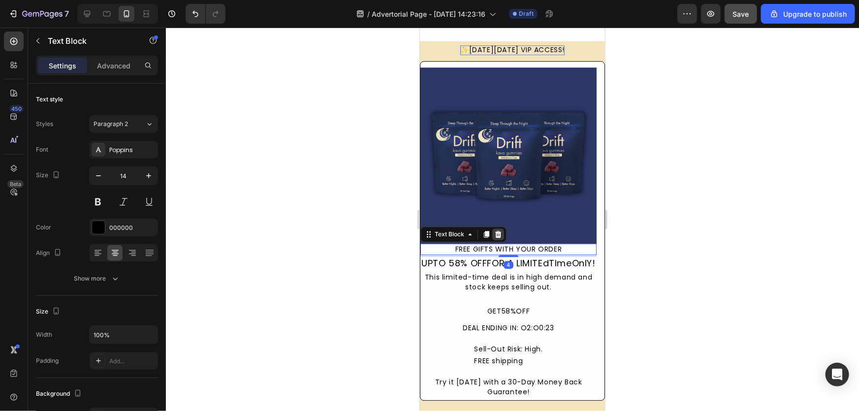
click at [497, 230] on icon at bounding box center [498, 233] width 6 height 7
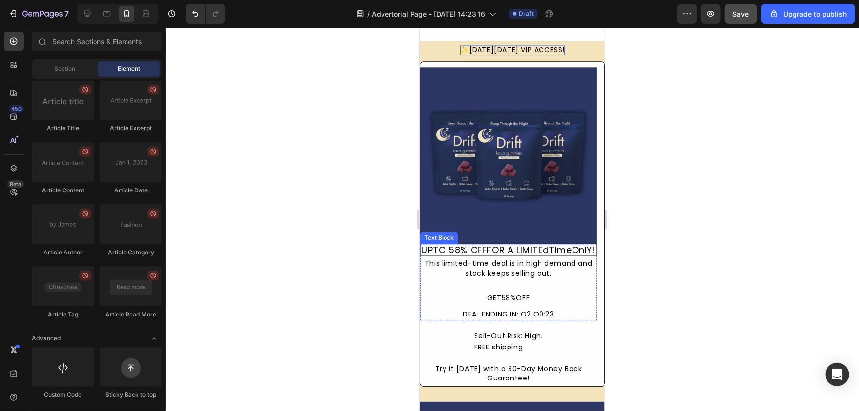
click at [459, 256] on div "UPTO 58% OFFFOR A LIMITEdTImeOnlY!" at bounding box center [508, 249] width 176 height 13
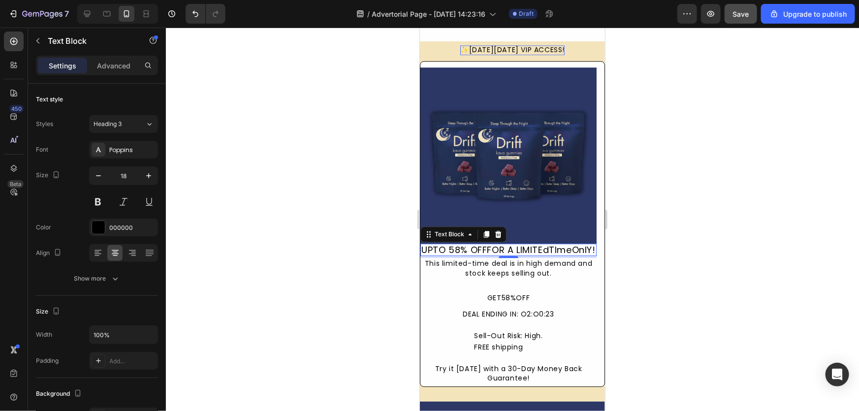
click at [493, 249] on div "UPTO 58% OFFFOR A LIMITEdTImeOnlY!" at bounding box center [508, 249] width 176 height 13
click at [498, 247] on p "UPTO 58% OFFFOR A LIMITEdTImeOnlY!" at bounding box center [508, 249] width 174 height 11
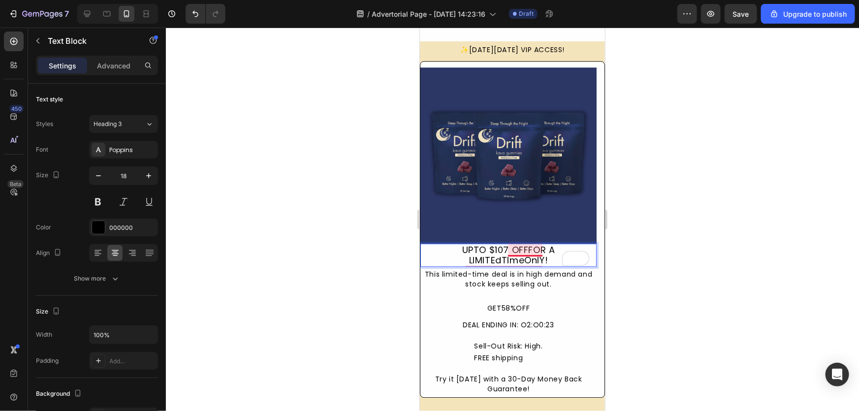
click at [527, 244] on p "UPTO $107 OFFFOR A LIMITEdTImeOnlY!" at bounding box center [508, 254] width 174 height 21
click at [466, 246] on p "UPTO $107 OFF FOR A LIMITEdTImeOnlY!" at bounding box center [508, 254] width 174 height 21
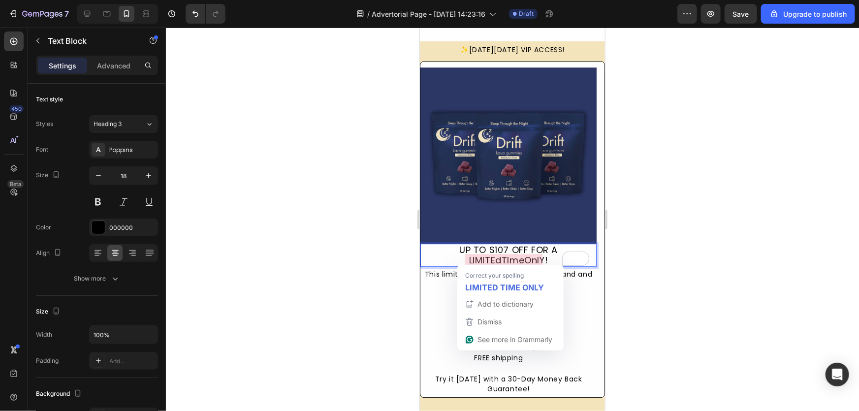
click at [525, 256] on p "UP TO $107 OFF FOR A LIMITEdTImeOnlY!" at bounding box center [508, 254] width 174 height 21
click at [525, 280] on div "LIMITED TIME ONLY" at bounding box center [510, 288] width 94 height 16
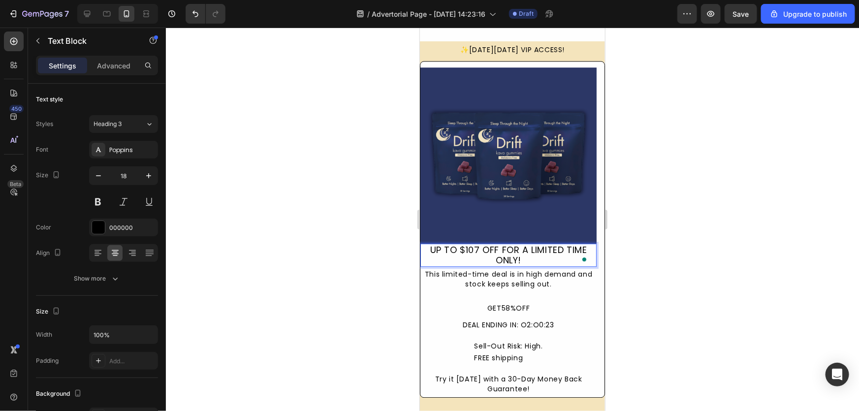
click at [260, 242] on div at bounding box center [512, 219] width 693 height 383
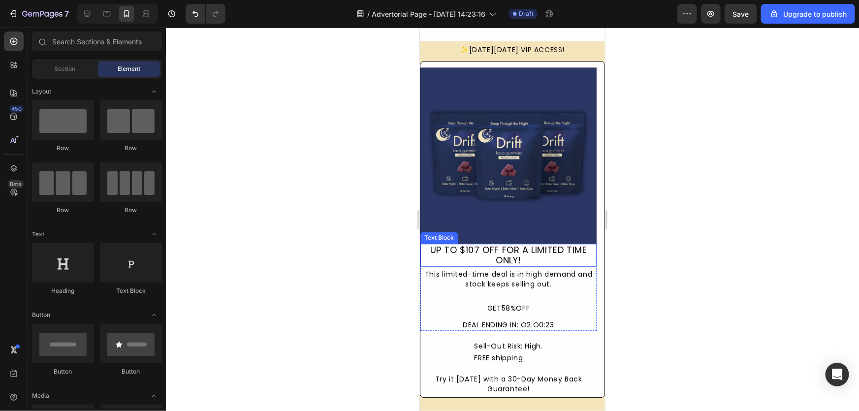
click at [472, 253] on p "UP TO $107 OFF FOR A LIMITED TIME ONLY!" at bounding box center [508, 254] width 174 height 21
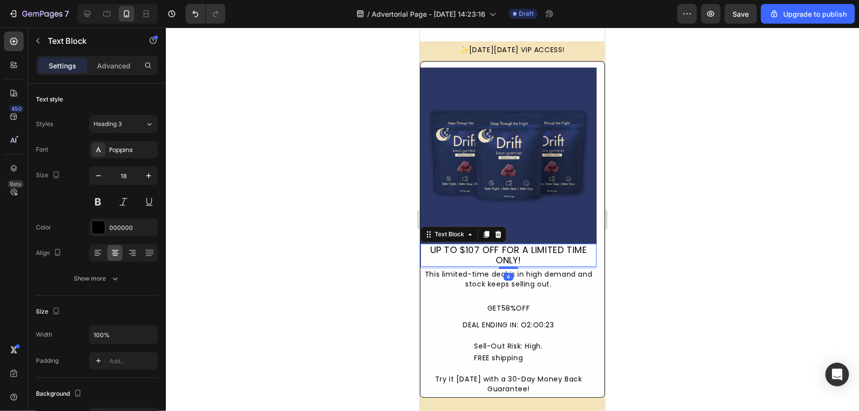
click at [539, 259] on p "UP TO $107 OFF FOR A LIMITED TIME ONLY!" at bounding box center [508, 254] width 174 height 21
click at [485, 250] on p "UP TO $107 OFF FOR A LIMITED TIME ONLY!" at bounding box center [508, 254] width 174 height 21
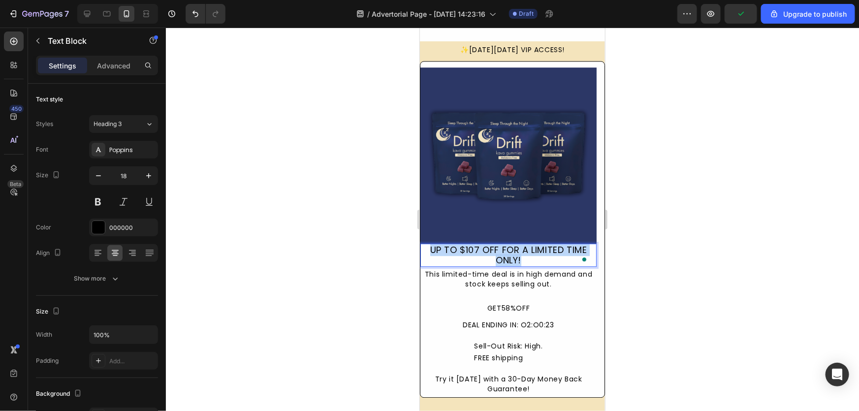
click at [484, 250] on p "UP TO $107 OFF FOR A LIMITED TIME ONLY!" at bounding box center [508, 254] width 174 height 21
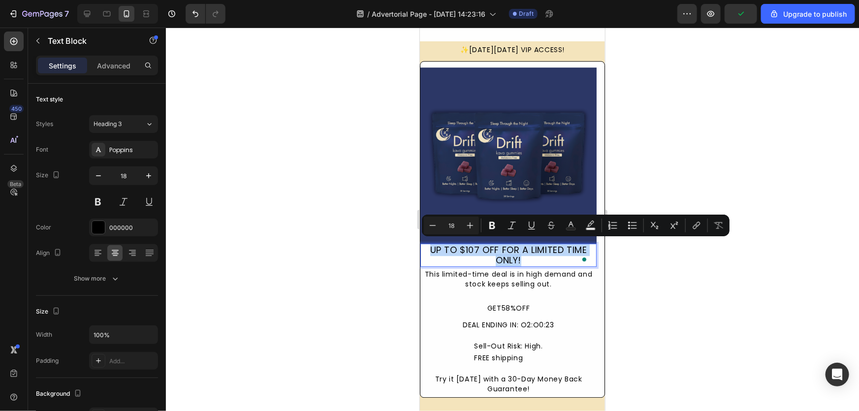
click at [506, 261] on p "UP TO $107 OFF FOR A LIMITED TIME ONLY!" at bounding box center [508, 254] width 174 height 21
drag, startPoint x: 515, startPoint y: 259, endPoint x: 429, endPoint y: 237, distance: 89.0
click at [429, 237] on div "Image UP TO $107 OFF FOR A LIMITED TIME ONLY! Text Block 4 This limited-time de…" at bounding box center [511, 229] width 185 height 337
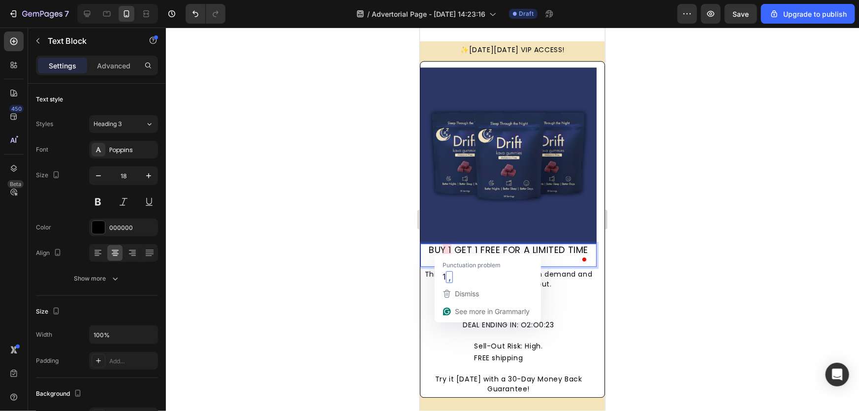
click at [450, 249] on p "BUY 1 GET 1 FREE FOR A LIMITED TIME ONLY!" at bounding box center [508, 254] width 174 height 21
click at [463, 272] on div "1 ," at bounding box center [487, 277] width 94 height 16
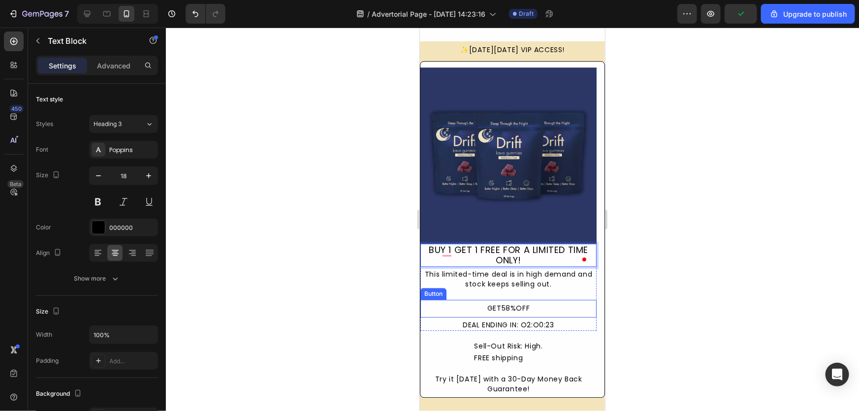
click at [536, 303] on button "GET58%OFF" at bounding box center [508, 308] width 176 height 18
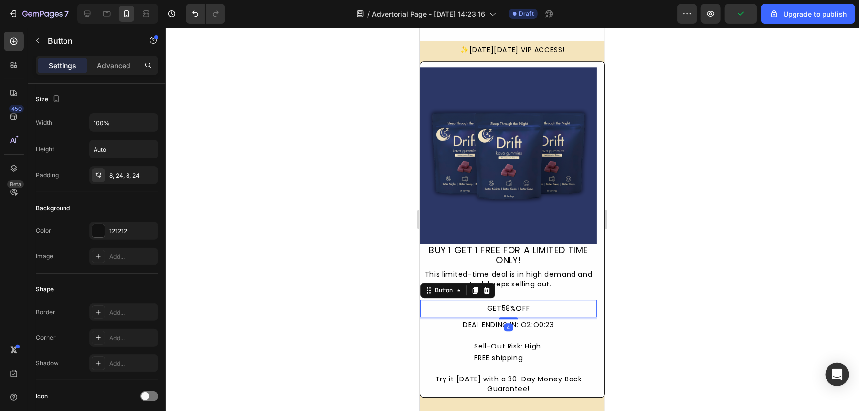
click at [536, 303] on button "GET58%OFF" at bounding box center [508, 308] width 176 height 18
click at [520, 309] on div "GET58%OFF" at bounding box center [508, 308] width 42 height 10
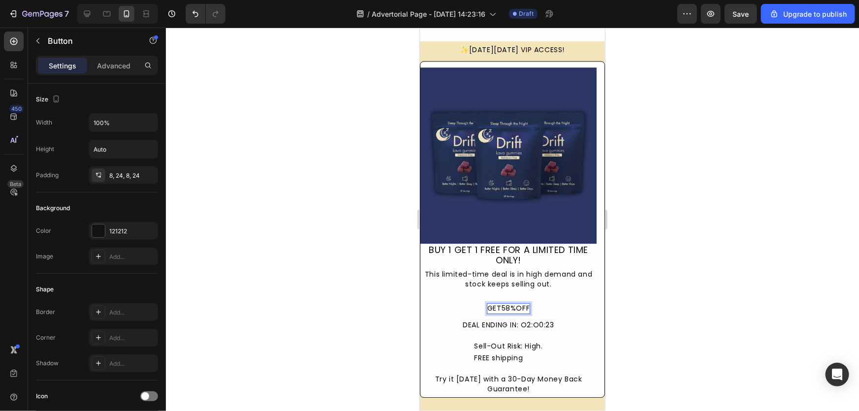
click at [516, 306] on p "GET58%OFF" at bounding box center [508, 308] width 42 height 10
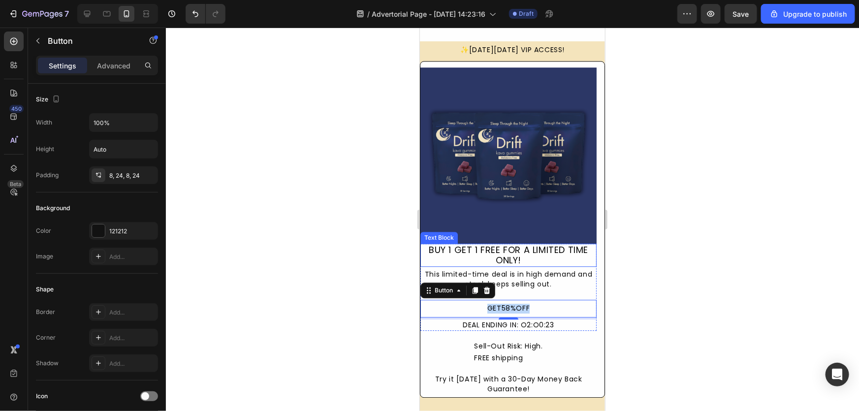
click at [540, 255] on p "BUY 1 GET 1 FREE FOR A LIMITED TIME ONLY!" at bounding box center [508, 254] width 174 height 21
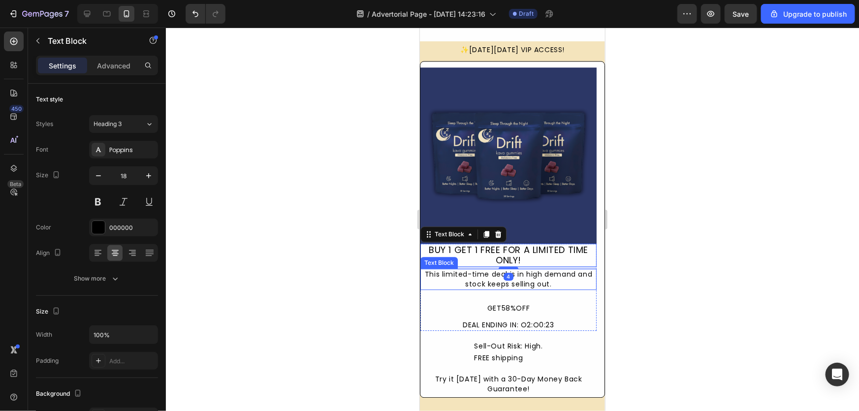
click at [454, 281] on div "This limited-time deal is in high demand and stock keeps selling out." at bounding box center [508, 278] width 176 height 21
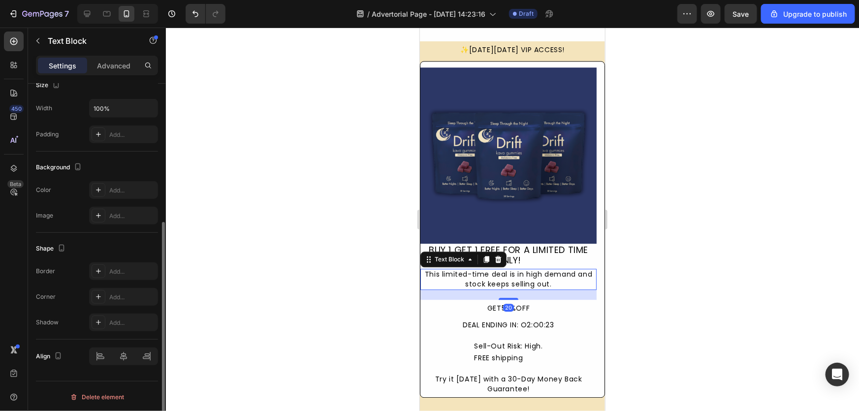
scroll to position [3, 0]
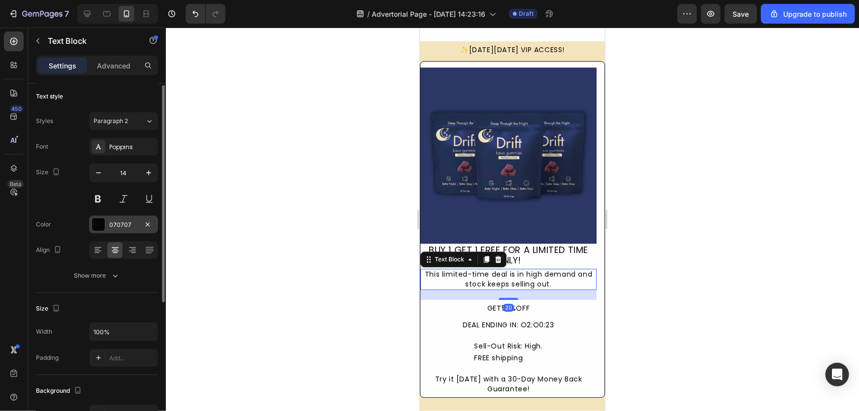
click at [118, 218] on div "070707" at bounding box center [123, 225] width 69 height 18
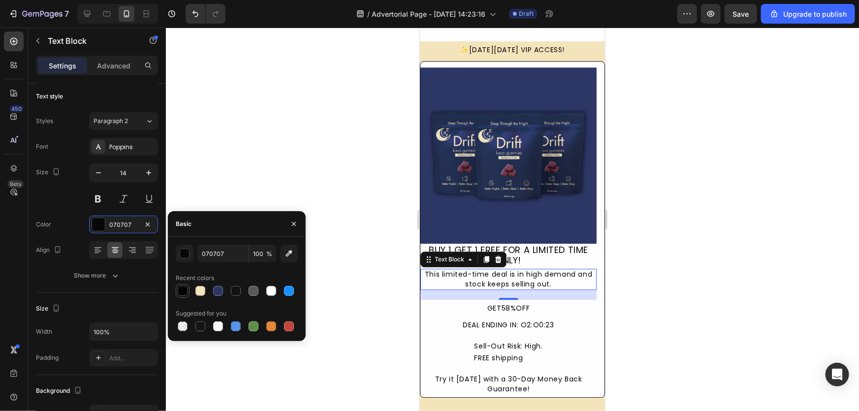
click at [188, 295] on div at bounding box center [183, 291] width 14 height 14
type input "000000"
click at [367, 325] on div at bounding box center [512, 219] width 693 height 383
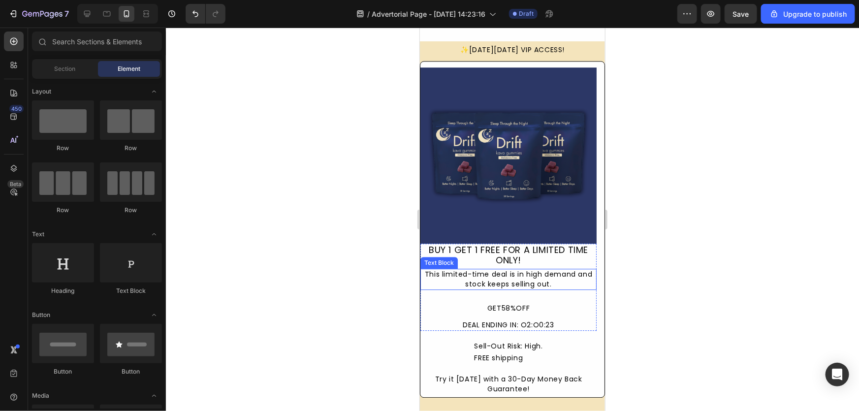
click at [490, 277] on div "This limited-time deal is in high demand and stock keeps selling out." at bounding box center [508, 278] width 176 height 21
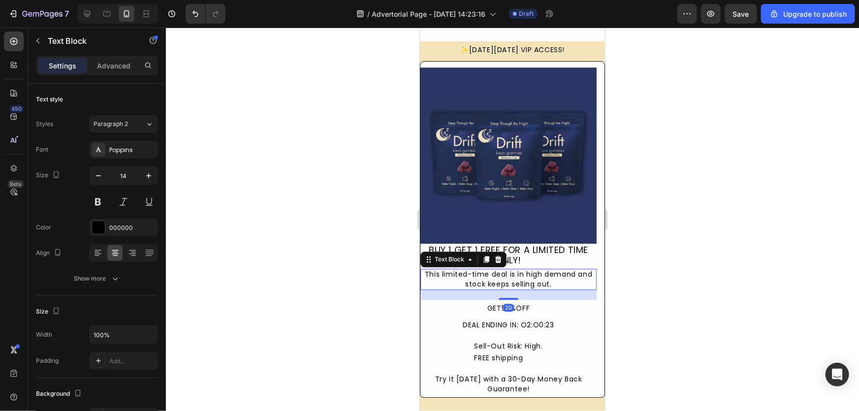
click at [490, 277] on div "This limited-time deal is in high demand and stock keeps selling out." at bounding box center [508, 278] width 176 height 21
click at [490, 277] on p "This limited-time deal is in high demand and stock keeps selling out." at bounding box center [508, 278] width 174 height 19
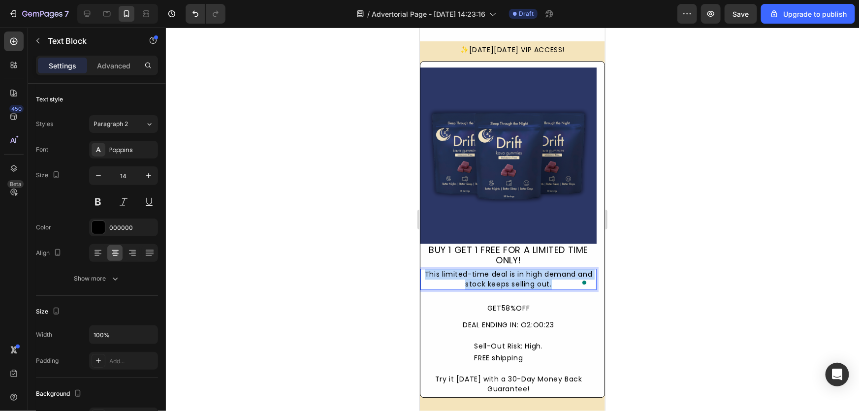
click at [490, 277] on p "This limited-time deal is in high demand and stock keeps selling out." at bounding box center [508, 278] width 174 height 19
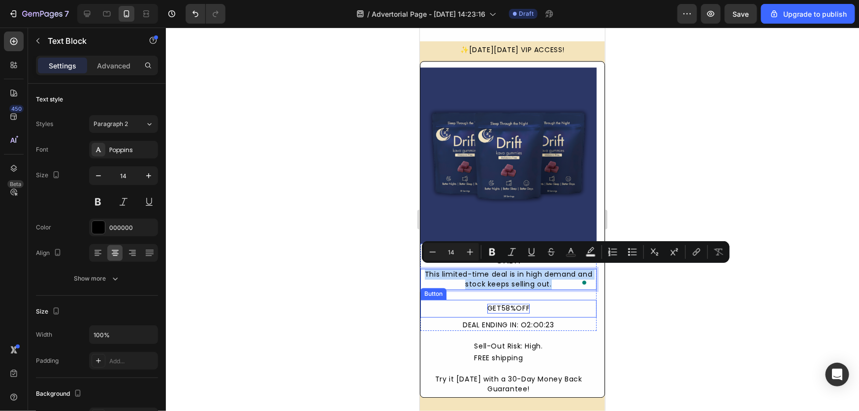
click at [487, 307] on p "GET58%OFF" at bounding box center [508, 308] width 42 height 10
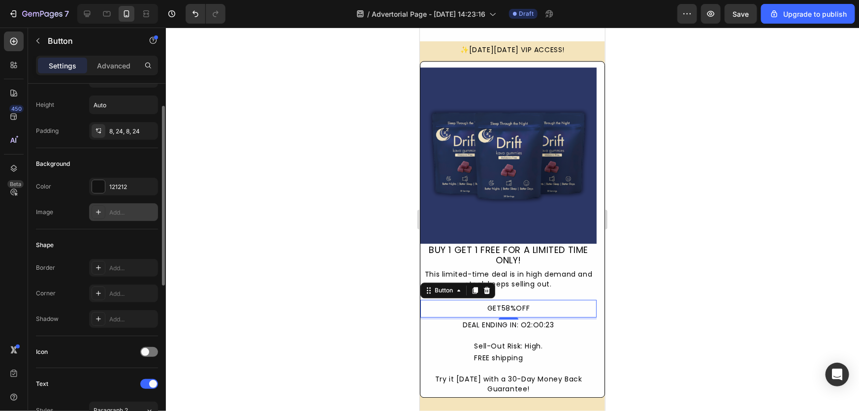
scroll to position [0, 0]
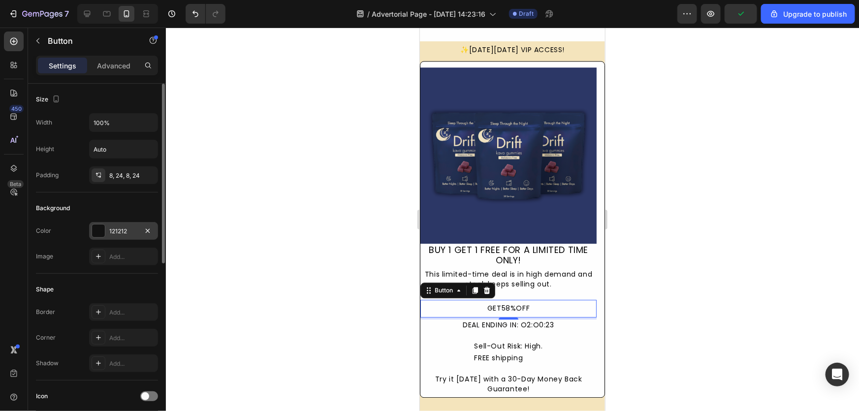
click at [124, 230] on div "121212" at bounding box center [123, 231] width 29 height 9
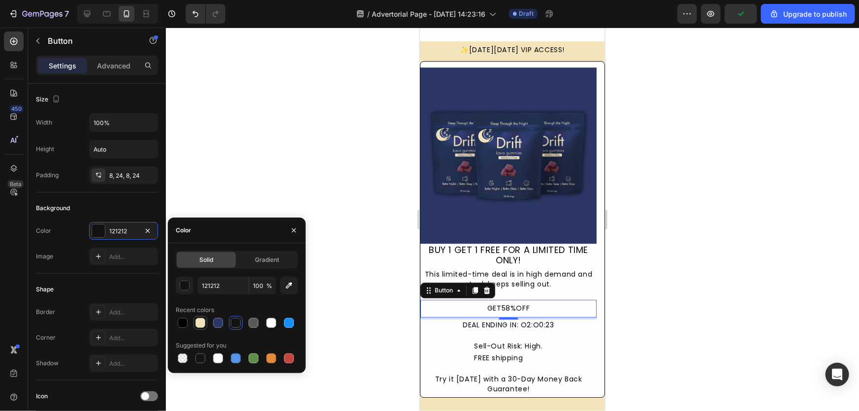
click at [202, 318] on div at bounding box center [200, 323] width 10 height 10
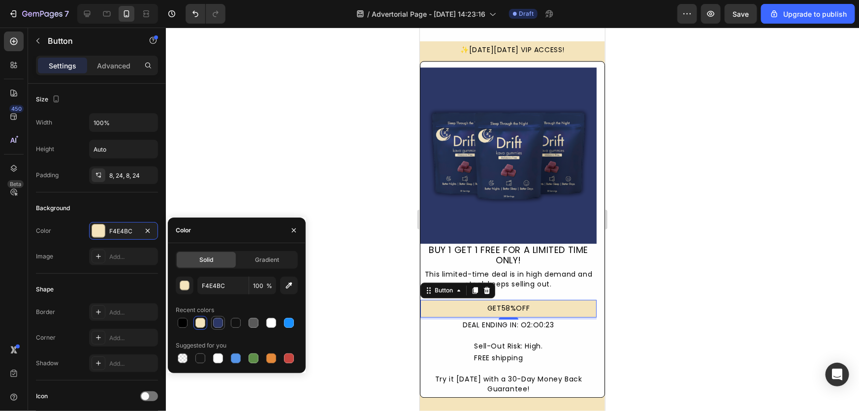
click at [216, 323] on div at bounding box center [218, 323] width 10 height 10
type input "2C3766"
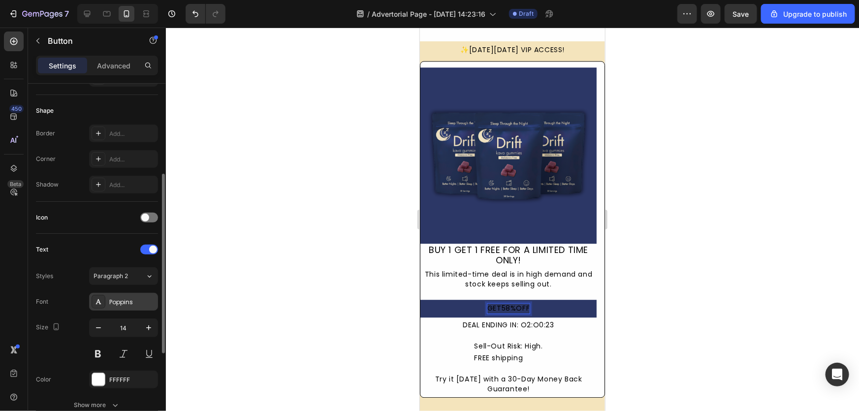
scroll to position [223, 0]
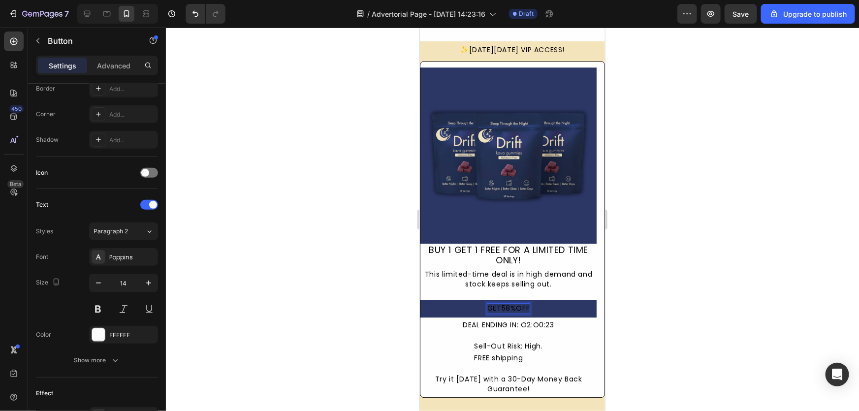
click at [497, 303] on p "GET58%OFF" at bounding box center [508, 308] width 42 height 10
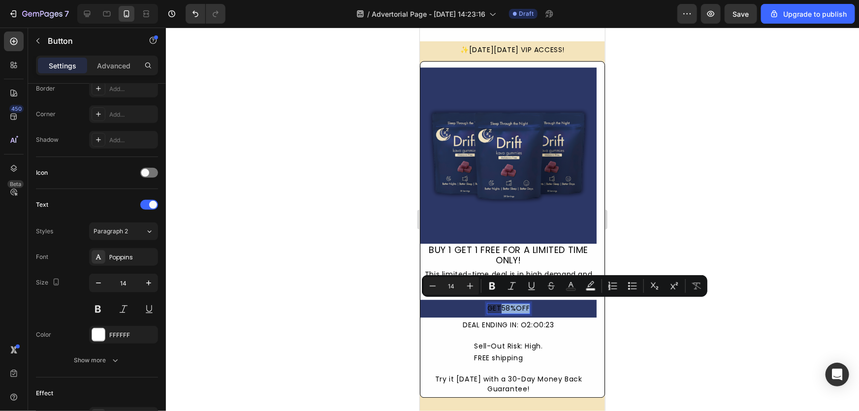
click at [497, 303] on p "GET58%OFF" at bounding box center [508, 308] width 42 height 10
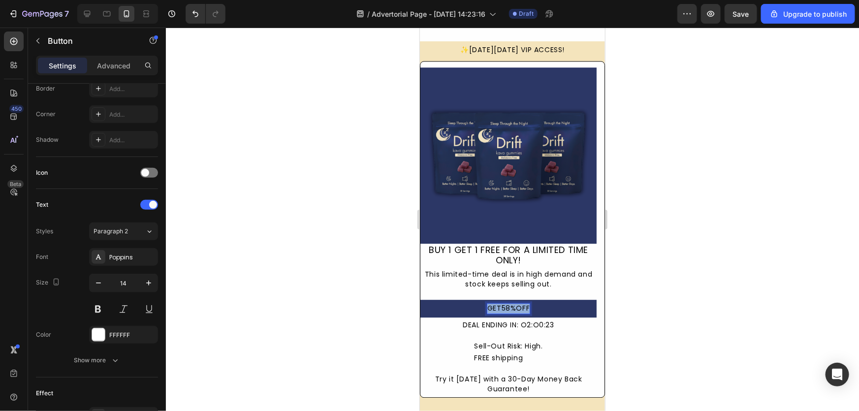
click at [497, 303] on p "GET58%OFF" at bounding box center [508, 308] width 42 height 10
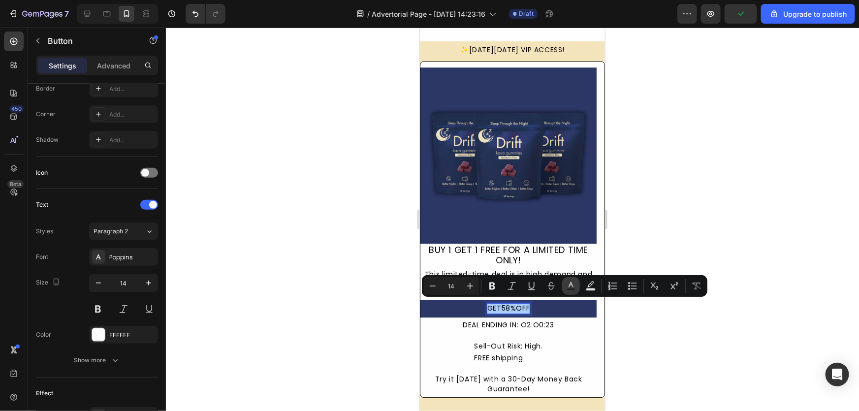
click at [577, 285] on button "Text Color" at bounding box center [571, 286] width 18 height 18
type input "000000"
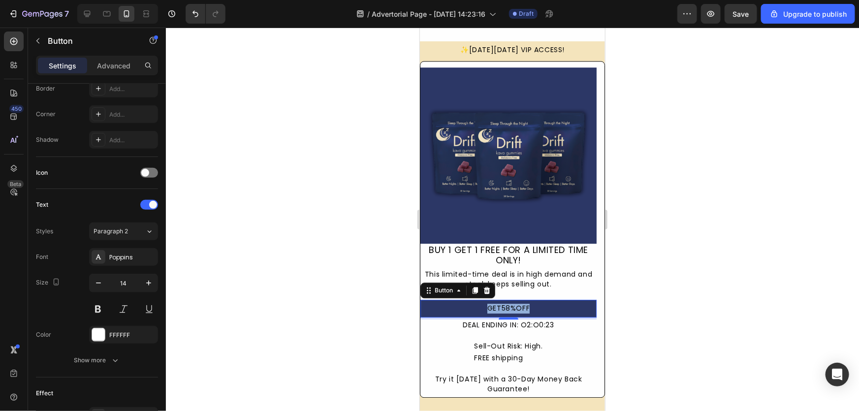
click at [505, 299] on button "GET58%OFF" at bounding box center [508, 308] width 176 height 18
click at [510, 303] on p "GET58%OFF" at bounding box center [508, 308] width 42 height 10
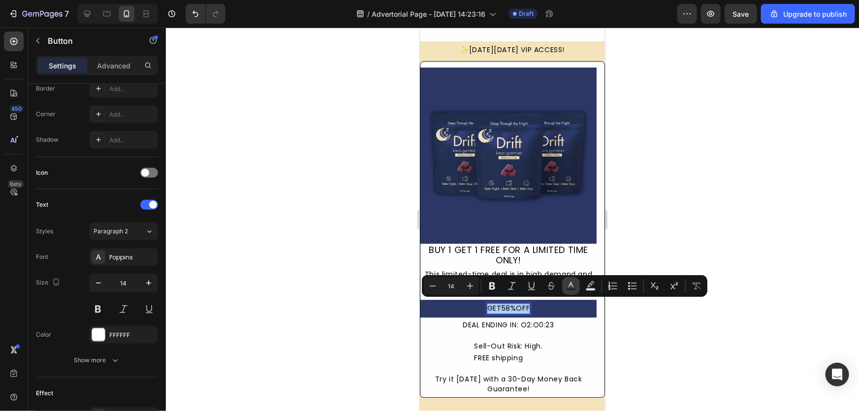
click at [571, 284] on icon "Editor contextual toolbar" at bounding box center [571, 286] width 10 height 10
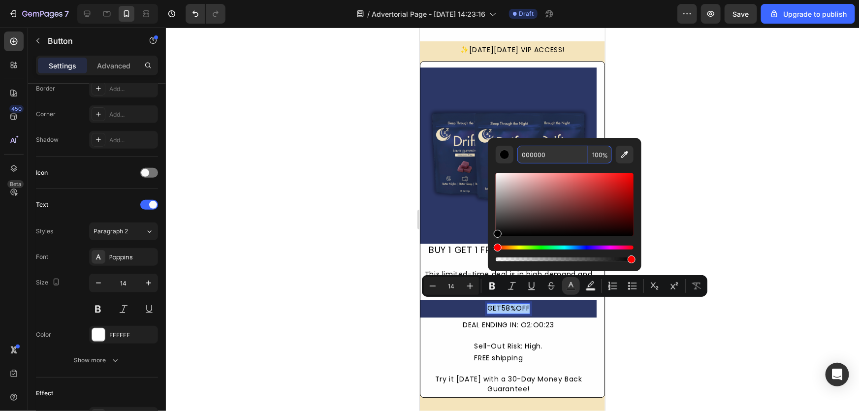
click at [543, 154] on input "000000" at bounding box center [552, 155] width 71 height 18
paste input "f4e4bc"
type input "F4E4BC"
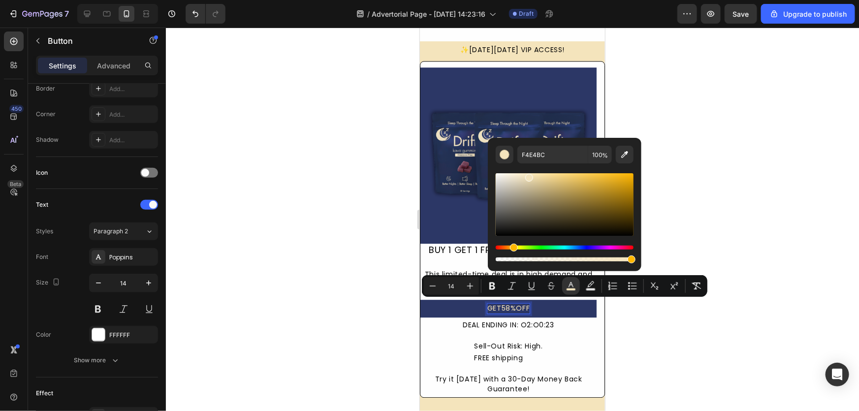
click at [748, 187] on div at bounding box center [512, 219] width 693 height 383
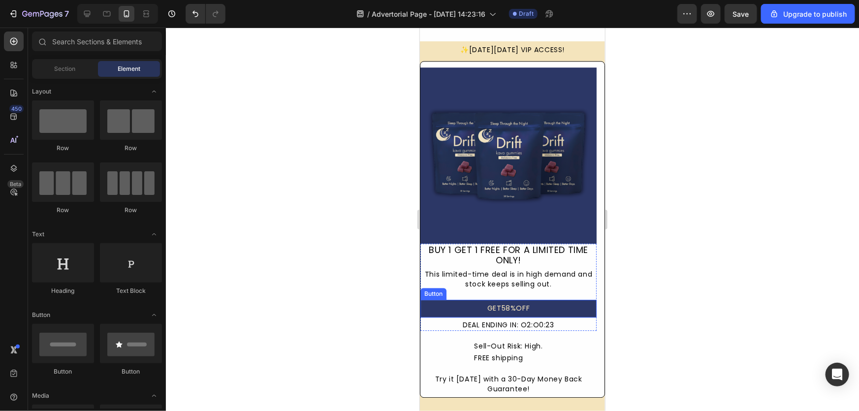
click at [527, 303] on button "GET58%OFF" at bounding box center [508, 308] width 176 height 18
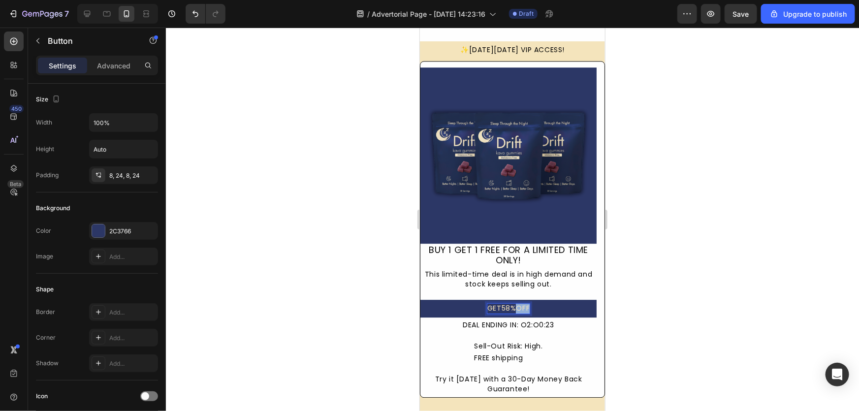
click at [515, 303] on span "GET58%OFF" at bounding box center [508, 308] width 42 height 10
click at [420, 299] on button "CLAIM" at bounding box center [508, 308] width 176 height 18
click at [514, 307] on p "CLAIM OFFER" at bounding box center [508, 308] width 46 height 10
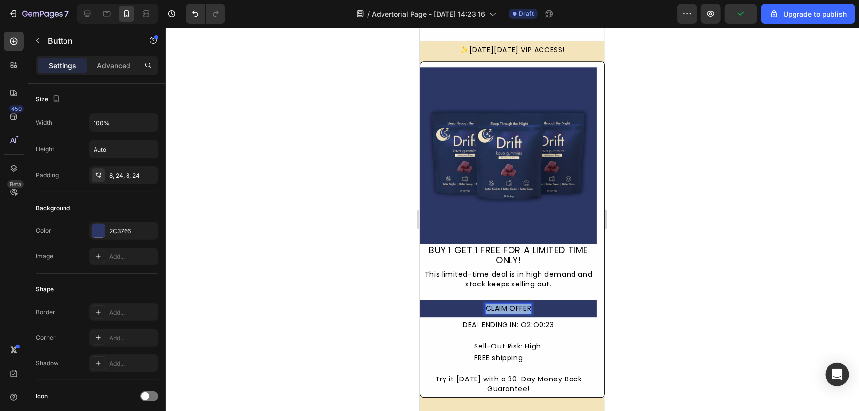
click at [514, 307] on p "CLAIM OFFER" at bounding box center [508, 308] width 46 height 10
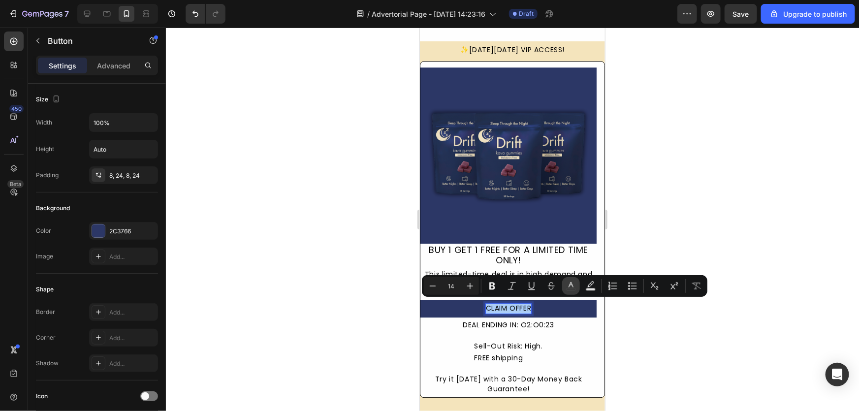
click at [572, 286] on icon "Editor contextual toolbar" at bounding box center [570, 284] width 5 height 5
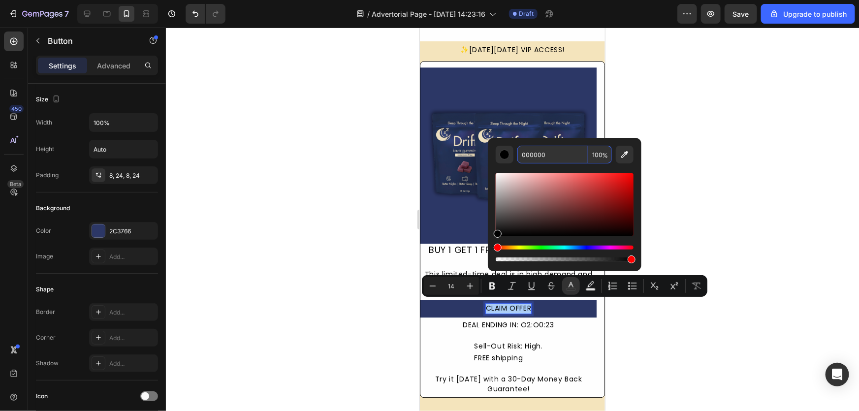
click at [546, 152] on input "000000" at bounding box center [552, 155] width 71 height 18
paste input "f4e4bc"
type input "F4E4BC"
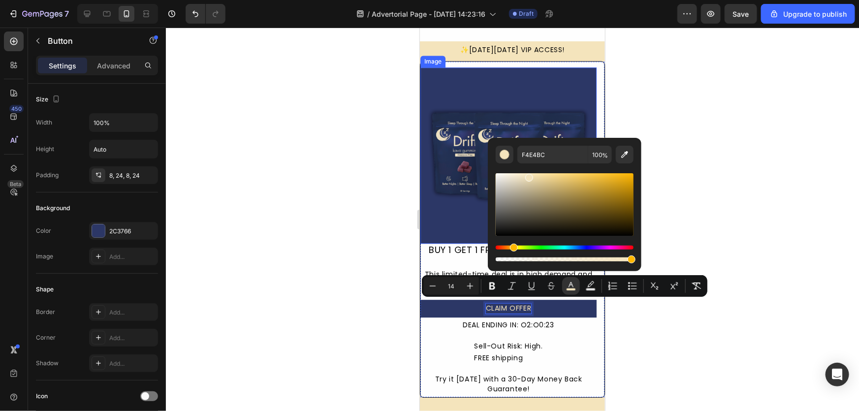
click at [338, 232] on div at bounding box center [512, 219] width 693 height 383
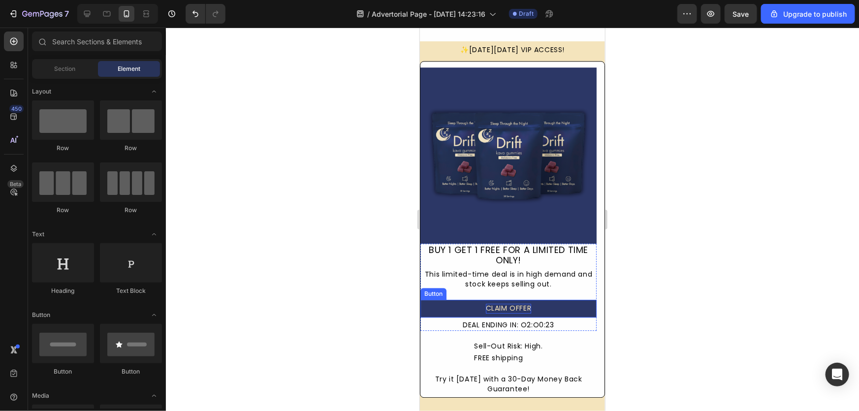
click at [494, 306] on span "CLAIM OFFER" at bounding box center [508, 308] width 46 height 10
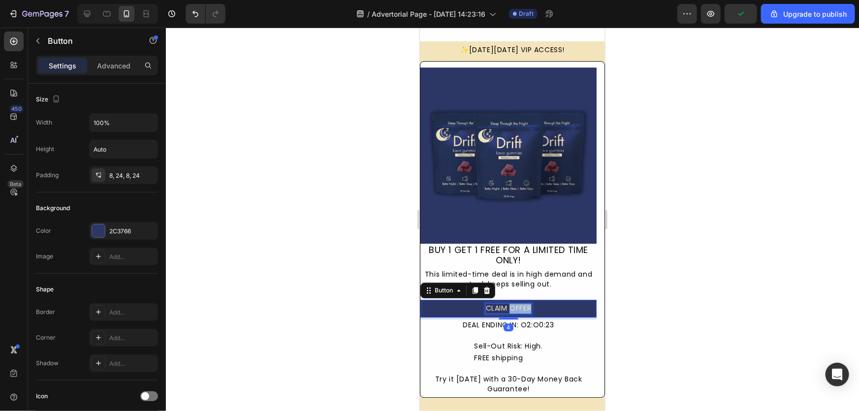
click at [508, 304] on span "CLAIM OFFER" at bounding box center [508, 308] width 46 height 10
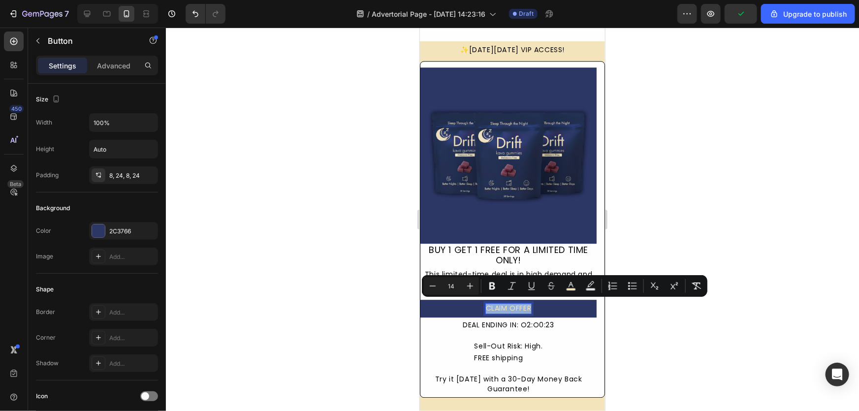
click at [508, 304] on span "CLAIM OFFER" at bounding box center [508, 308] width 46 height 10
click at [490, 290] on icon "Editor contextual toolbar" at bounding box center [492, 286] width 10 height 10
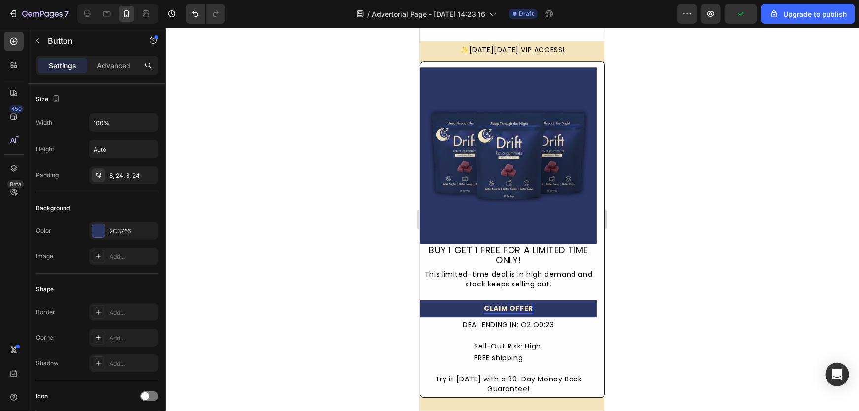
click at [364, 304] on div at bounding box center [512, 219] width 693 height 383
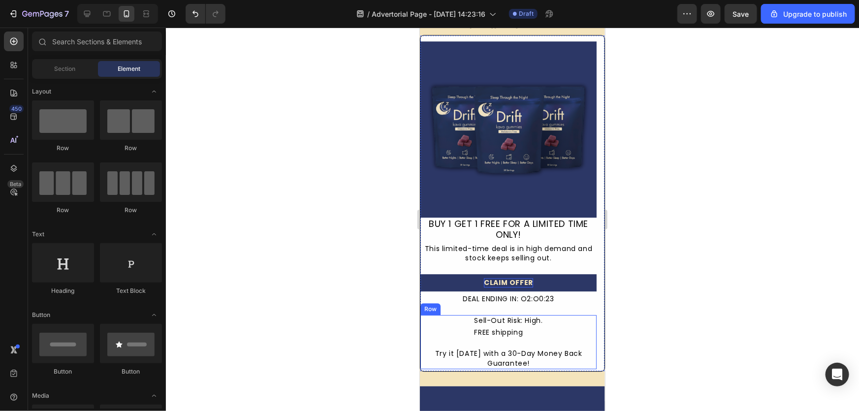
scroll to position [3221, 0]
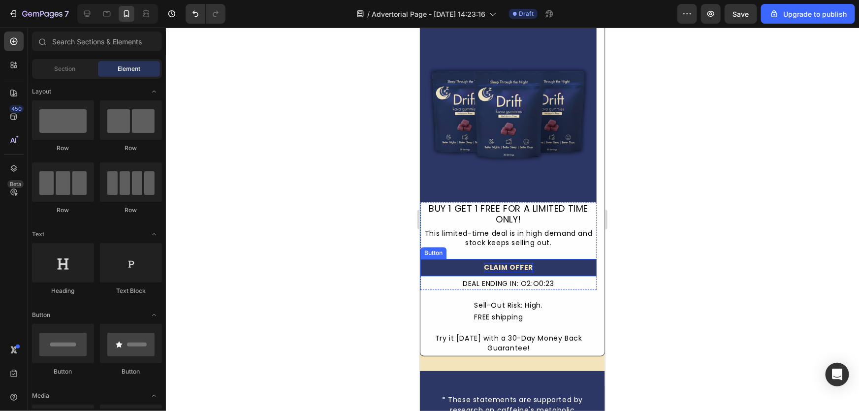
click at [466, 263] on button "CLAIM OFFER" at bounding box center [508, 267] width 176 height 18
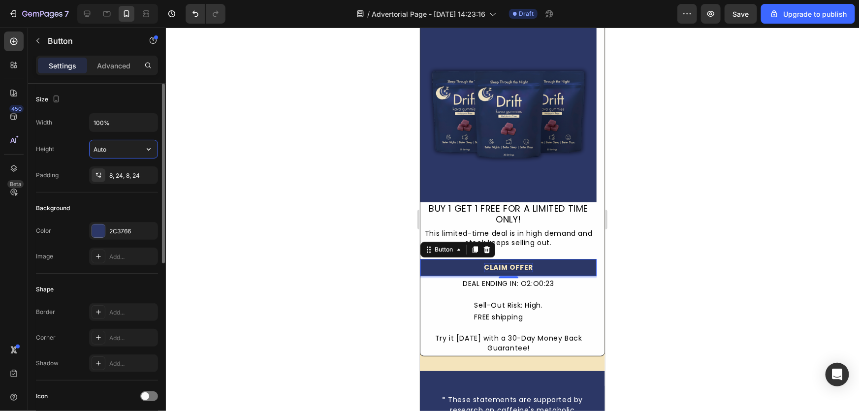
click at [104, 154] on input "Auto" at bounding box center [124, 149] width 68 height 18
click at [133, 152] on input "Auto" at bounding box center [124, 149] width 68 height 18
click at [143, 153] on button "button" at bounding box center [149, 149] width 18 height 18
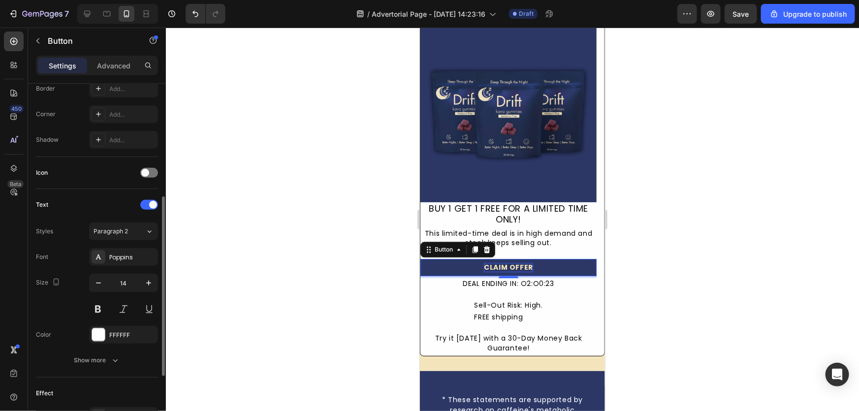
scroll to position [349, 0]
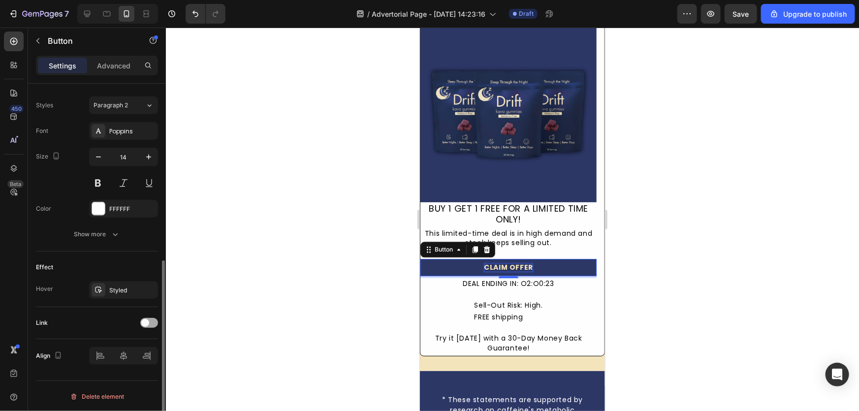
click at [149, 318] on div at bounding box center [149, 323] width 18 height 10
click at [124, 346] on div "Open page" at bounding box center [118, 347] width 50 height 9
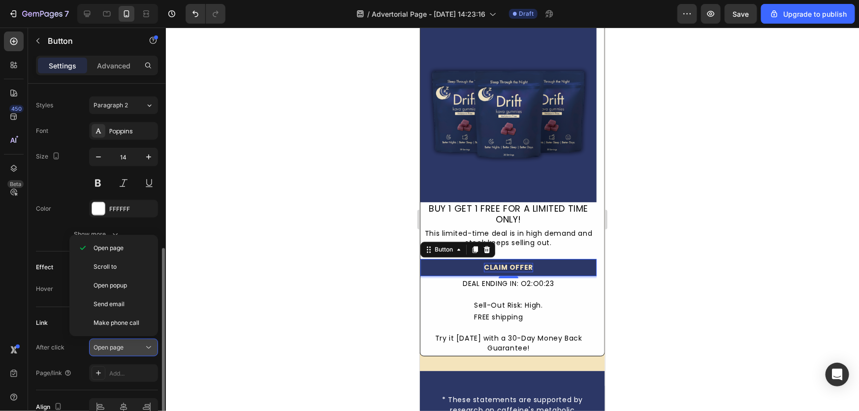
click at [124, 346] on div "Open page" at bounding box center [118, 347] width 50 height 9
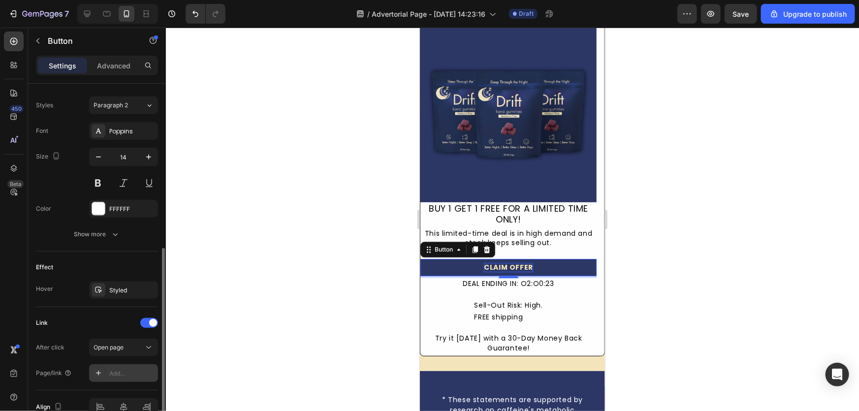
click at [125, 373] on div "Add..." at bounding box center [132, 373] width 46 height 9
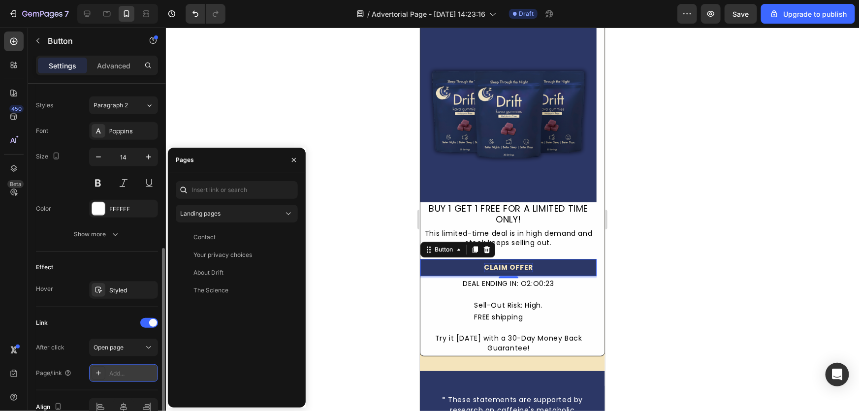
click at [118, 374] on div "Add..." at bounding box center [132, 373] width 46 height 9
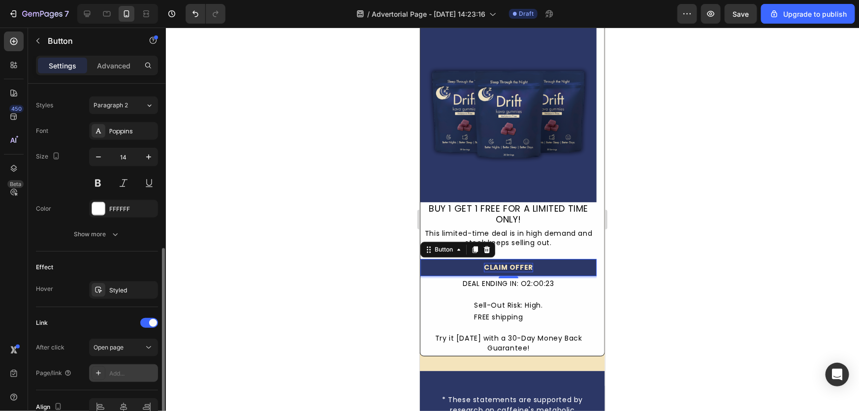
click at [99, 377] on div at bounding box center [99, 373] width 14 height 14
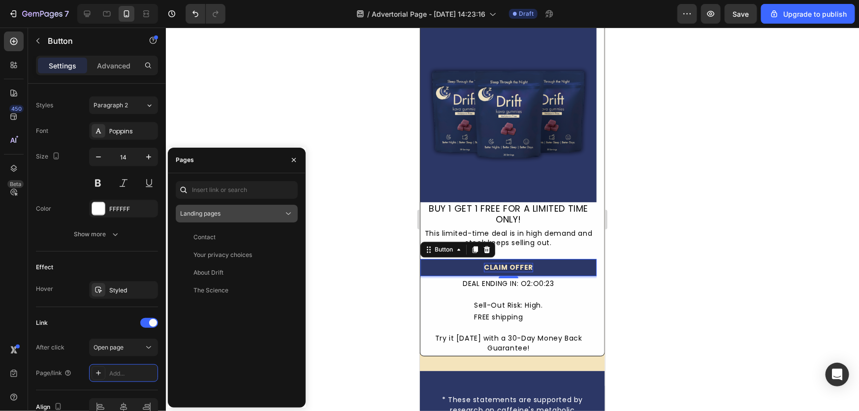
click at [282, 211] on div "Landing pages" at bounding box center [231, 213] width 103 height 9
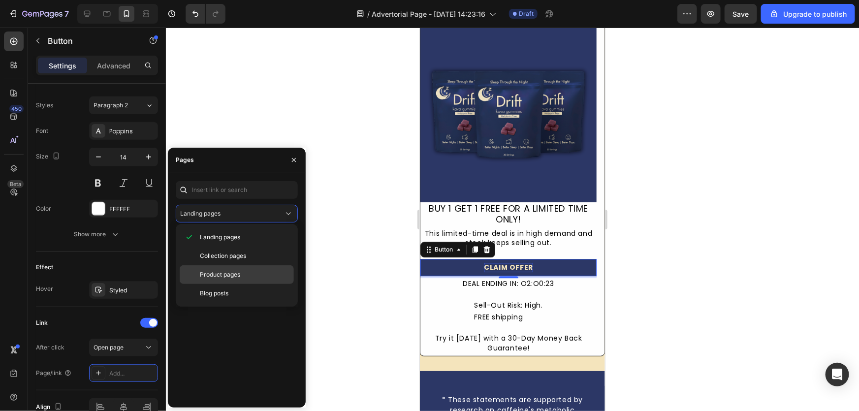
click at [262, 276] on p "Product pages" at bounding box center [245, 274] width 90 height 9
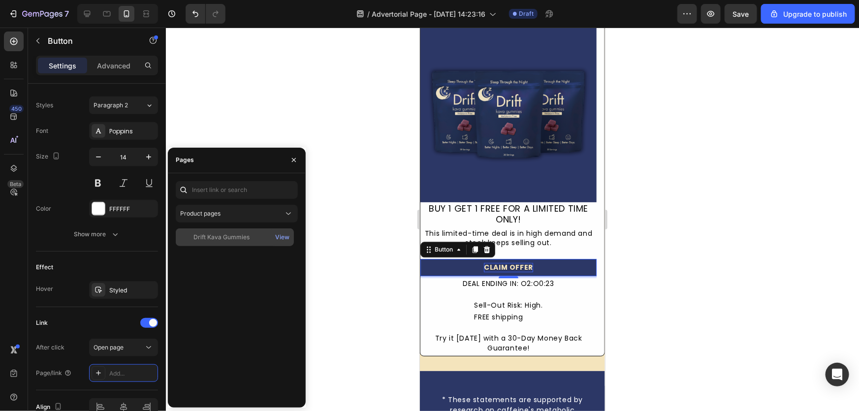
click at [232, 240] on div "Drift Kava Gummies" at bounding box center [221, 237] width 56 height 9
click at [279, 238] on div "View" at bounding box center [282, 237] width 14 height 9
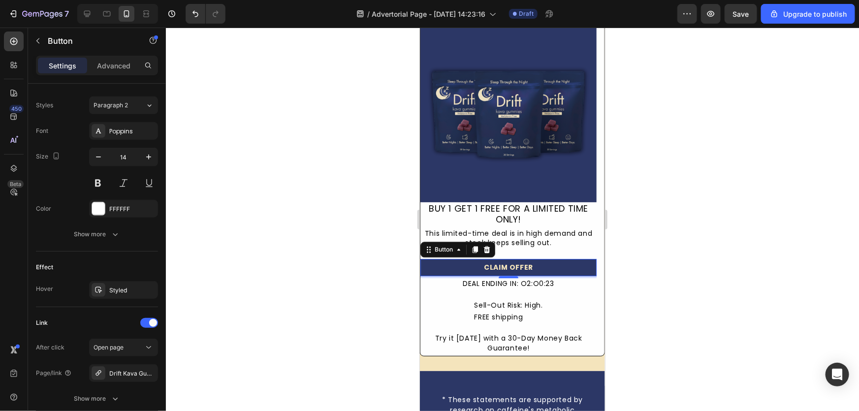
click at [18, 294] on div "450 Beta" at bounding box center [14, 185] width 20 height 309
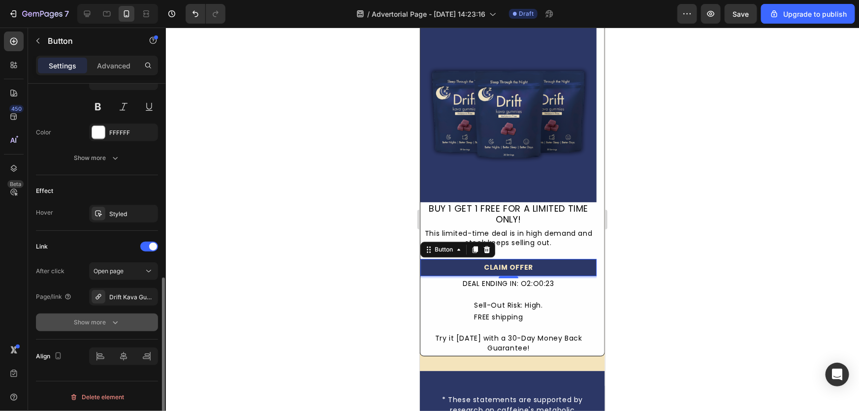
click at [112, 321] on icon "button" at bounding box center [115, 322] width 10 height 10
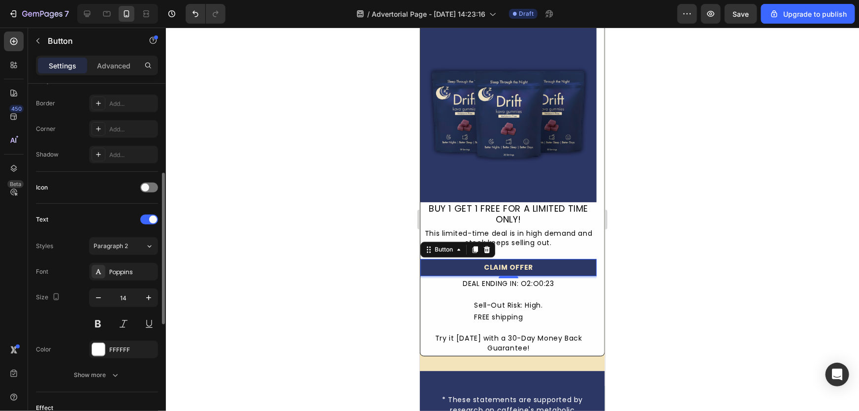
scroll to position [30, 0]
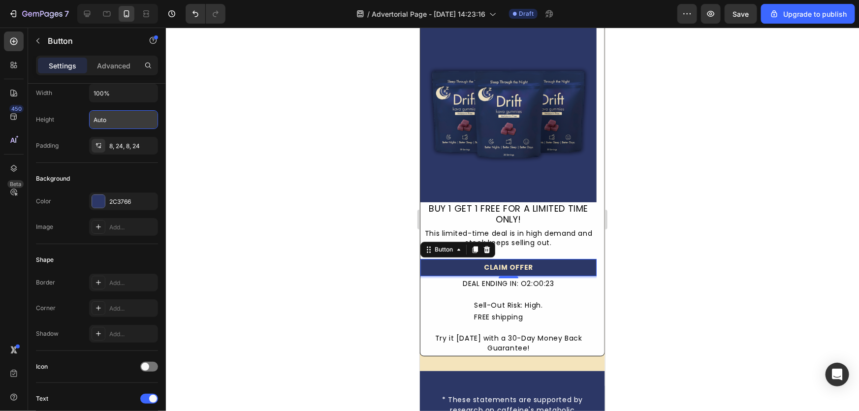
click at [580, 260] on link "CLAIM OFFER" at bounding box center [508, 267] width 176 height 18
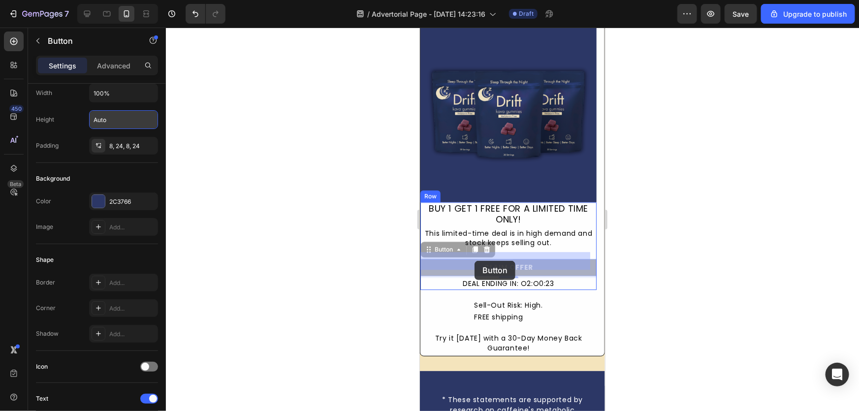
drag, startPoint x: 441, startPoint y: 259, endPoint x: 474, endPoint y: 260, distance: 33.0
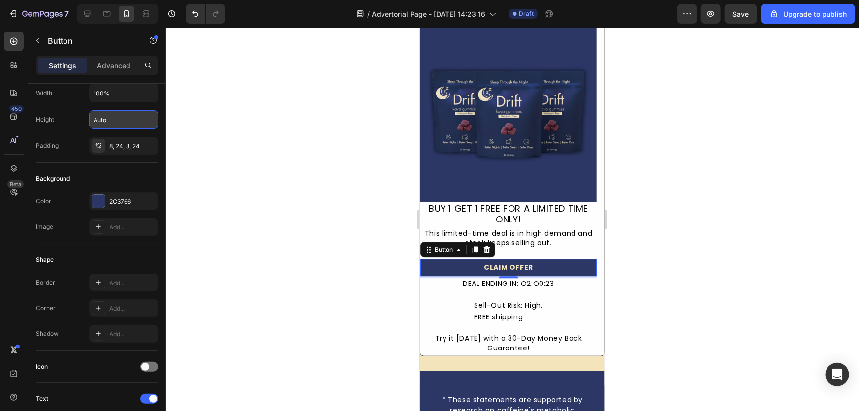
click at [583, 265] on link "CLAIM OFFER" at bounding box center [508, 267] width 176 height 18
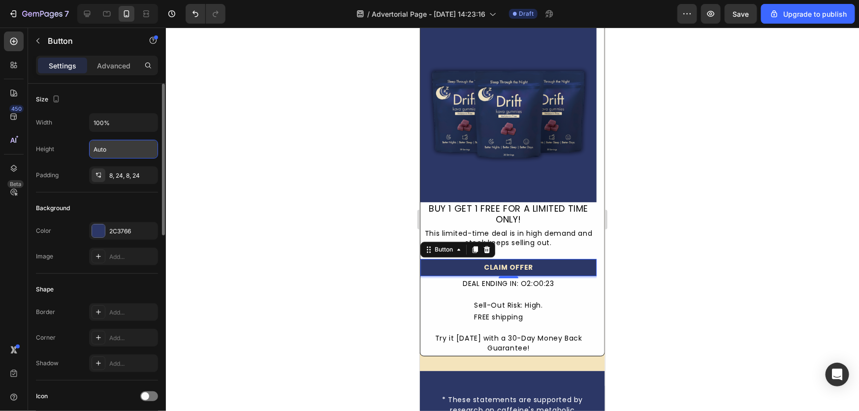
click at [125, 63] on p "Advanced" at bounding box center [113, 66] width 33 height 10
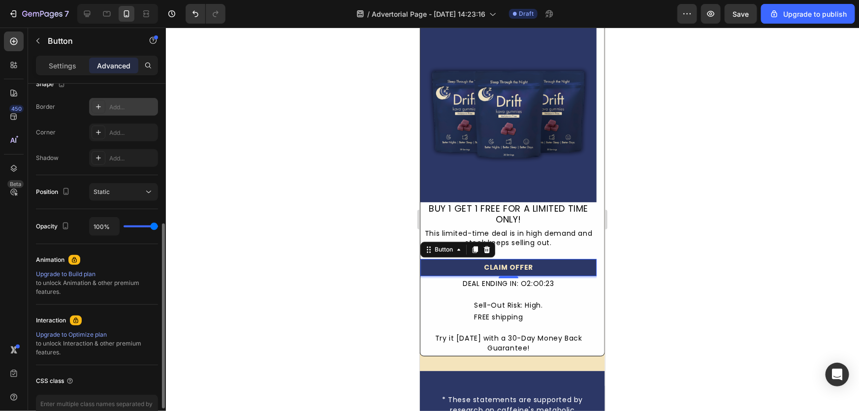
scroll to position [223, 0]
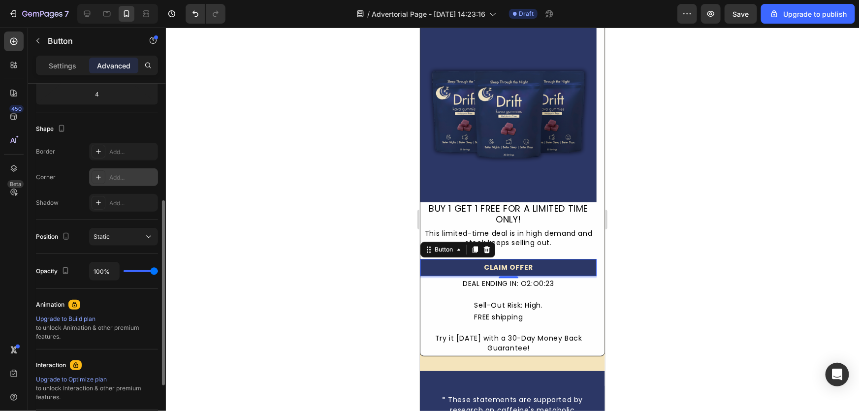
click at [120, 170] on div "Add..." at bounding box center [123, 177] width 69 height 18
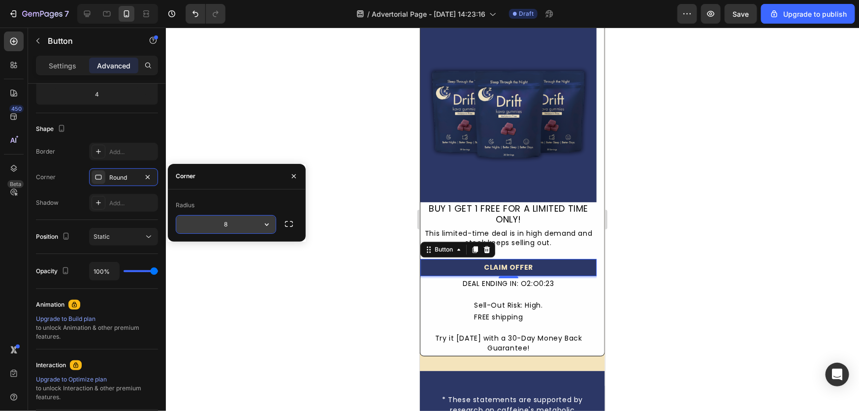
click at [264, 221] on icon "button" at bounding box center [267, 224] width 10 height 10
click at [241, 222] on input "8" at bounding box center [225, 225] width 99 height 18
click at [270, 228] on icon "button" at bounding box center [267, 224] width 10 height 10
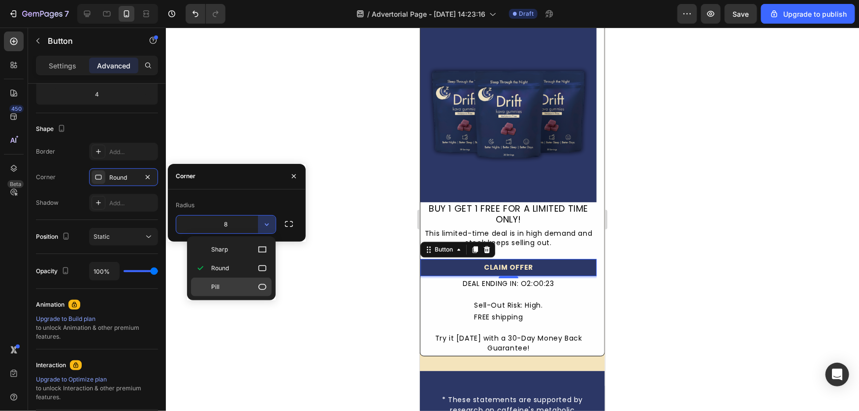
click at [245, 283] on p "Pill" at bounding box center [239, 287] width 56 height 10
type input "9999"
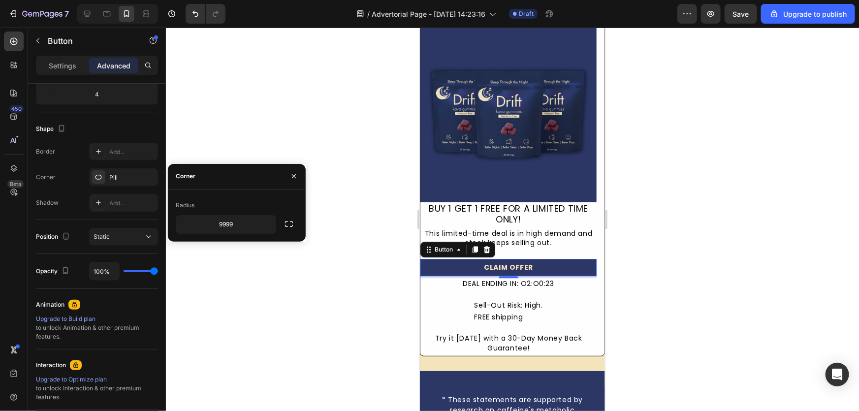
click at [239, 272] on div at bounding box center [512, 219] width 693 height 383
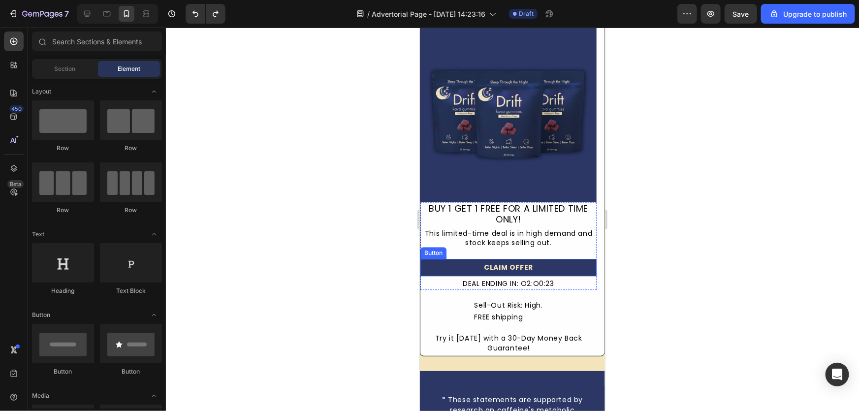
click at [426, 258] on link "CLAIM OFFER" at bounding box center [508, 267] width 176 height 18
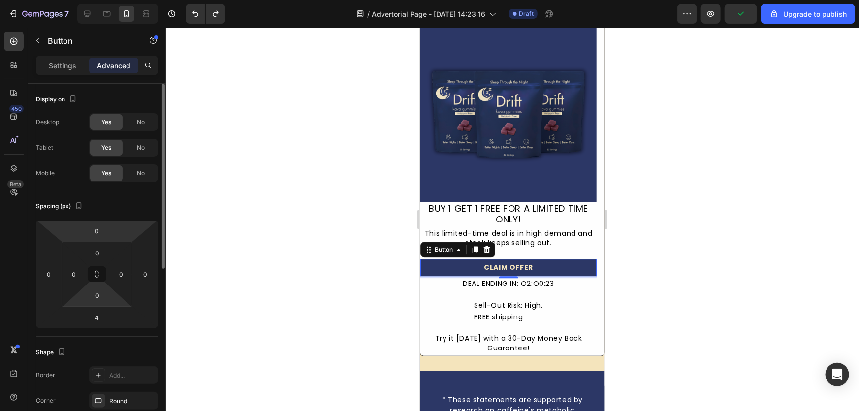
scroll to position [89, 0]
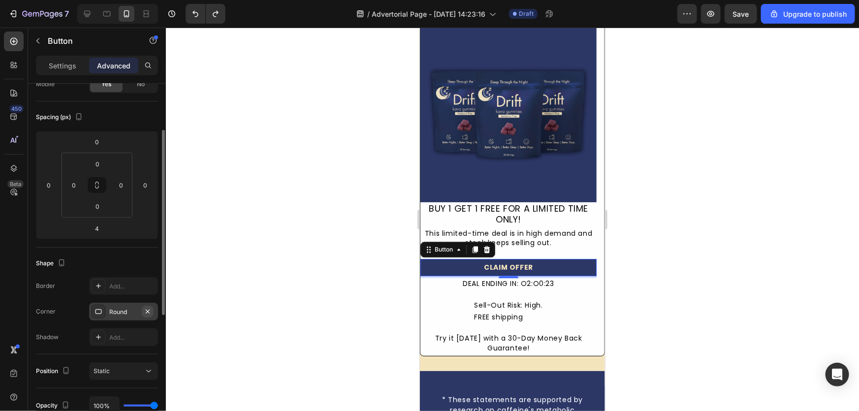
click at [147, 308] on icon "button" at bounding box center [148, 312] width 8 height 8
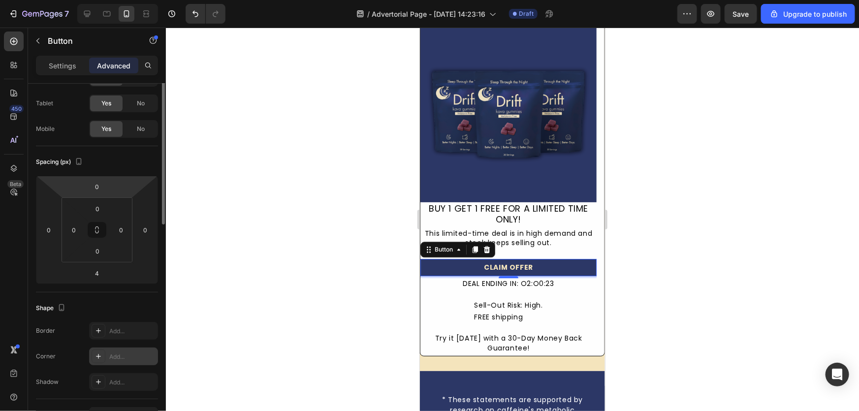
scroll to position [0, 0]
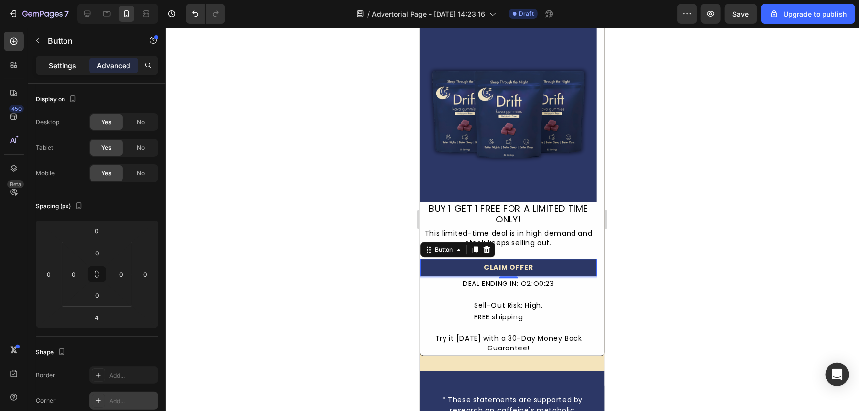
click at [75, 64] on p "Settings" at bounding box center [63, 66] width 28 height 10
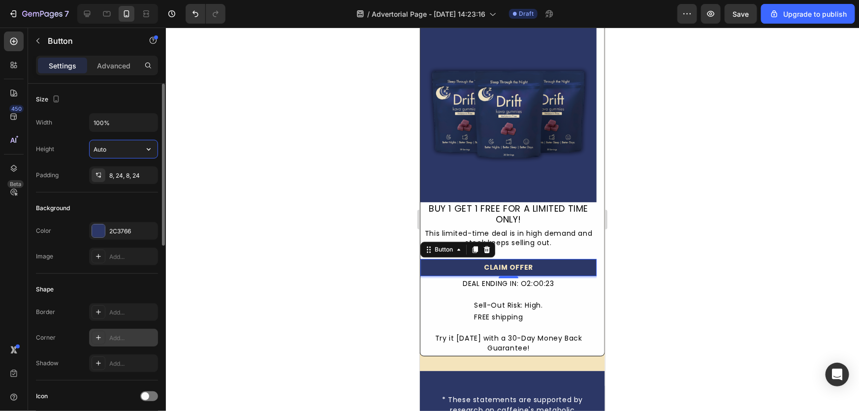
click at [118, 148] on input "Auto" at bounding box center [124, 149] width 68 height 18
click at [145, 149] on icon "button" at bounding box center [149, 149] width 10 height 10
click at [123, 174] on p "Fit content Auto" at bounding box center [121, 173] width 56 height 9
click at [130, 143] on input "Auto" at bounding box center [124, 149] width 68 height 18
click at [149, 147] on icon "button" at bounding box center [149, 149] width 10 height 10
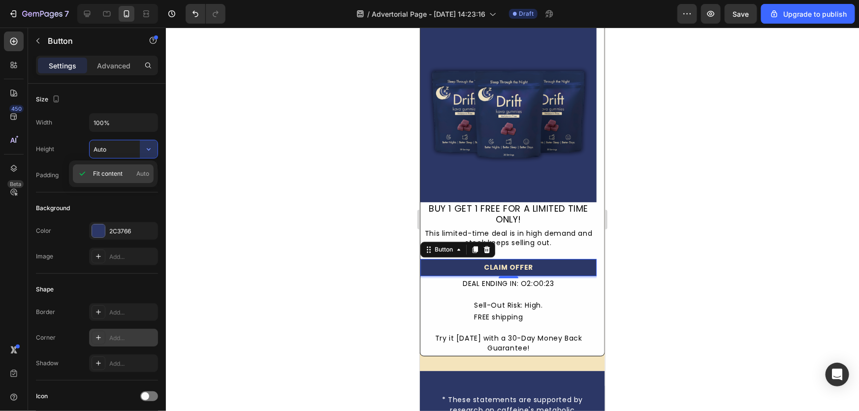
click at [148, 173] on span "Auto" at bounding box center [142, 173] width 13 height 9
click at [142, 148] on button "button" at bounding box center [149, 149] width 18 height 18
click at [95, 169] on span "Fit content" at bounding box center [108, 173] width 30 height 9
click at [17, 62] on icon at bounding box center [14, 65] width 10 height 10
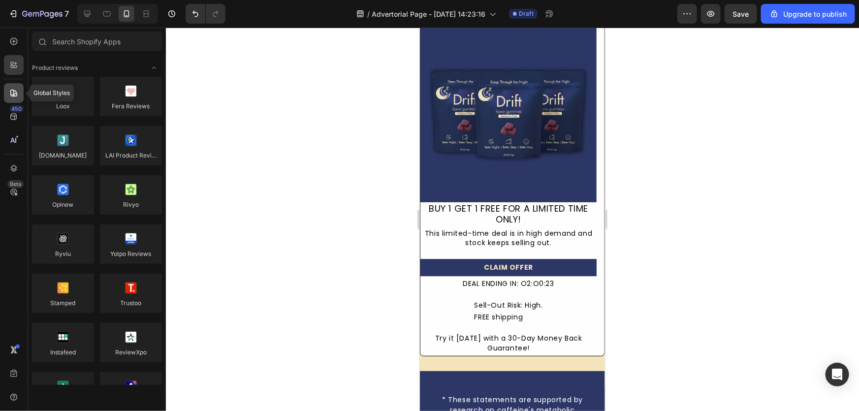
click at [10, 97] on icon at bounding box center [14, 93] width 10 height 10
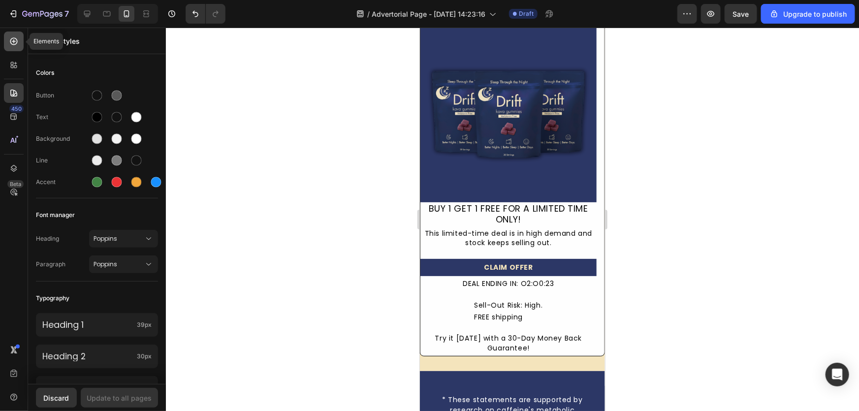
click at [13, 45] on icon at bounding box center [14, 41] width 10 height 10
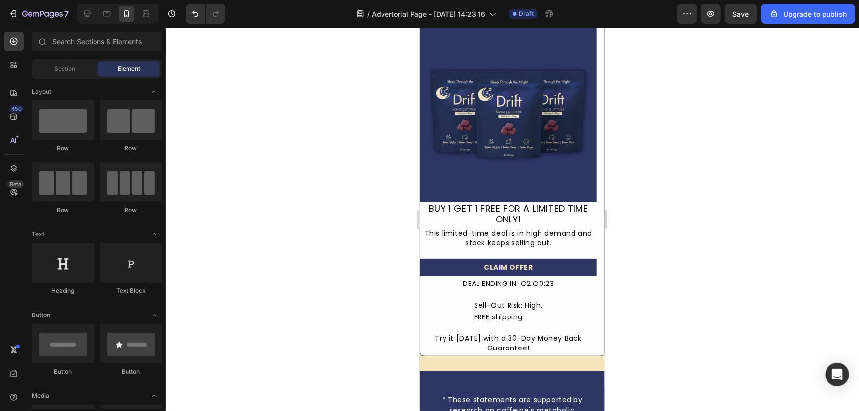
scroll to position [2586, 0]
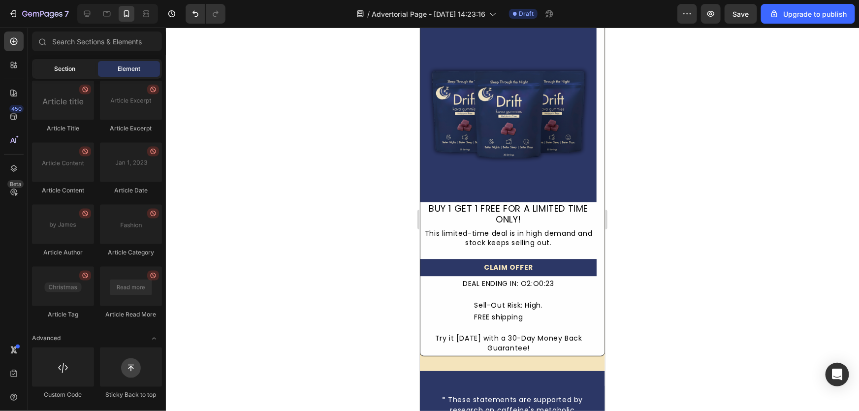
click at [80, 68] on div "Section" at bounding box center [65, 69] width 62 height 16
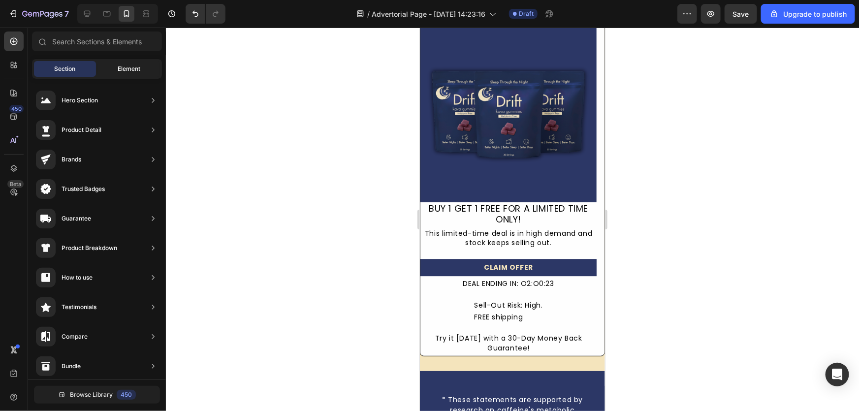
click at [128, 67] on span "Element" at bounding box center [129, 68] width 23 height 9
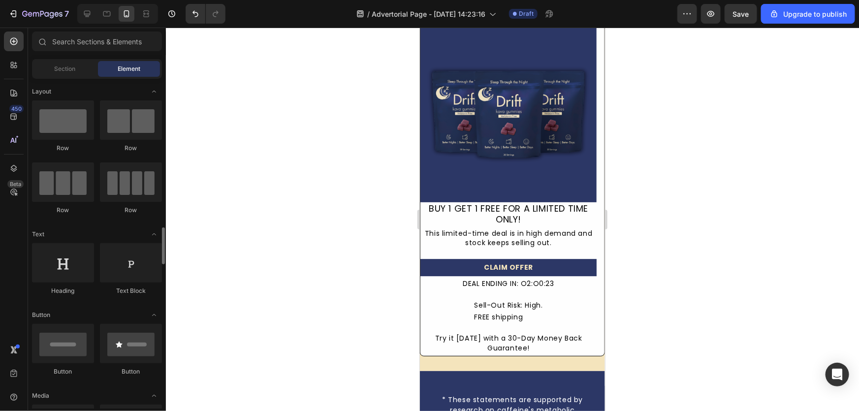
scroll to position [179, 0]
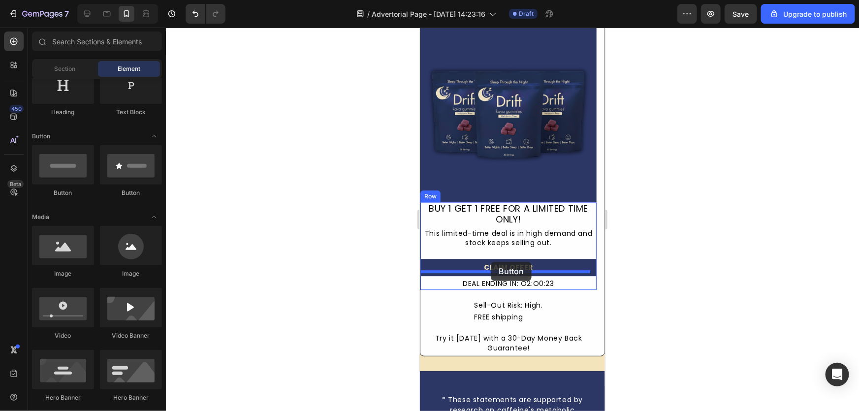
drag, startPoint x: 481, startPoint y: 194, endPoint x: 490, endPoint y: 261, distance: 67.5
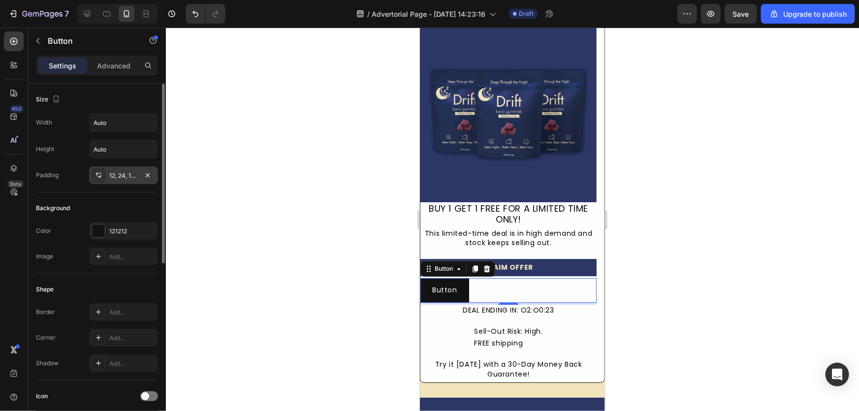
click at [89, 176] on div "12, 24, 12, 24" at bounding box center [123, 175] width 69 height 18
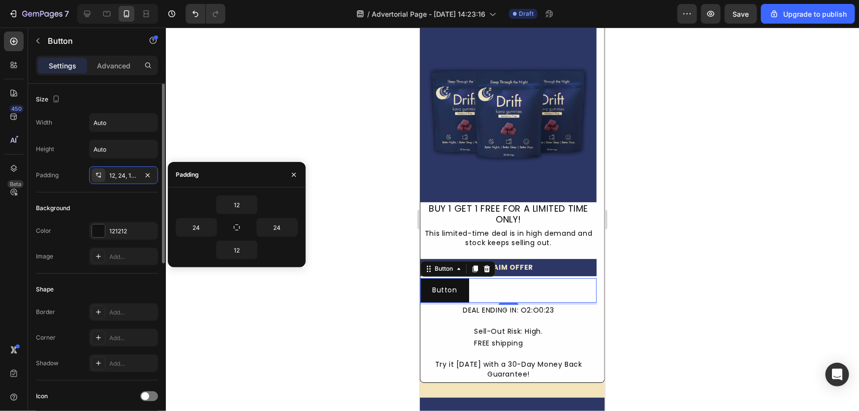
click at [82, 194] on div "Background Color 121212 Image Add..." at bounding box center [97, 232] width 122 height 81
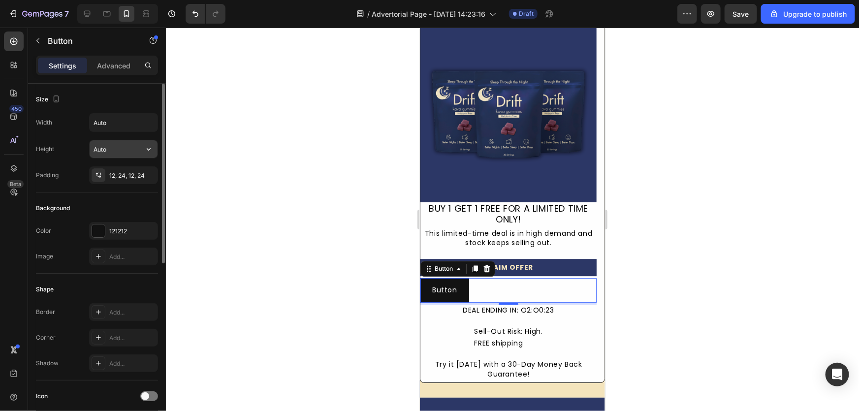
click at [118, 153] on input "Auto" at bounding box center [124, 149] width 68 height 18
click at [140, 153] on button "button" at bounding box center [149, 149] width 18 height 18
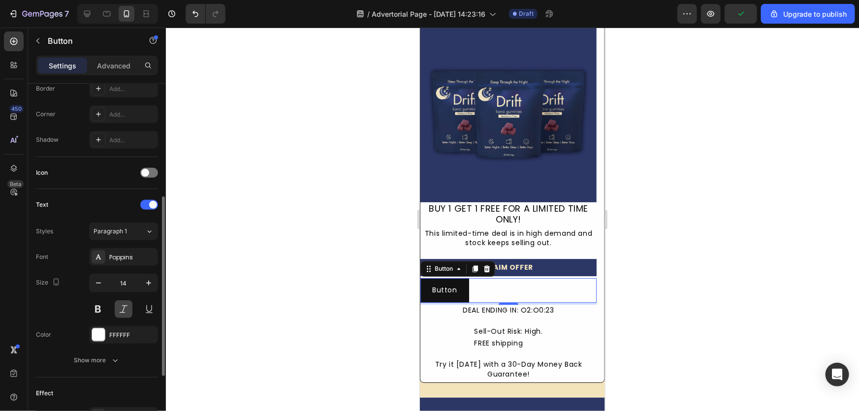
scroll to position [268, 0]
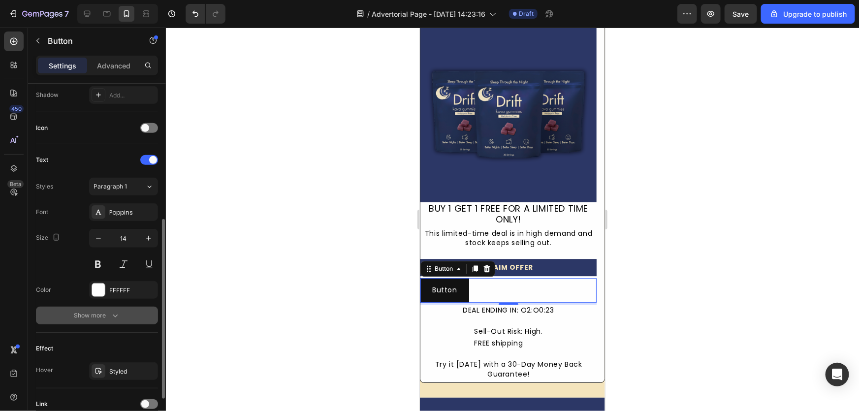
click at [101, 314] on div "Show more" at bounding box center [97, 316] width 46 height 10
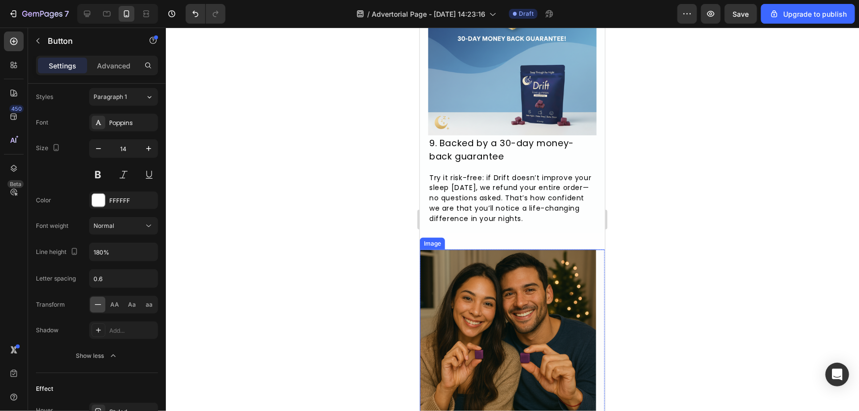
scroll to position [2496, 0]
